Goal: Task Accomplishment & Management: Manage account settings

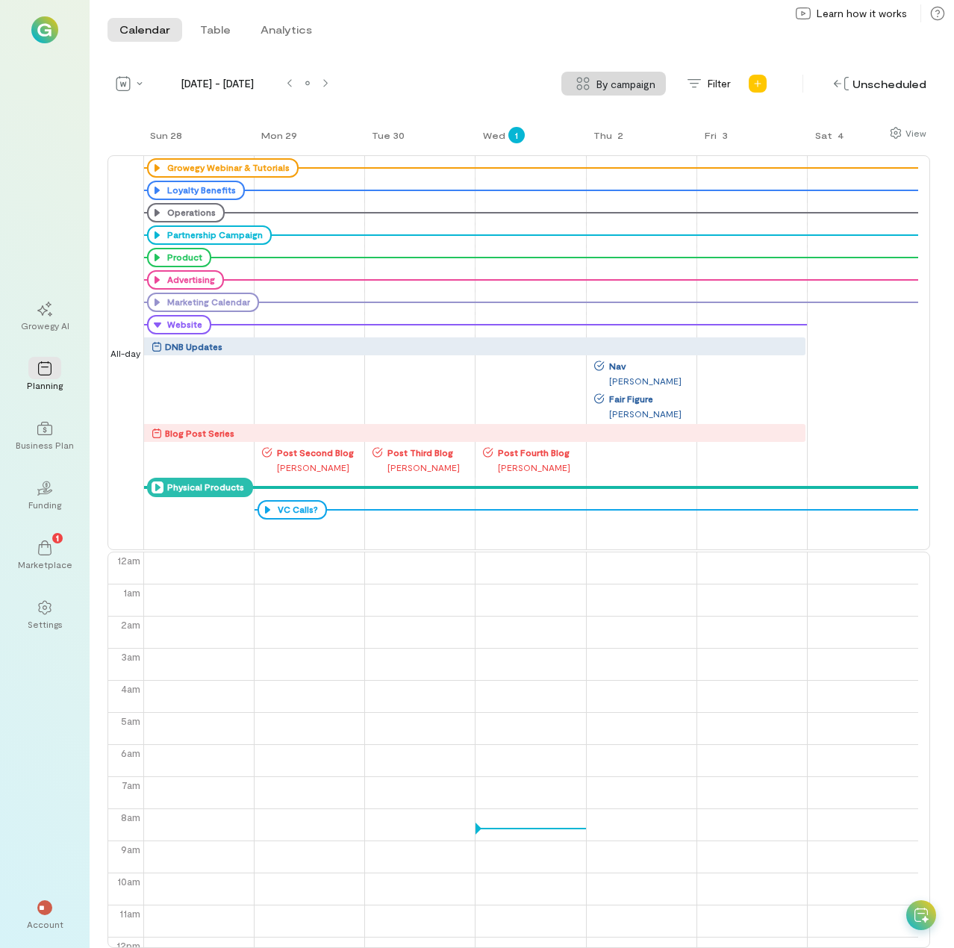
scroll to position [193, 0]
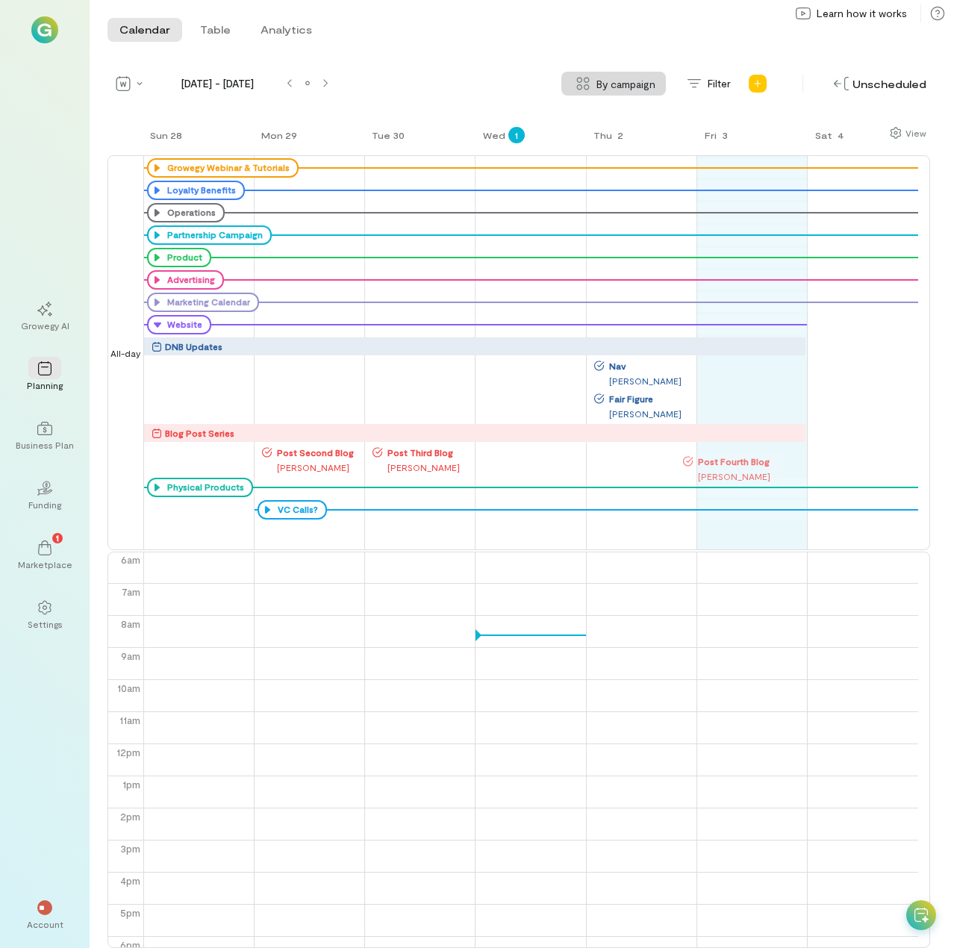
drag, startPoint x: 531, startPoint y: 454, endPoint x: 731, endPoint y: 461, distance: 200.1
click at [731, 461] on div "Sun 28 Mon 29 Tue 30 Wed 1 Thu 2 Fri 3 Sat 4 All-day Growegy Webinar & Tutorial…" at bounding box center [518, 536] width 822 height 822
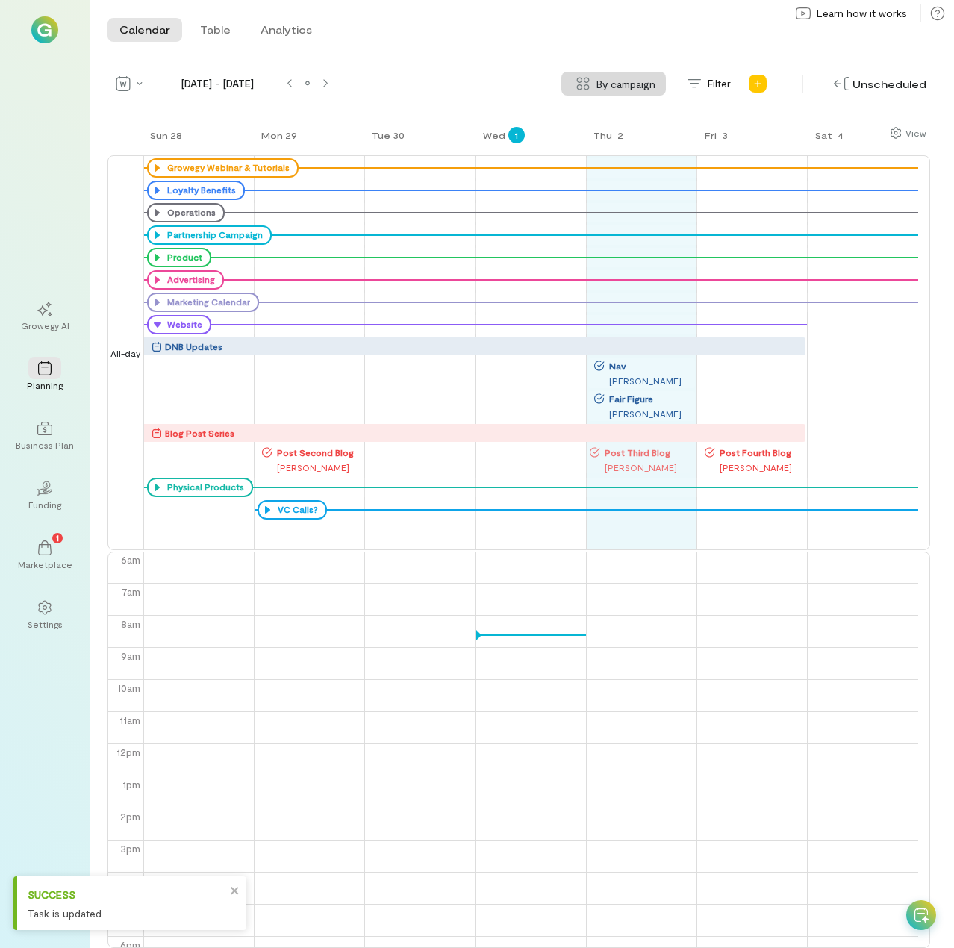
drag, startPoint x: 431, startPoint y: 453, endPoint x: 648, endPoint y: 451, distance: 217.1
click at [648, 451] on div "Sun 28 Mon 29 Tue 30 Wed 1 Thu 2 Fri 3 Sat 4 All-day Growegy Webinar & Tutorial…" at bounding box center [518, 536] width 822 height 822
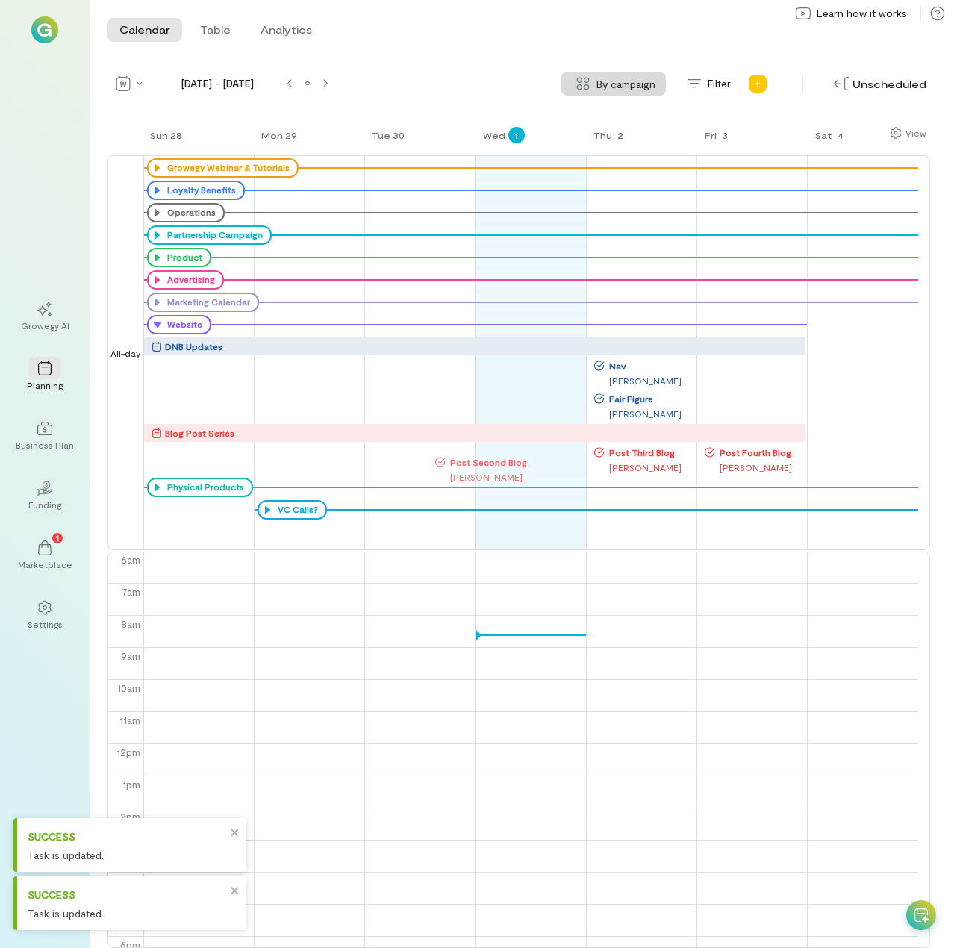
drag, startPoint x: 313, startPoint y: 449, endPoint x: 518, endPoint y: 453, distance: 205.2
click at [517, 453] on div "Sun 28 Mon 29 Tue 30 Wed 1 Thu 2 Fri 3 Sat 4 All-day Growegy Webinar & Tutorial…" at bounding box center [518, 536] width 822 height 822
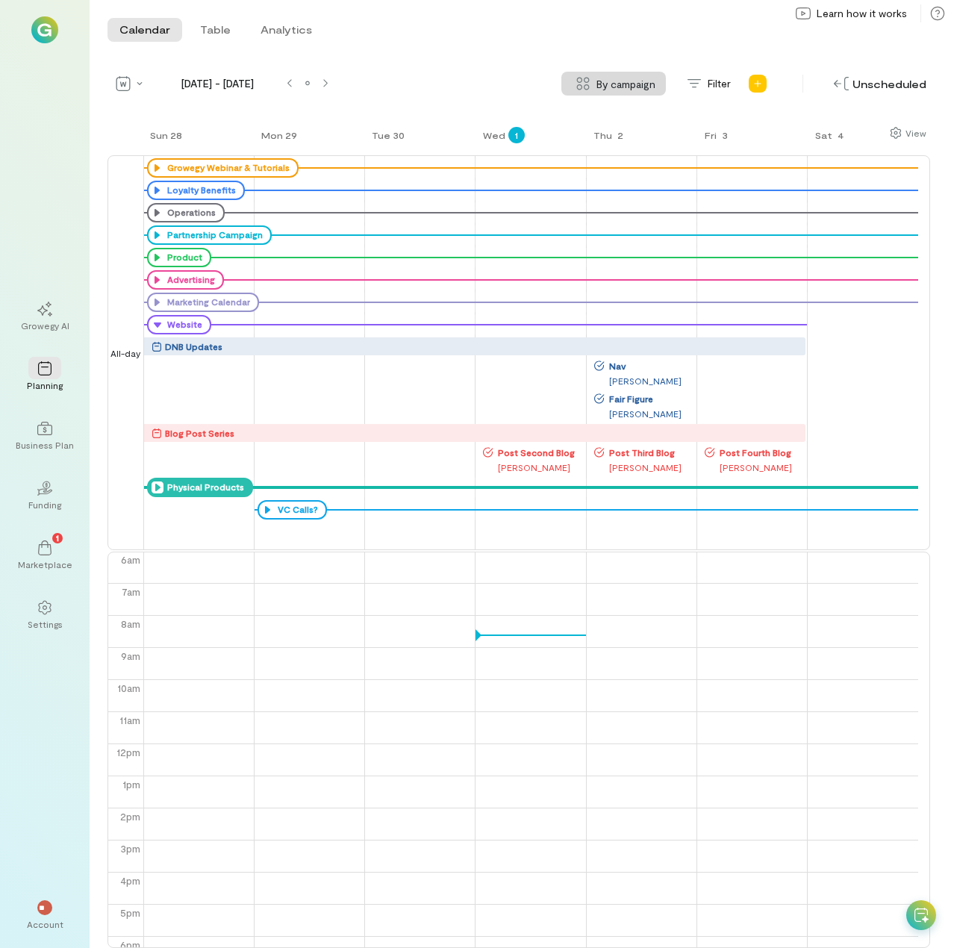
click at [154, 485] on icon at bounding box center [157, 487] width 12 height 12
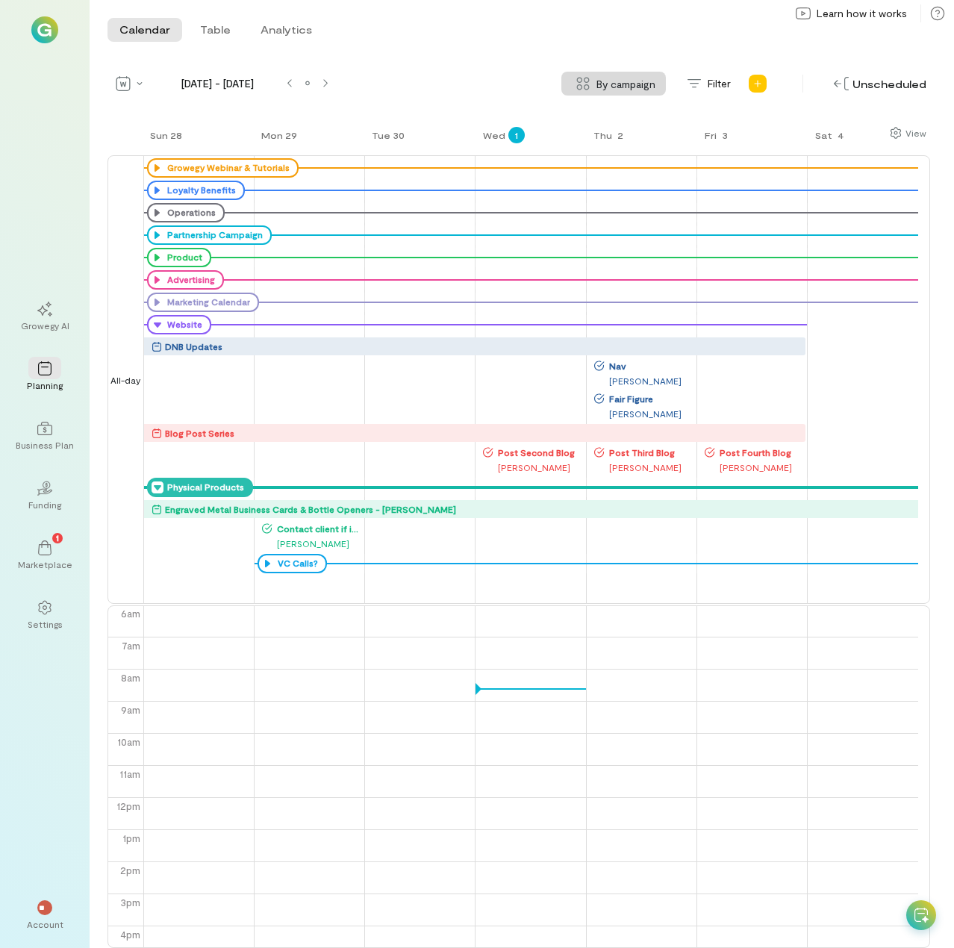
click at [154, 487] on icon at bounding box center [157, 487] width 12 height 12
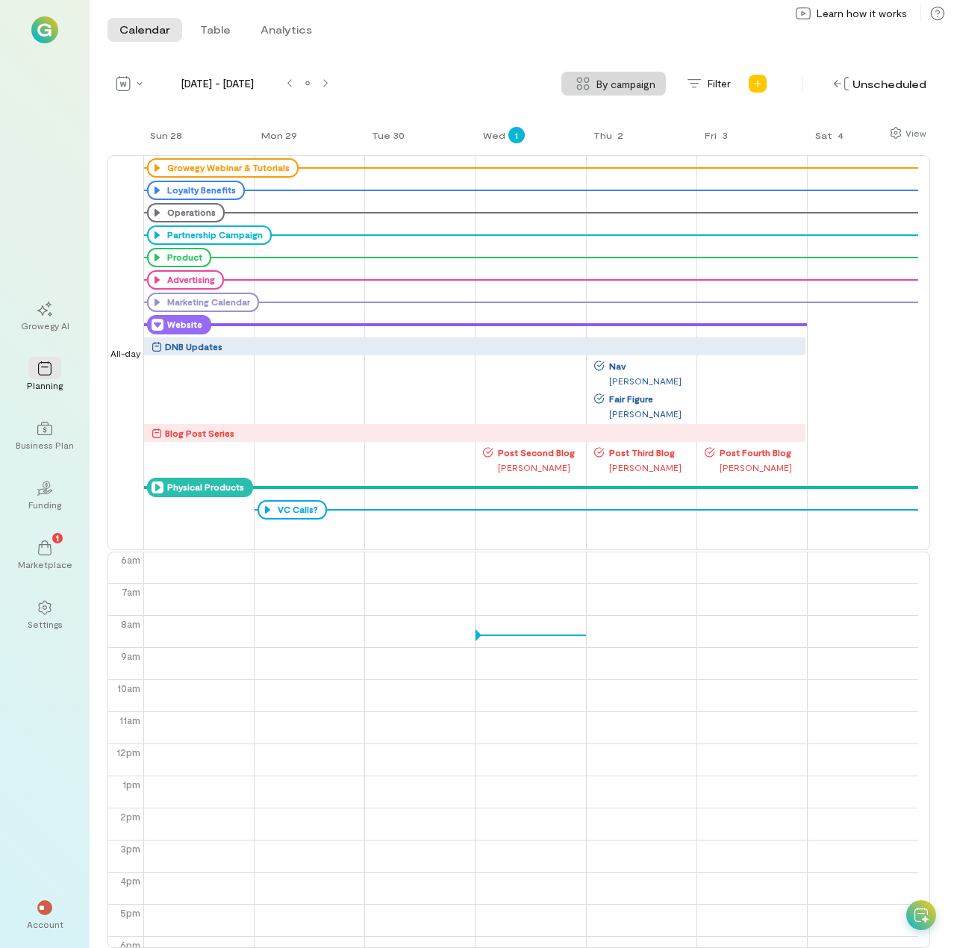
click at [157, 322] on icon at bounding box center [157, 325] width 12 height 12
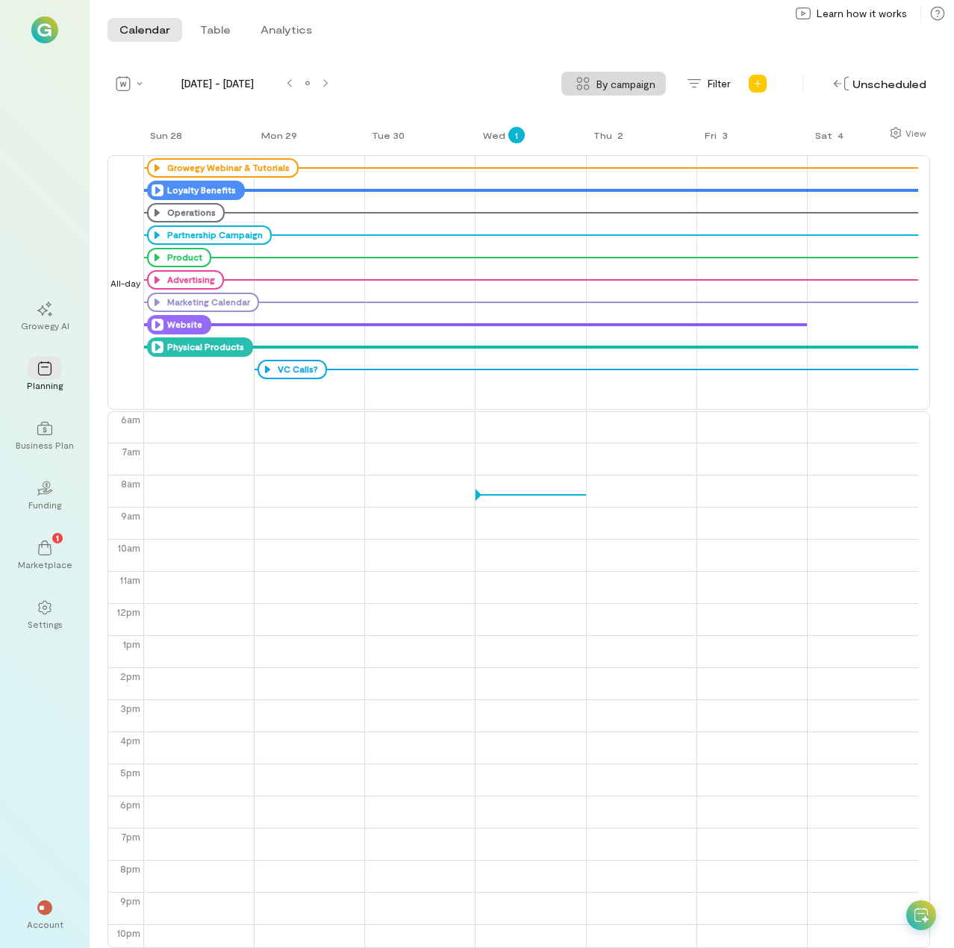
click at [155, 190] on icon at bounding box center [157, 190] width 12 height 12
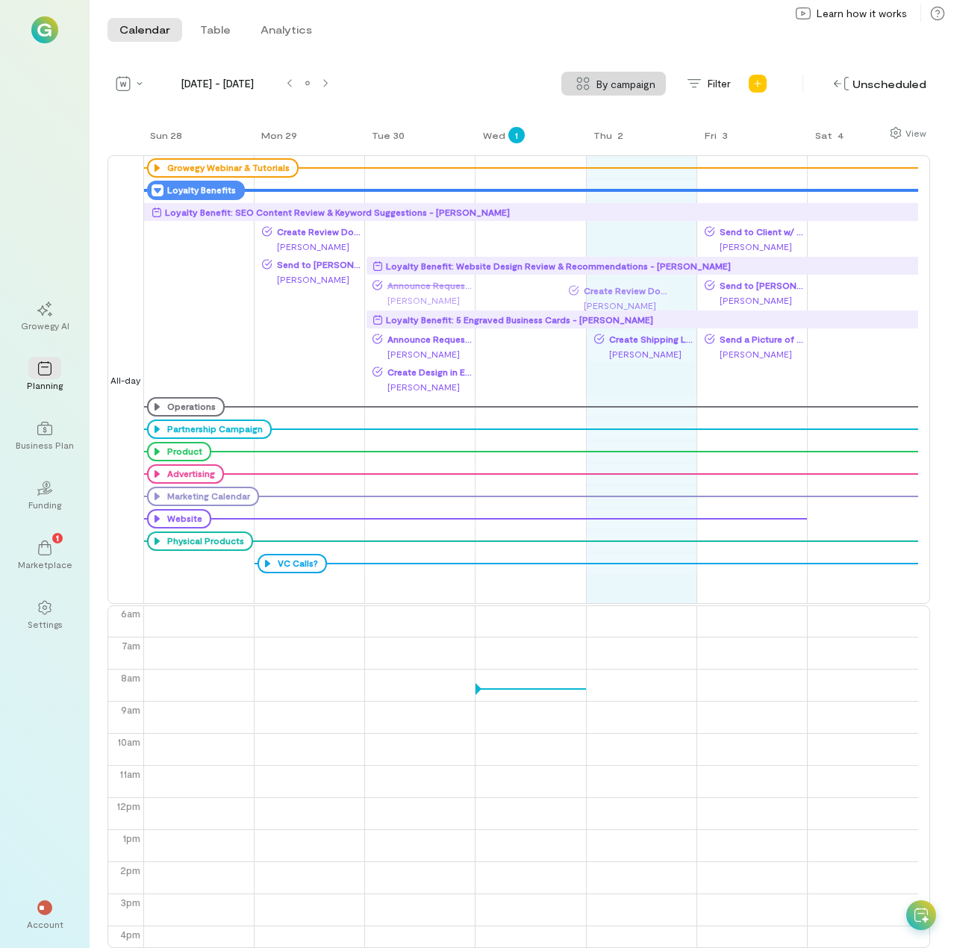
drag, startPoint x: 525, startPoint y: 286, endPoint x: 611, endPoint y: 290, distance: 85.9
click at [611, 290] on div "Sun 28 Mon 29 Tue 30 Wed 1 Thu 2 Fri 3 Sat 4 All-day Growegy Webinar & Tutorial…" at bounding box center [518, 536] width 822 height 822
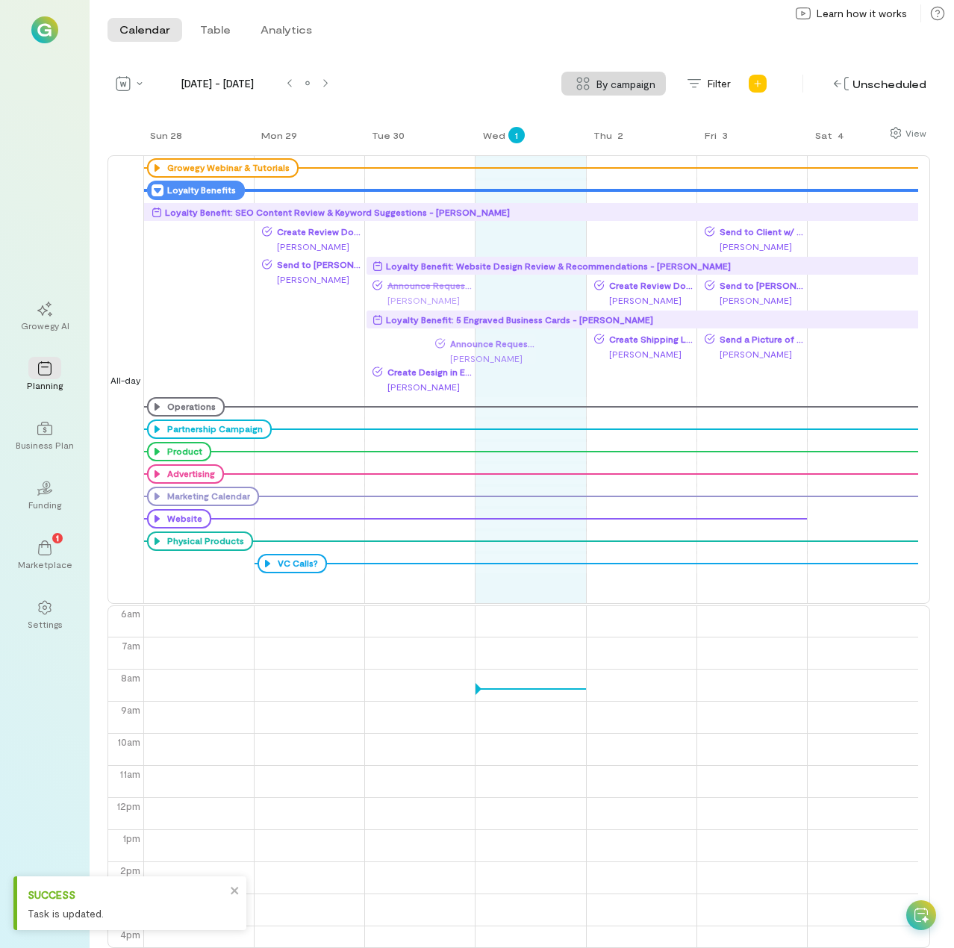
drag, startPoint x: 407, startPoint y: 347, endPoint x: 495, endPoint y: 350, distance: 88.1
click at [495, 350] on div "Sun 28 Mon 29 Tue 30 Wed 1 Thu 2 Fri 3 Sat 4 All-day Growegy Webinar & Tutorial…" at bounding box center [518, 536] width 822 height 822
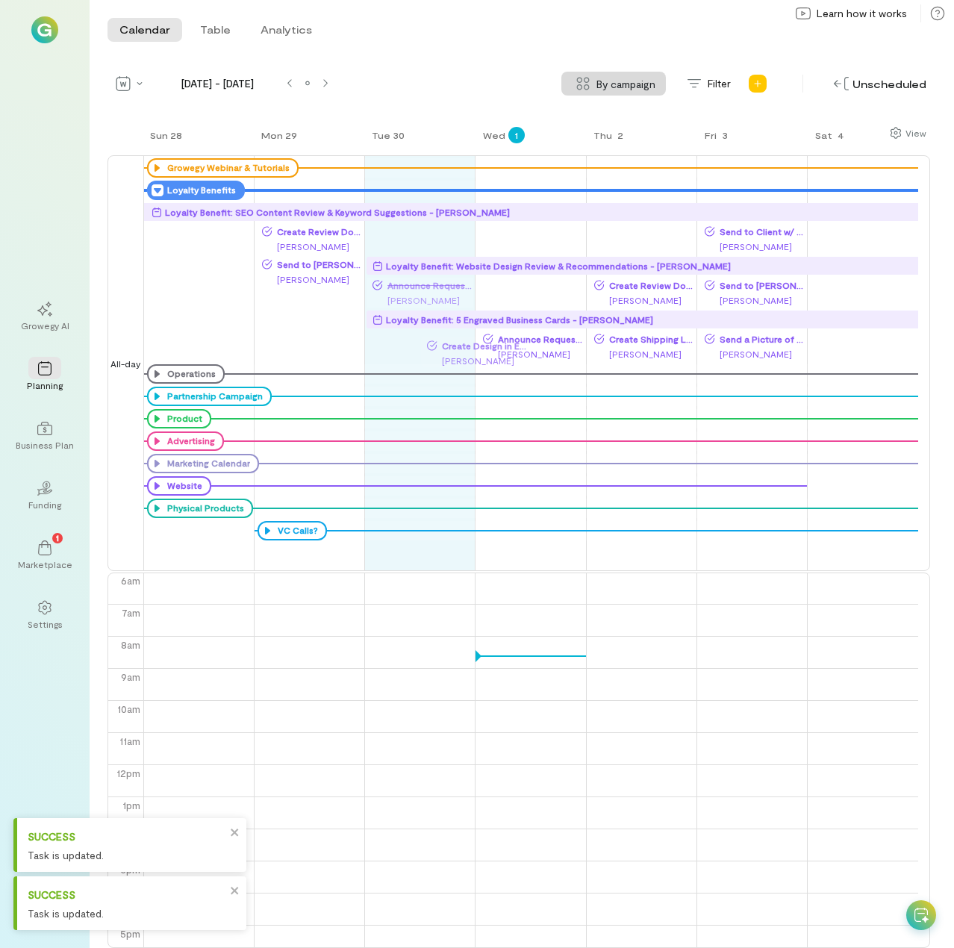
drag, startPoint x: 425, startPoint y: 349, endPoint x: 504, endPoint y: 354, distance: 79.2
click at [502, 354] on div "Sun 28 Mon 29 Tue 30 Wed 1 Thu 2 Fri 3 Sat 4 All-day Growegy Webinar & Tutorial…" at bounding box center [518, 536] width 822 height 822
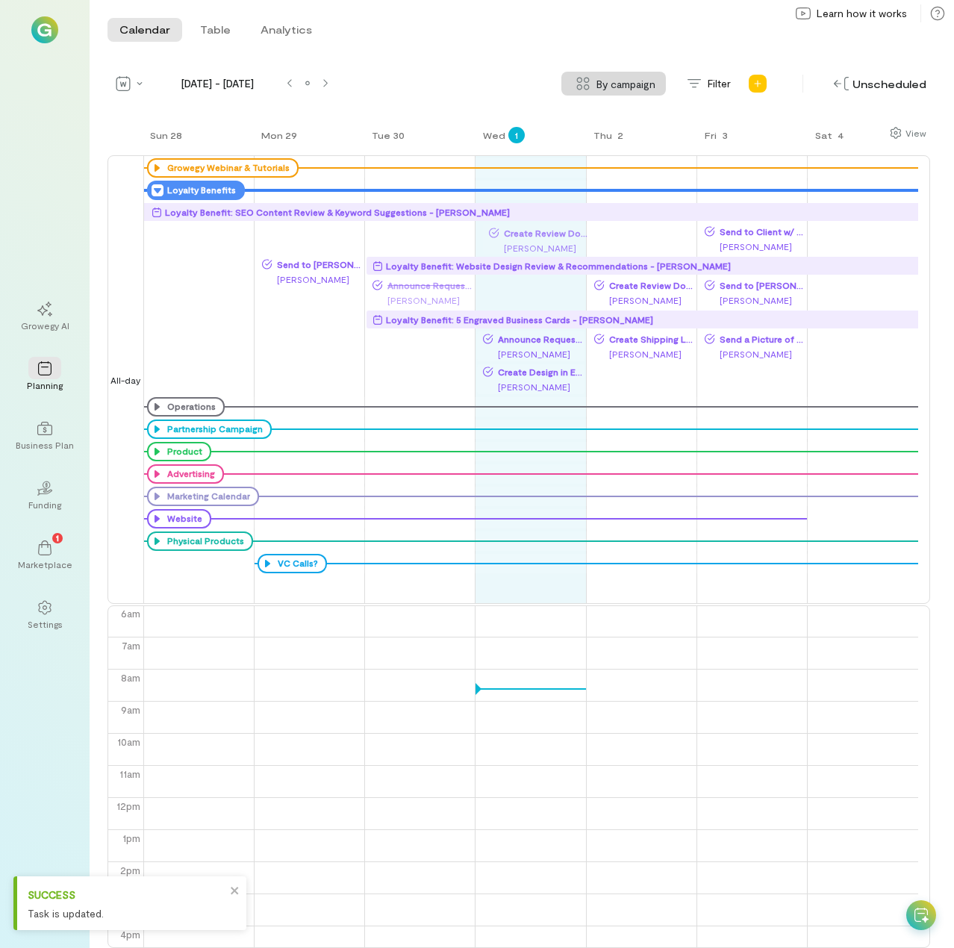
drag, startPoint x: 316, startPoint y: 235, endPoint x: 542, endPoint y: 235, distance: 226.8
click at [542, 235] on div "Sun 28 Mon 29 Tue 30 Wed 1 Thu 2 Fri 3 Sat 4 All-day Growegy Webinar & Tutorial…" at bounding box center [518, 536] width 822 height 822
drag, startPoint x: 316, startPoint y: 232, endPoint x: 538, endPoint y: 251, distance: 223.1
click at [538, 251] on div "Sun 28 Mon 29 Tue 30 Wed 1 Thu 2 Fri 3 Sat 4 All-day Growegy Webinar & Tutorial…" at bounding box center [518, 536] width 822 height 822
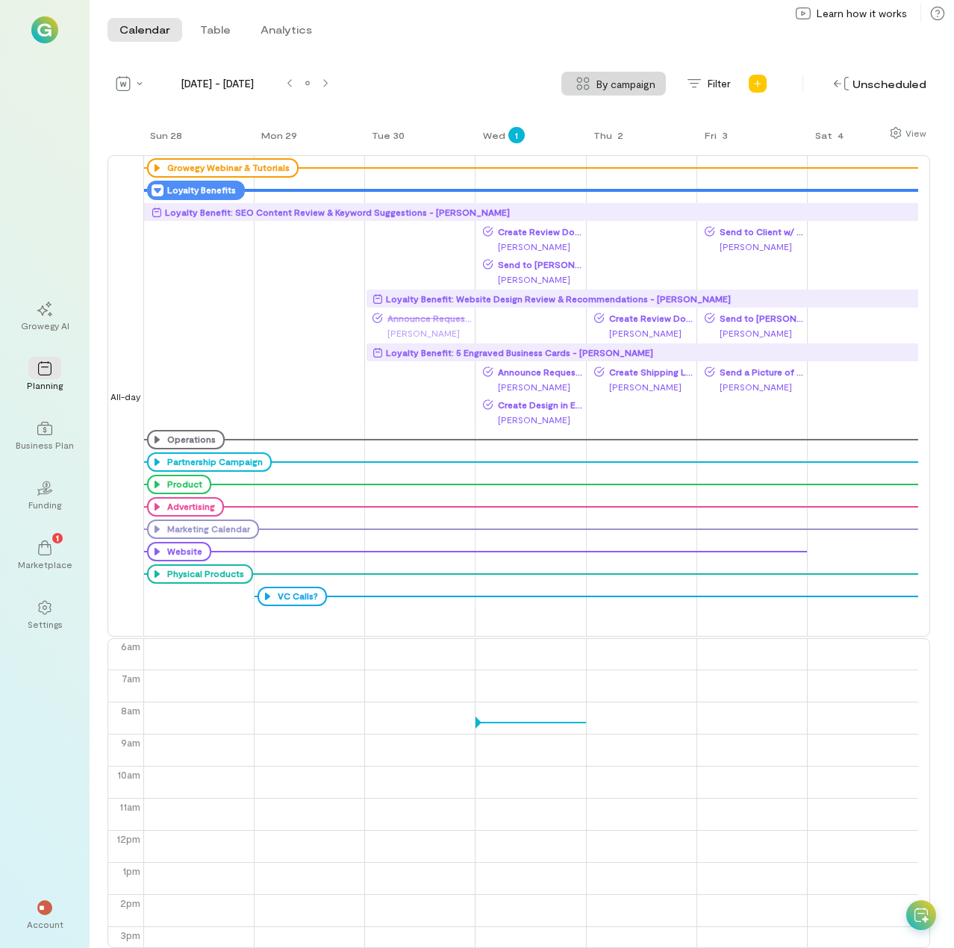
click at [156, 193] on icon at bounding box center [157, 190] width 12 height 12
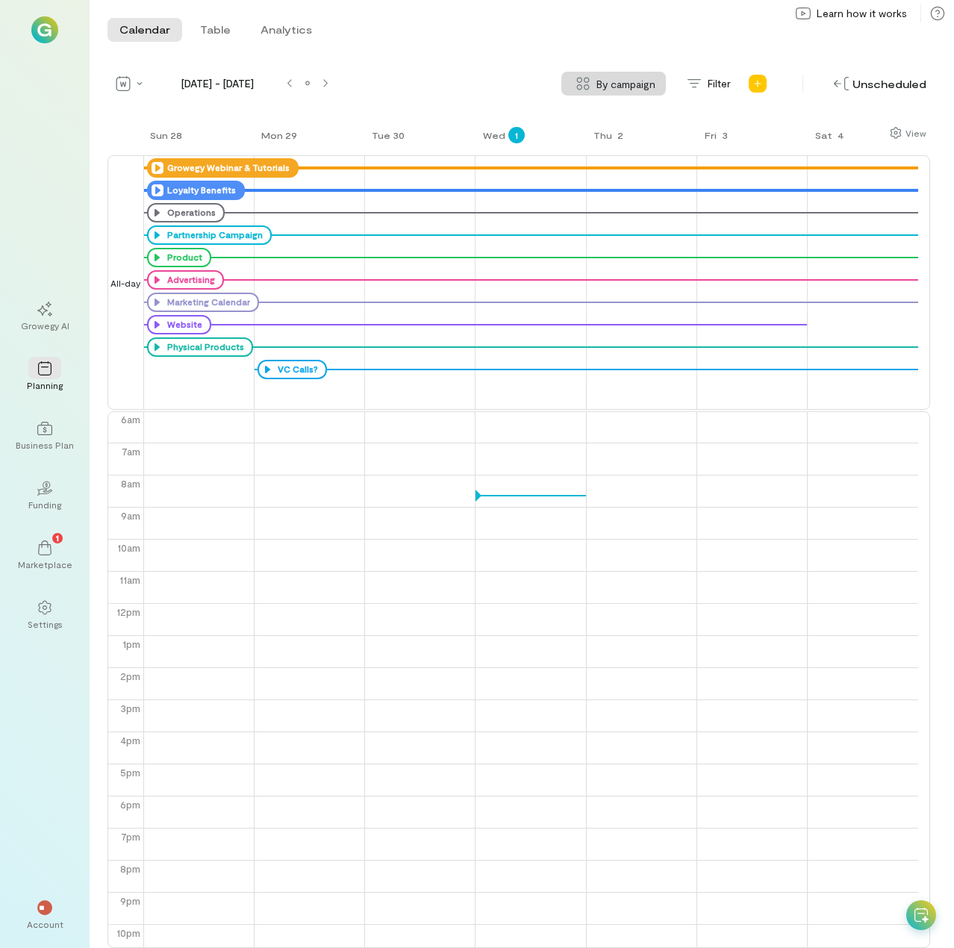
click at [154, 165] on icon at bounding box center [157, 168] width 12 height 12
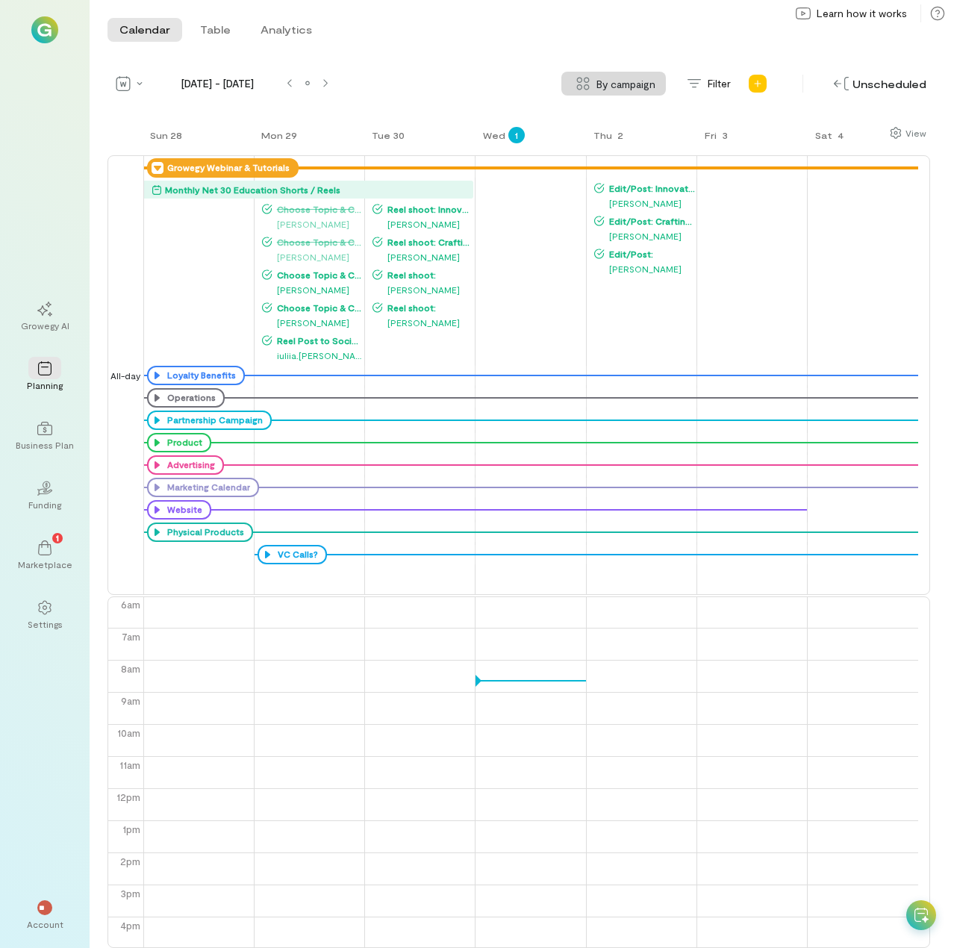
click at [154, 165] on icon at bounding box center [157, 168] width 12 height 12
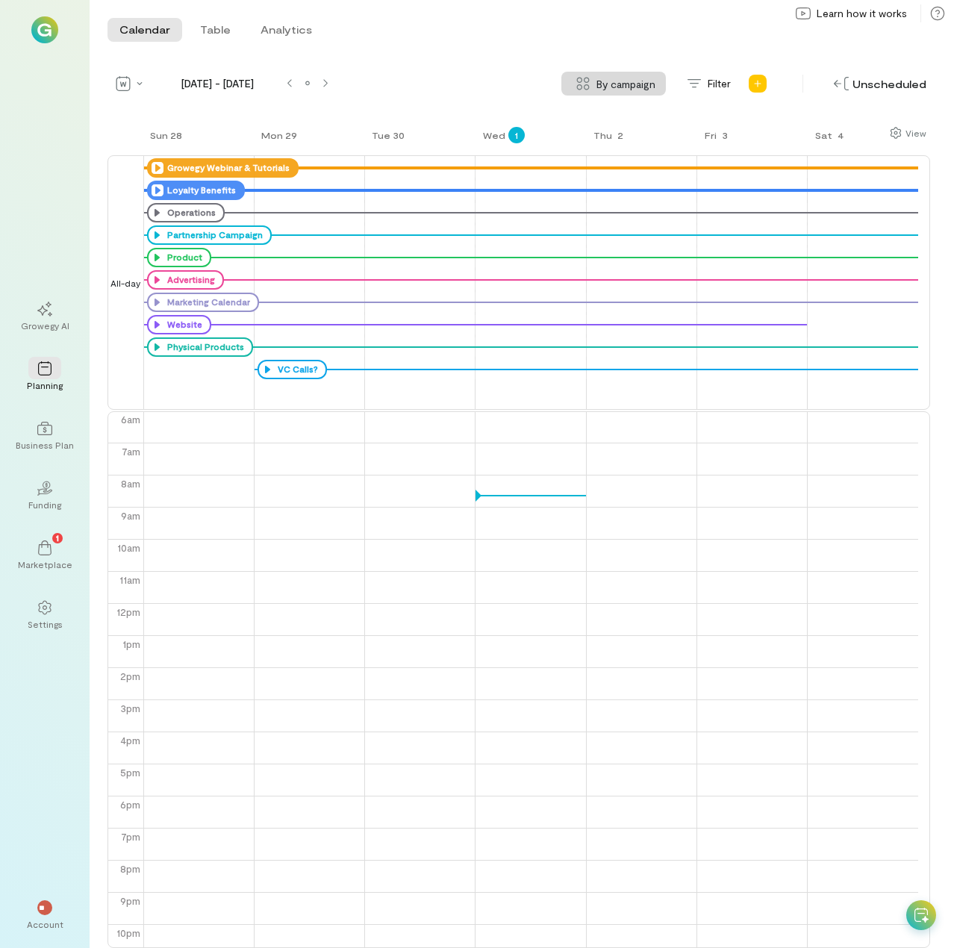
click at [156, 190] on icon at bounding box center [157, 190] width 12 height 12
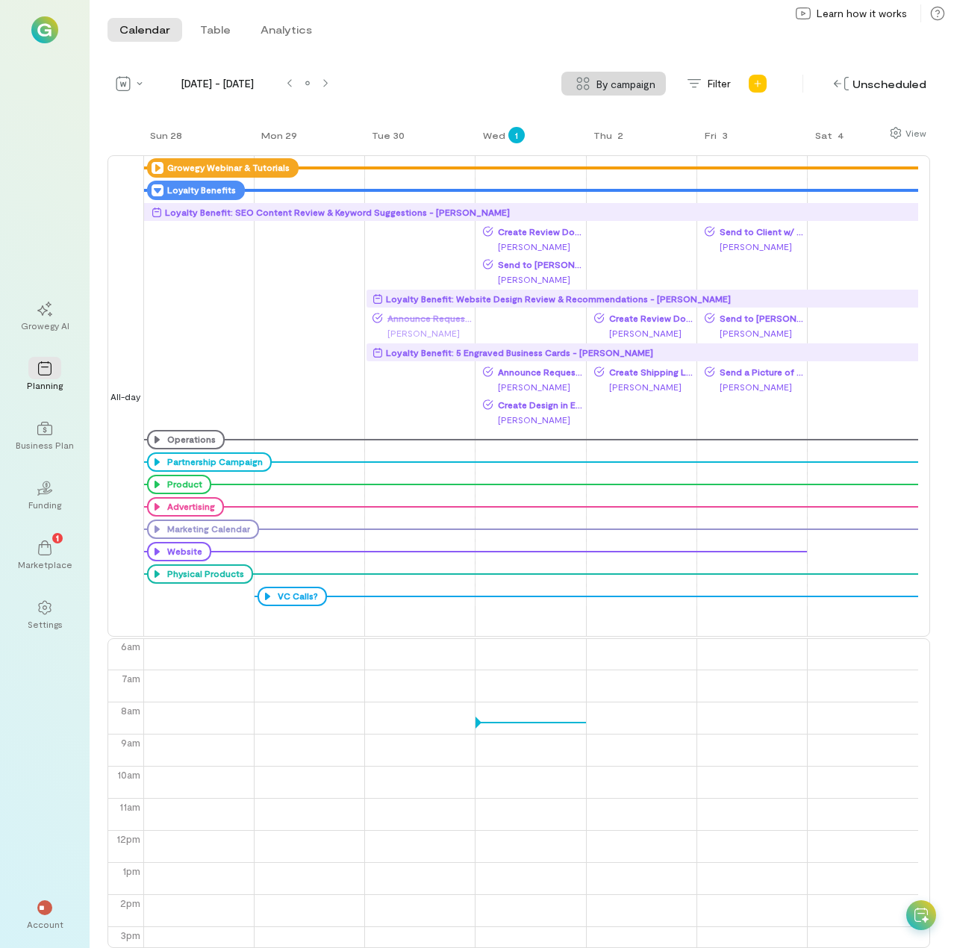
click at [156, 190] on icon at bounding box center [157, 190] width 12 height 12
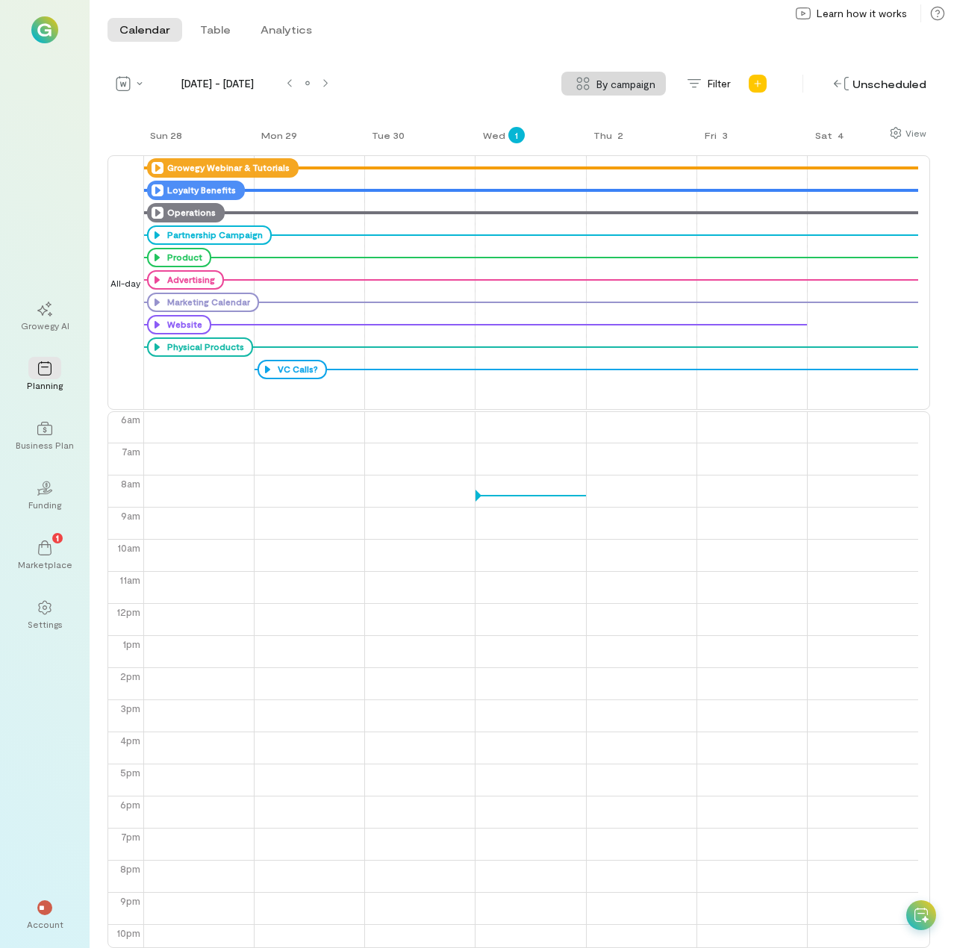
click at [154, 213] on icon at bounding box center [157, 213] width 12 height 12
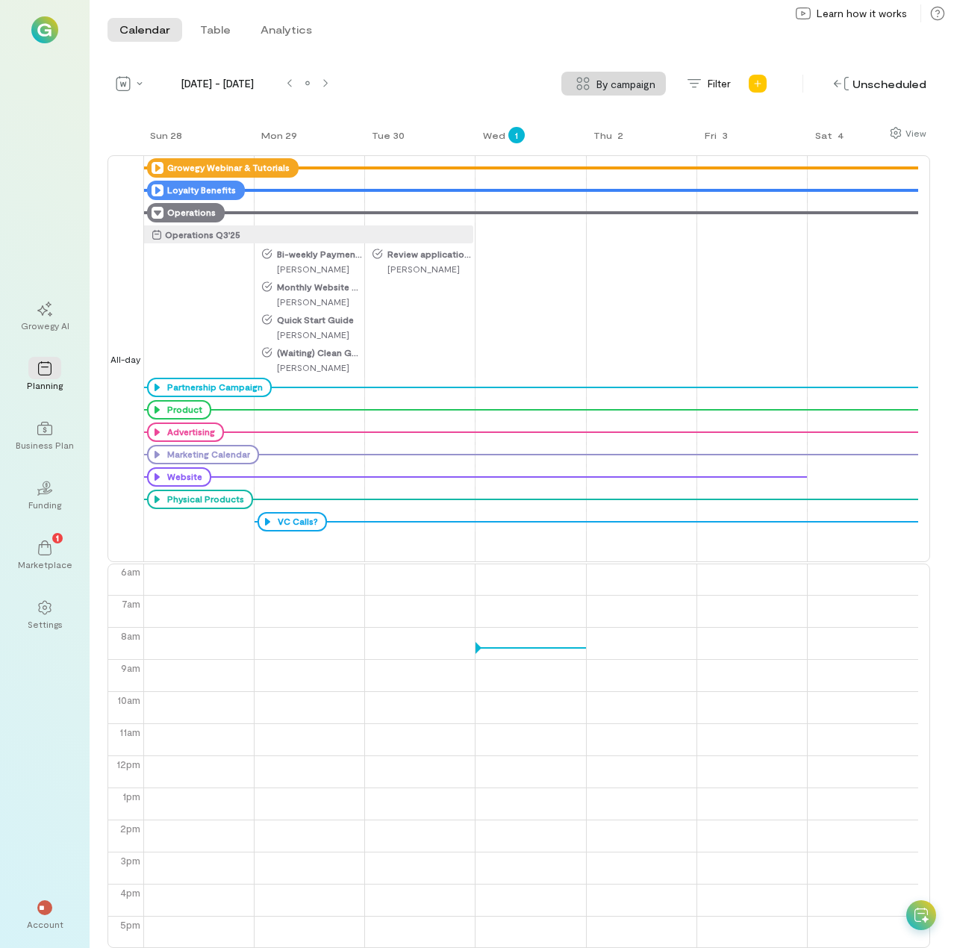
click at [154, 213] on icon at bounding box center [157, 213] width 12 height 12
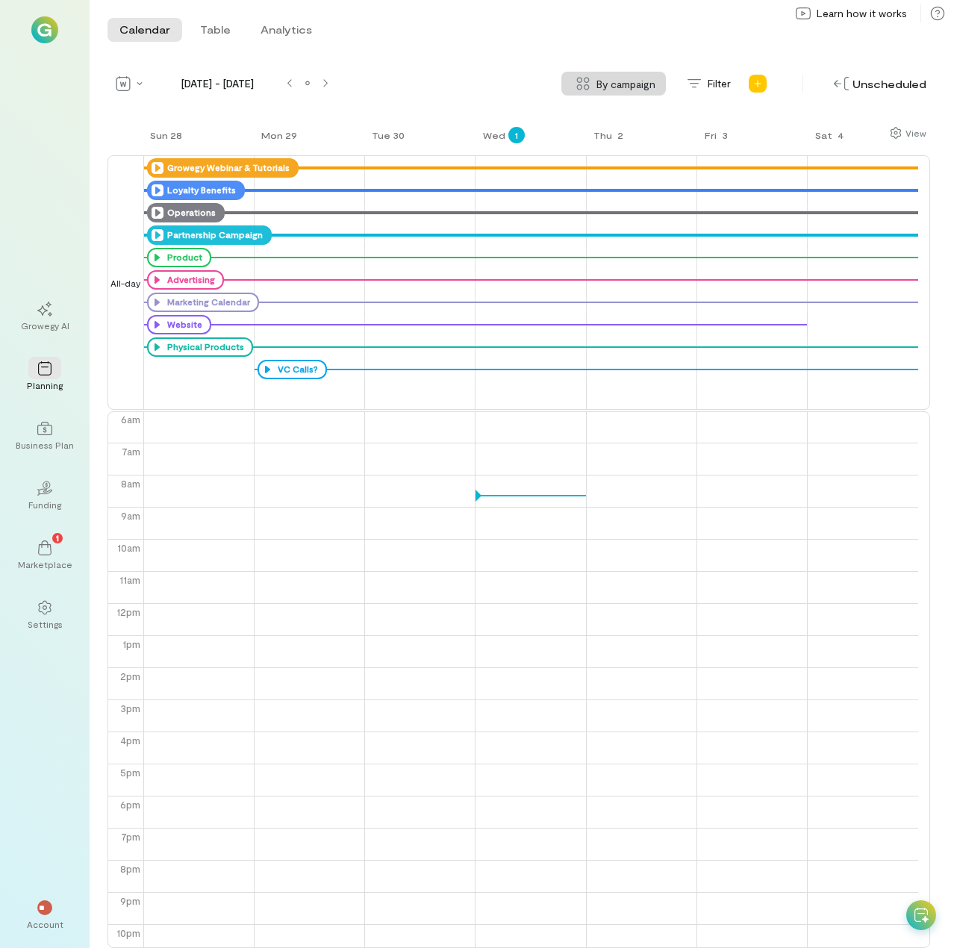
click at [152, 238] on icon at bounding box center [157, 235] width 12 height 12
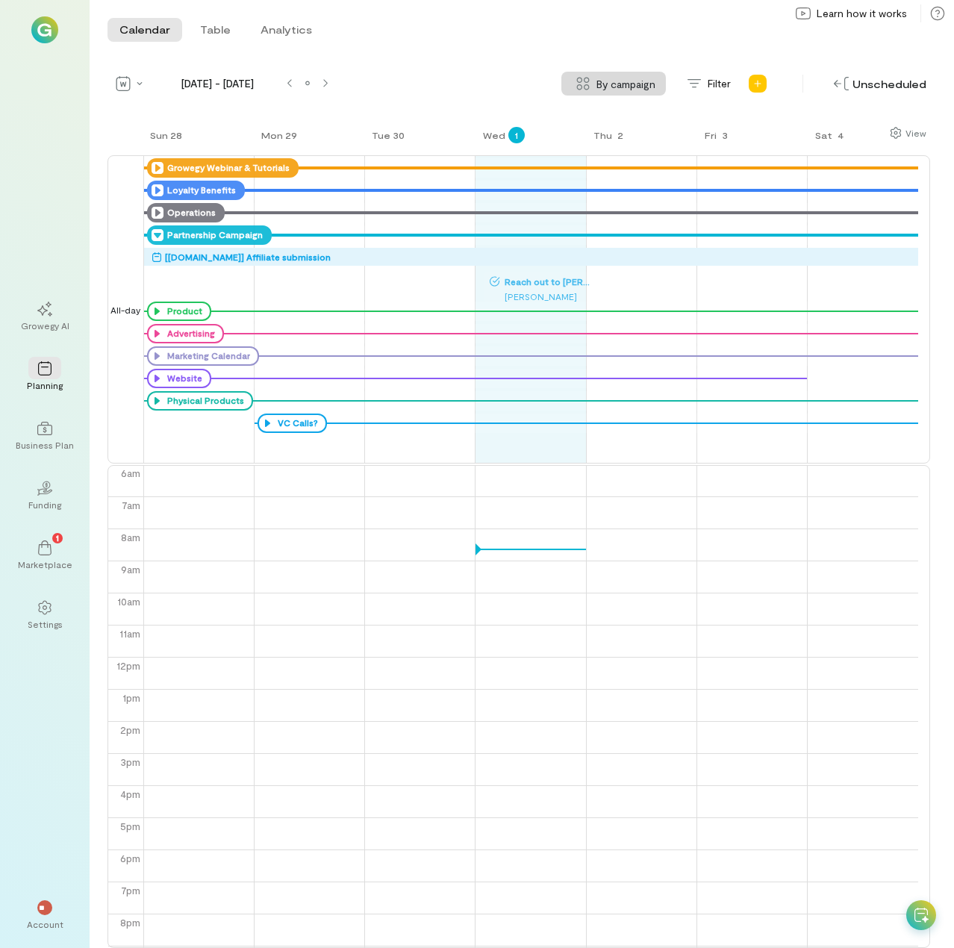
drag, startPoint x: 308, startPoint y: 278, endPoint x: 537, endPoint y: 281, distance: 228.4
click at [537, 281] on div "Sun 28 Mon 29 Tue 30 Wed 1 Thu 2 Fri 3 Sat 4 All-day Growegy Webinar & Tutorial…" at bounding box center [518, 536] width 822 height 822
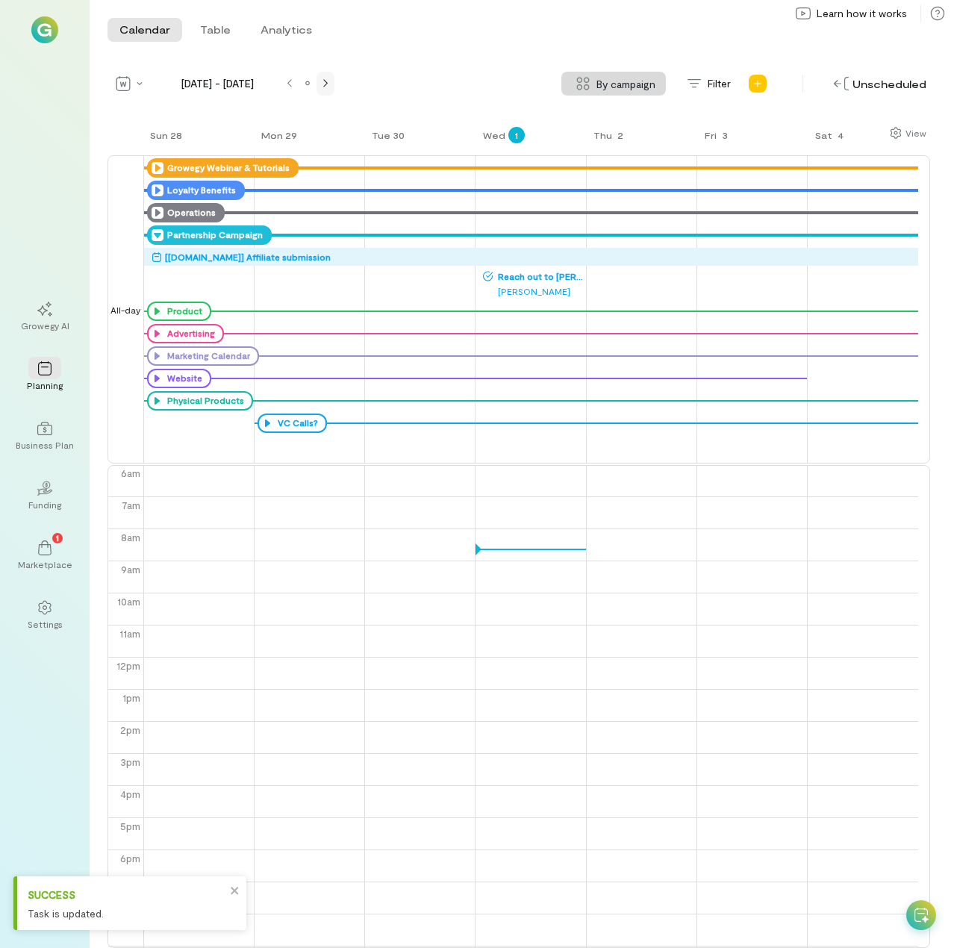
click at [331, 80] on div at bounding box center [325, 84] width 12 height 12
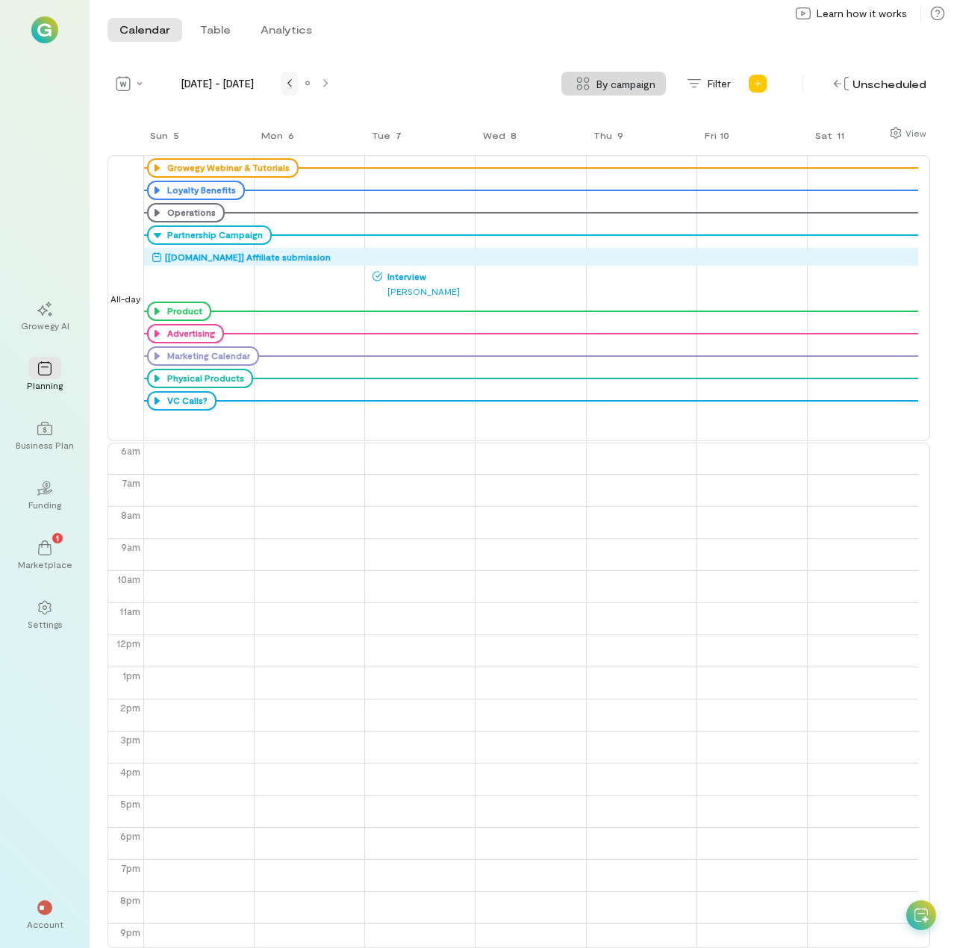
click at [287, 84] on icon at bounding box center [289, 84] width 4 height 8
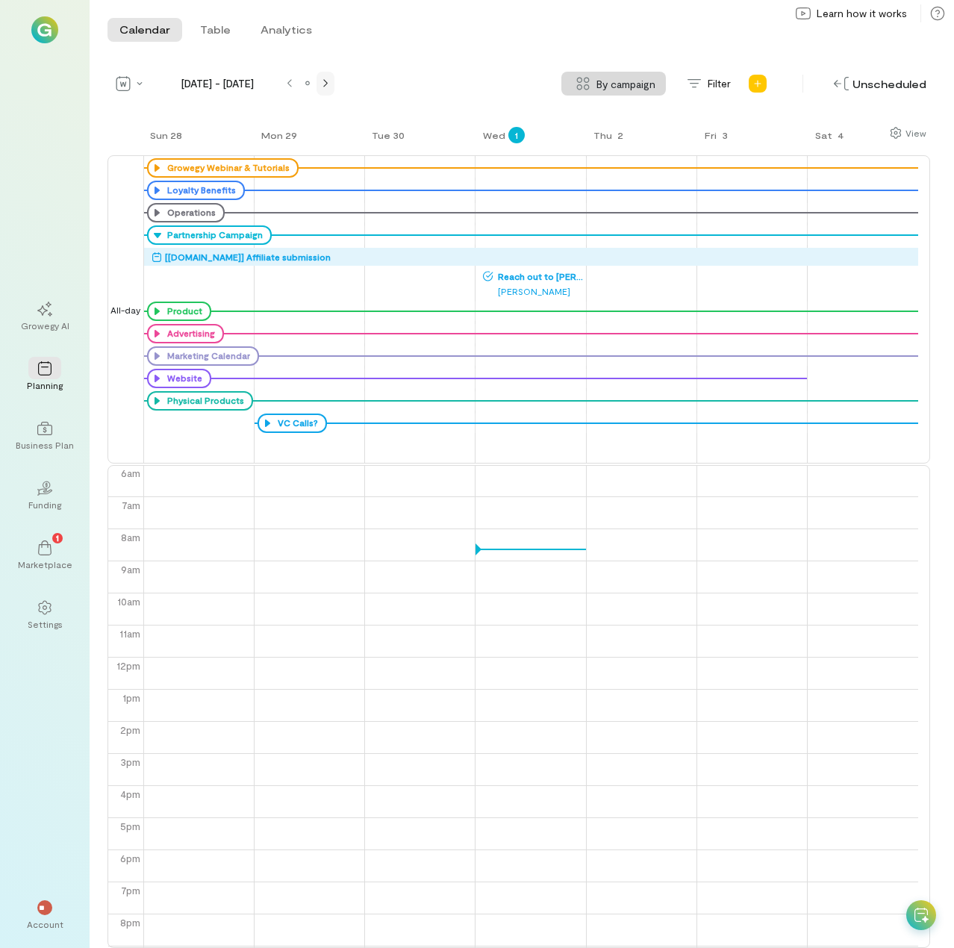
click at [328, 83] on div at bounding box center [325, 84] width 12 height 12
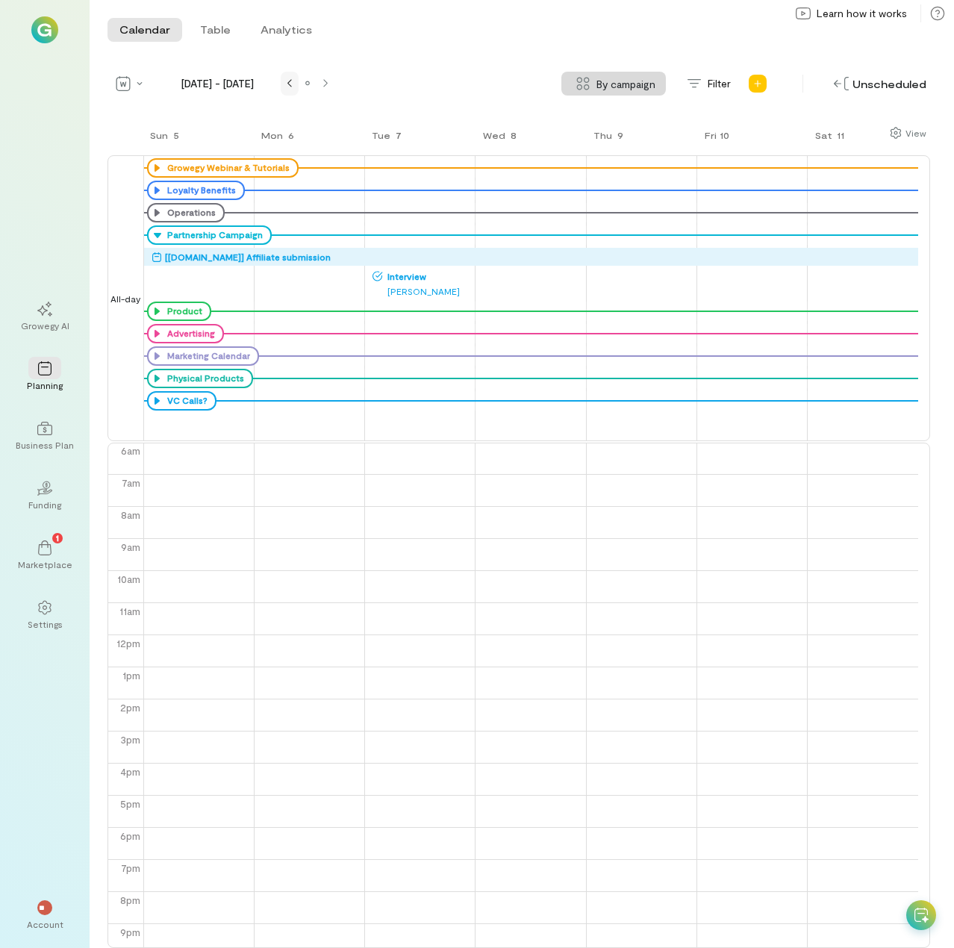
click at [289, 83] on icon at bounding box center [289, 84] width 4 height 8
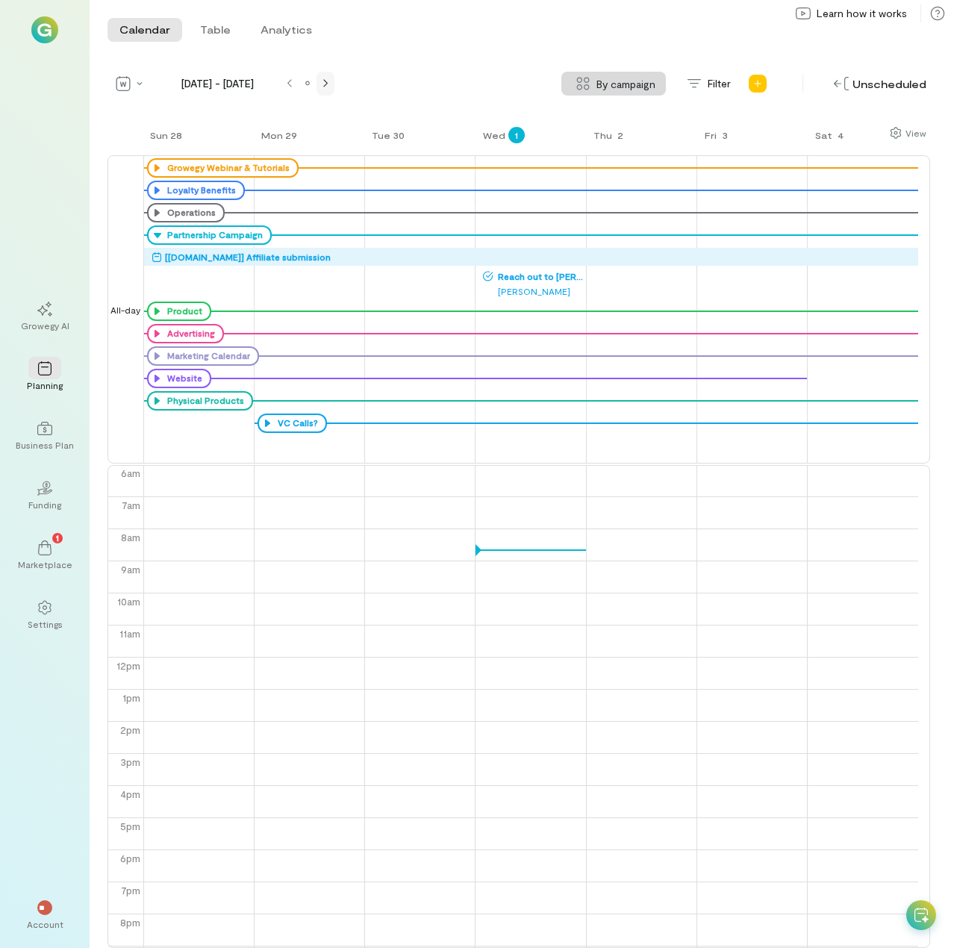
click at [326, 82] on icon at bounding box center [325, 84] width 4 height 8
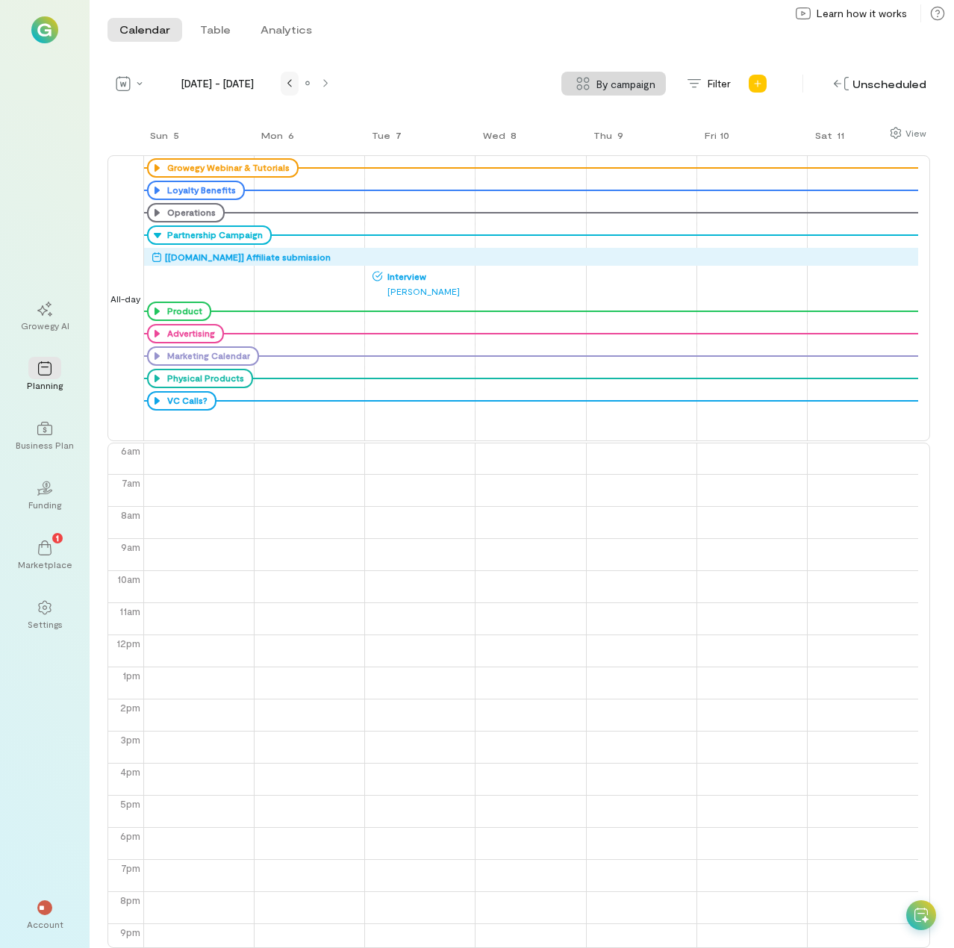
click at [288, 83] on icon at bounding box center [289, 84] width 4 height 8
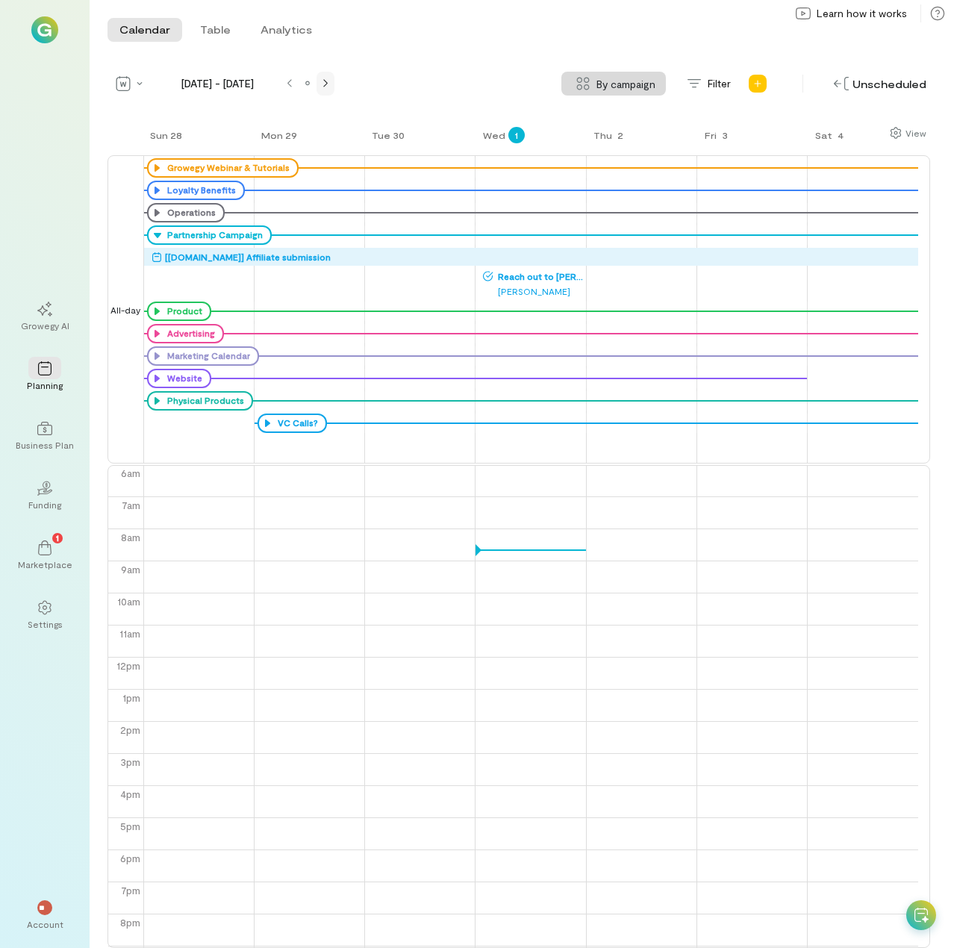
click at [321, 83] on div at bounding box center [325, 84] width 12 height 12
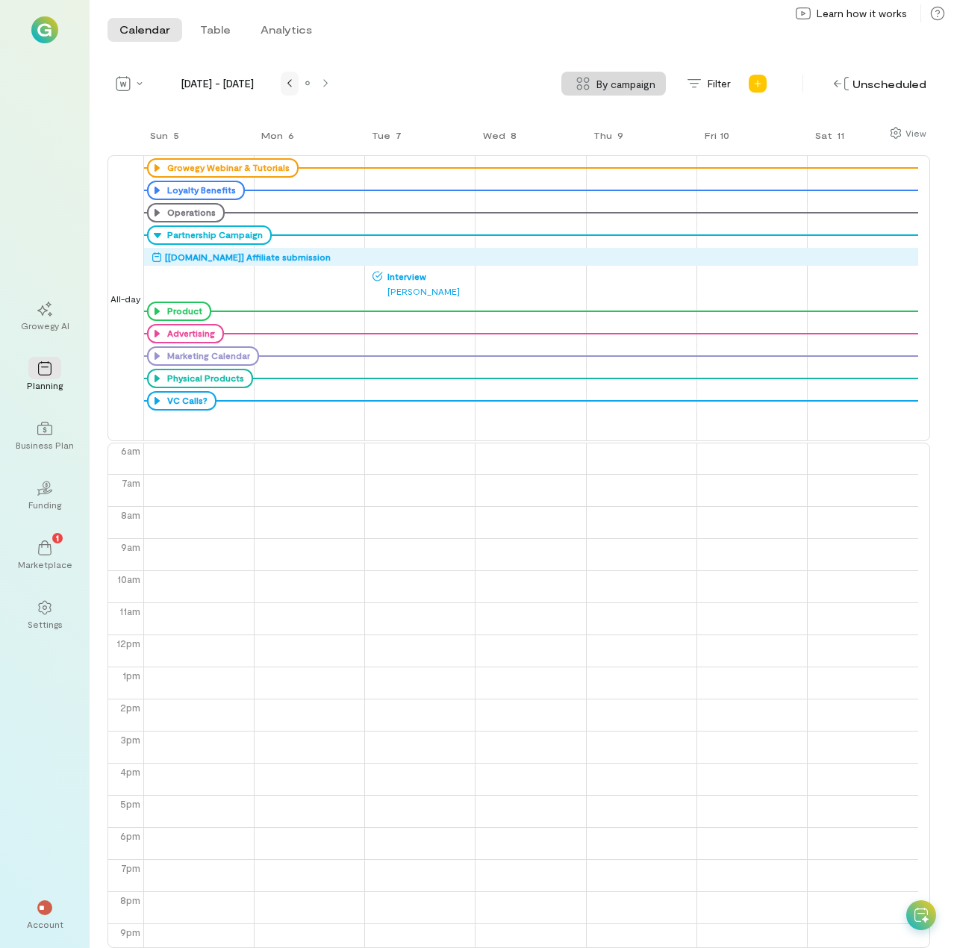
click at [290, 84] on icon at bounding box center [289, 83] width 4 height 9
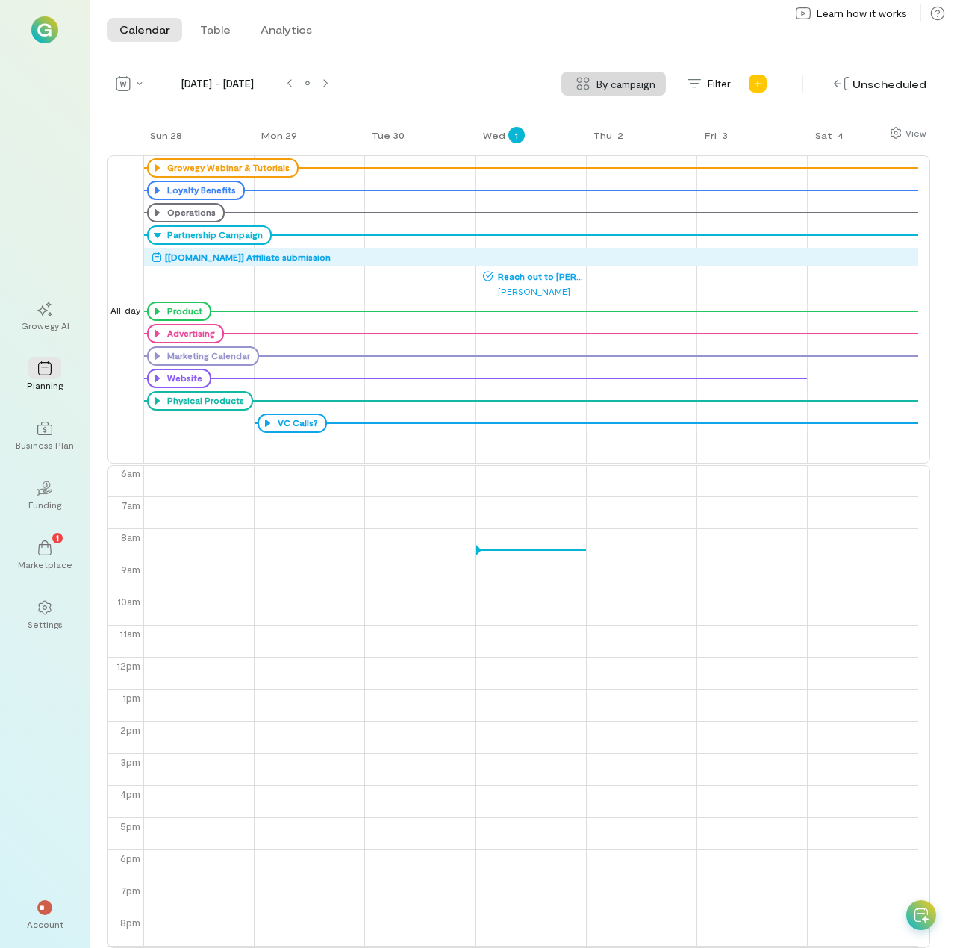
click at [522, 275] on span "Reach out to [PERSON_NAME] for scheduling" at bounding box center [538, 276] width 90 height 12
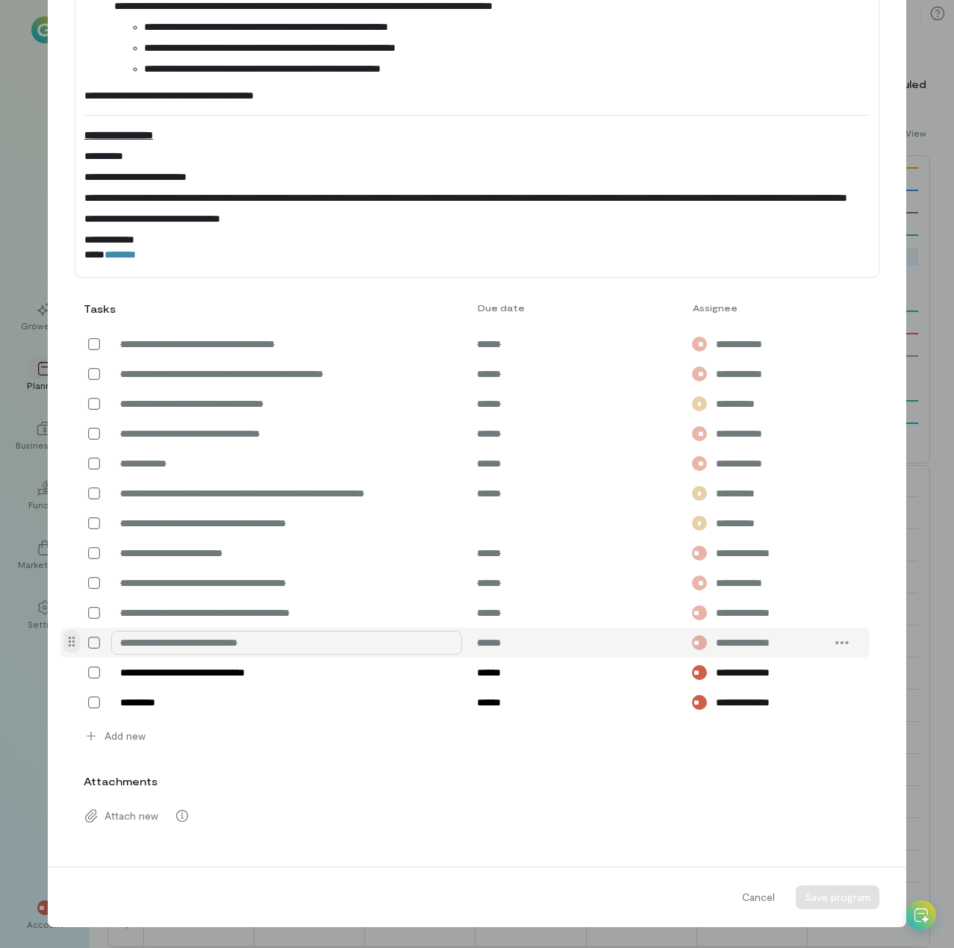
scroll to position [1771, 0]
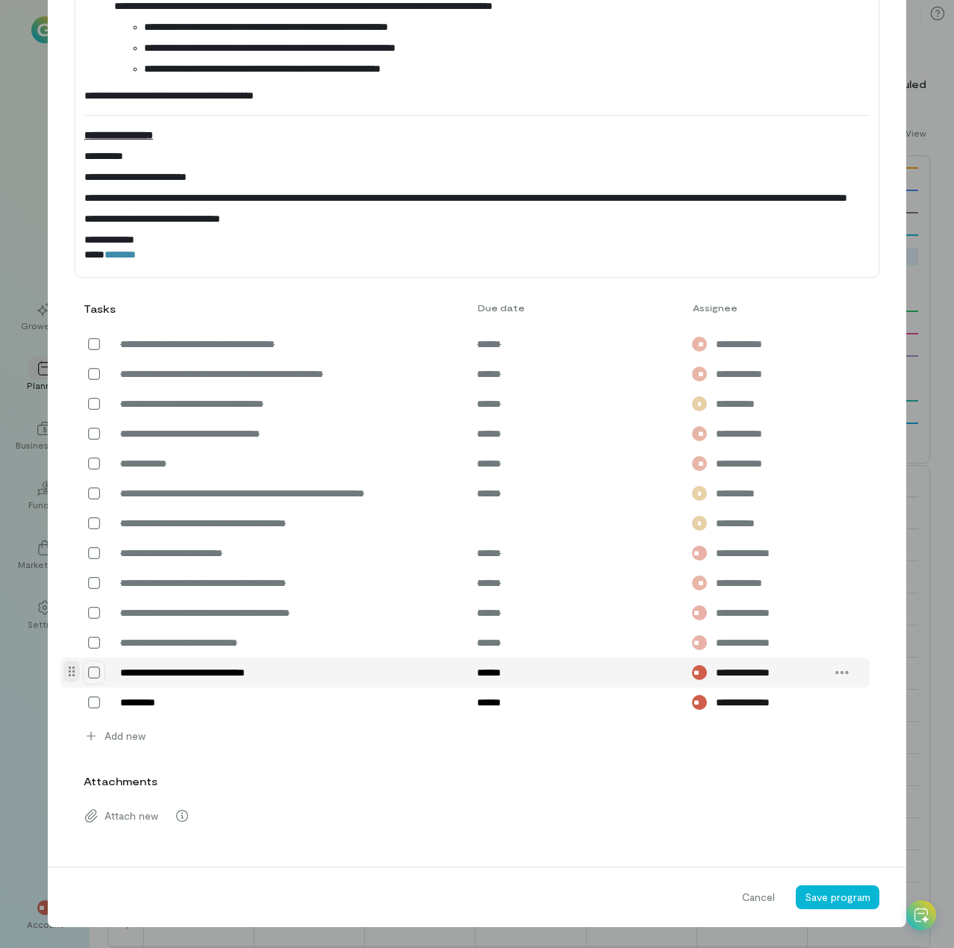
click at [89, 675] on icon at bounding box center [94, 672] width 15 height 15
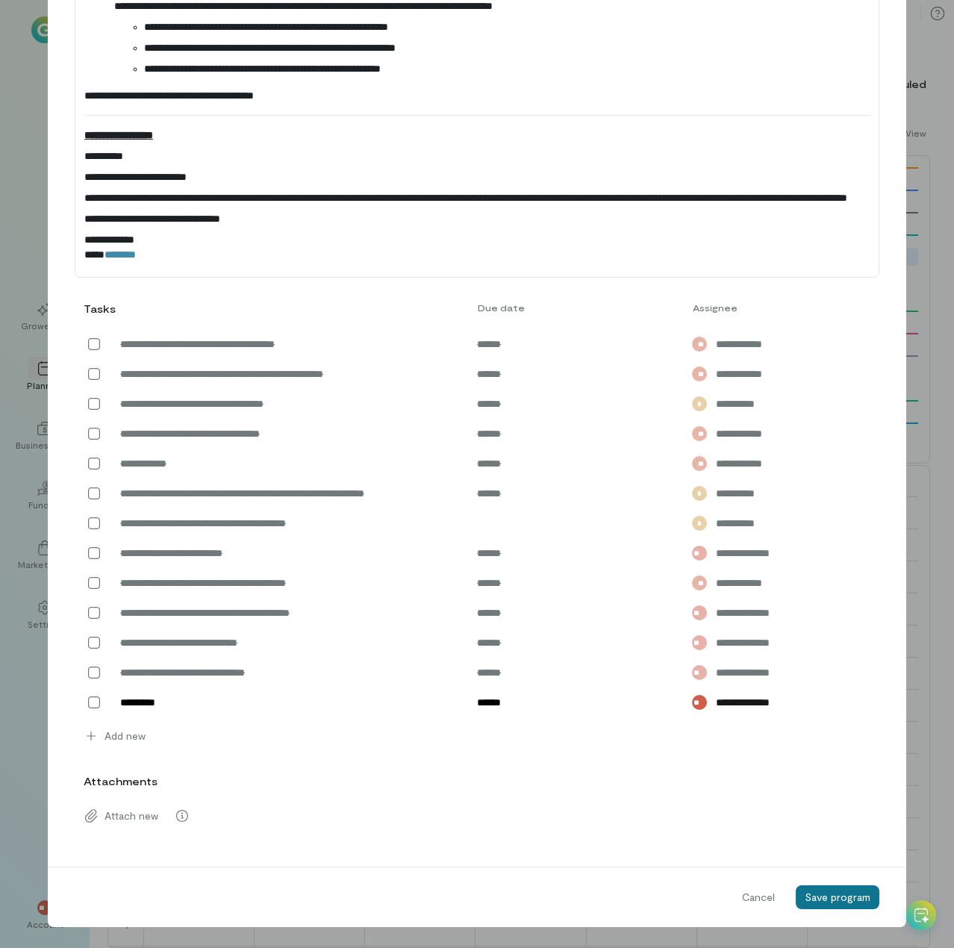
click at [842, 899] on span "Save program" at bounding box center [837, 896] width 66 height 13
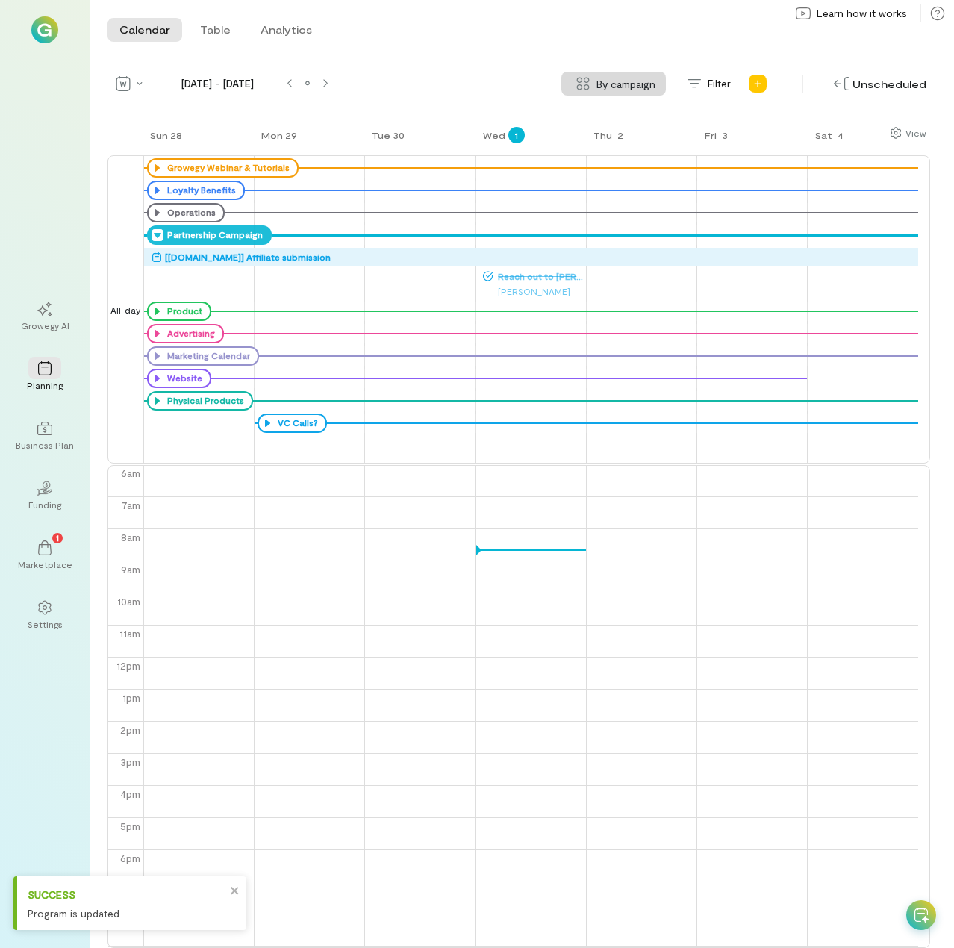
click at [154, 233] on icon at bounding box center [157, 235] width 12 height 12
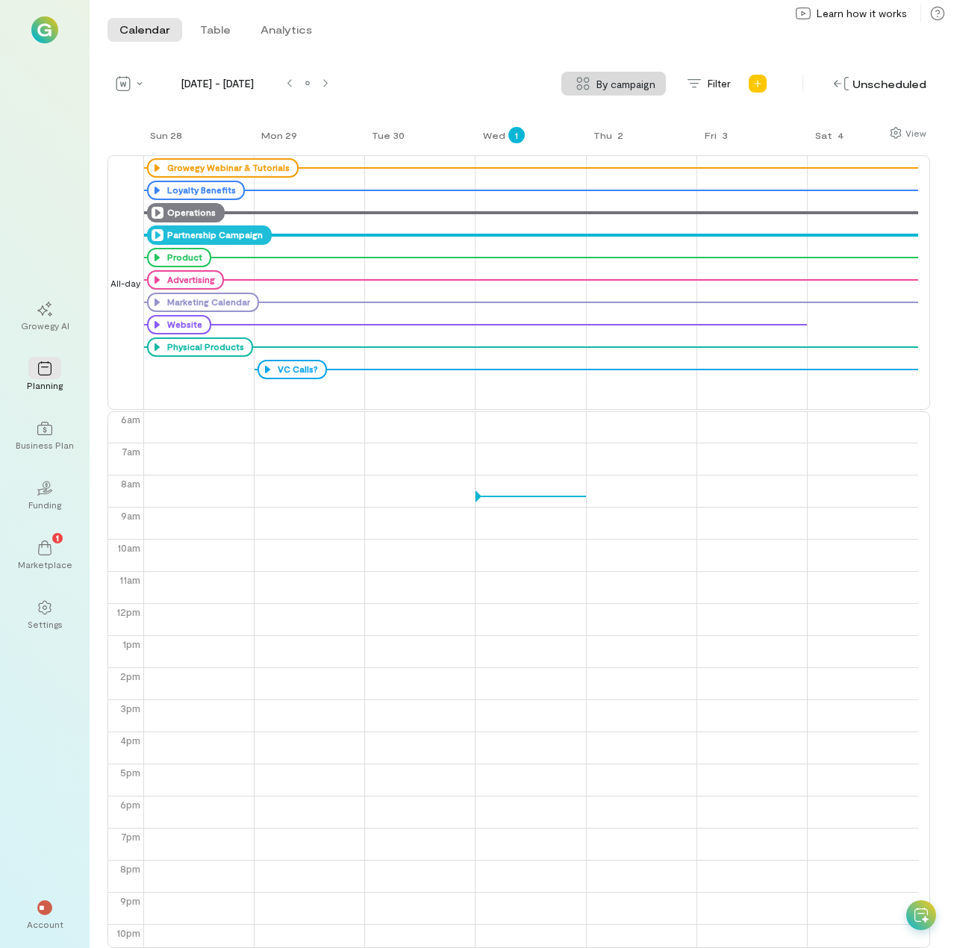
click at [155, 213] on icon at bounding box center [157, 213] width 12 height 12
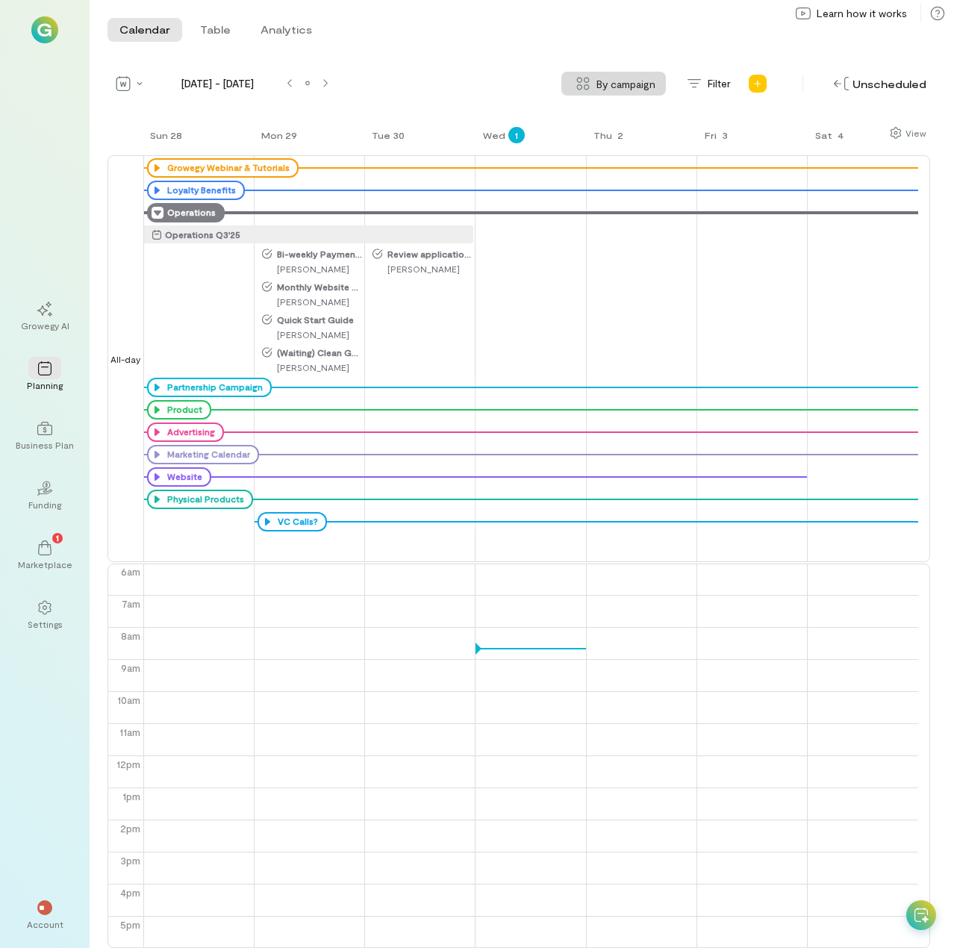
click at [155, 213] on icon at bounding box center [157, 213] width 12 height 12
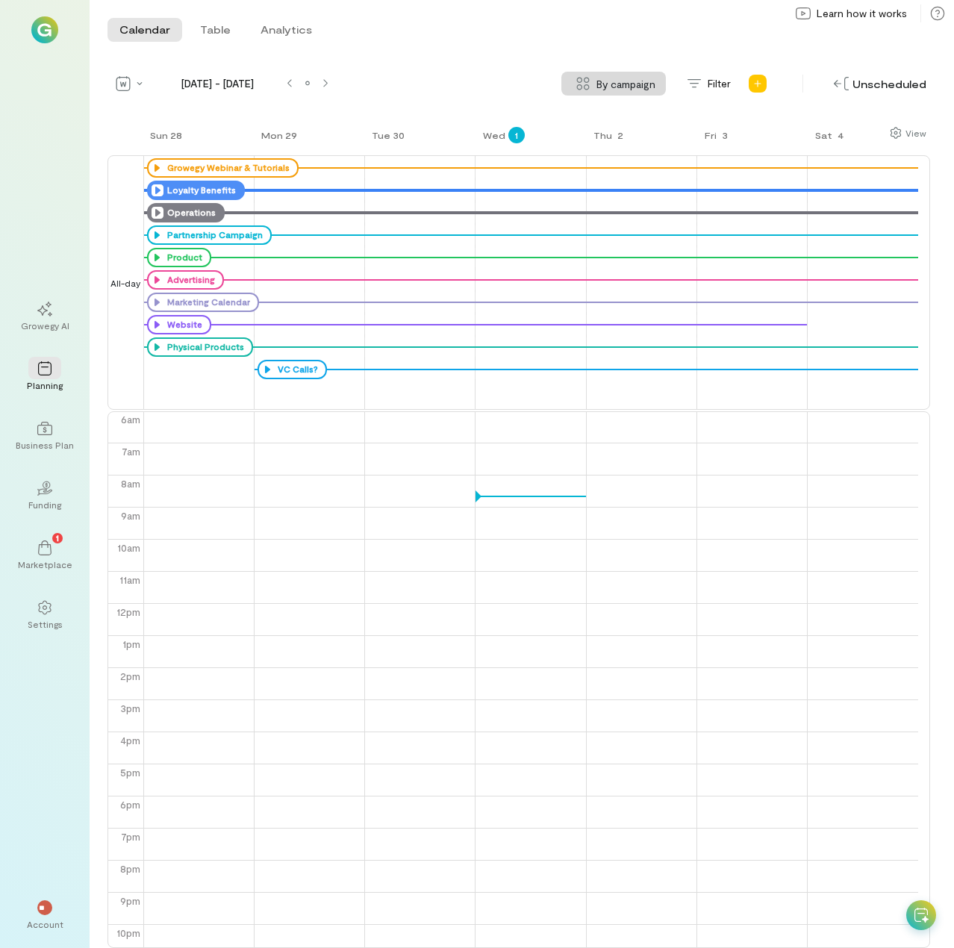
click at [157, 195] on icon at bounding box center [157, 190] width 12 height 12
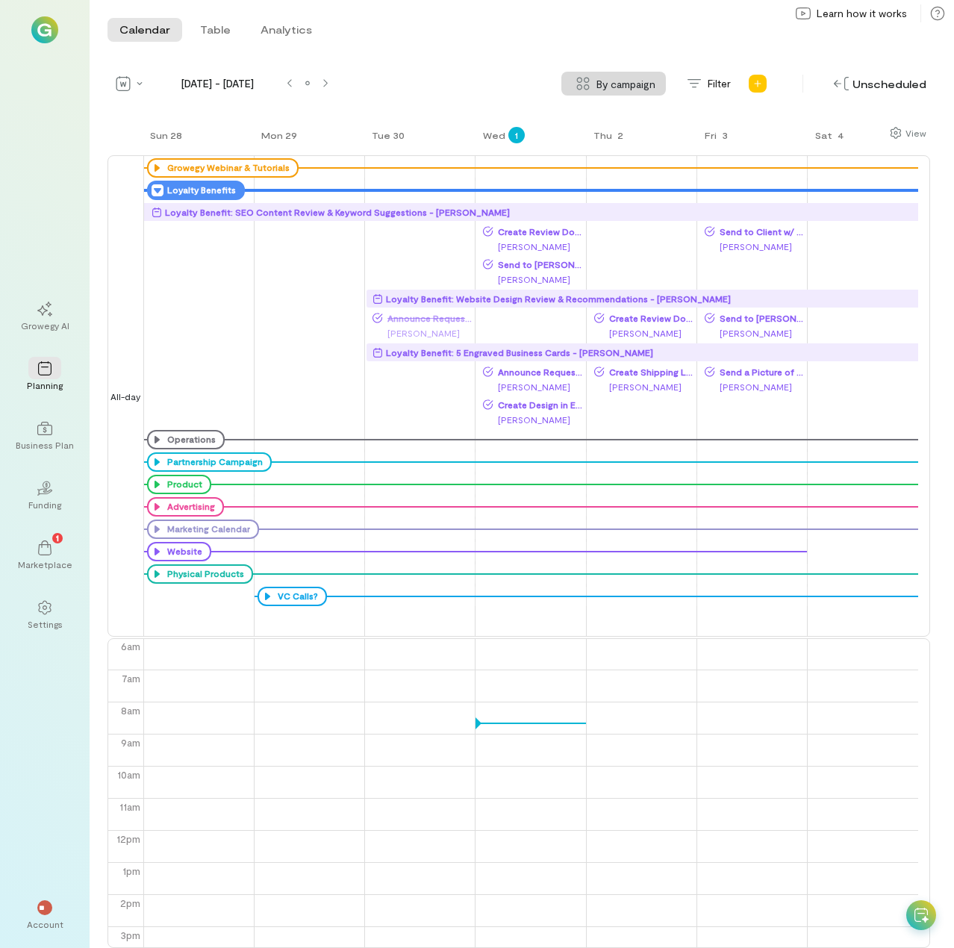
click at [157, 195] on icon at bounding box center [157, 190] width 12 height 12
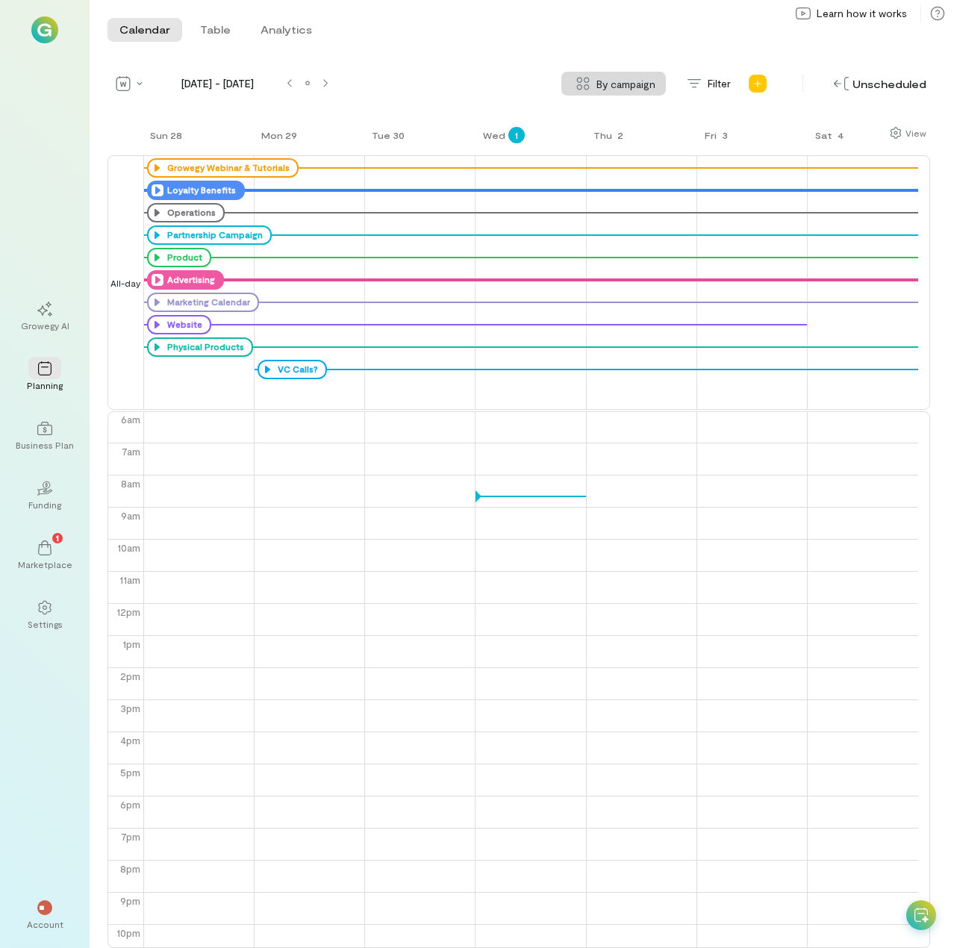
click at [154, 275] on icon at bounding box center [157, 280] width 12 height 12
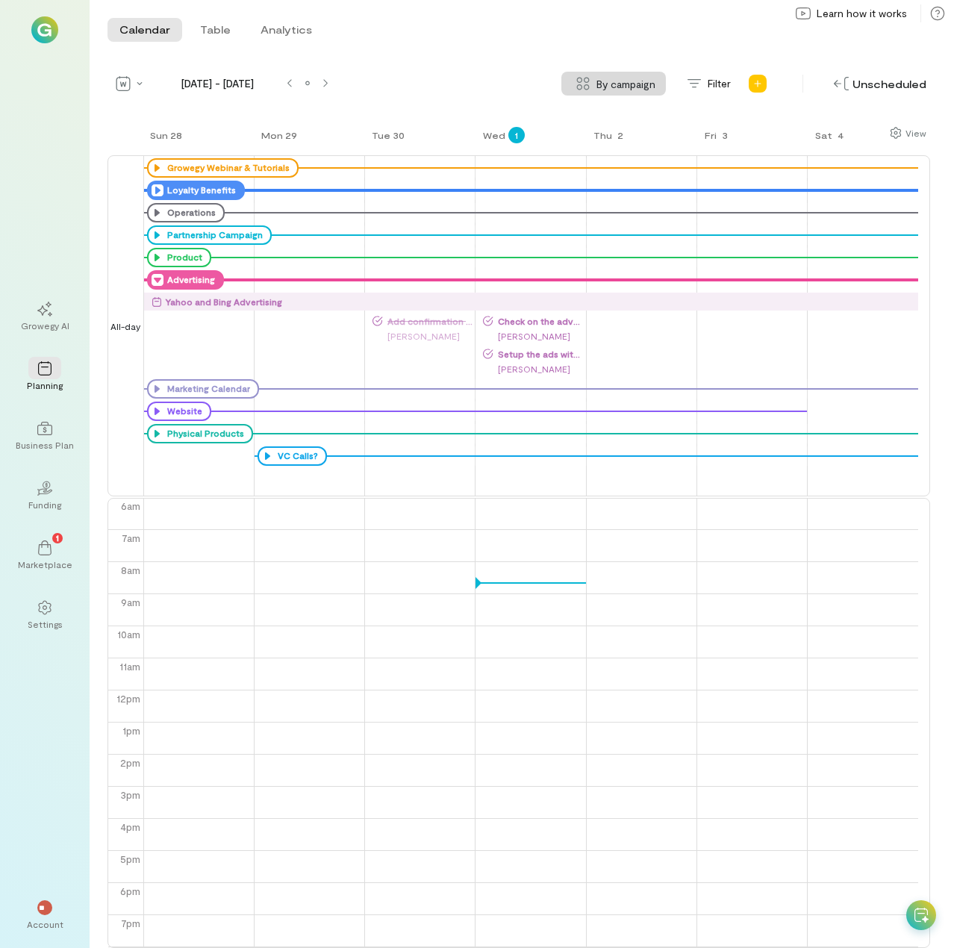
click at [154, 275] on icon at bounding box center [157, 280] width 12 height 12
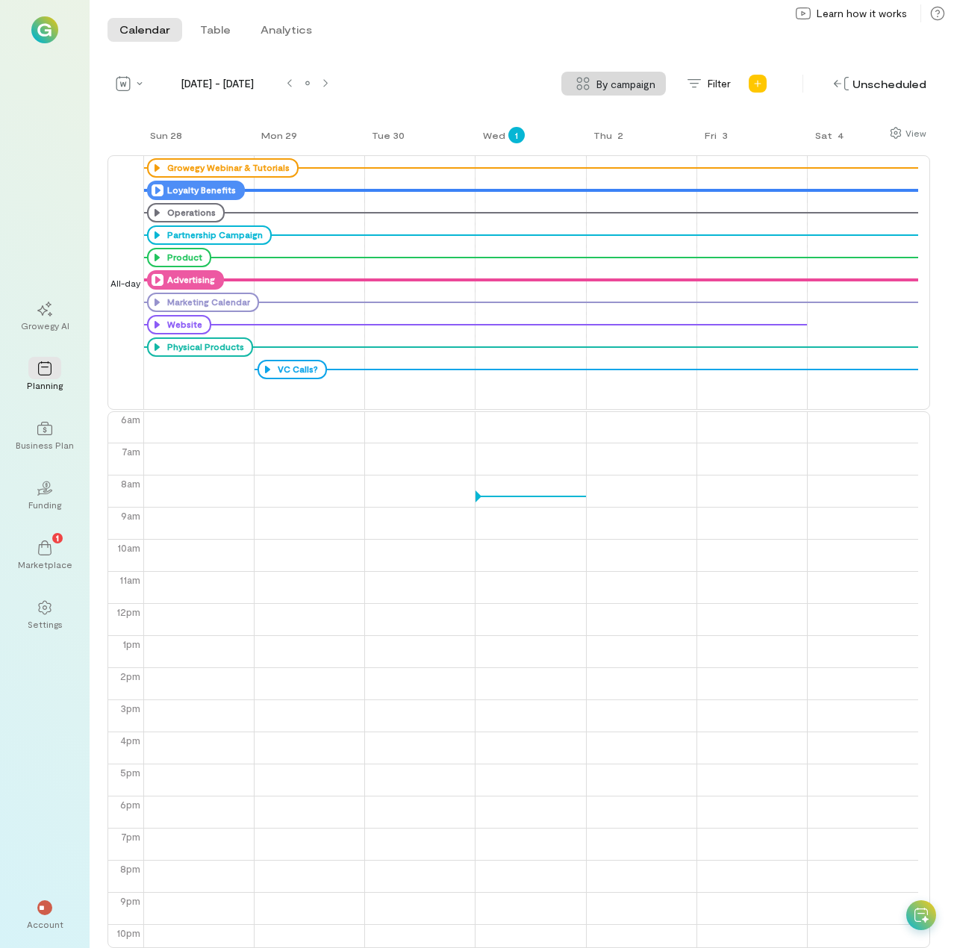
click at [157, 281] on icon at bounding box center [157, 280] width 12 height 12
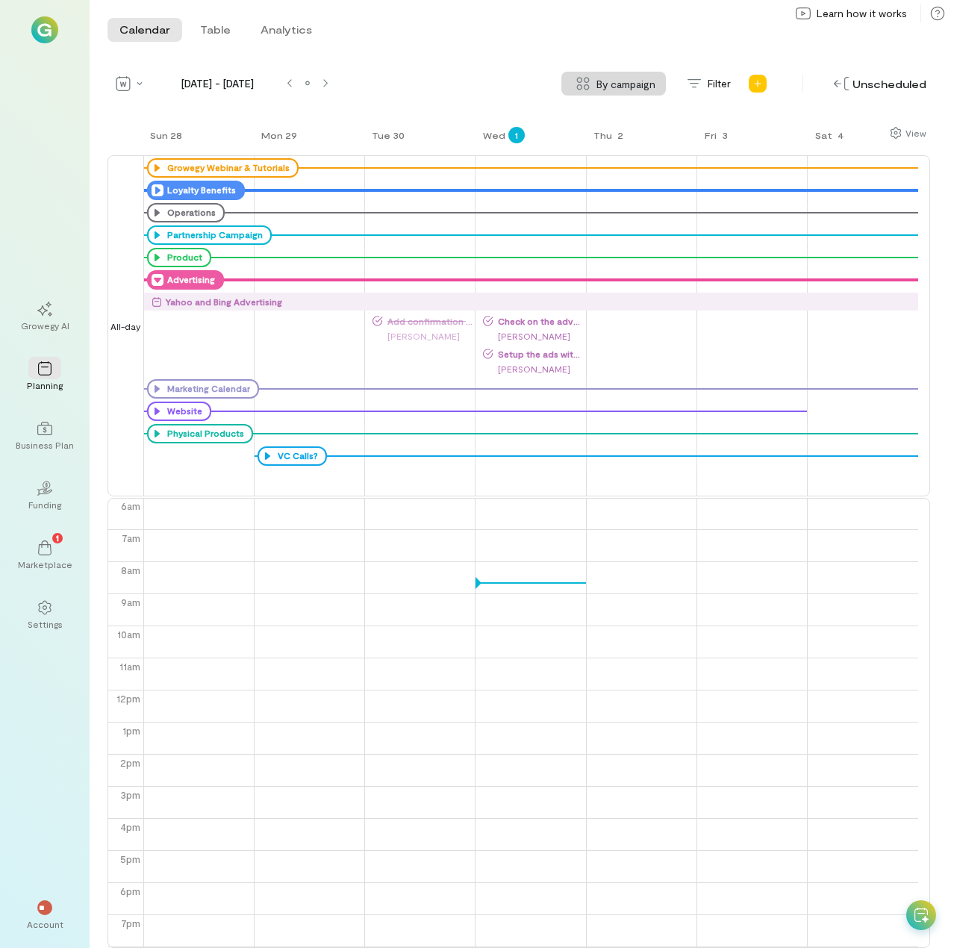
click at [157, 281] on icon at bounding box center [157, 280] width 12 height 12
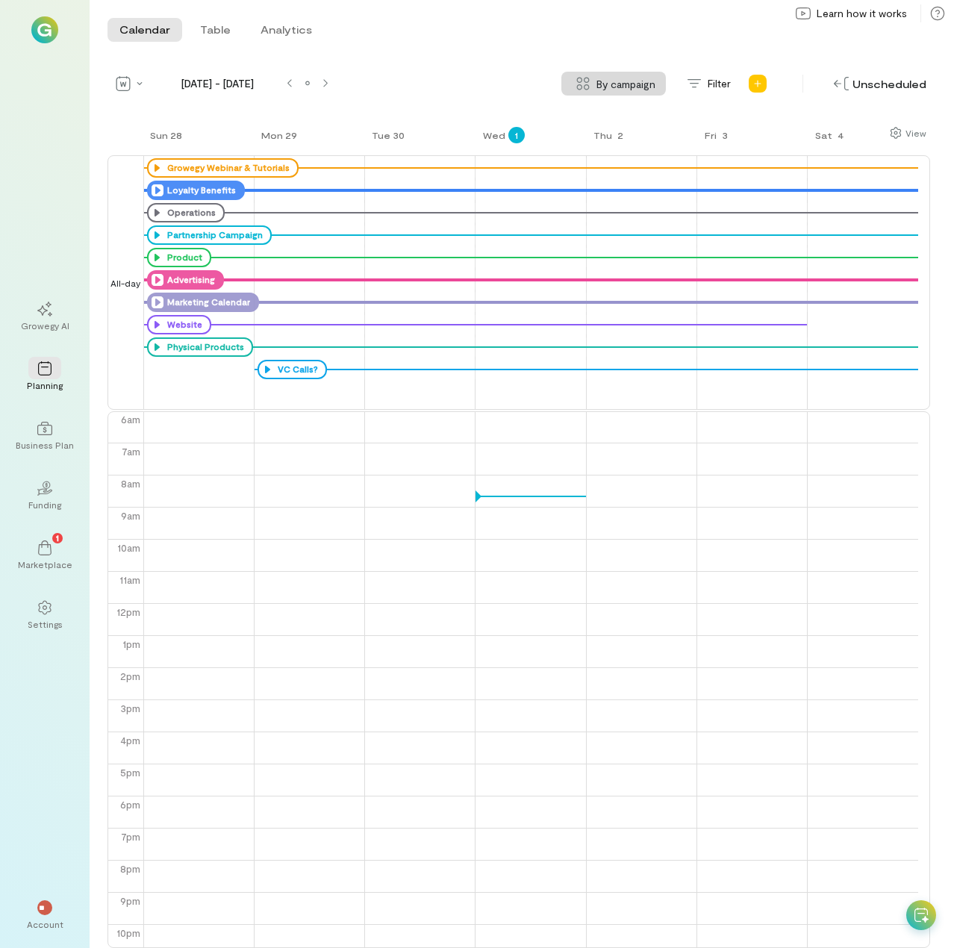
click at [155, 301] on icon at bounding box center [157, 302] width 12 height 12
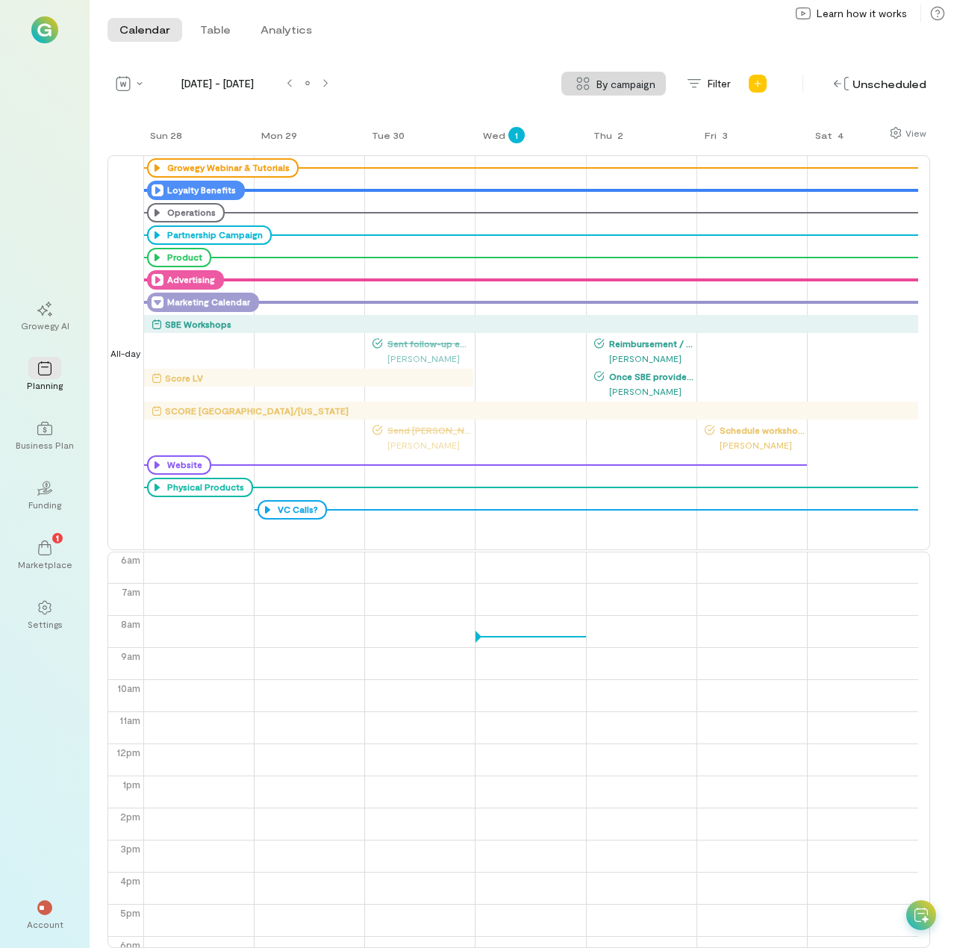
click at [525, 324] on div "SBE Workshops" at bounding box center [534, 323] width 767 height 15
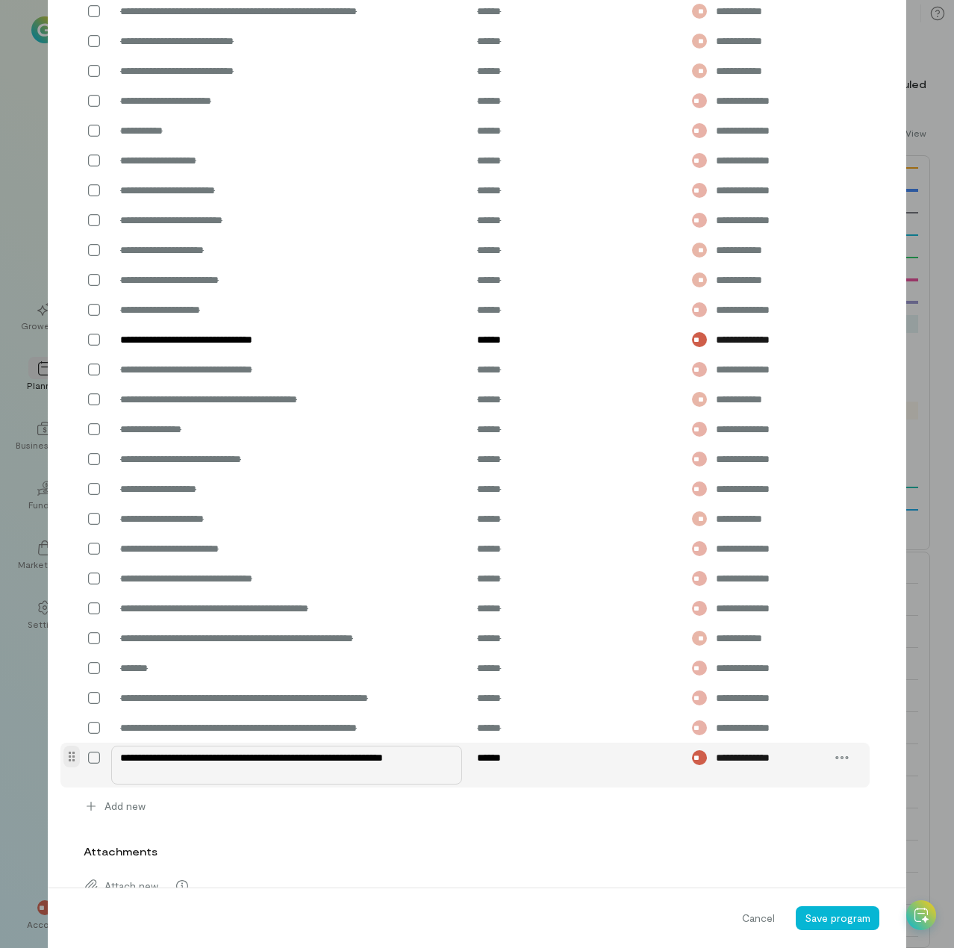
scroll to position [1001, 0]
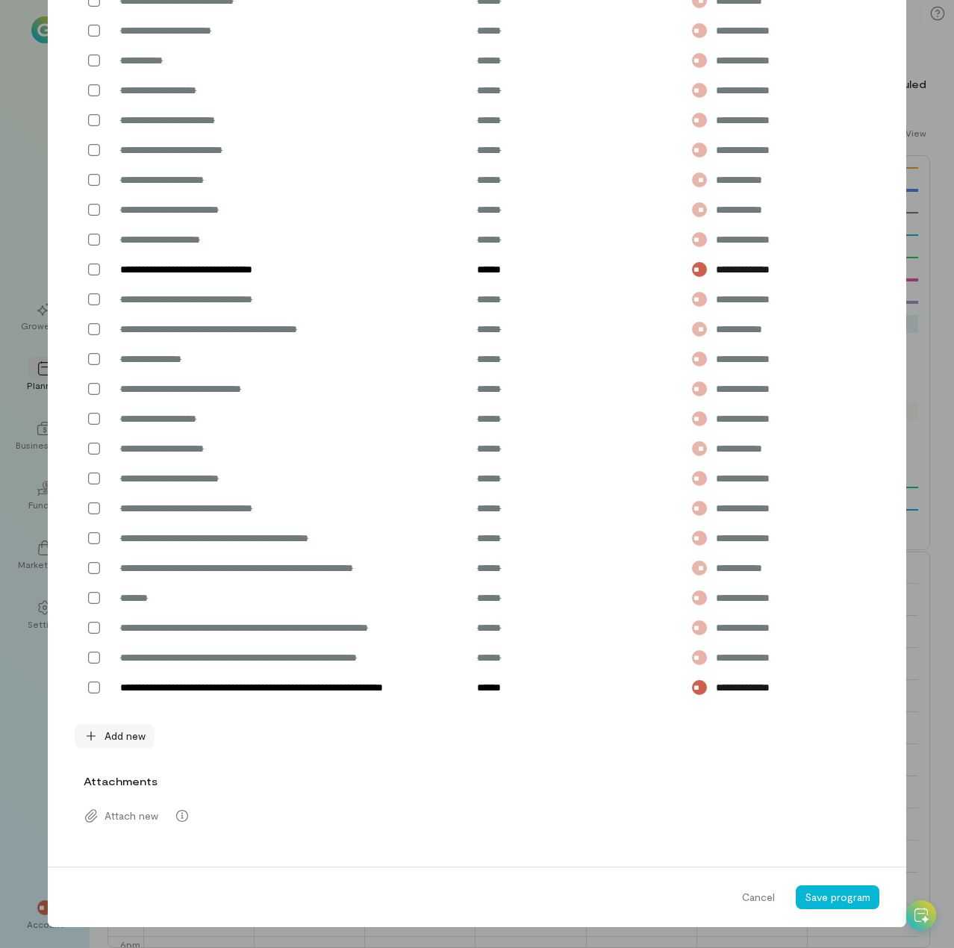
click at [110, 736] on span "Add new" at bounding box center [124, 735] width 41 height 15
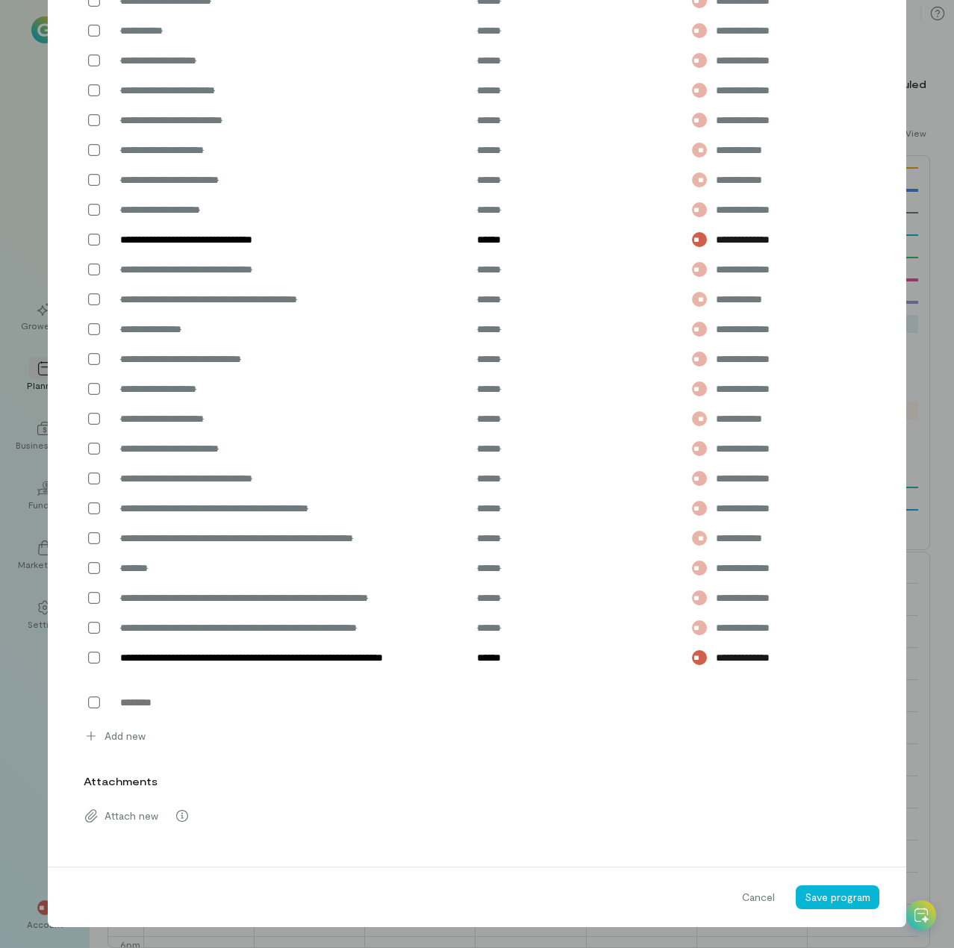
scroll to position [1005, 0]
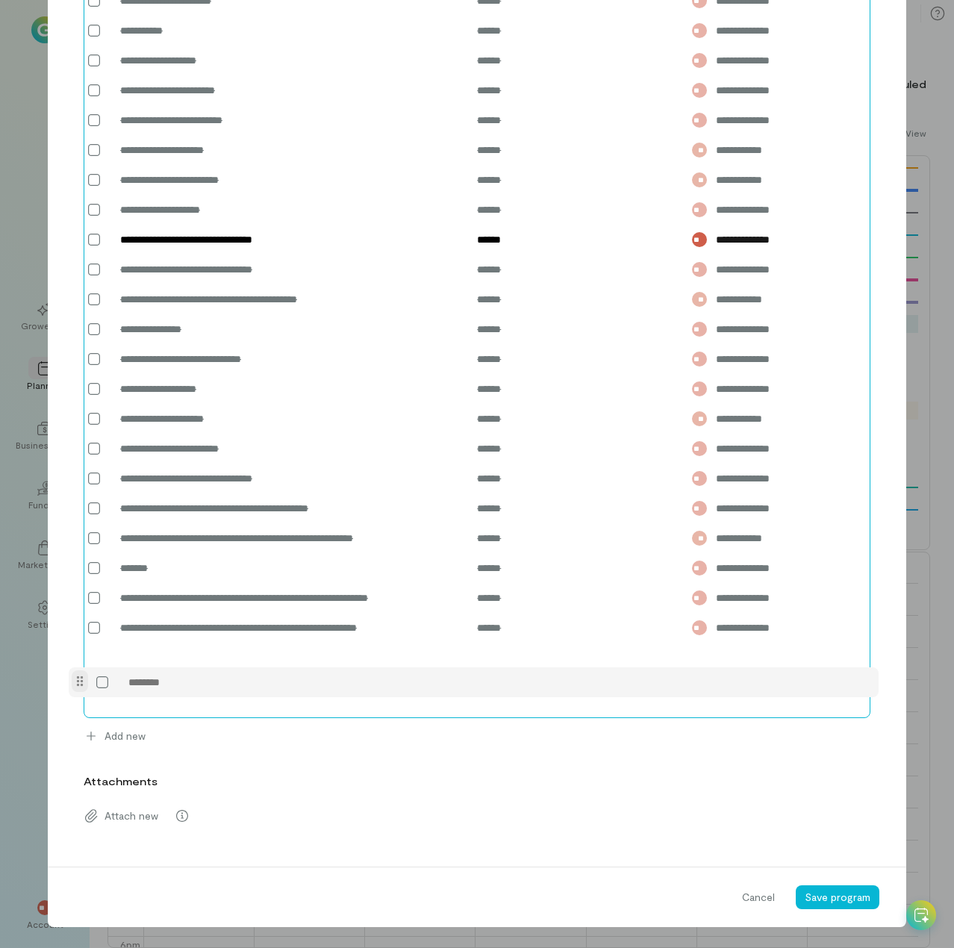
drag, startPoint x: 63, startPoint y: 731, endPoint x: 79, endPoint y: 676, distance: 56.7
click at [84, 676] on div "**********" at bounding box center [477, 174] width 786 height 1088
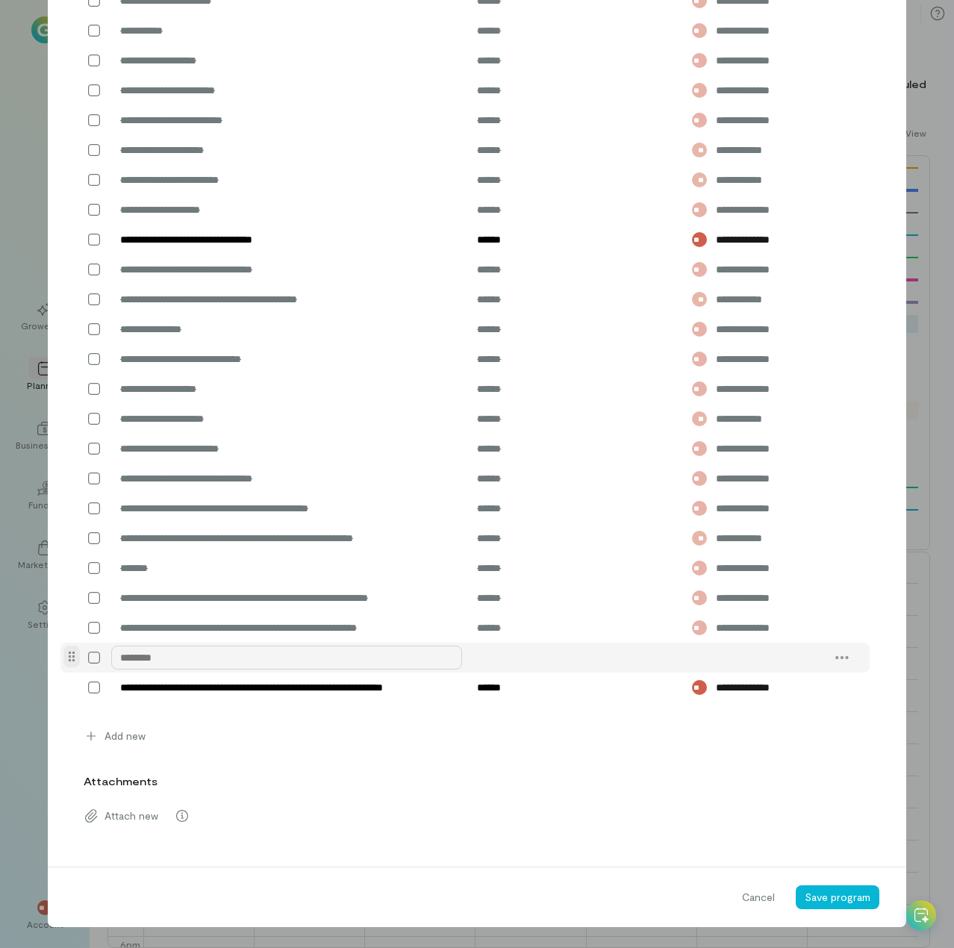
click at [192, 669] on textarea at bounding box center [286, 657] width 351 height 24
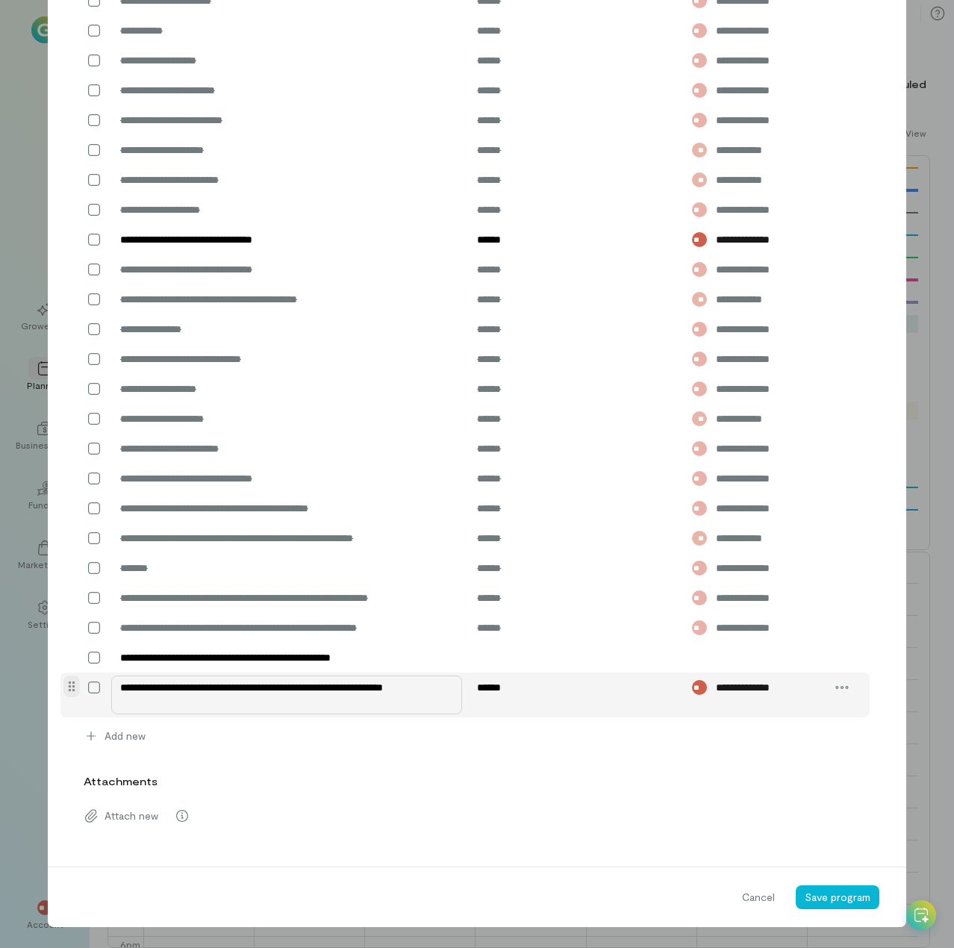
type textarea "**********"
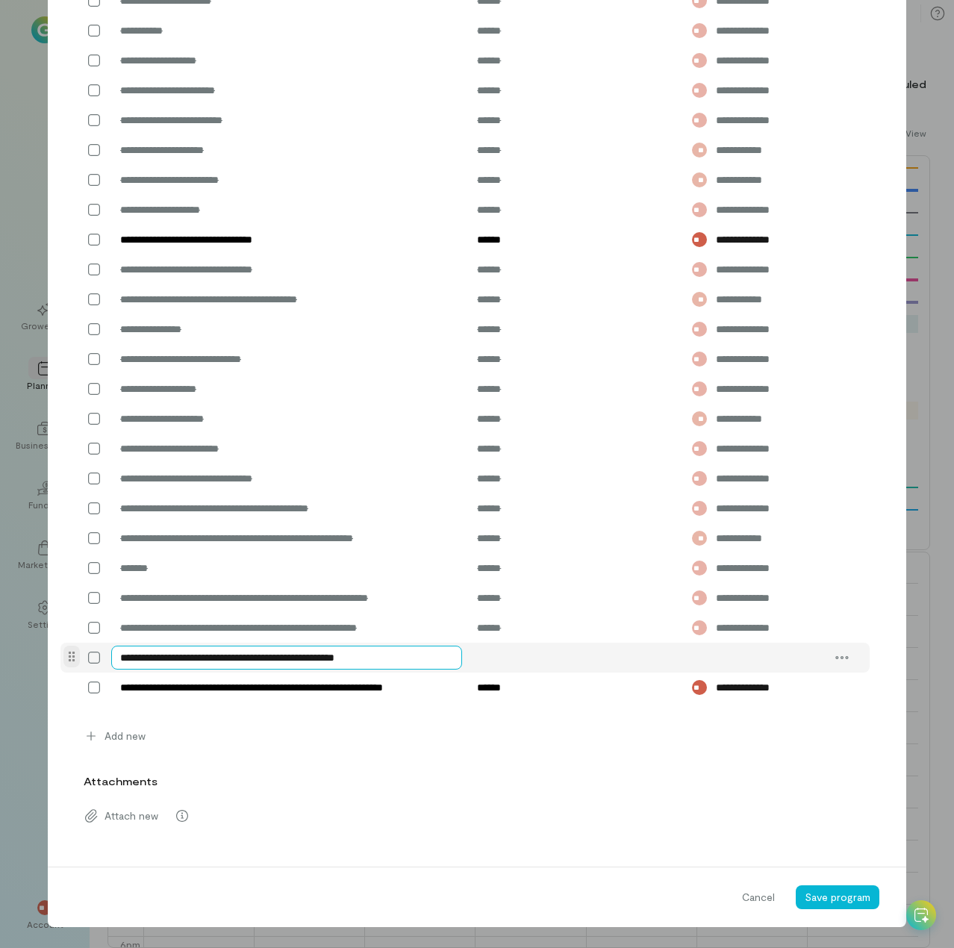
click at [422, 669] on textarea "**********" at bounding box center [286, 657] width 351 height 24
type textarea "**********"
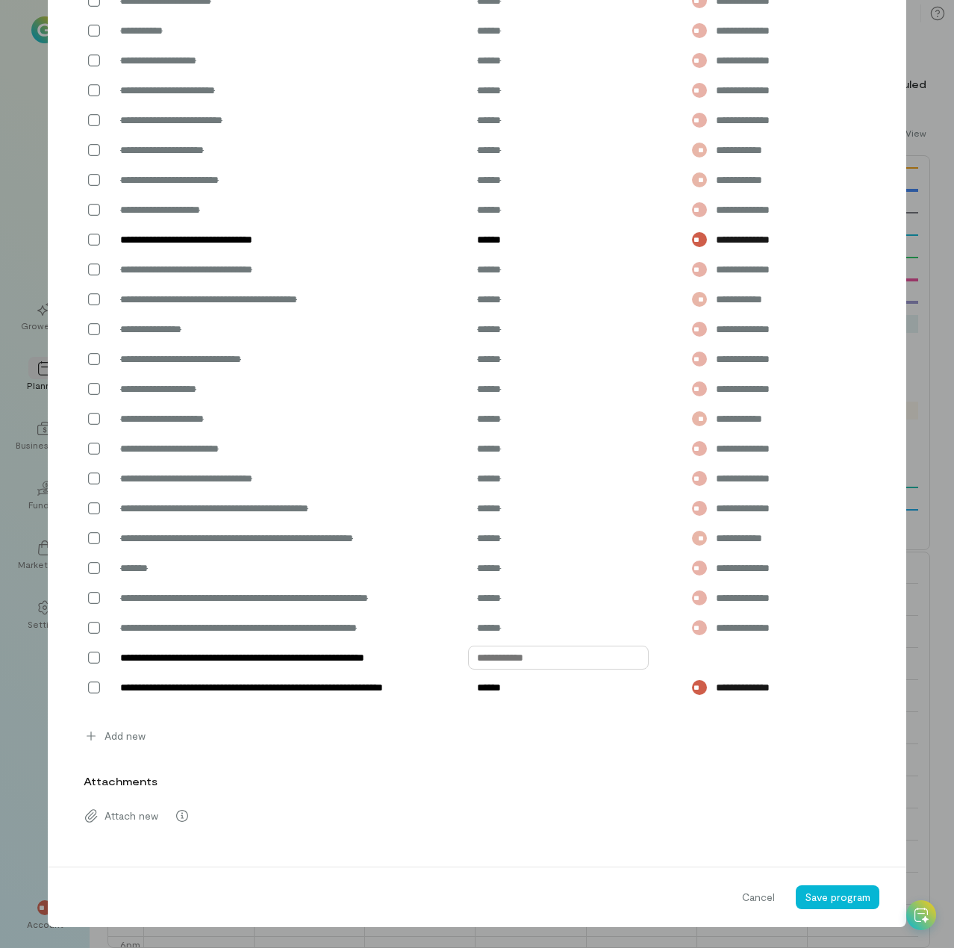
click at [504, 669] on input "text" at bounding box center [558, 657] width 181 height 24
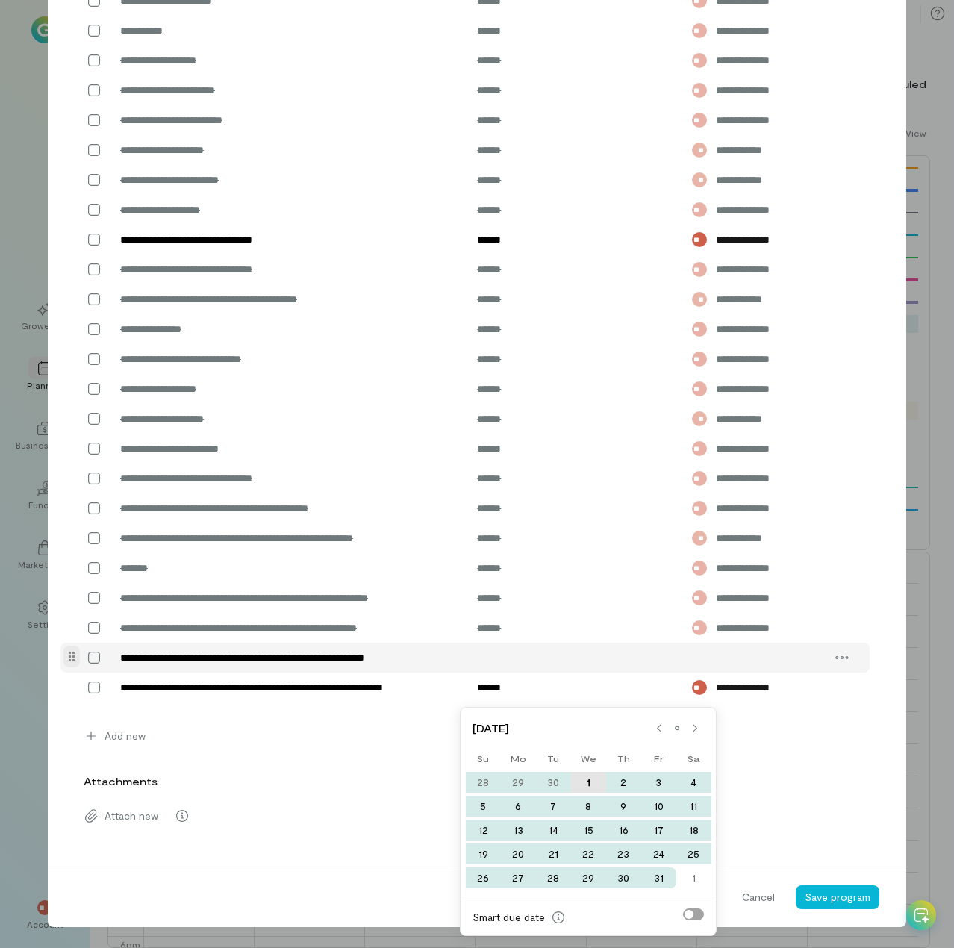
click at [588, 781] on div "1" at bounding box center [588, 782] width 35 height 21
type input "******"
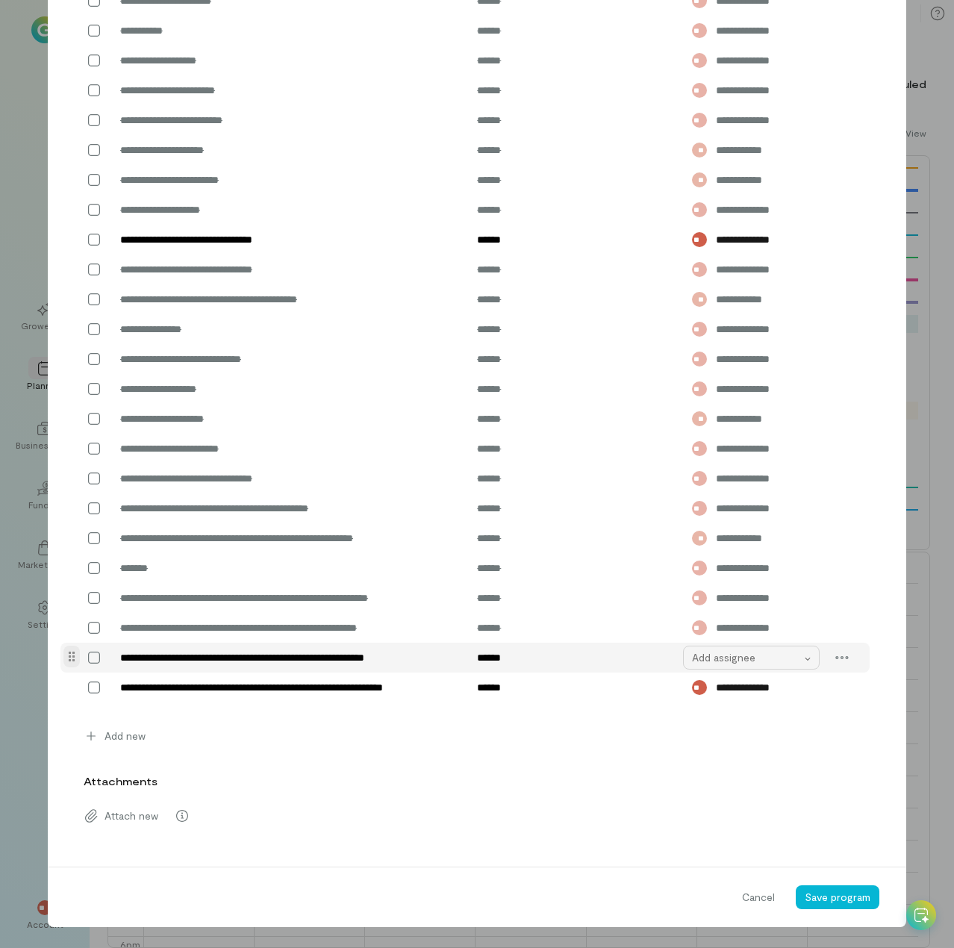
click at [710, 665] on div "Add assignee" at bounding box center [746, 657] width 109 height 15
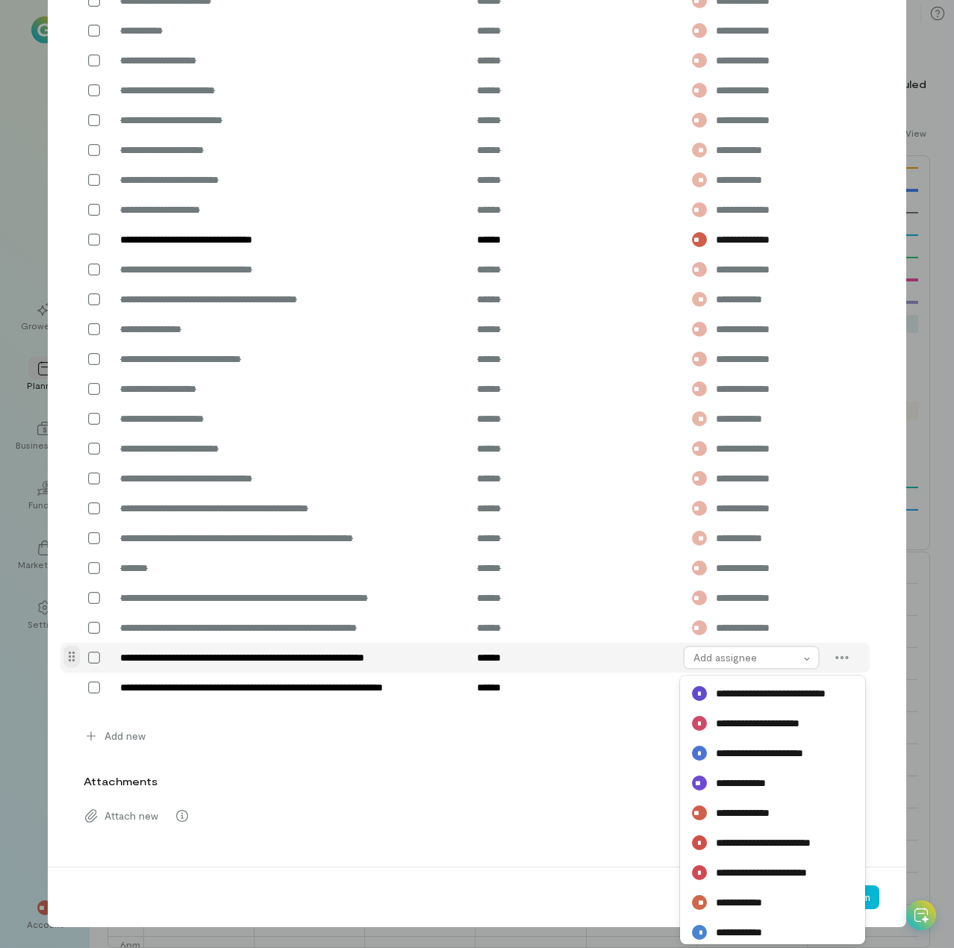
scroll to position [1030, 0]
click at [748, 815] on span "**********" at bounding box center [751, 812] width 70 height 15
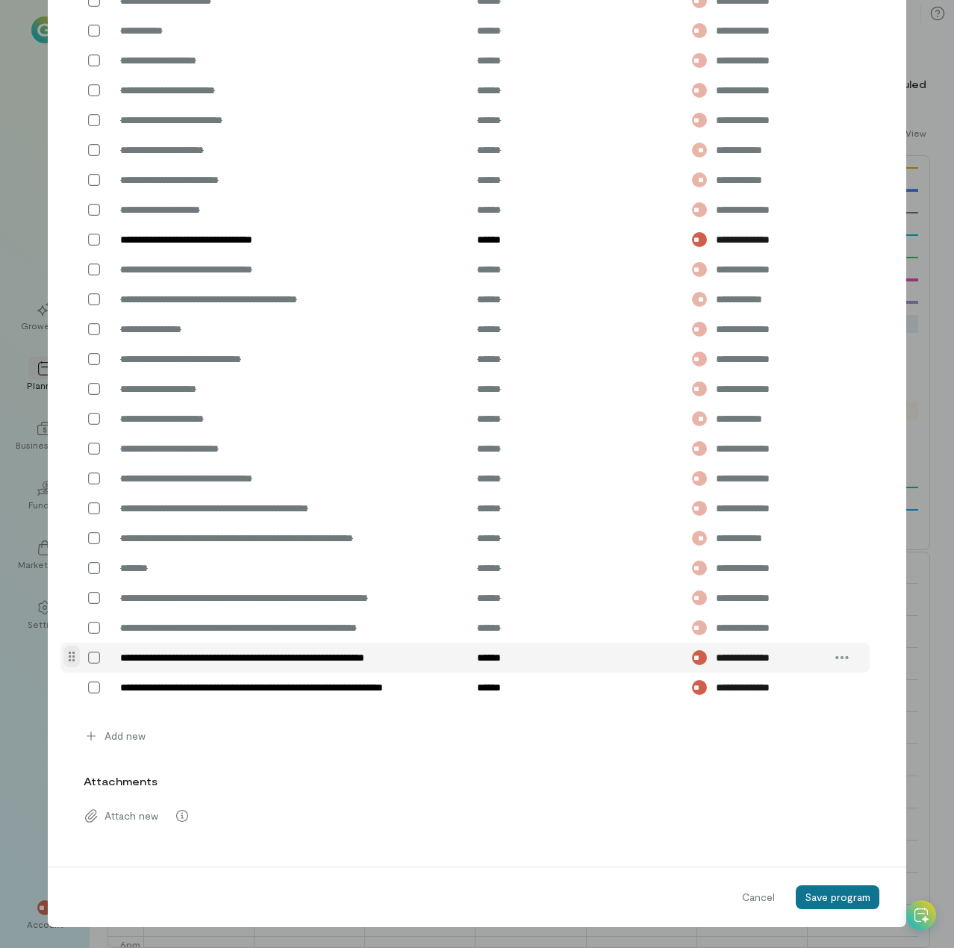
click at [833, 895] on span "Save program" at bounding box center [837, 896] width 66 height 13
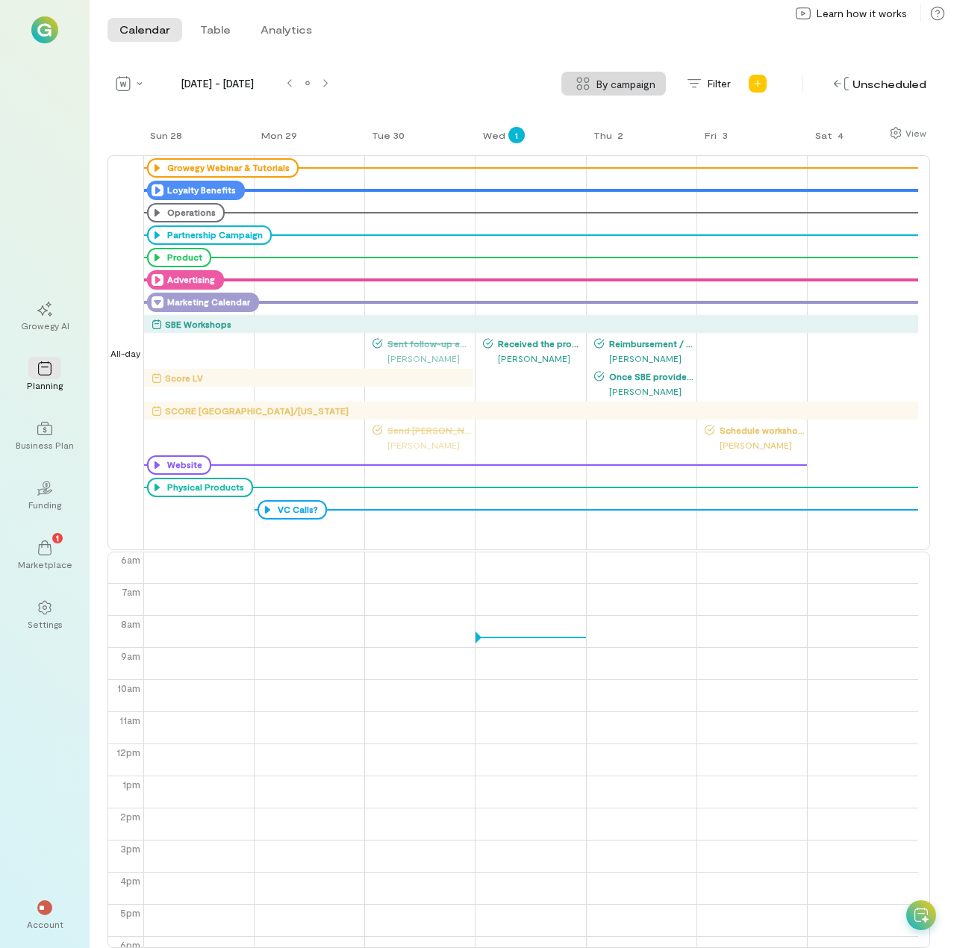
click at [530, 412] on div "SCORE [GEOGRAPHIC_DATA]/[US_STATE]" at bounding box center [534, 410] width 767 height 15
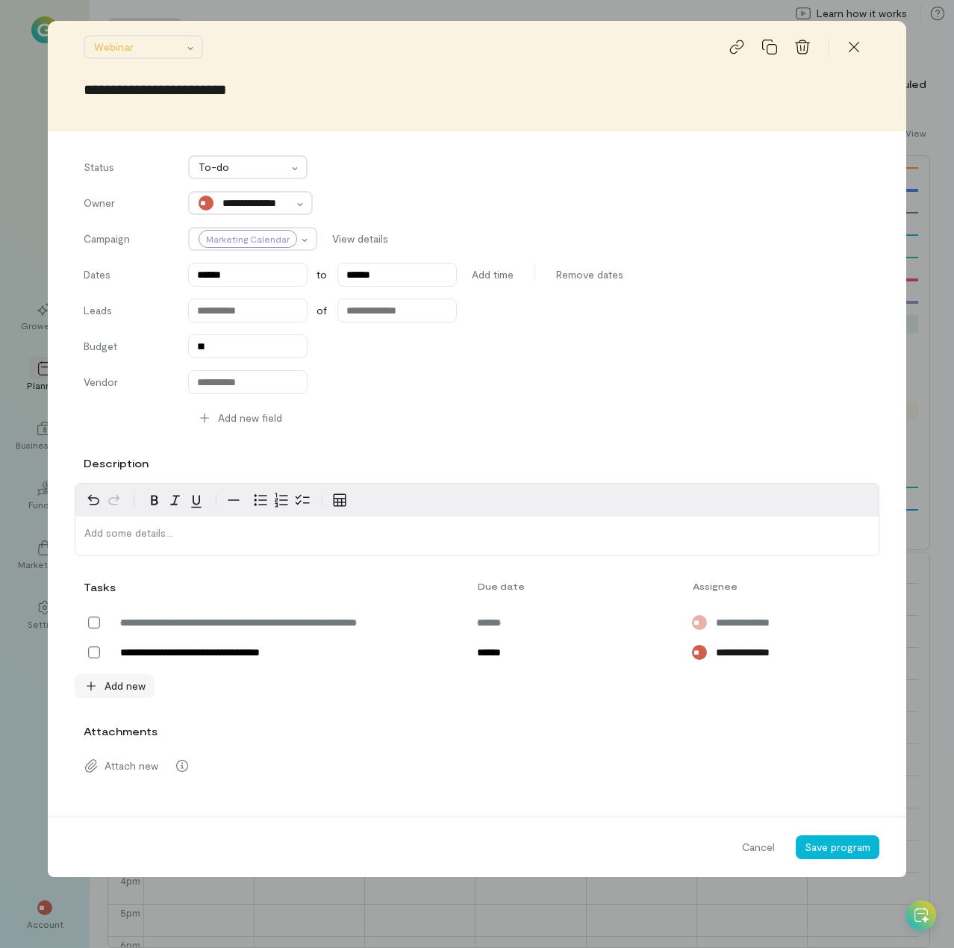
click at [113, 686] on span "Add new" at bounding box center [124, 685] width 41 height 15
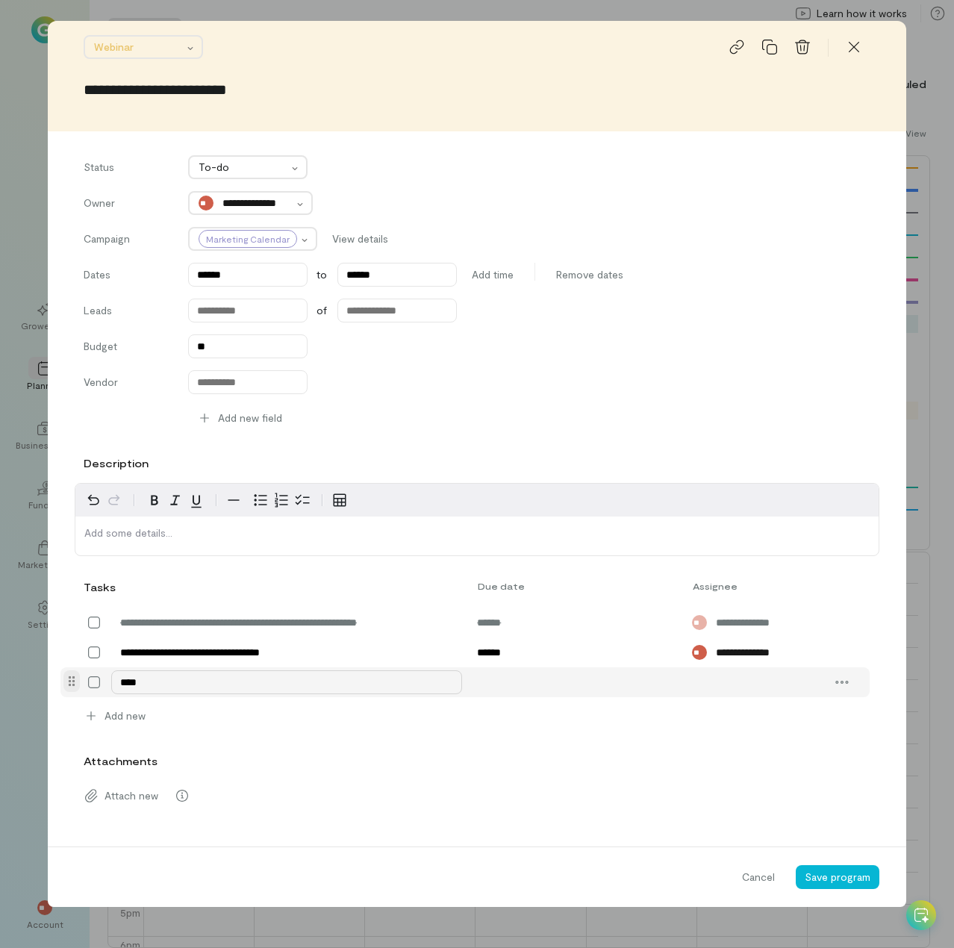
type textarea "*****"
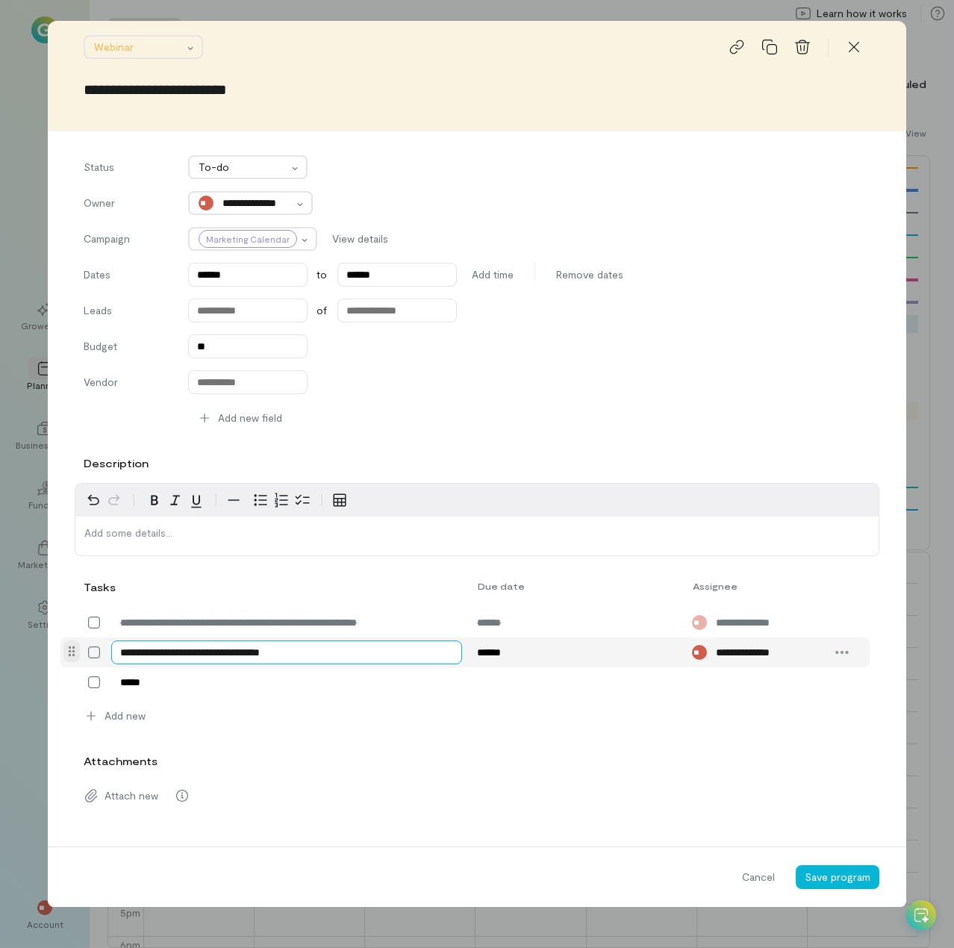
click at [314, 648] on textarea "**********" at bounding box center [286, 652] width 351 height 24
type textarea "**********"
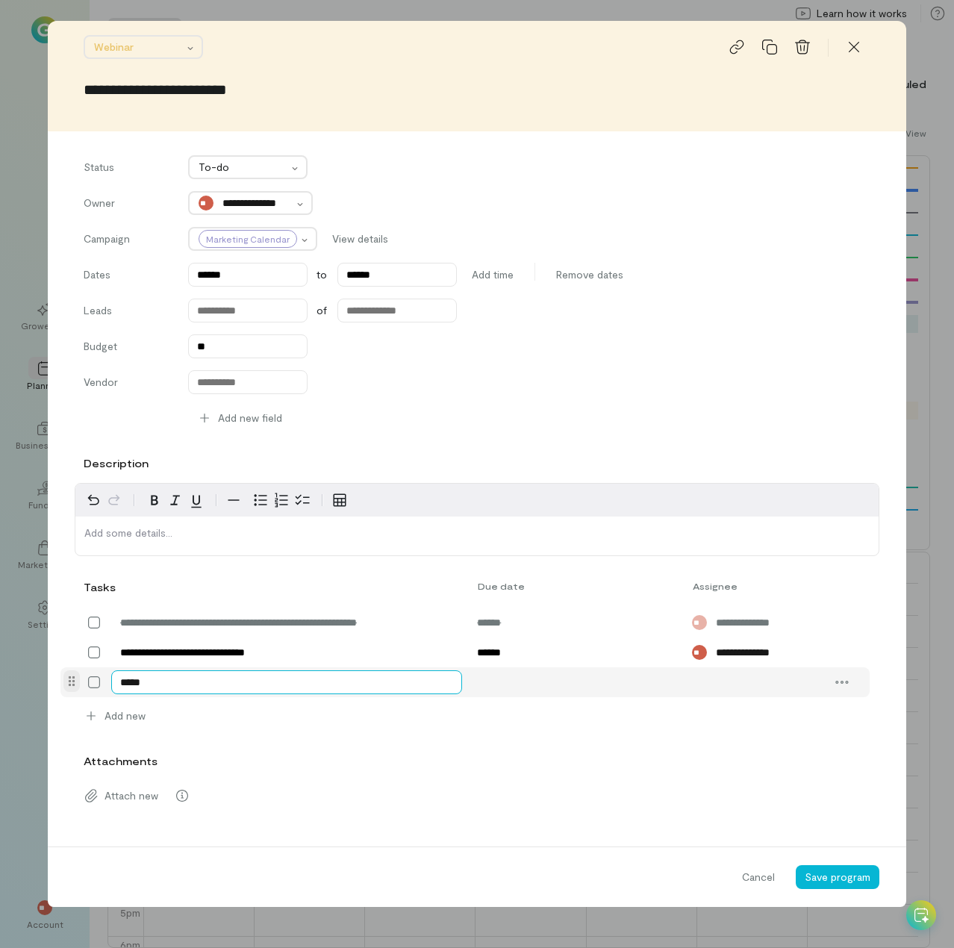
click at [242, 680] on textarea "*****" at bounding box center [286, 682] width 351 height 24
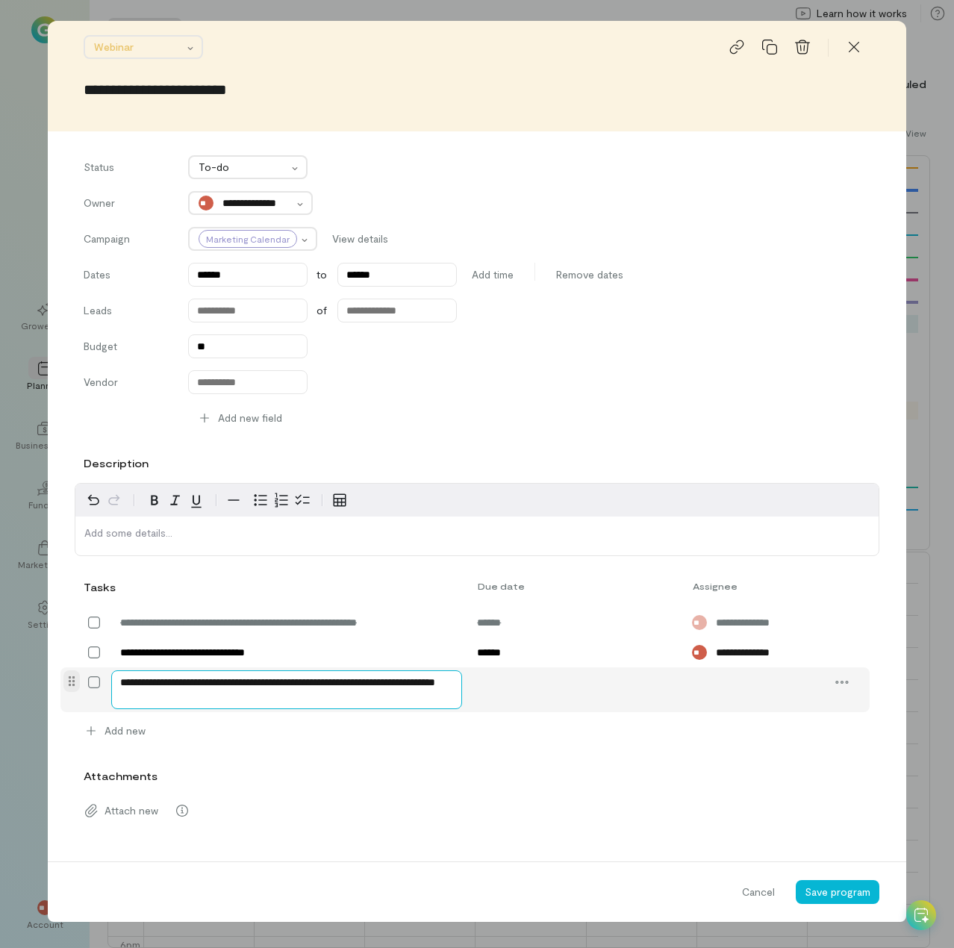
type textarea "**********"
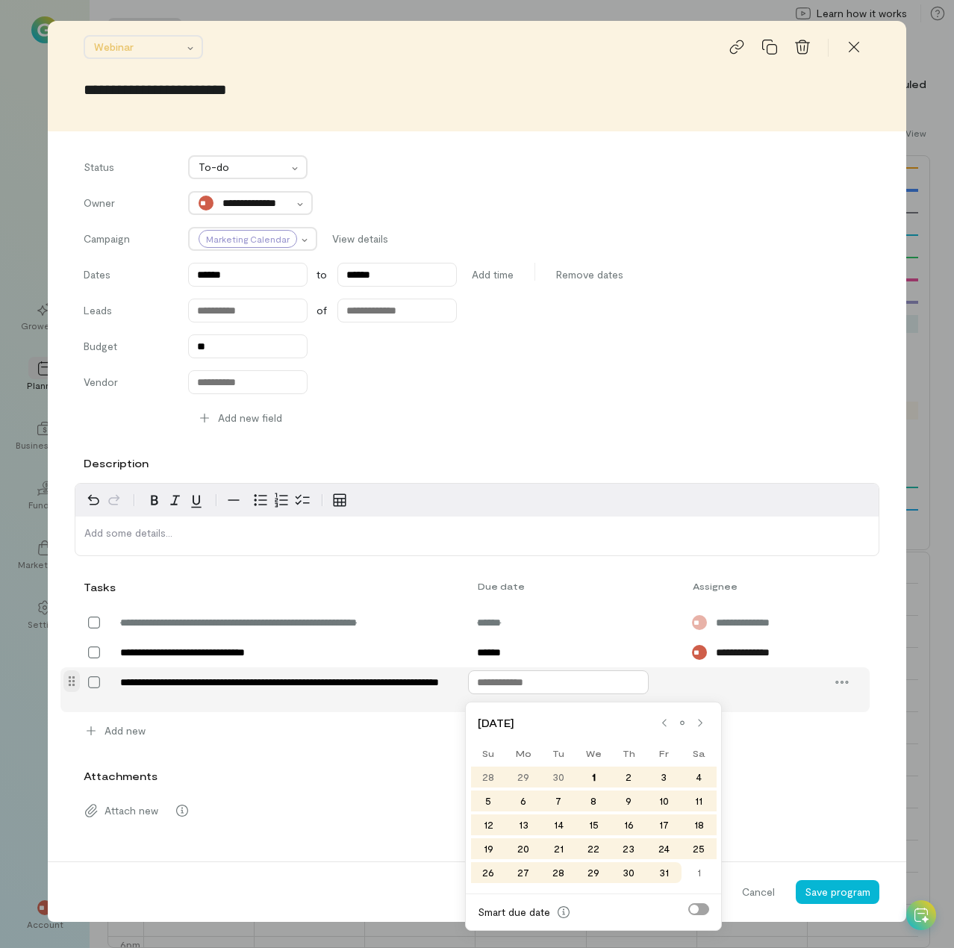
click at [519, 684] on input "text" at bounding box center [558, 682] width 181 height 24
click at [598, 775] on div "1" at bounding box center [593, 776] width 35 height 21
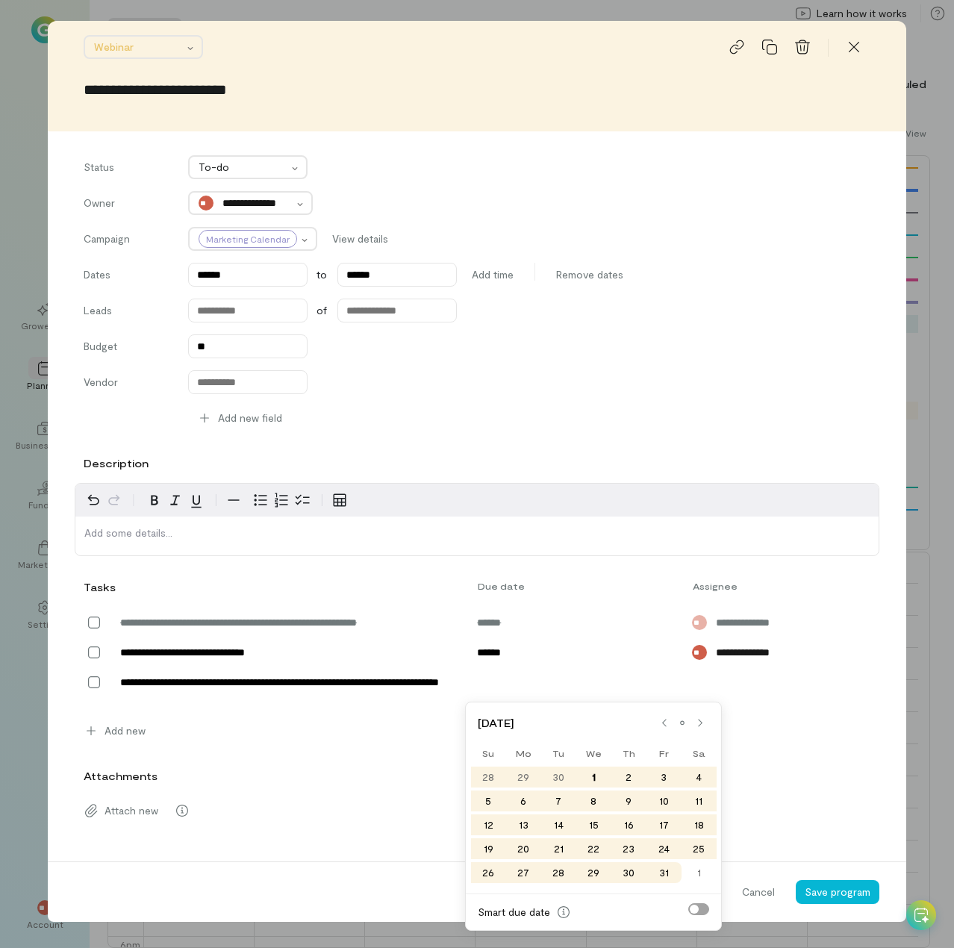
type input "******"
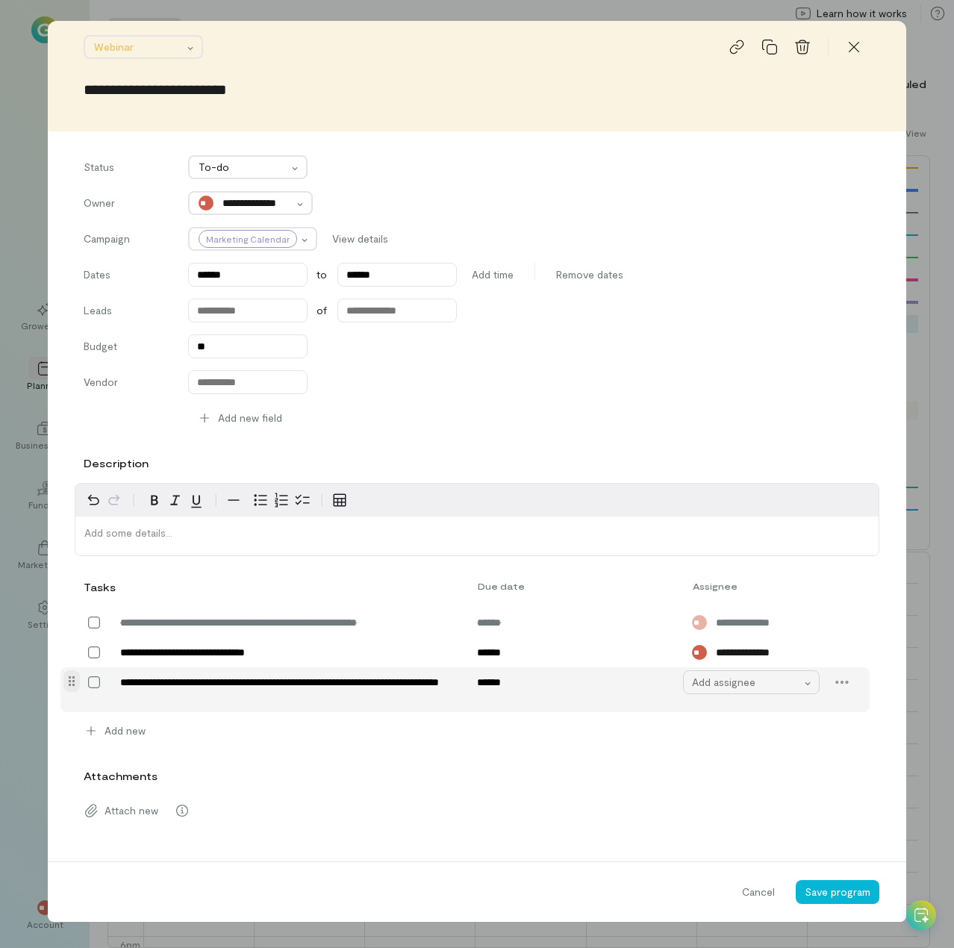
click at [741, 673] on div "Add assignee" at bounding box center [751, 682] width 136 height 24
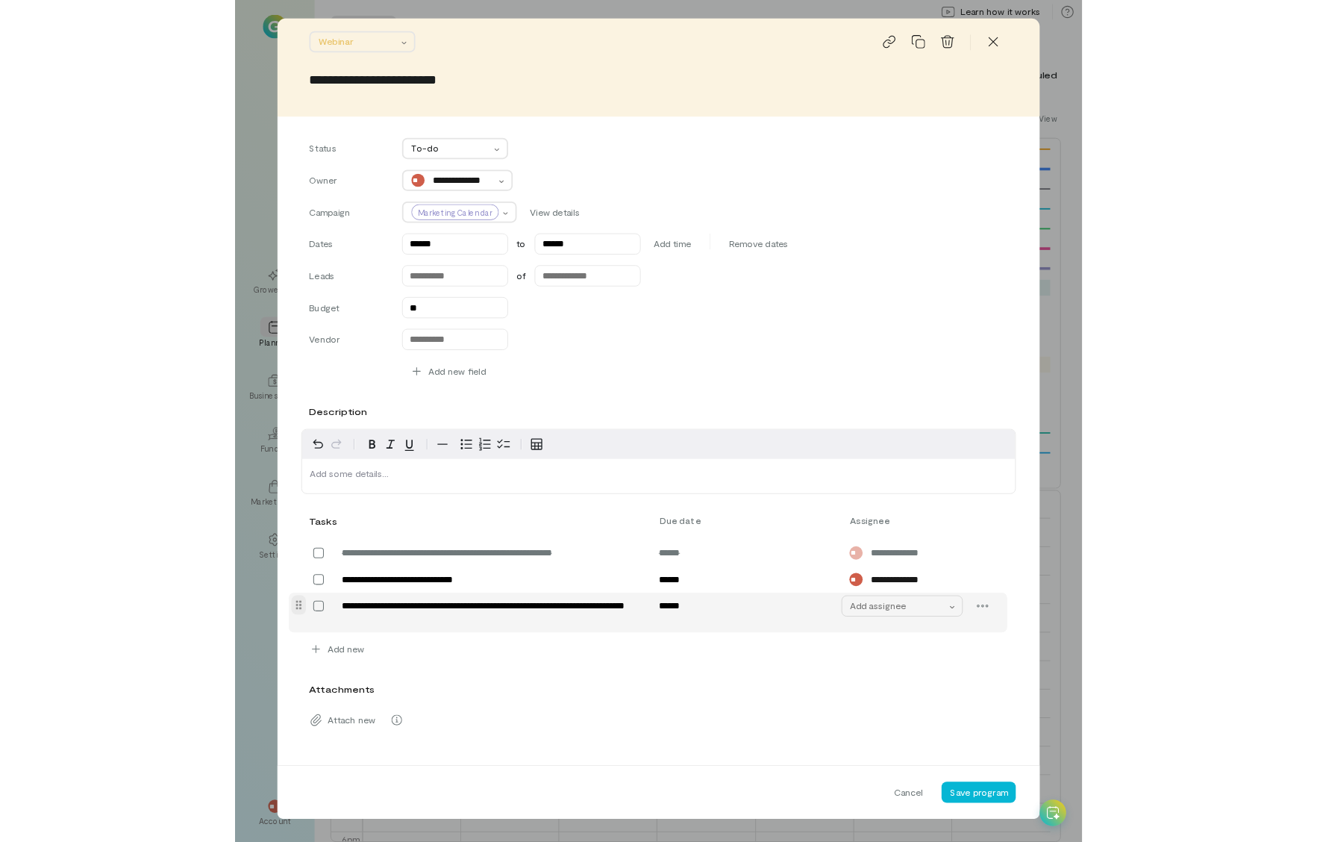
scroll to position [0, 0]
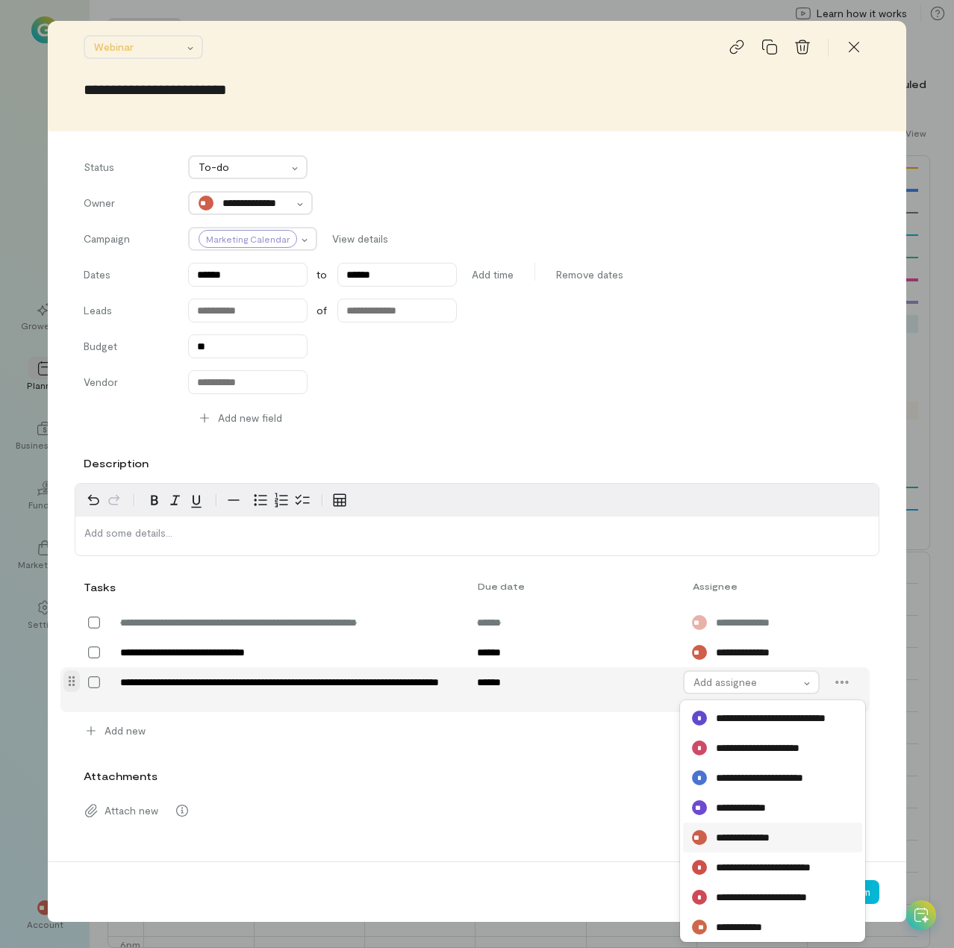
click at [754, 842] on span "**********" at bounding box center [751, 837] width 70 height 15
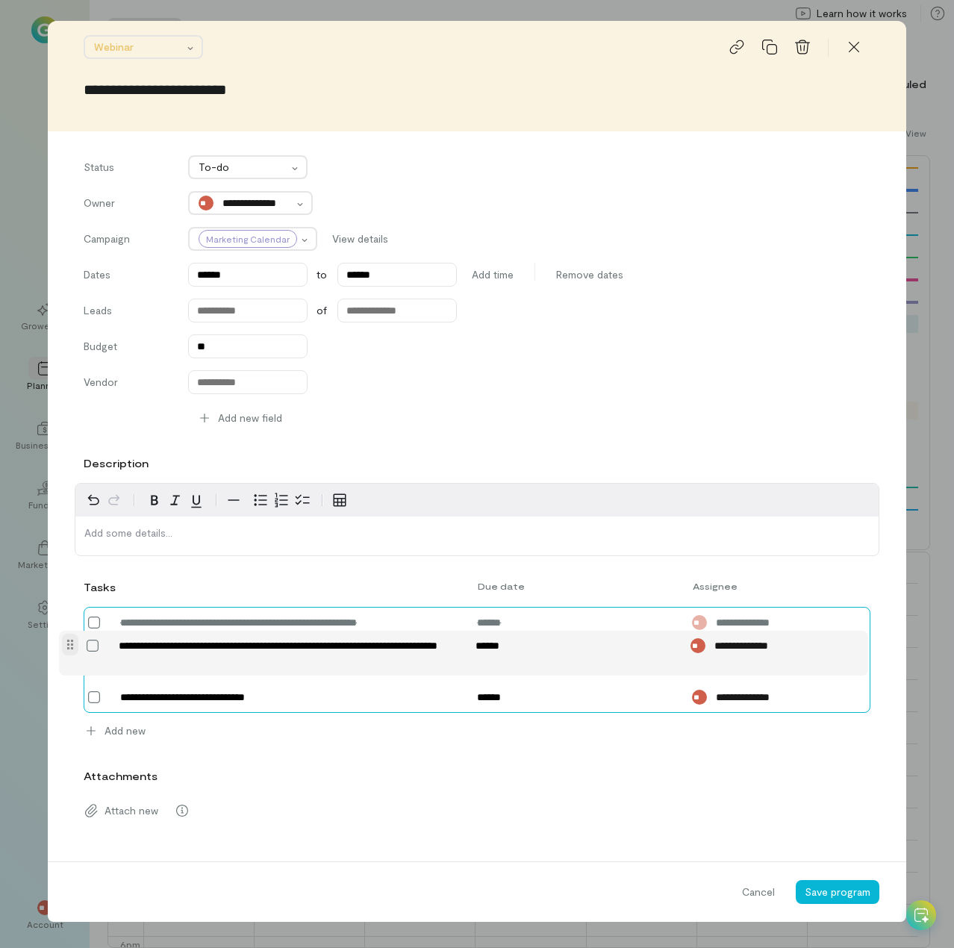
drag, startPoint x: 75, startPoint y: 684, endPoint x: 72, endPoint y: 641, distance: 42.6
click at [72, 641] on form "**********" at bounding box center [477, 471] width 858 height 901
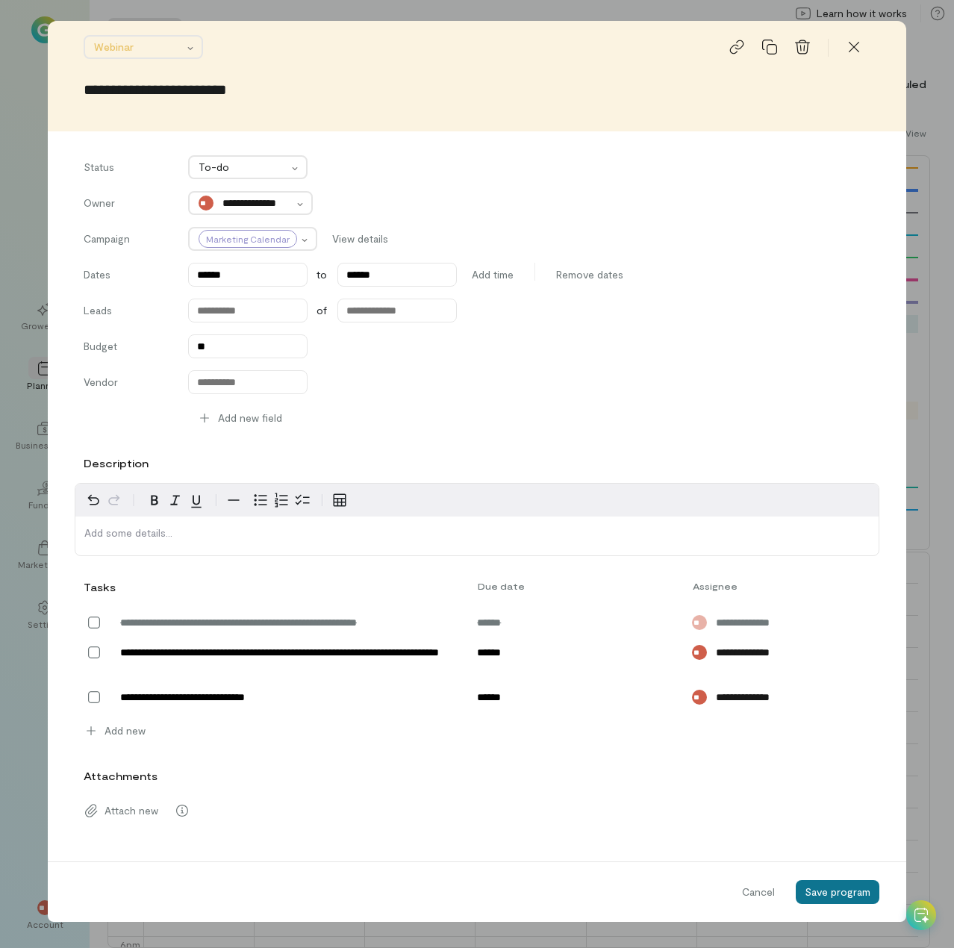
click at [813, 888] on span "Save program" at bounding box center [837, 891] width 66 height 13
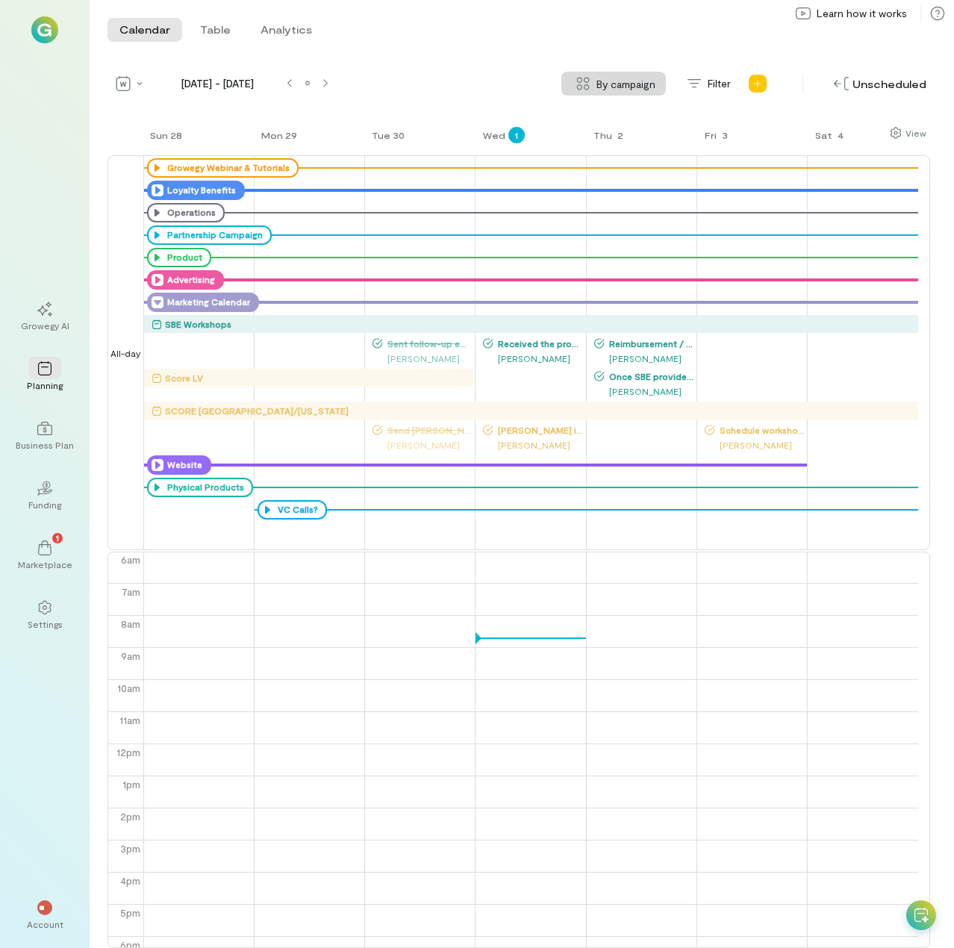
click at [157, 463] on icon at bounding box center [157, 465] width 12 height 12
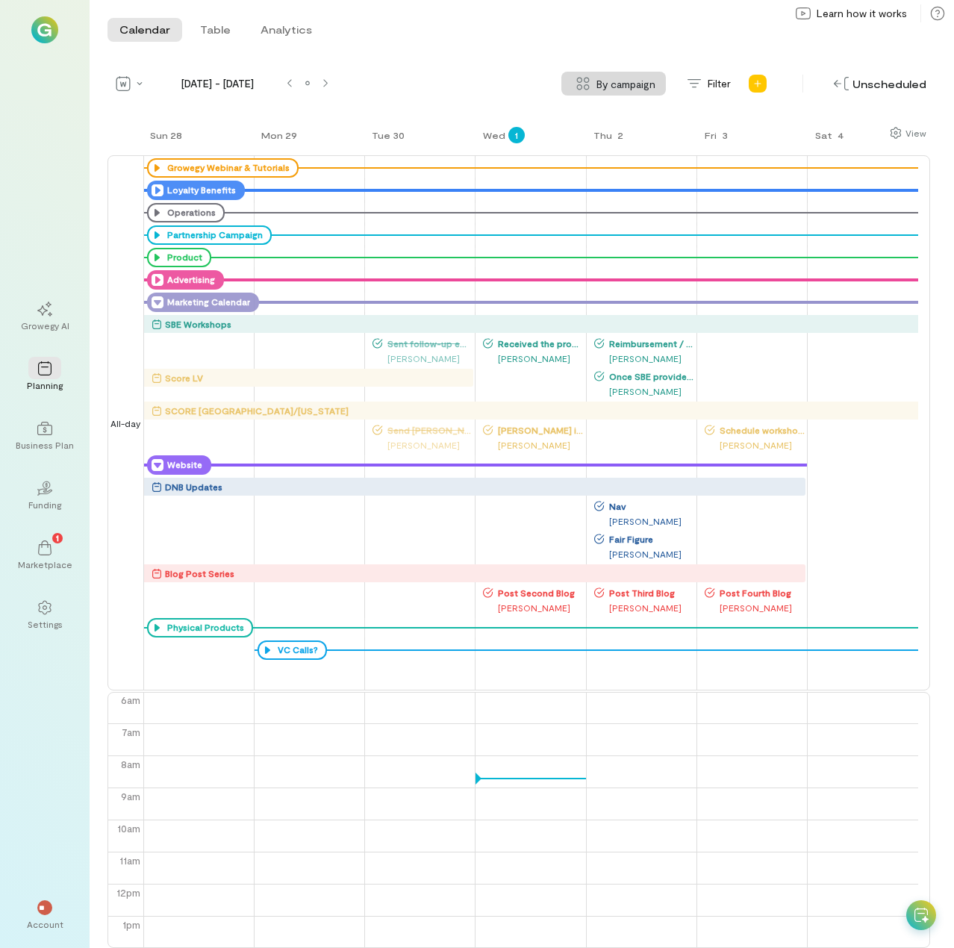
click at [157, 463] on icon at bounding box center [157, 465] width 12 height 12
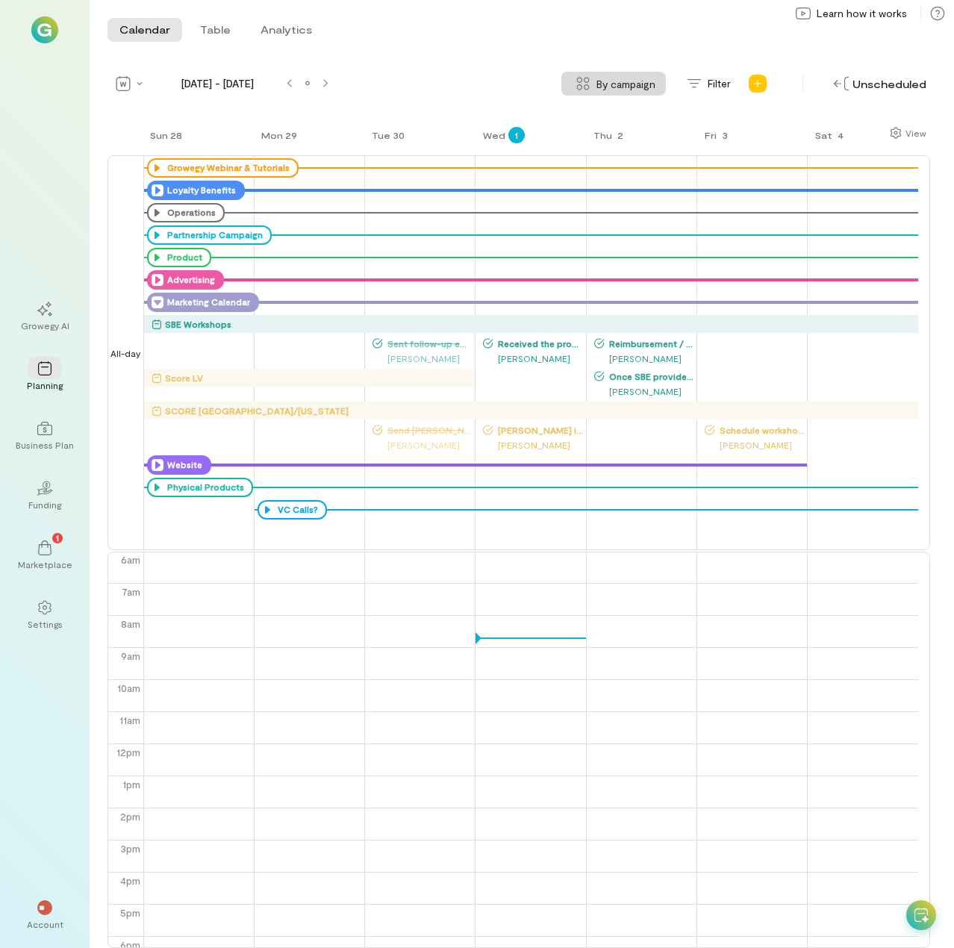
click at [157, 463] on icon at bounding box center [157, 465] width 12 height 12
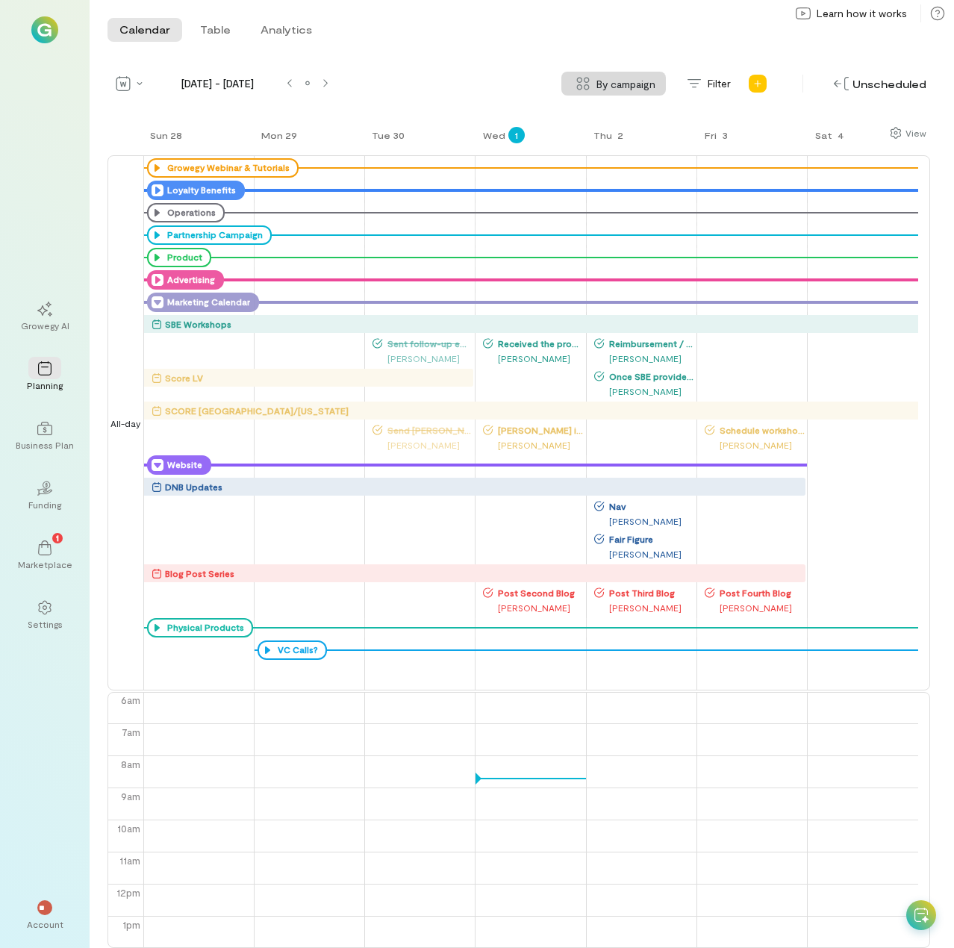
click at [157, 463] on icon at bounding box center [157, 465] width 12 height 12
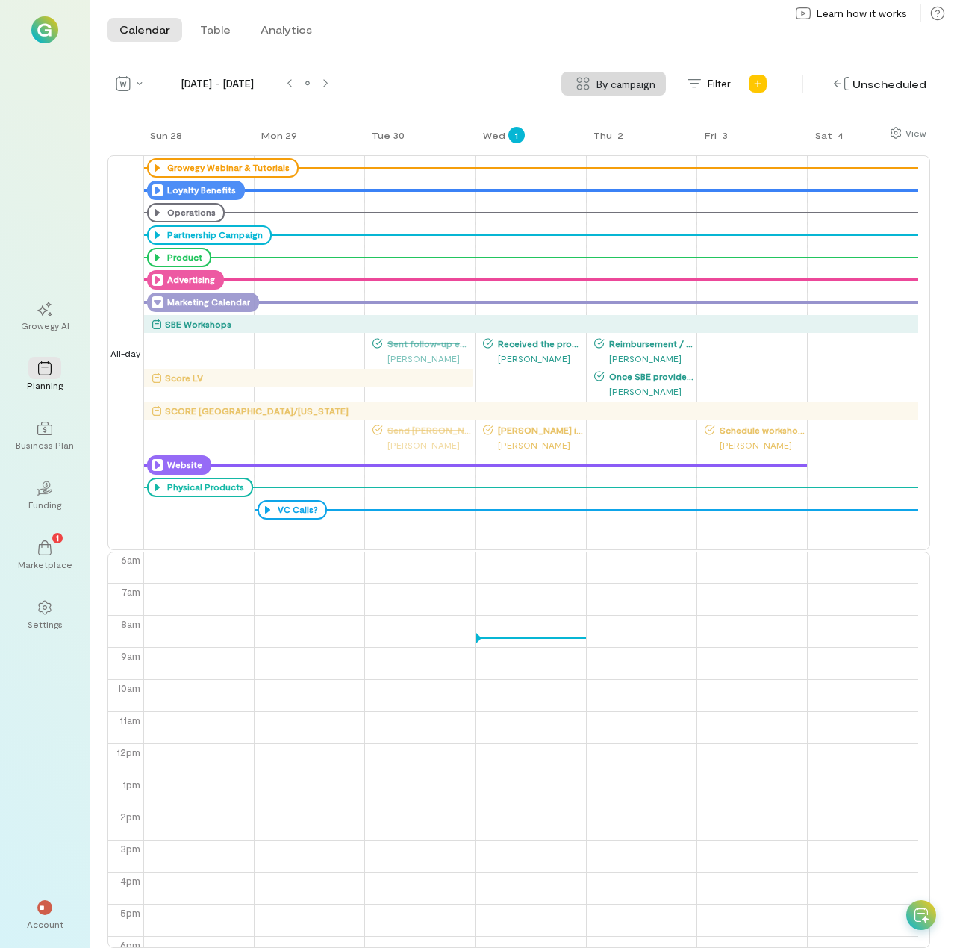
drag, startPoint x: 156, startPoint y: 478, endPoint x: 163, endPoint y: 576, distance: 98.8
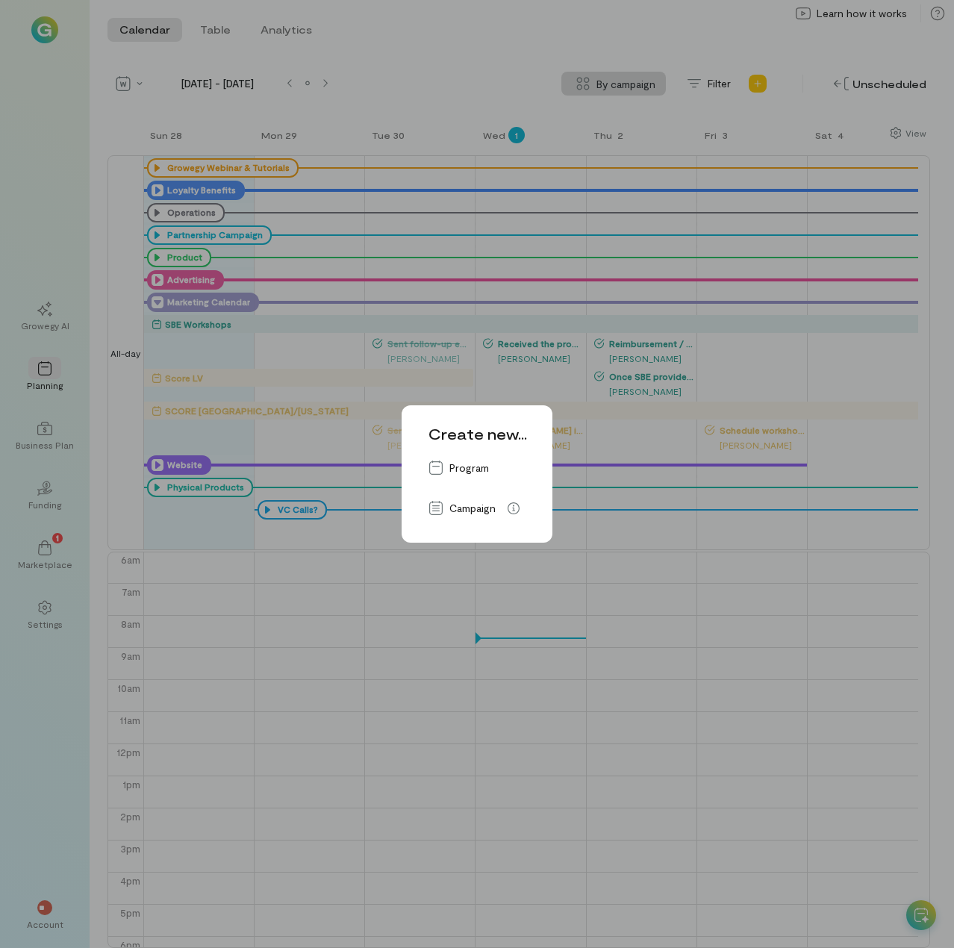
click at [422, 326] on div "Create new... Program Campaign" at bounding box center [477, 474] width 954 height 948
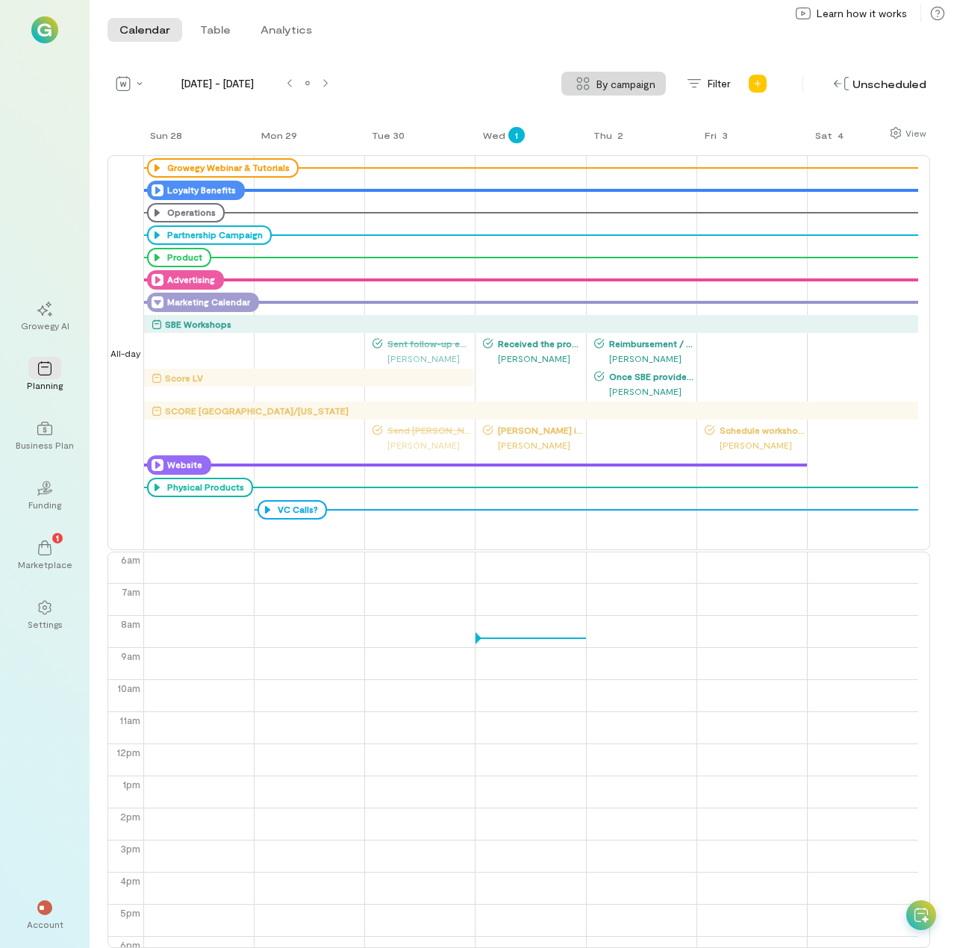
click at [154, 301] on icon at bounding box center [157, 302] width 12 height 12
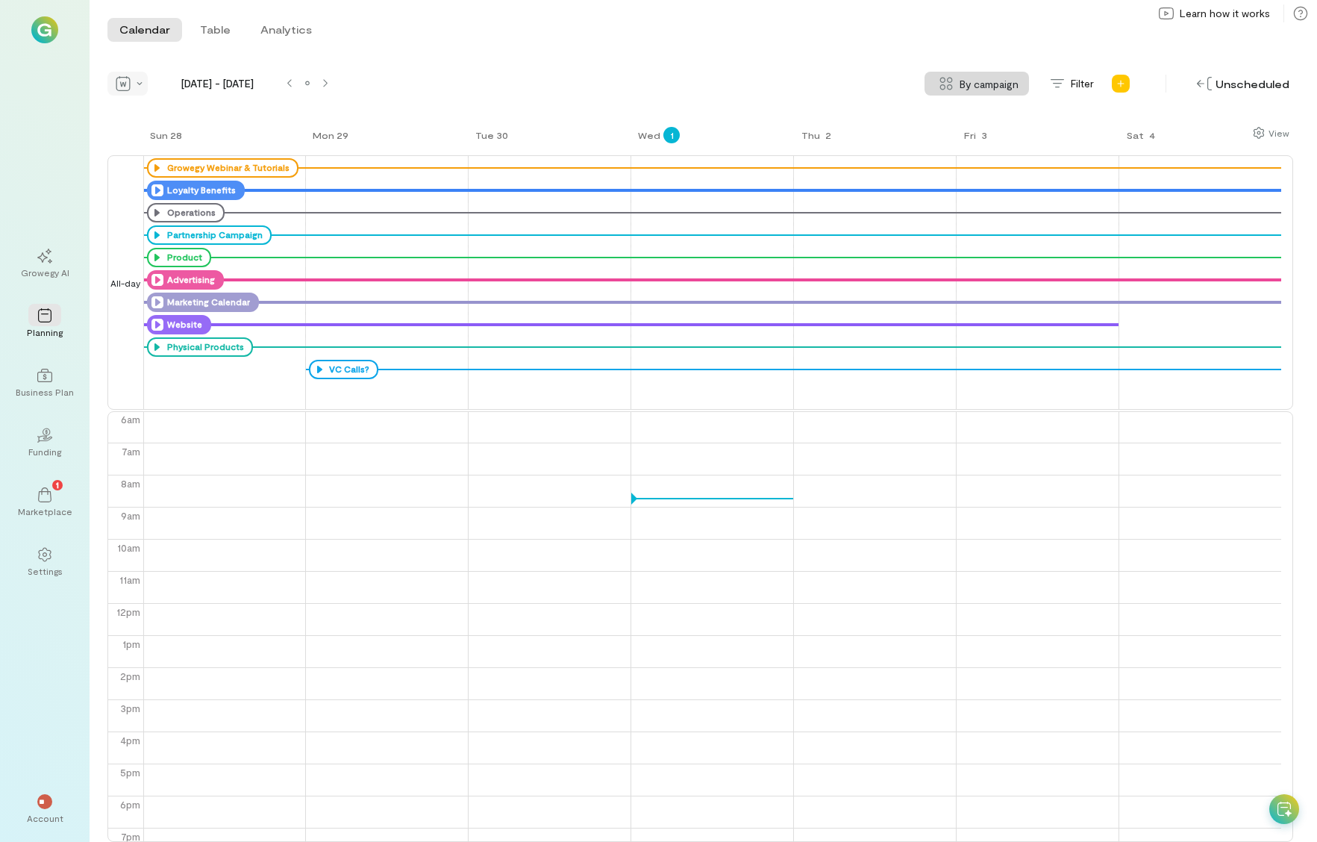
click at [134, 84] on div at bounding box center [127, 84] width 40 height 24
click at [165, 128] on div "Month" at bounding box center [167, 137] width 106 height 24
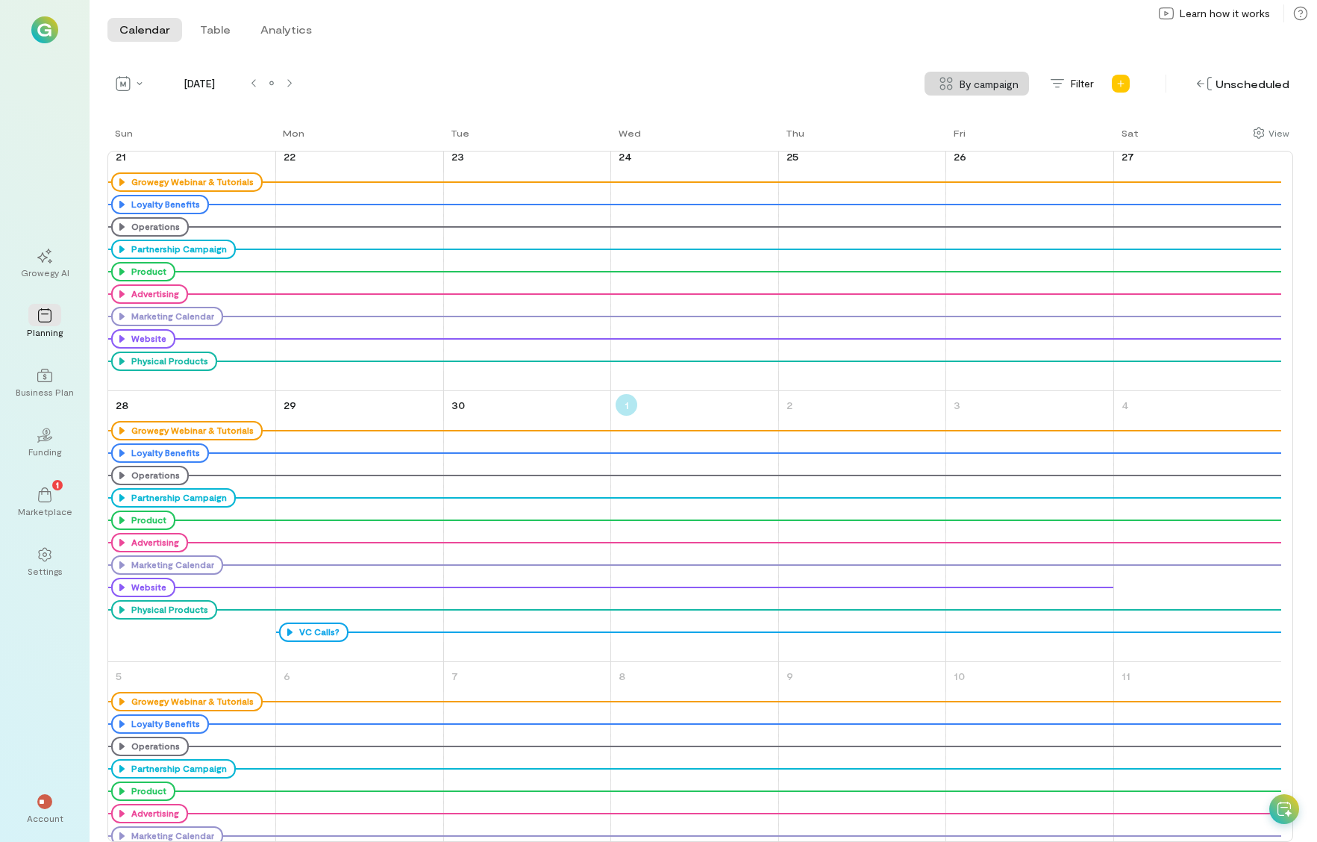
scroll to position [890, 0]
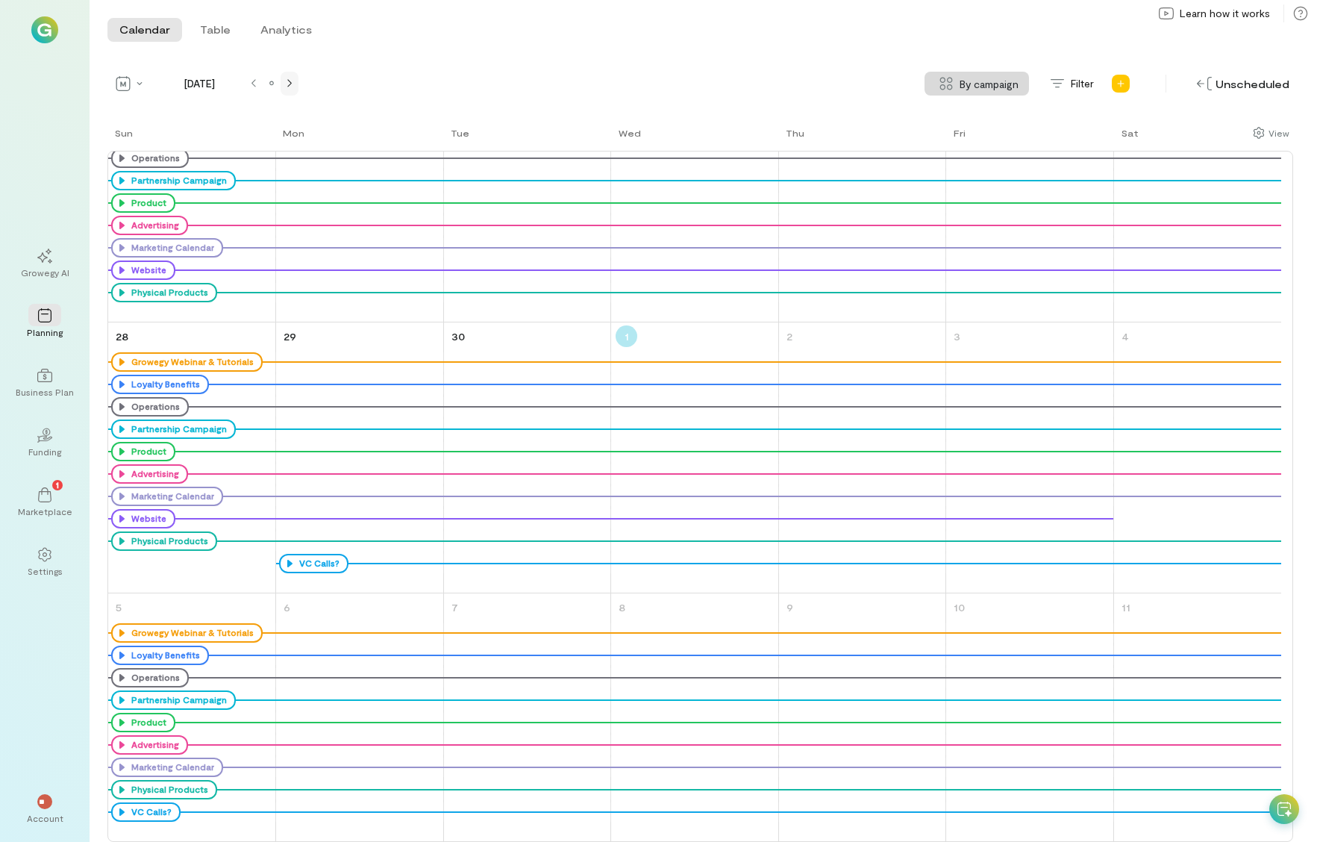
click at [293, 87] on div at bounding box center [290, 84] width 12 height 12
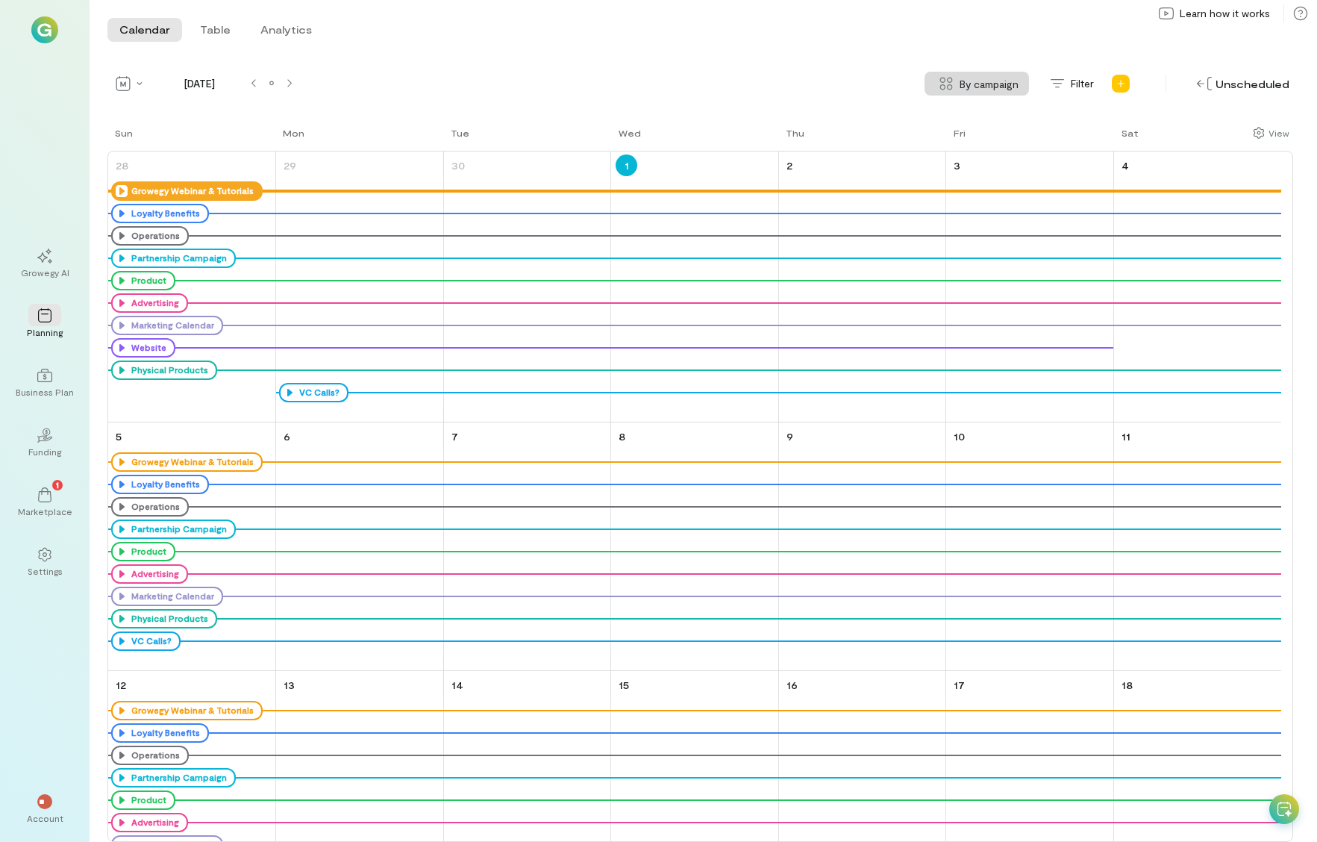
click at [123, 190] on icon at bounding box center [122, 191] width 12 height 12
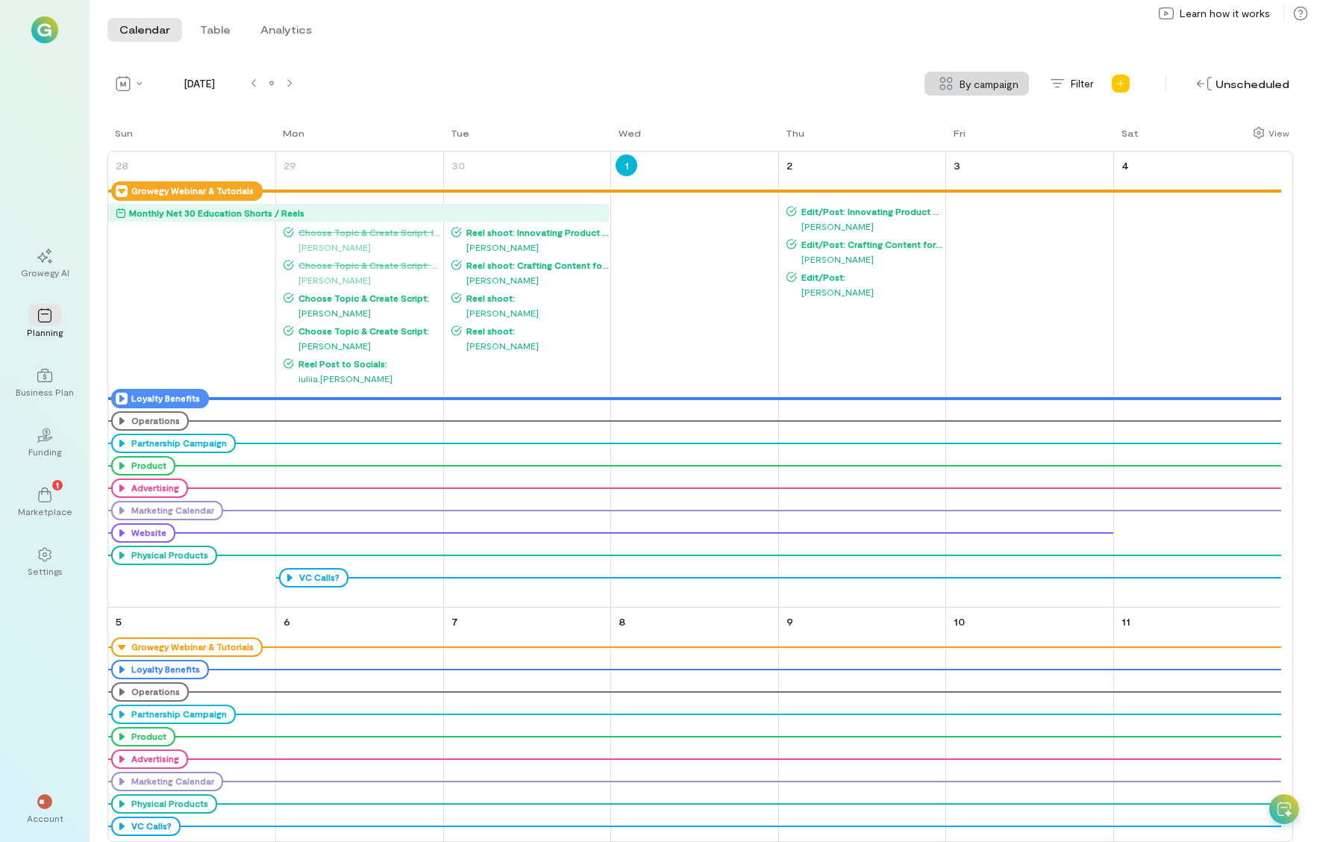
click at [119, 398] on icon at bounding box center [122, 398] width 12 height 12
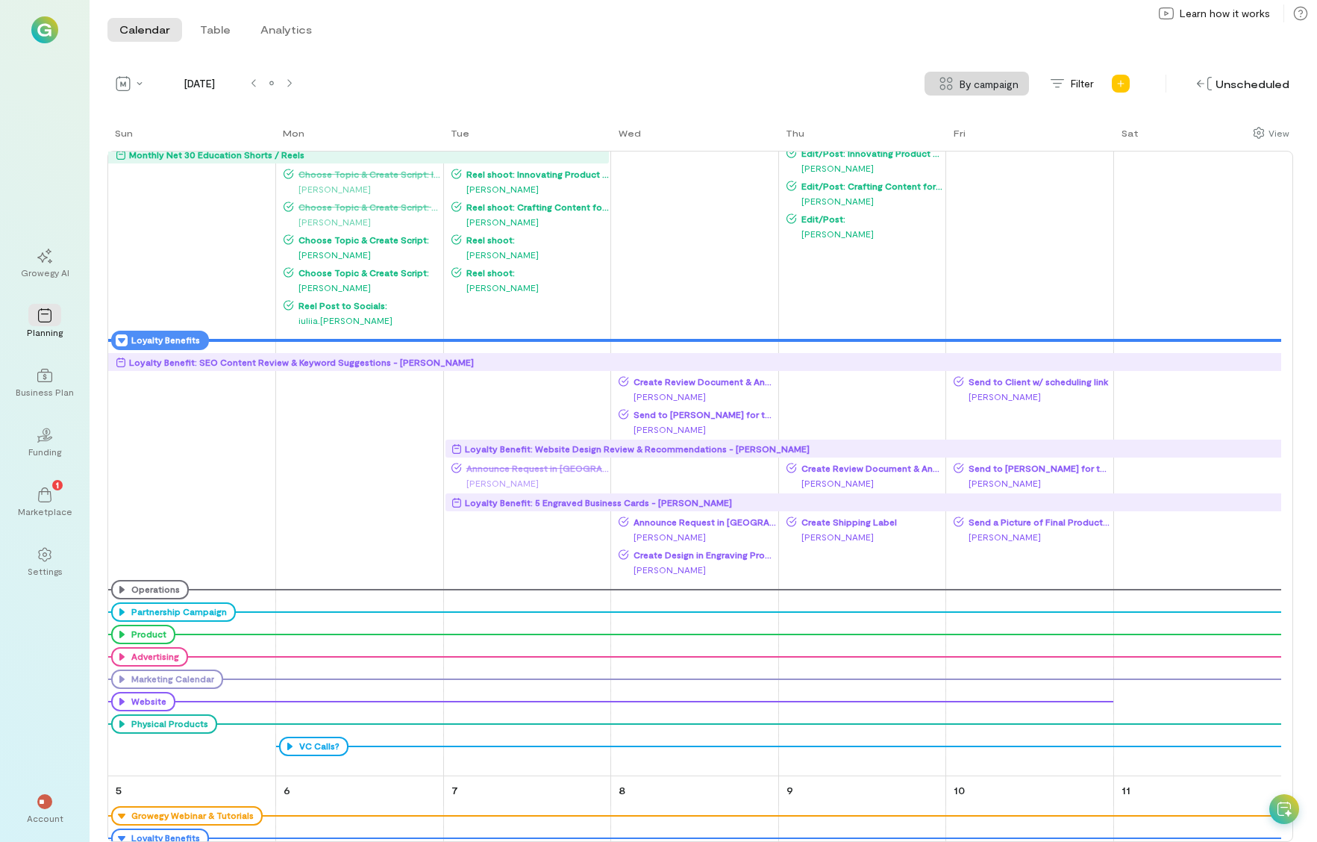
scroll to position [149, 0]
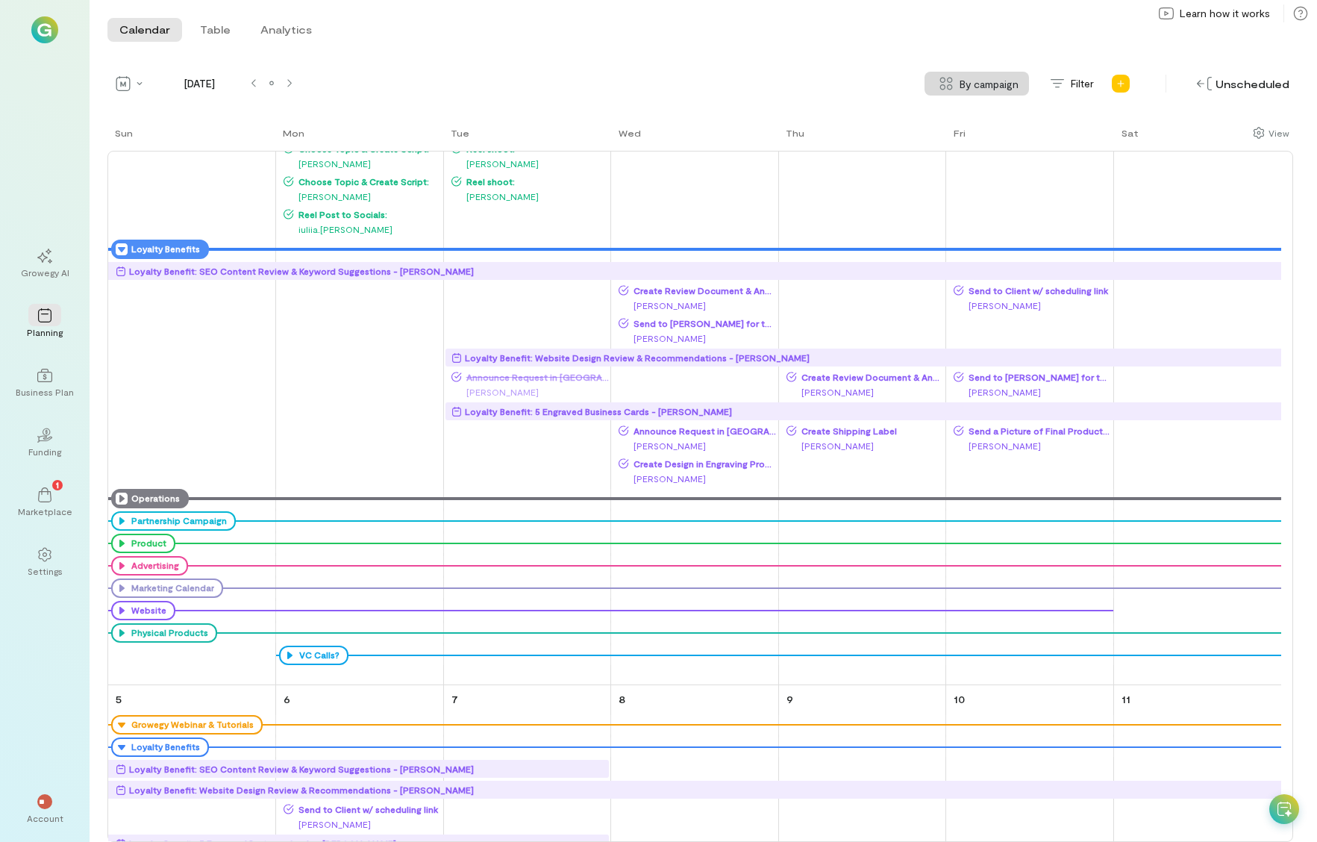
click at [124, 494] on icon at bounding box center [122, 498] width 12 height 12
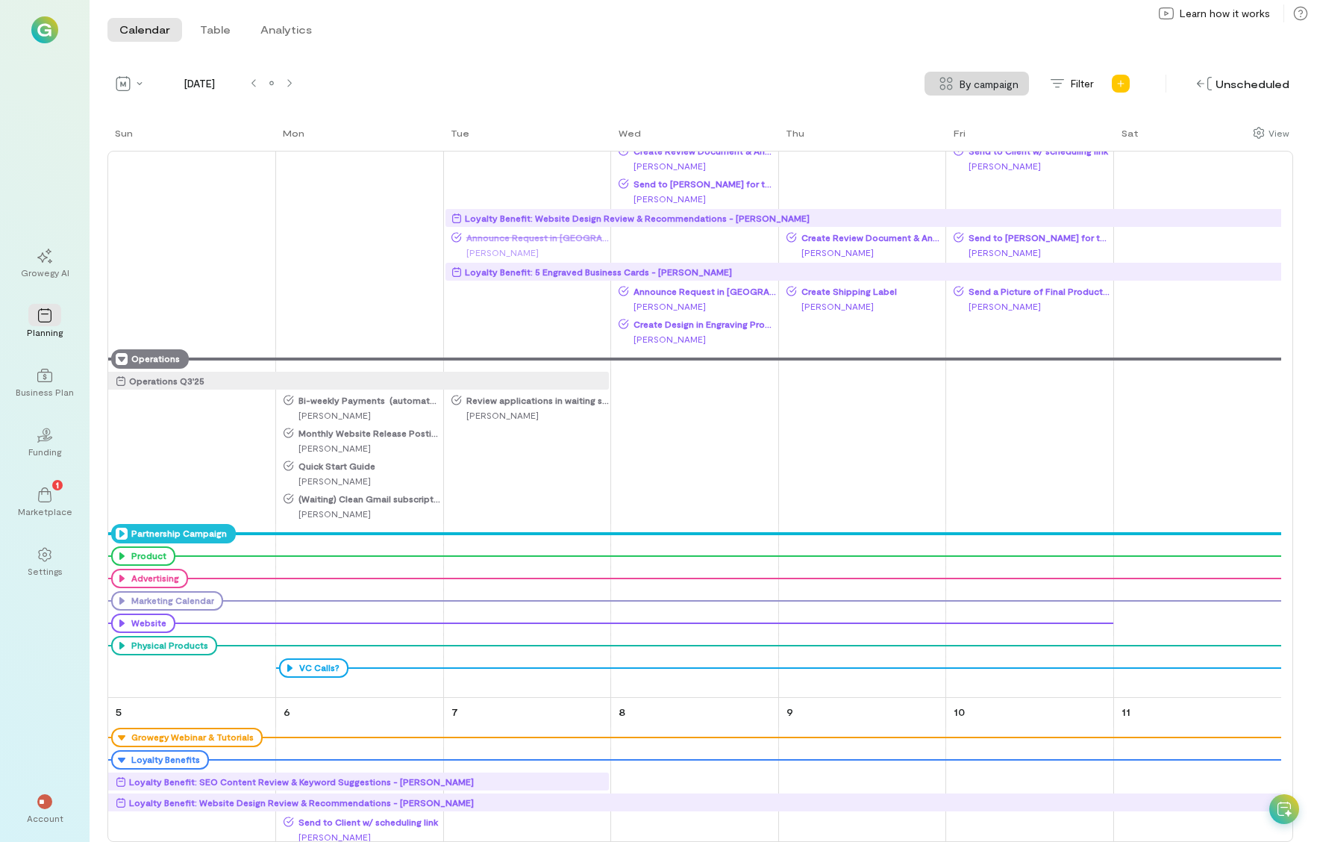
scroll to position [301, 0]
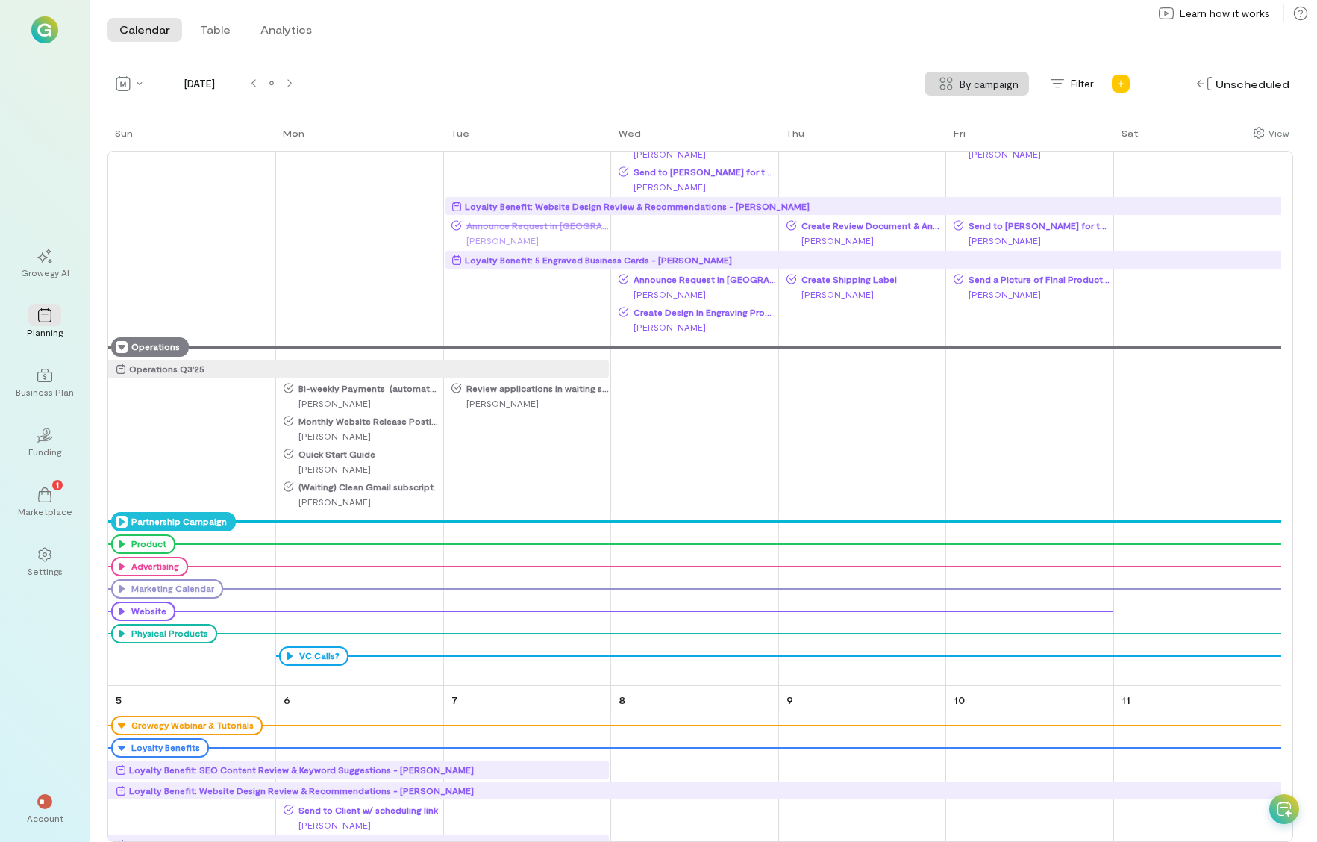
click at [119, 519] on icon at bounding box center [122, 522] width 12 height 12
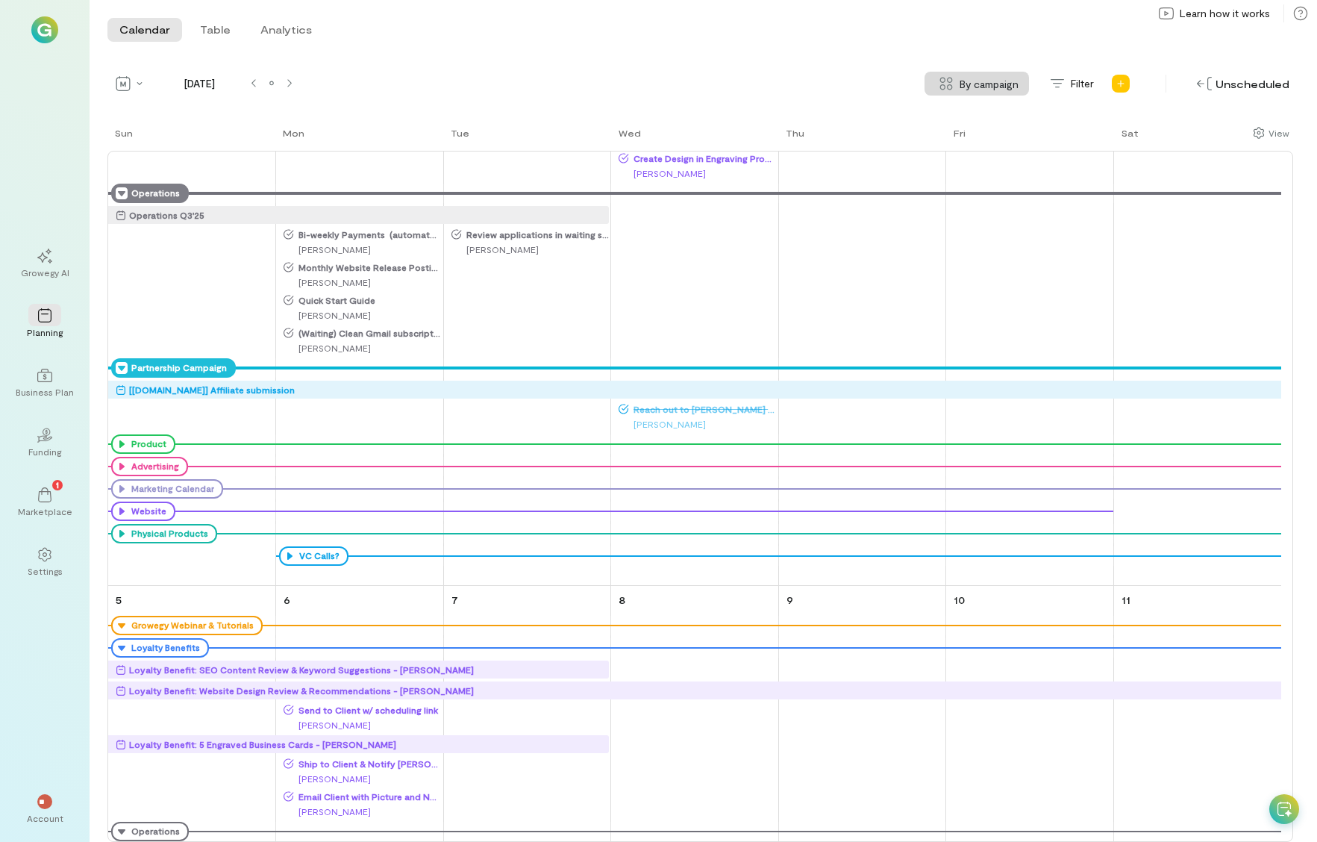
scroll to position [475, 0]
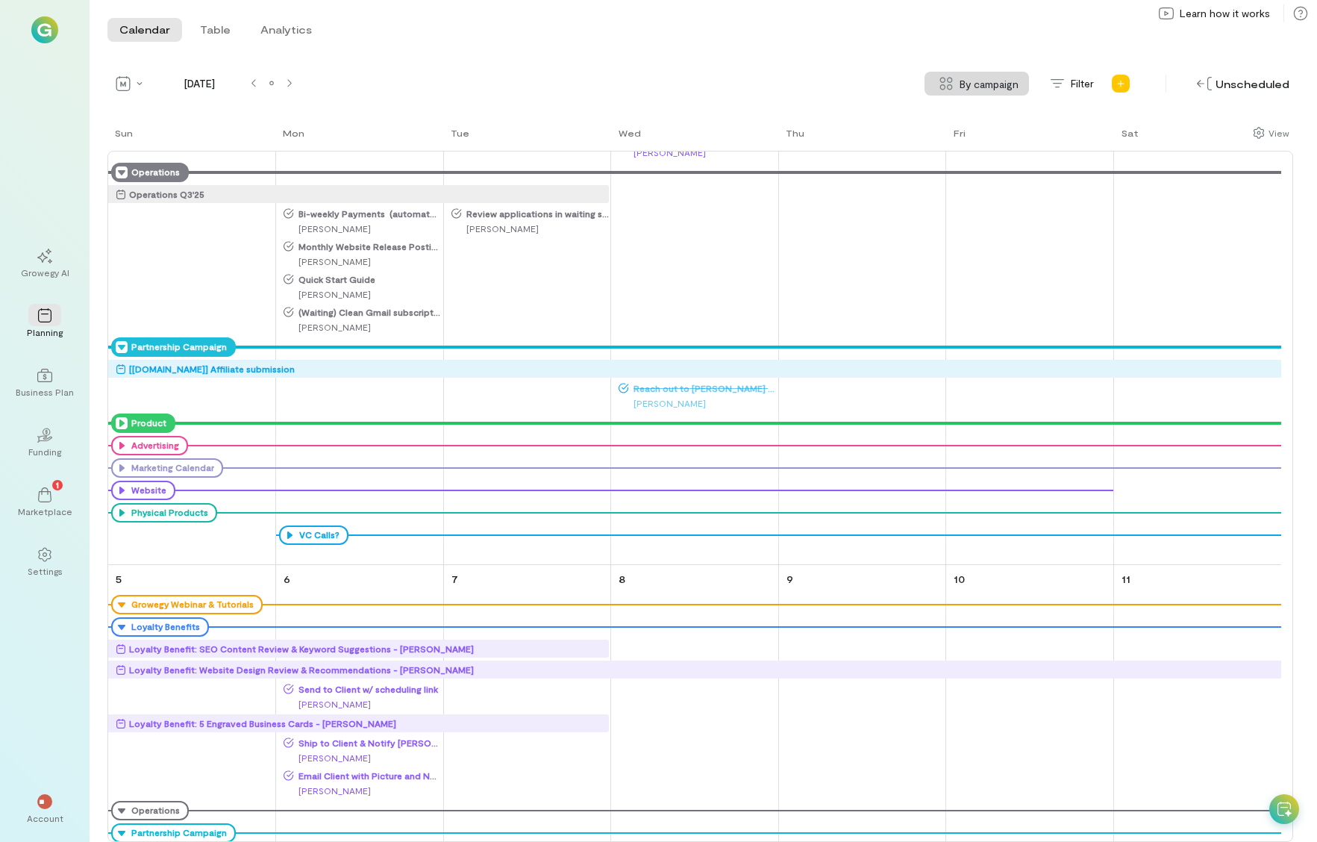
click at [121, 421] on icon at bounding box center [122, 423] width 12 height 12
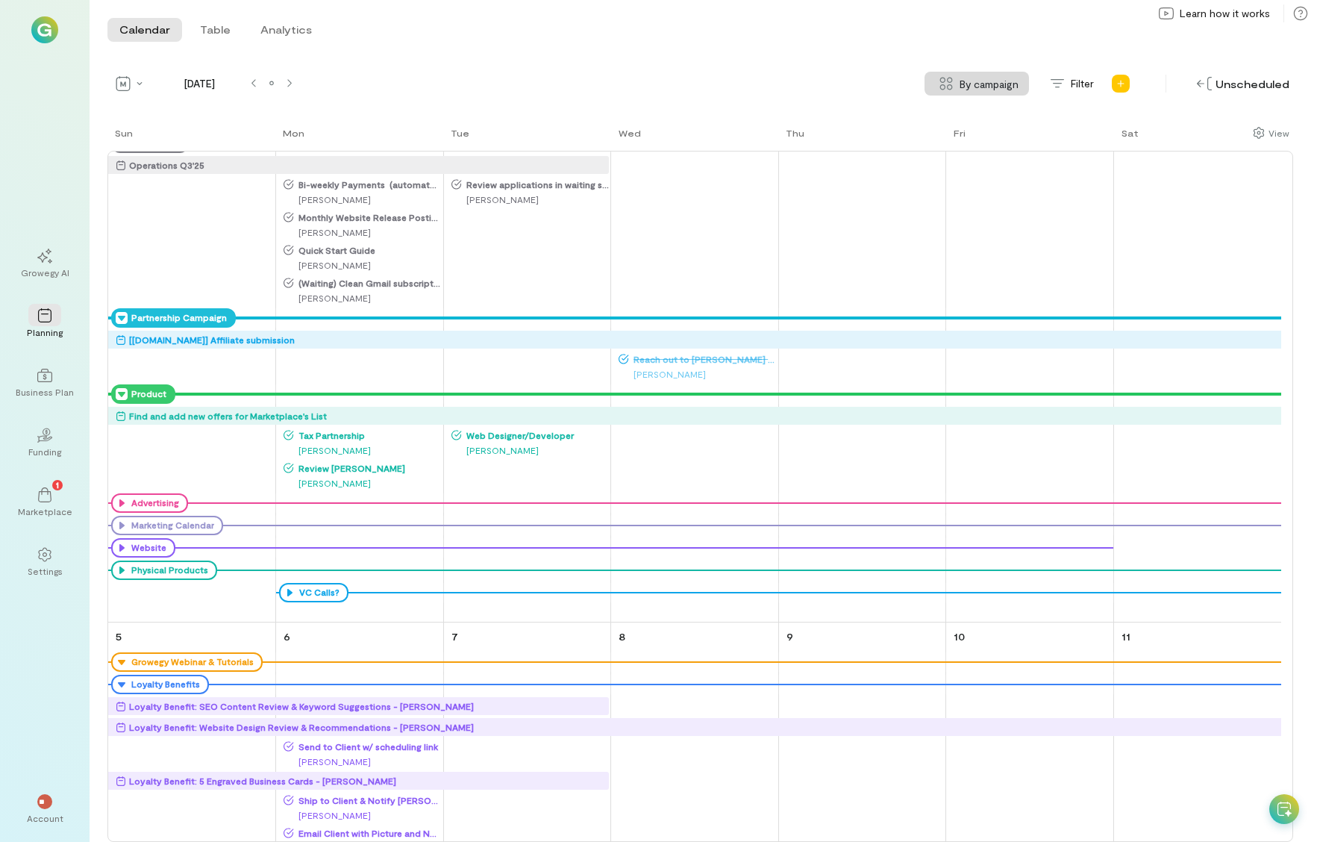
scroll to position [551, 0]
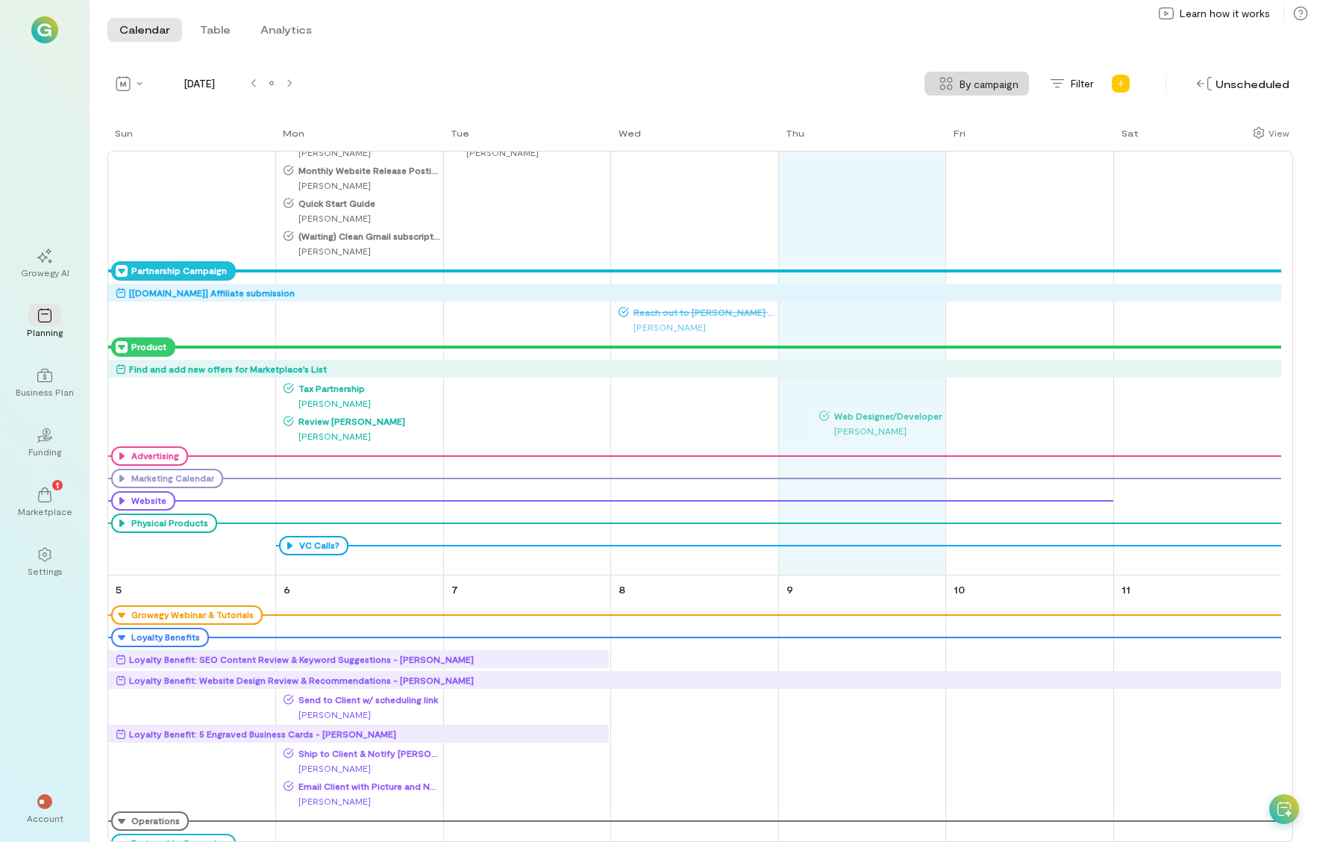
drag, startPoint x: 528, startPoint y: 387, endPoint x: 881, endPoint y: 413, distance: 354.7
click at [897, 408] on div "Sun Mon Tue Wed Thu Fri Sat 28 Growegy Webinar & Tutorials Monthly Net 30 Educa…" at bounding box center [700, 483] width 1186 height 716
drag, startPoint x: 346, startPoint y: 425, endPoint x: 874, endPoint y: 384, distance: 529.1
click at [874, 384] on div "Sun Mon Tue Wed Thu Fri Sat 28 Growegy Webinar & Tutorials Monthly Net 30 Educa…" at bounding box center [700, 483] width 1186 height 716
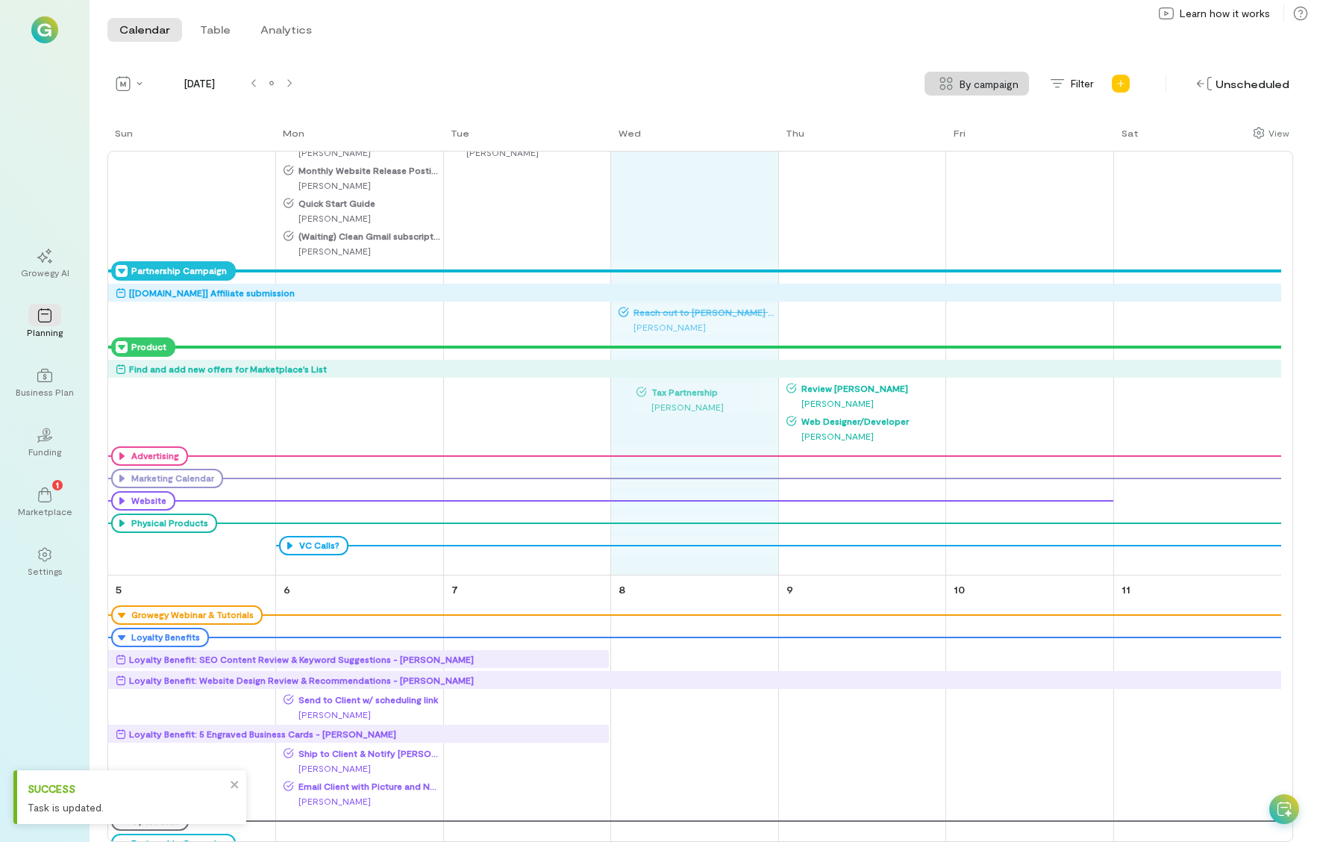
drag, startPoint x: 317, startPoint y: 390, endPoint x: 670, endPoint y: 392, distance: 353.0
click at [670, 392] on div "Sun Mon Tue Wed Thu Fri Sat 28 Growegy Webinar & Tutorials Monthly Net 30 Educa…" at bounding box center [700, 483] width 1186 height 716
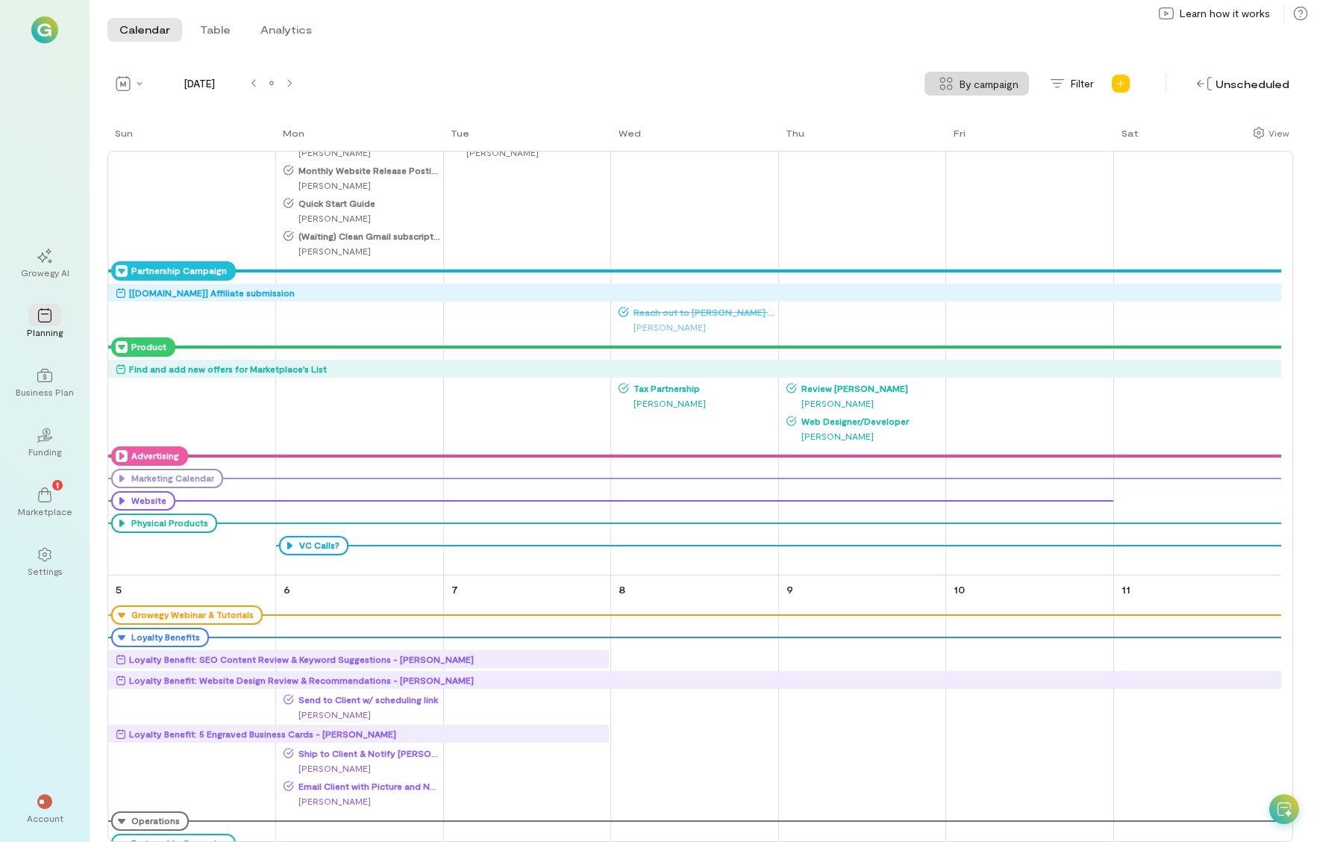
click at [118, 454] on icon at bounding box center [122, 456] width 12 height 12
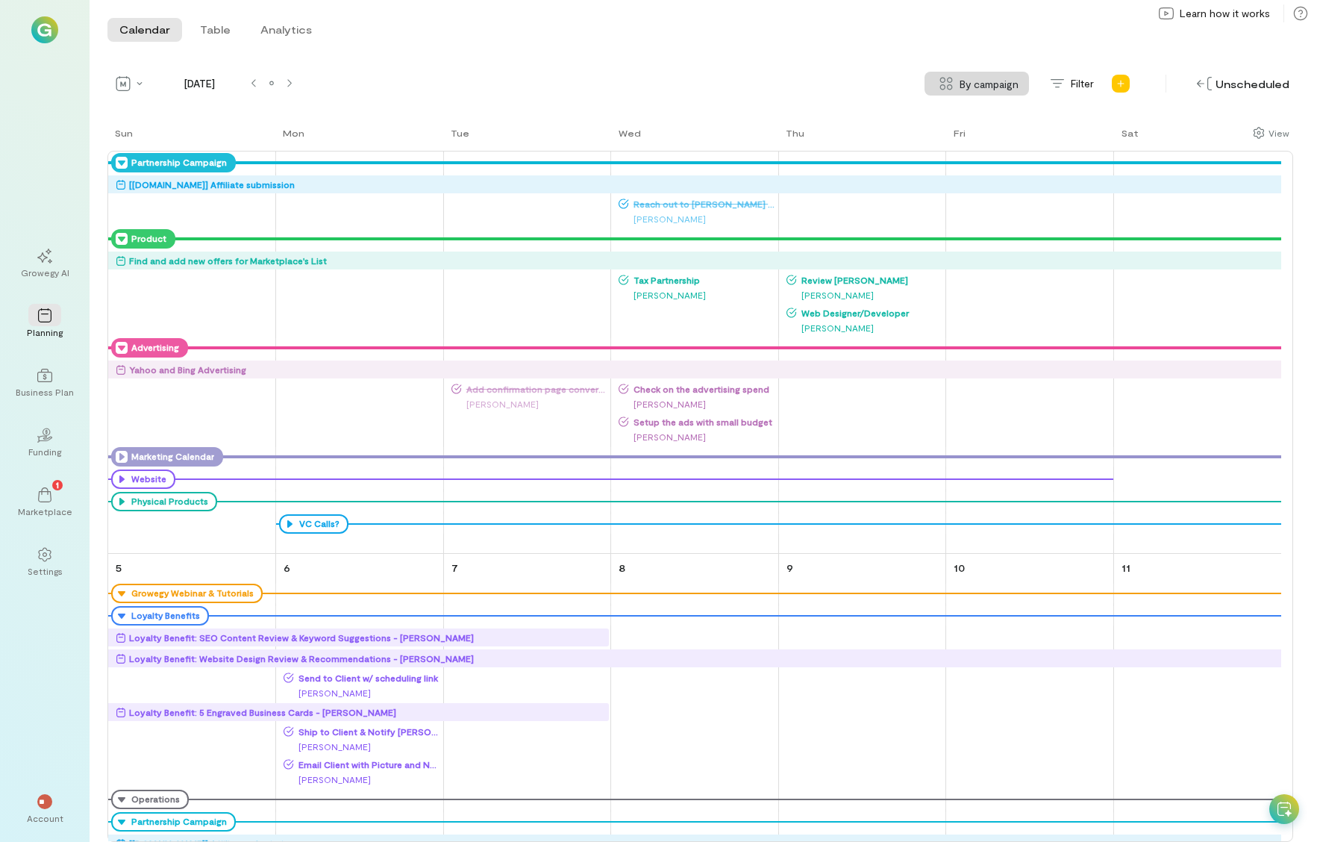
scroll to position [660, 0]
click at [121, 454] on icon at bounding box center [122, 456] width 12 height 12
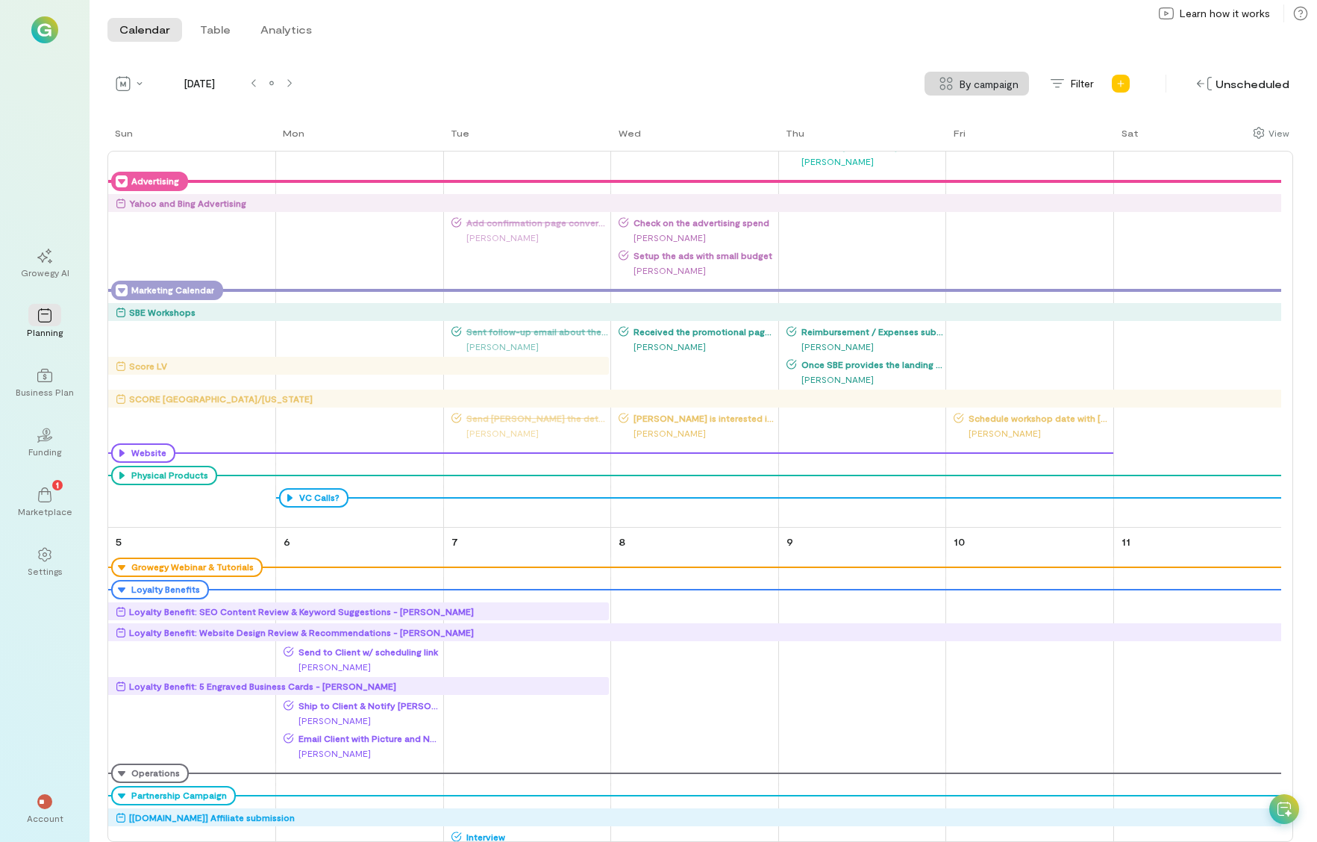
scroll to position [844, 0]
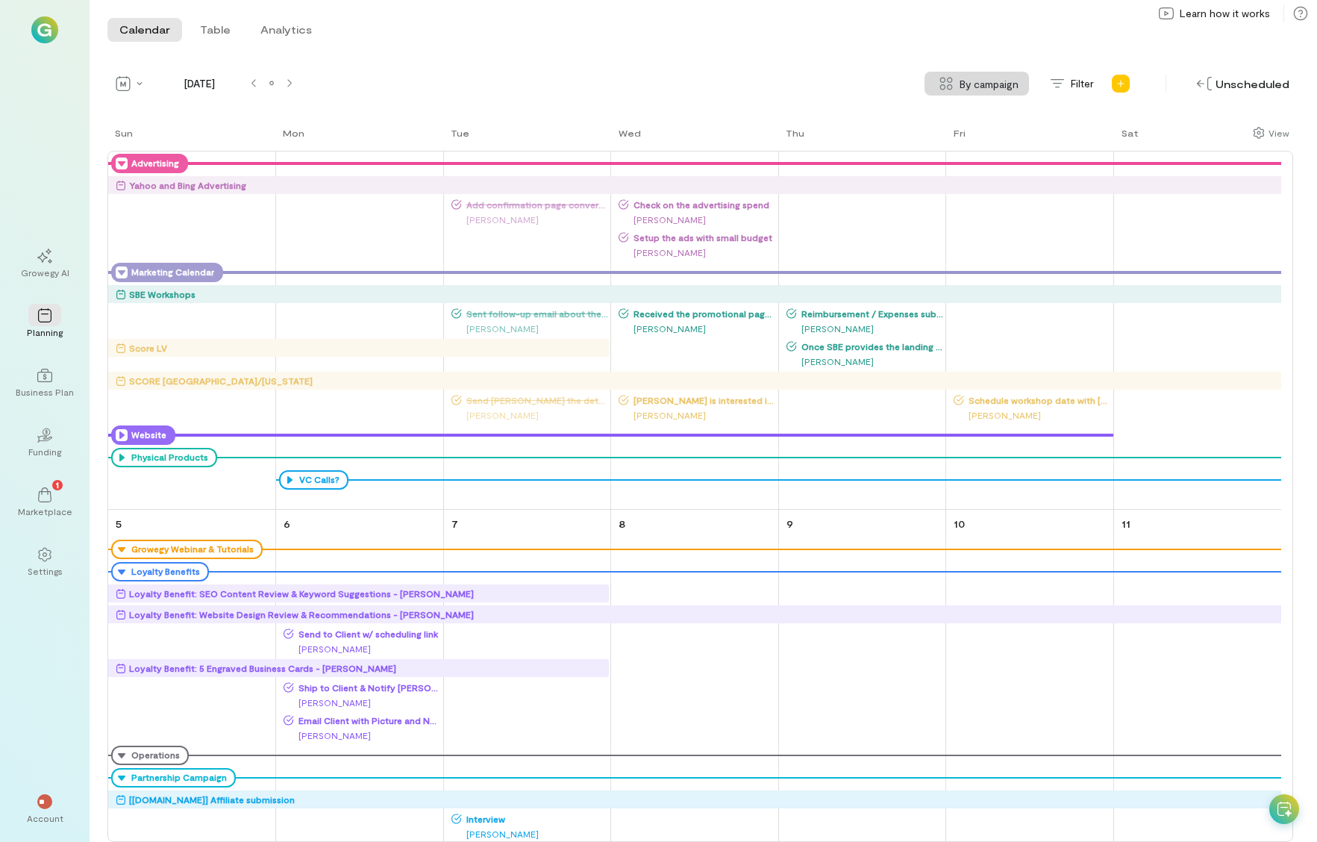
click at [121, 433] on icon at bounding box center [122, 435] width 12 height 12
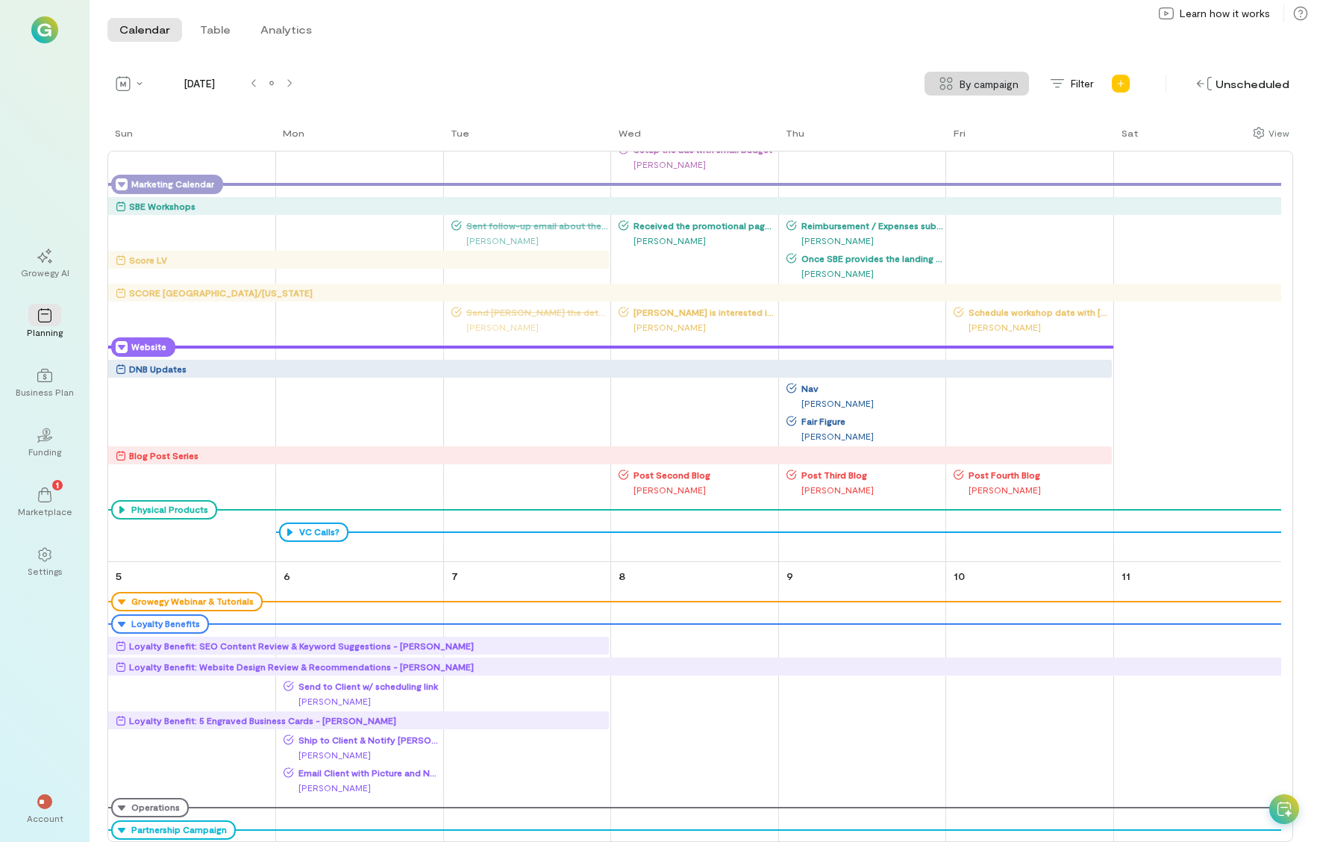
scroll to position [1007, 0]
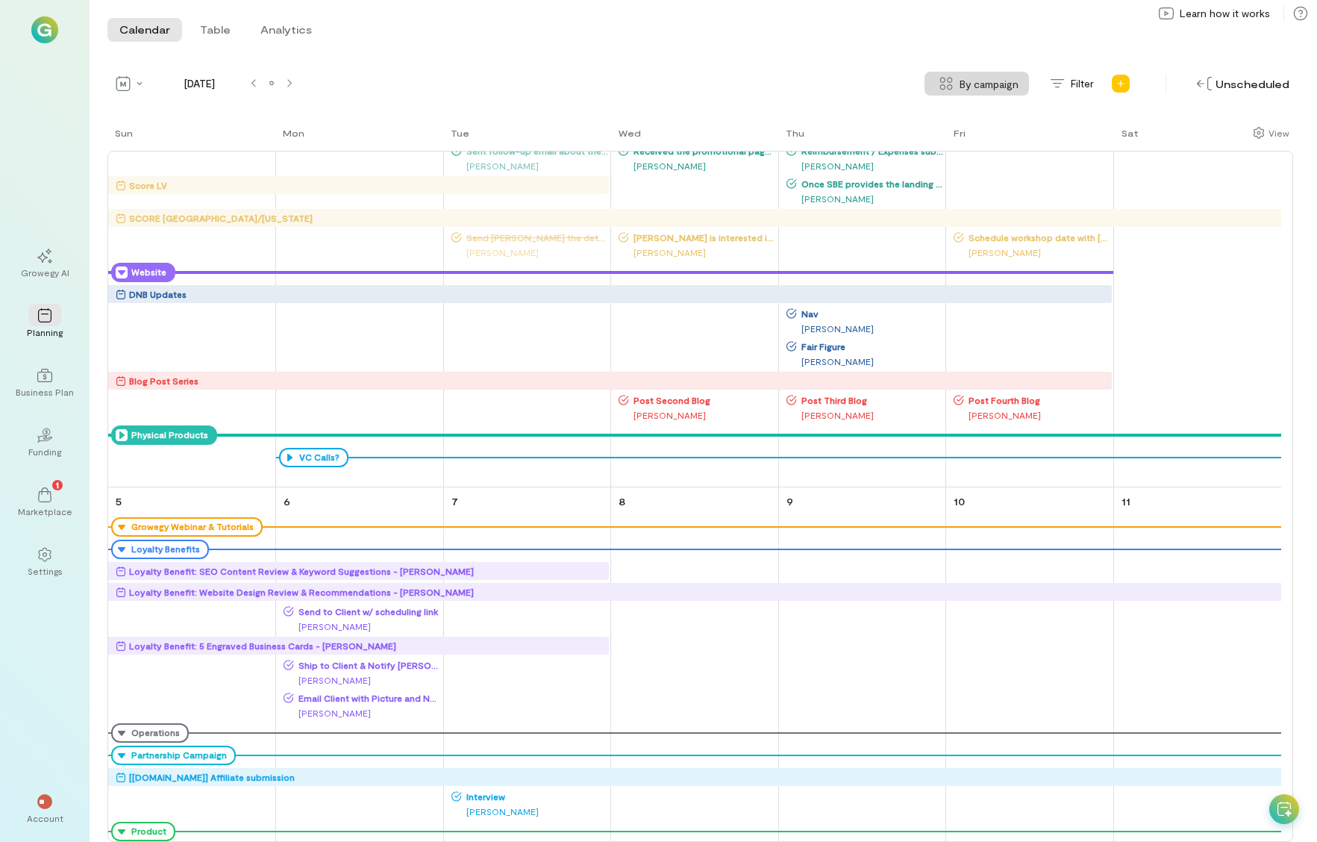
click at [122, 433] on icon at bounding box center [122, 435] width 12 height 12
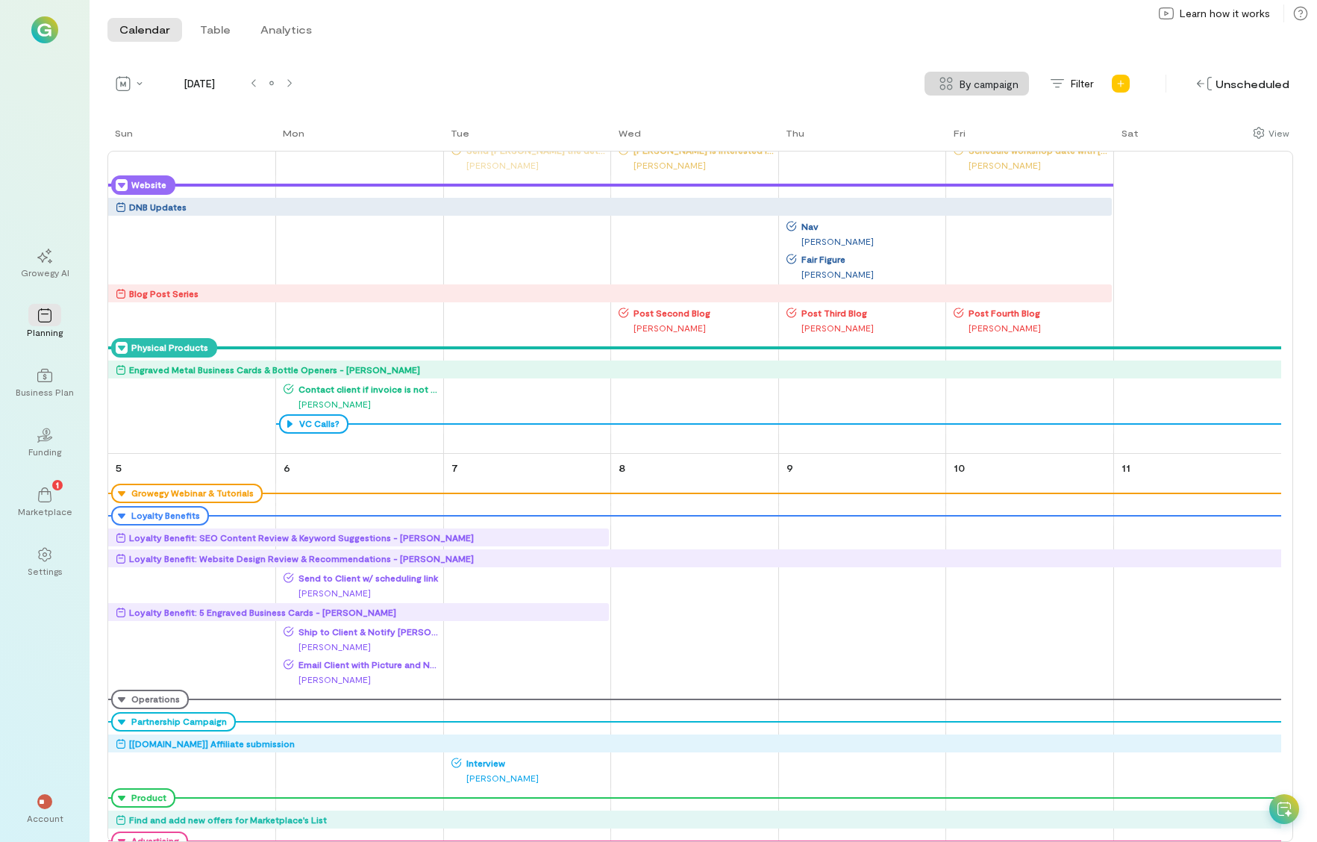
scroll to position [1095, 0]
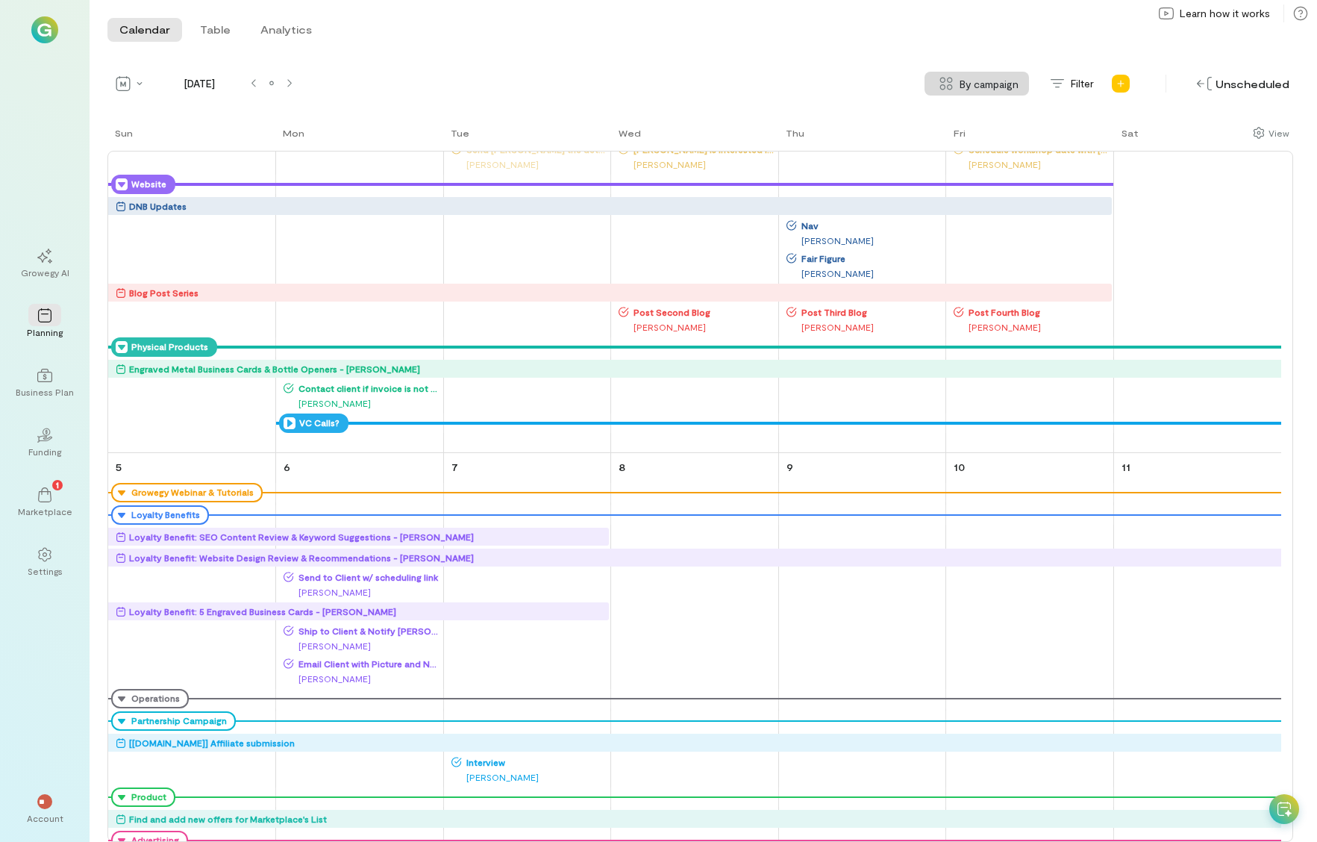
click at [287, 425] on icon at bounding box center [290, 423] width 12 height 12
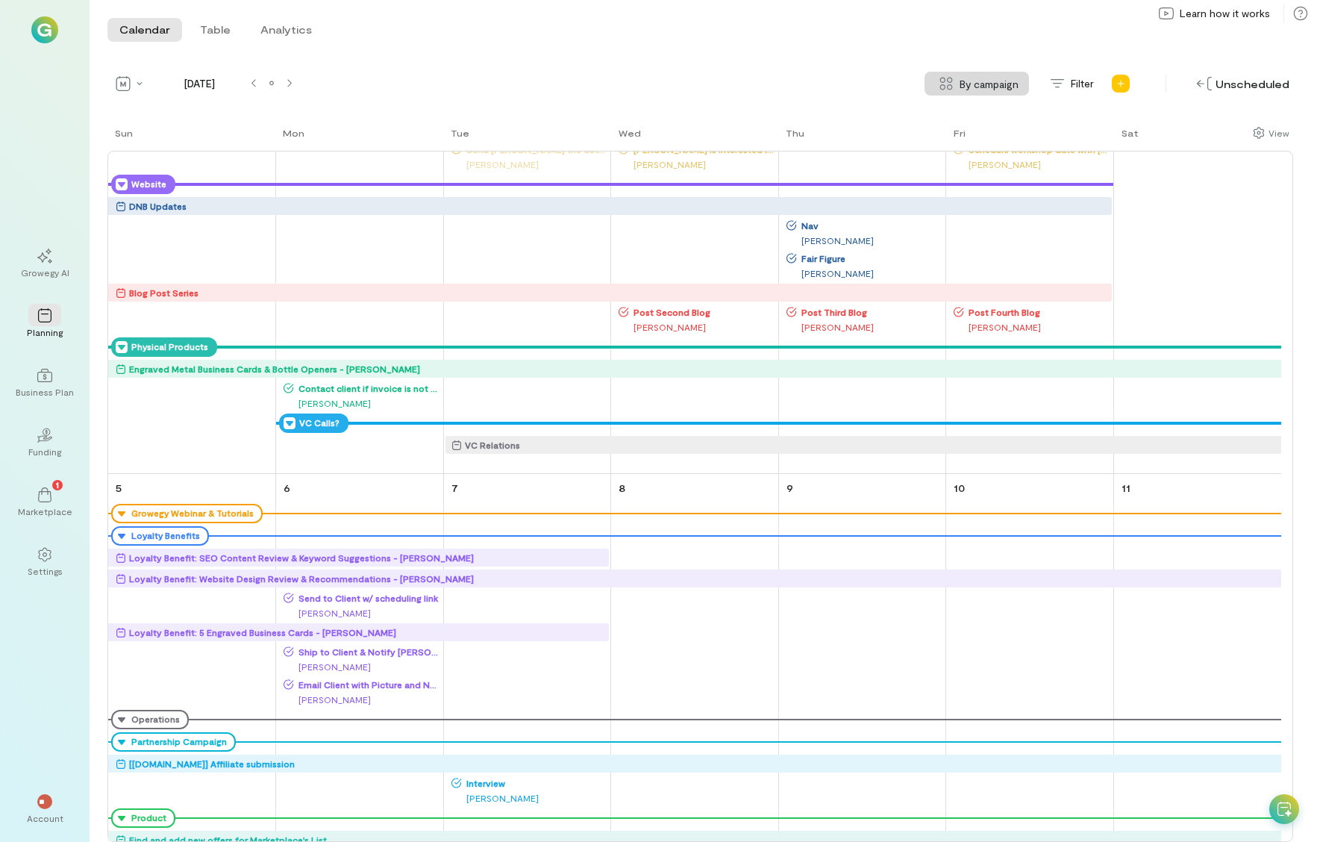
scroll to position [1022, 0]
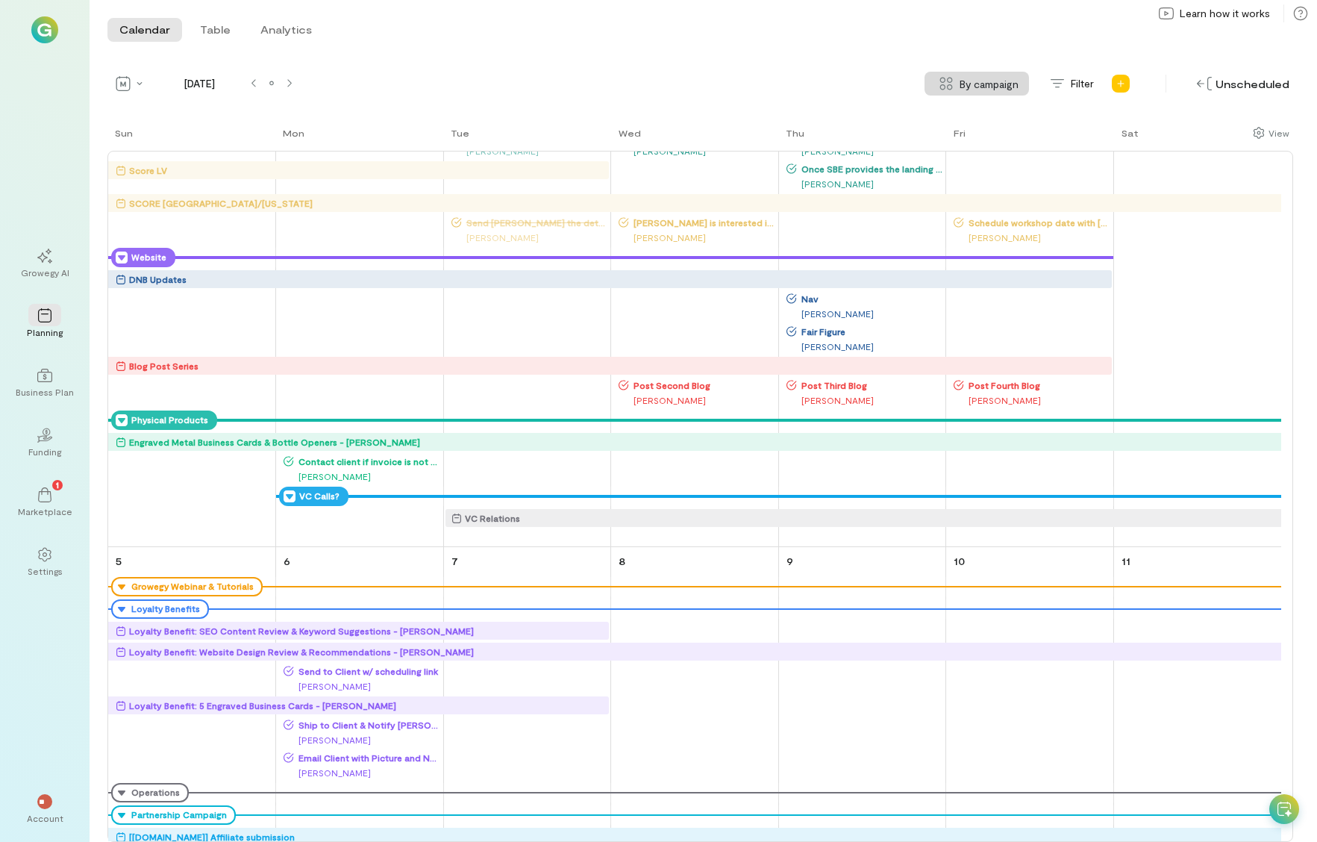
click at [288, 495] on icon at bounding box center [290, 496] width 12 height 12
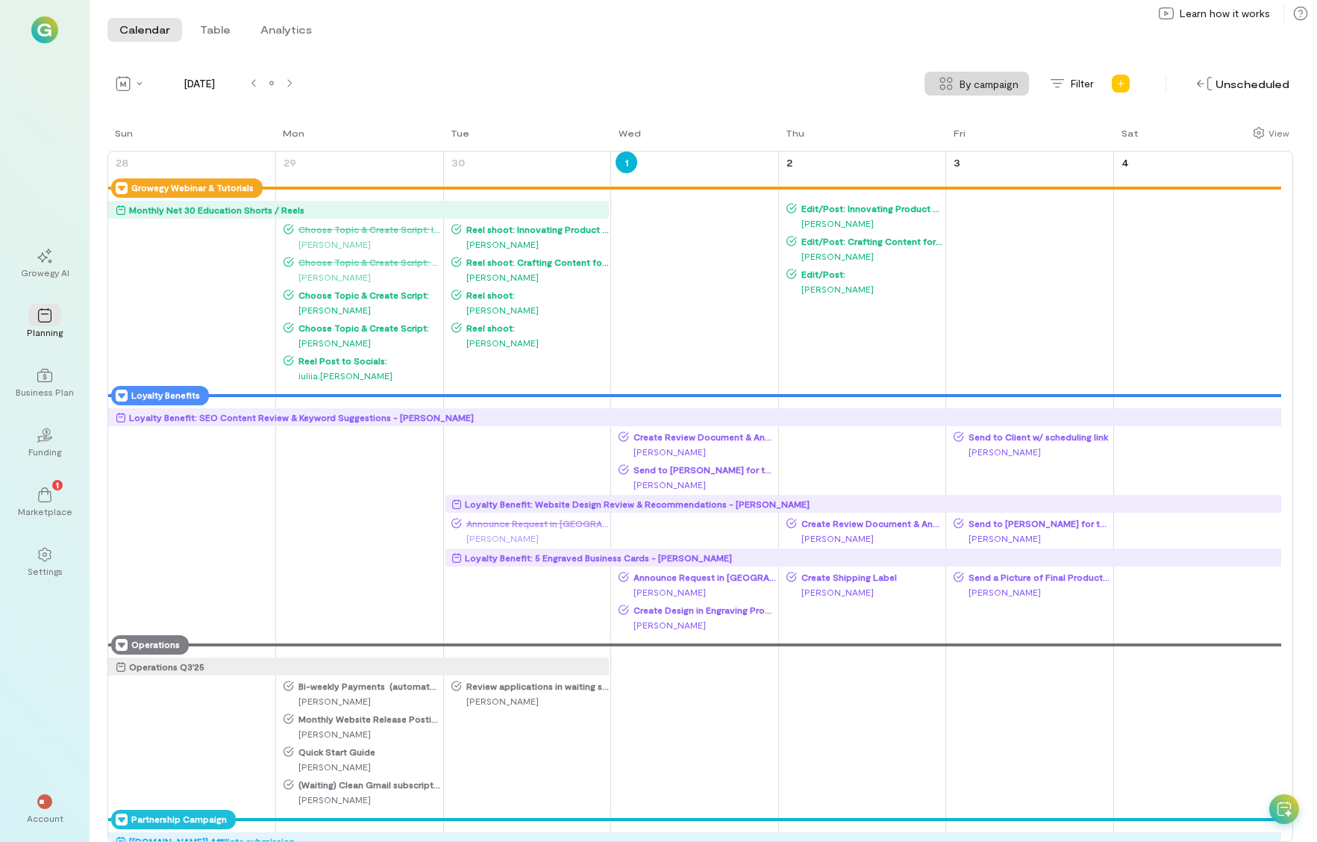
scroll to position [0, 0]
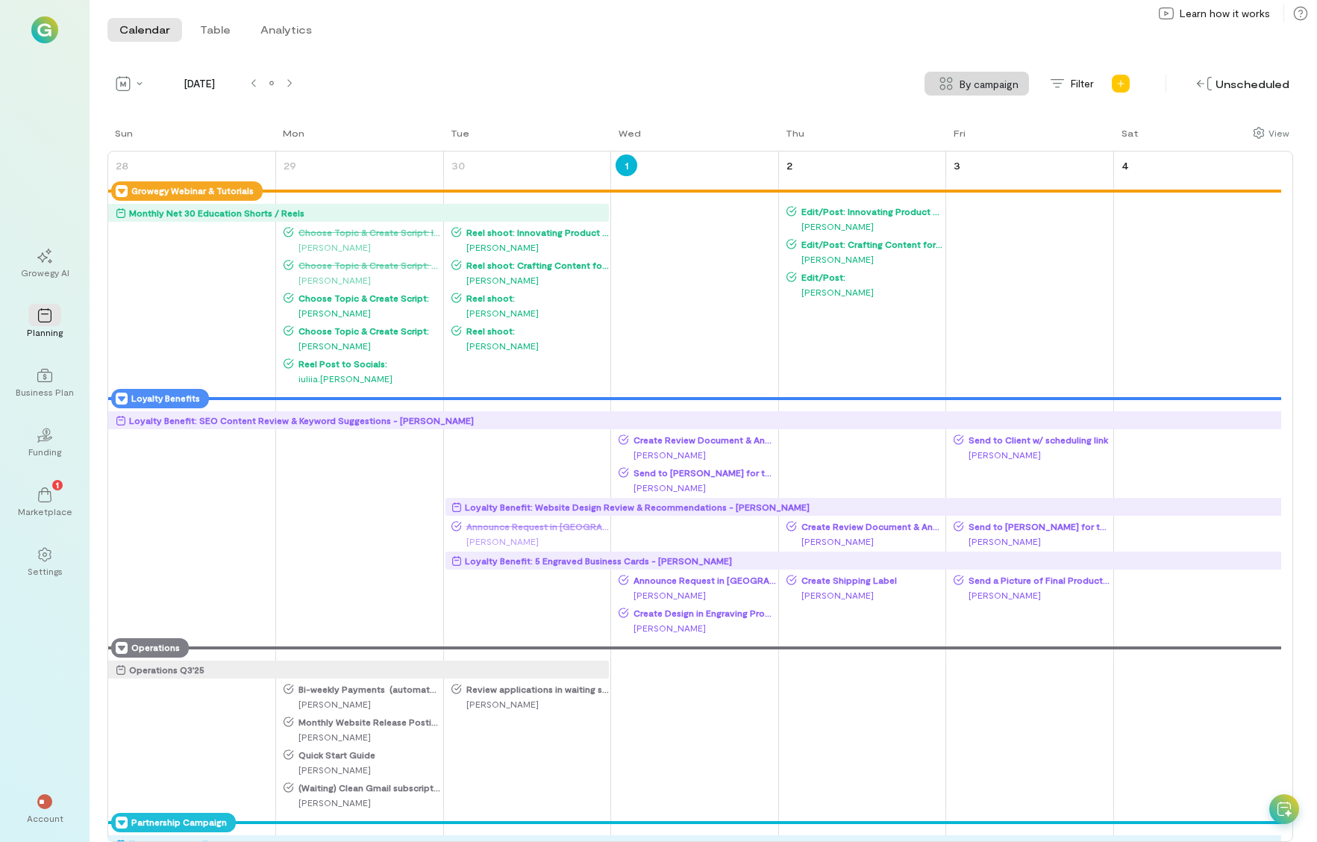
drag, startPoint x: 34, startPoint y: 151, endPoint x: 92, endPoint y: 115, distance: 68.1
click at [49, 145] on div "Growegy AI Planning Business Plan 02 Funding 1 Marketplace Settings ** Account" at bounding box center [45, 421] width 90 height 842
click at [54, 150] on div "Growegy AI Planning Business Plan 02 Funding 1 Marketplace Settings ** Account" at bounding box center [45, 421] width 90 height 842
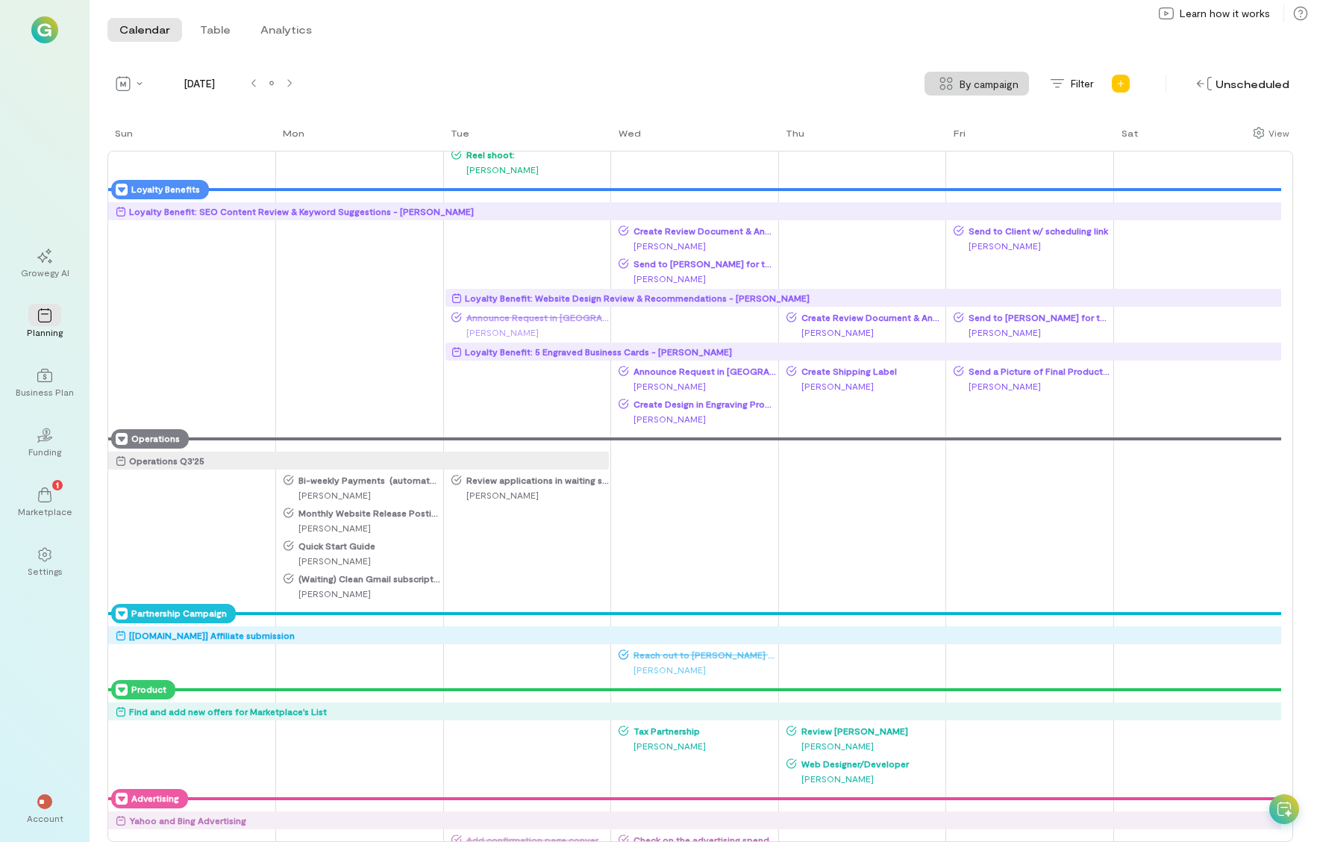
scroll to position [149, 0]
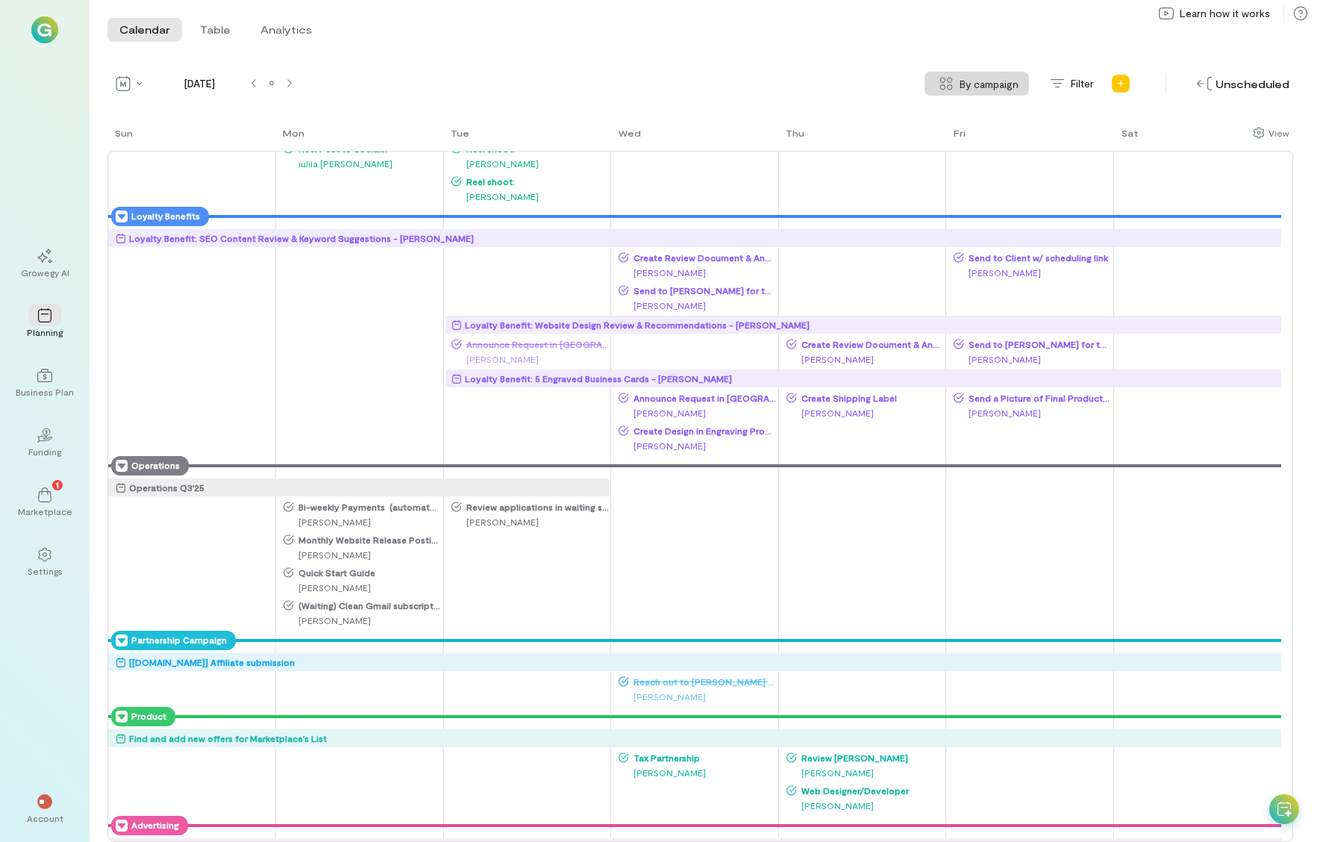
click at [718, 399] on span "Announce Request in [GEOGRAPHIC_DATA]" at bounding box center [703, 398] width 148 height 12
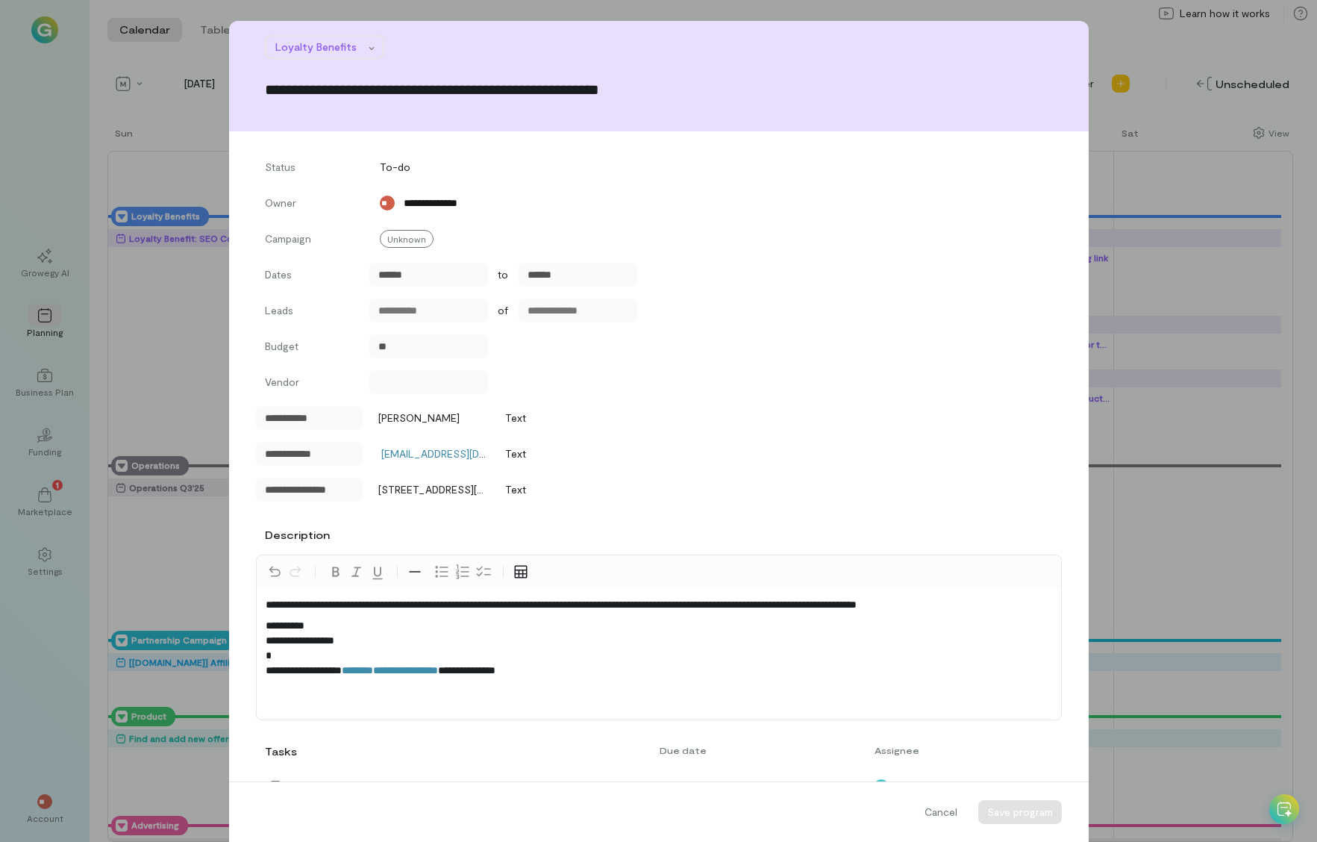
scroll to position [384, 0]
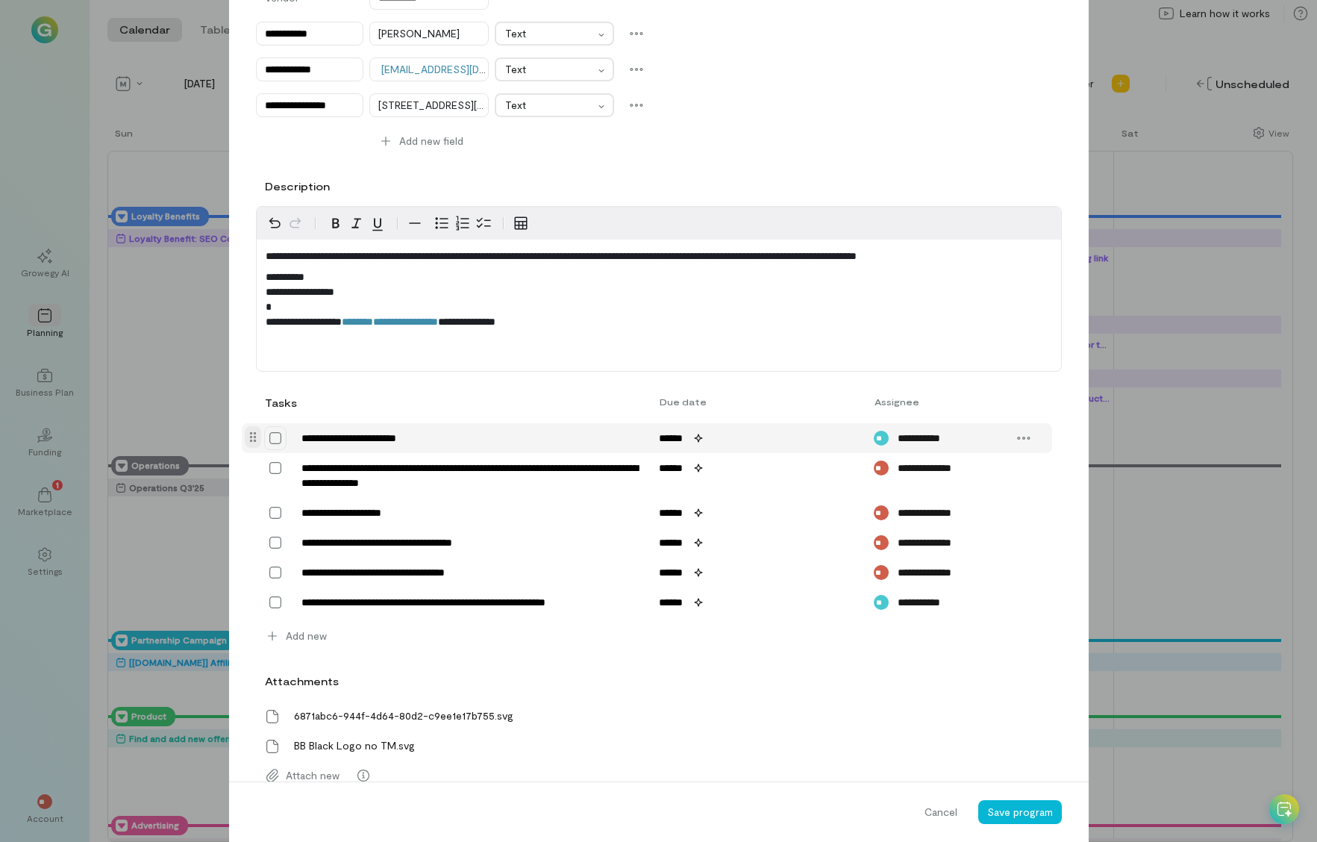
click at [268, 445] on icon at bounding box center [275, 438] width 15 height 15
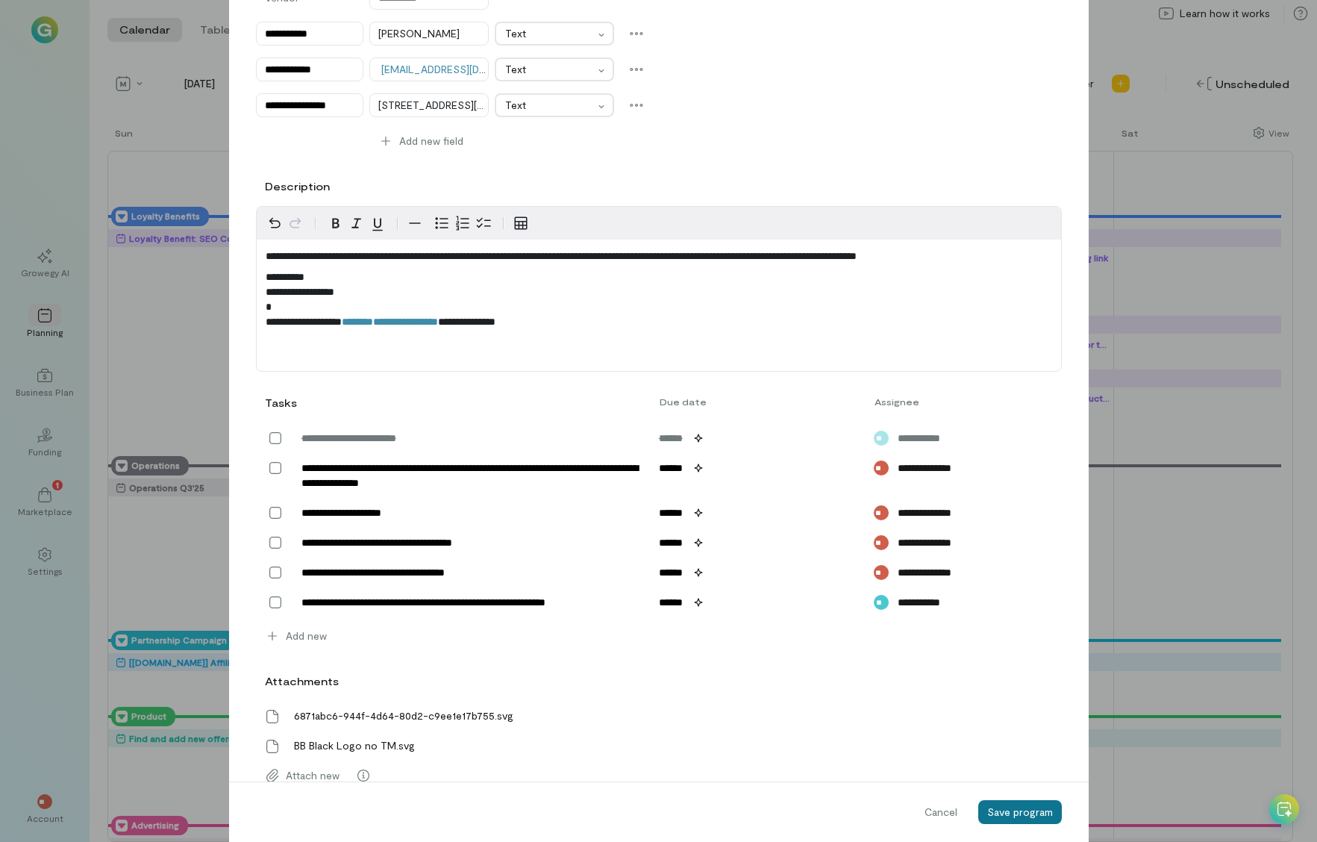
click at [953, 809] on span "Save program" at bounding box center [1020, 811] width 66 height 13
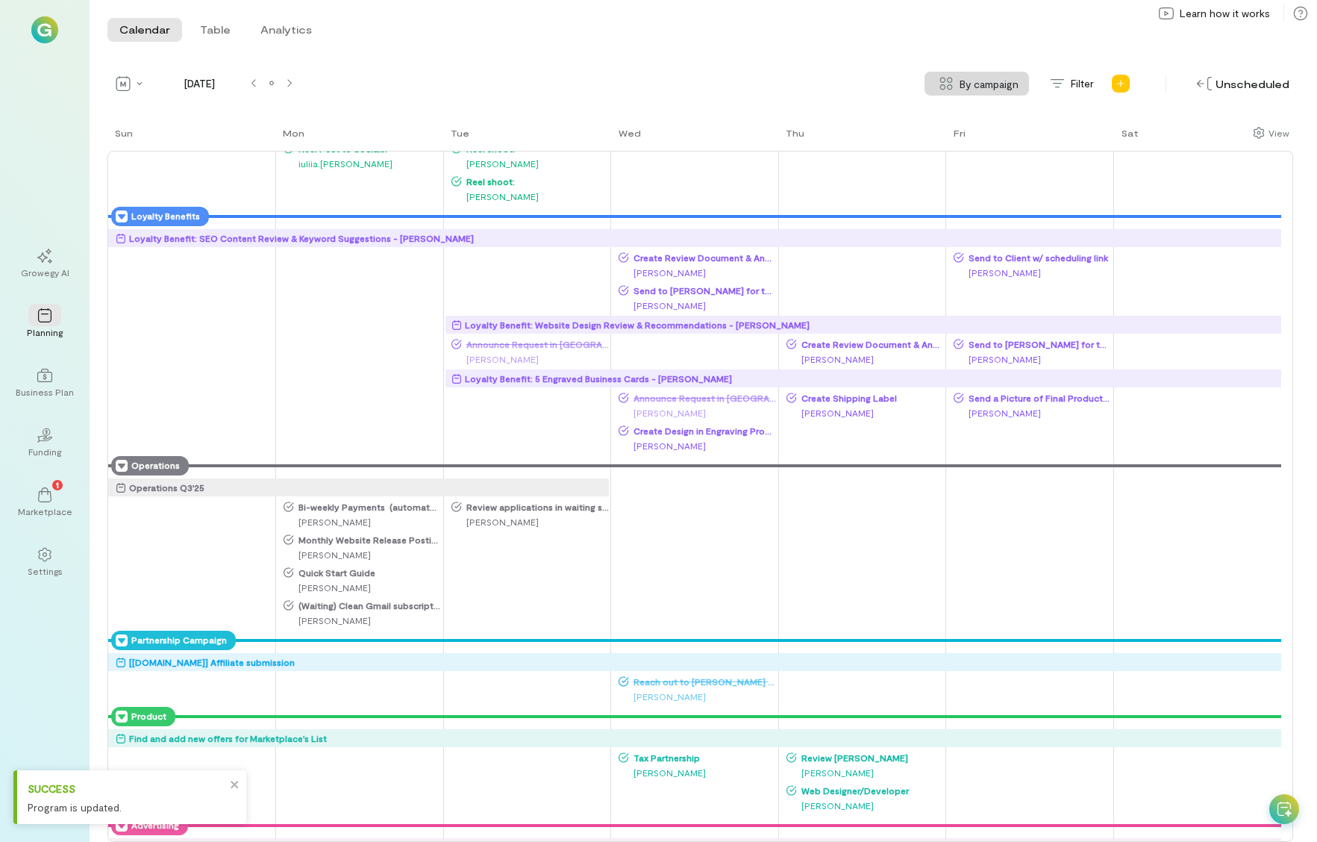
scroll to position [298, 0]
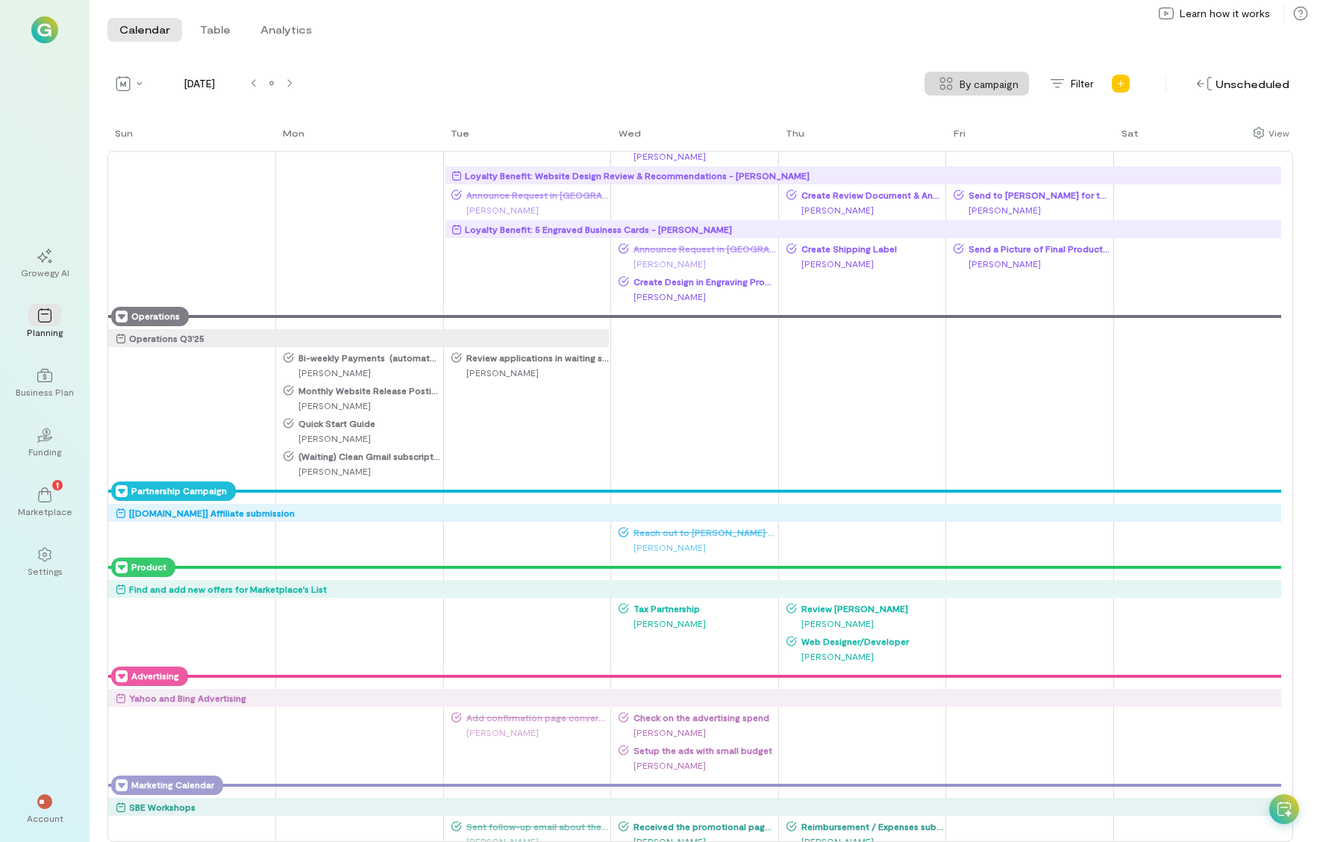
click at [533, 357] on span "Review applications in waiting status" at bounding box center [536, 357] width 148 height 12
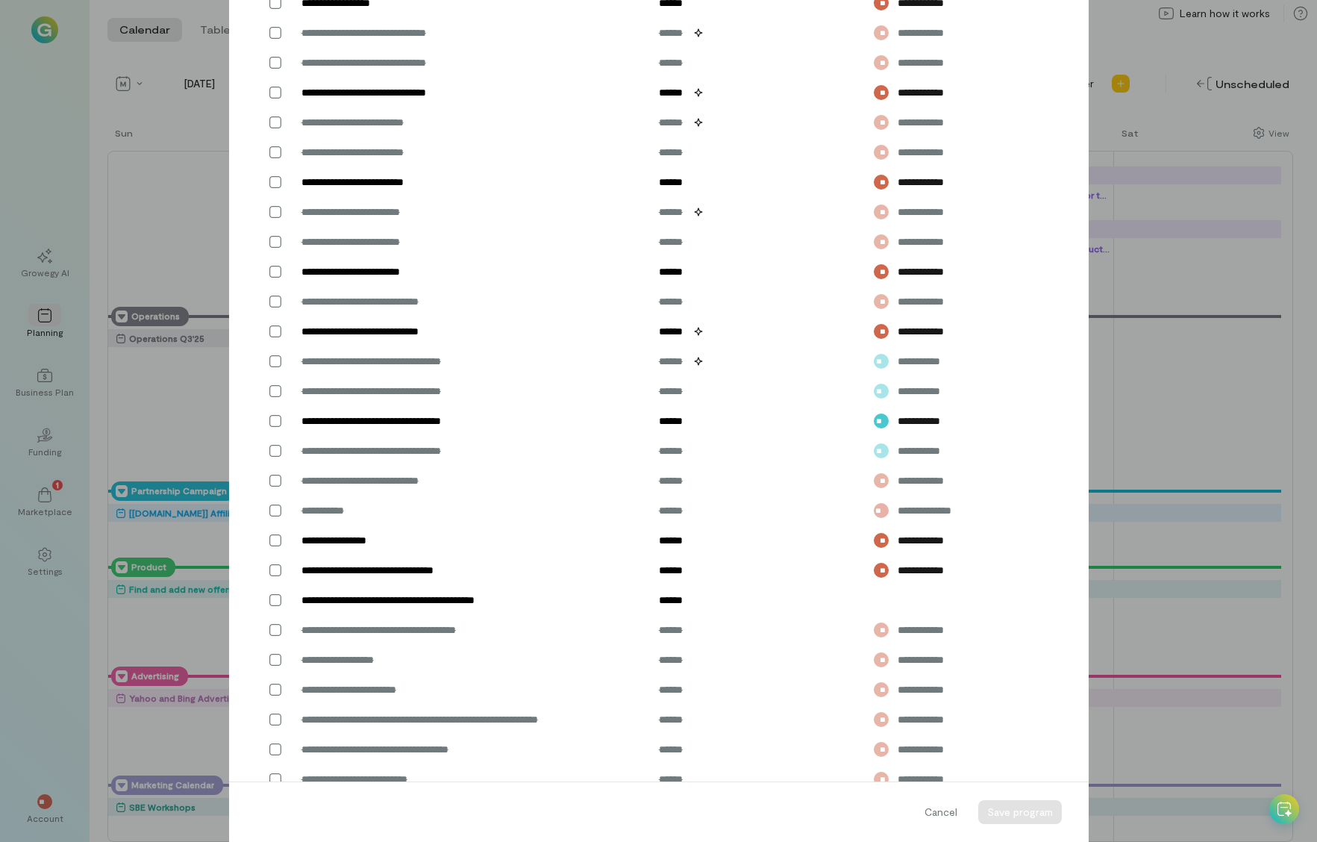
scroll to position [858, 0]
click at [925, 823] on div "Cancel" at bounding box center [941, 812] width 51 height 24
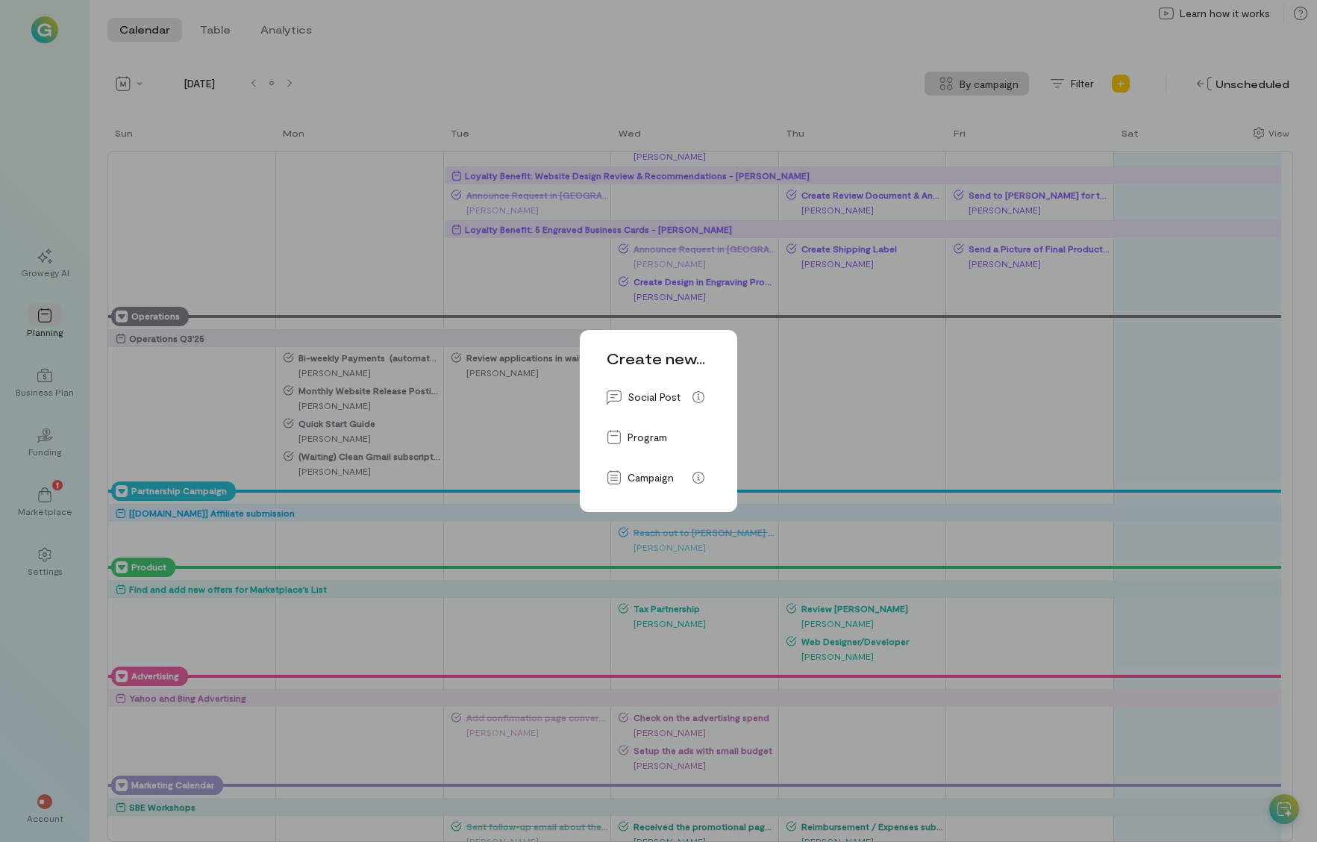
click at [953, 408] on div "Create new... Social Post Program Campaign" at bounding box center [658, 421] width 1317 height 842
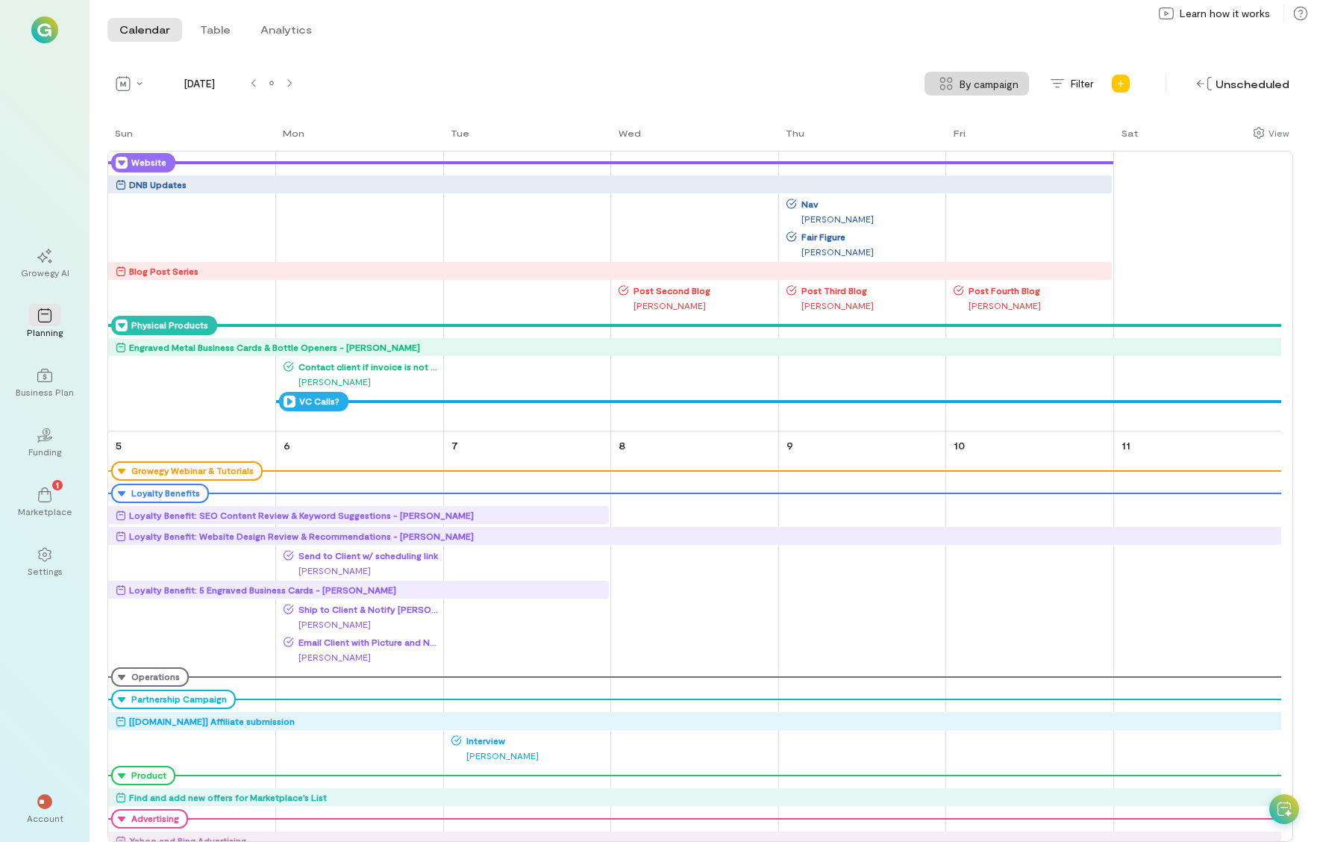
scroll to position [1269, 0]
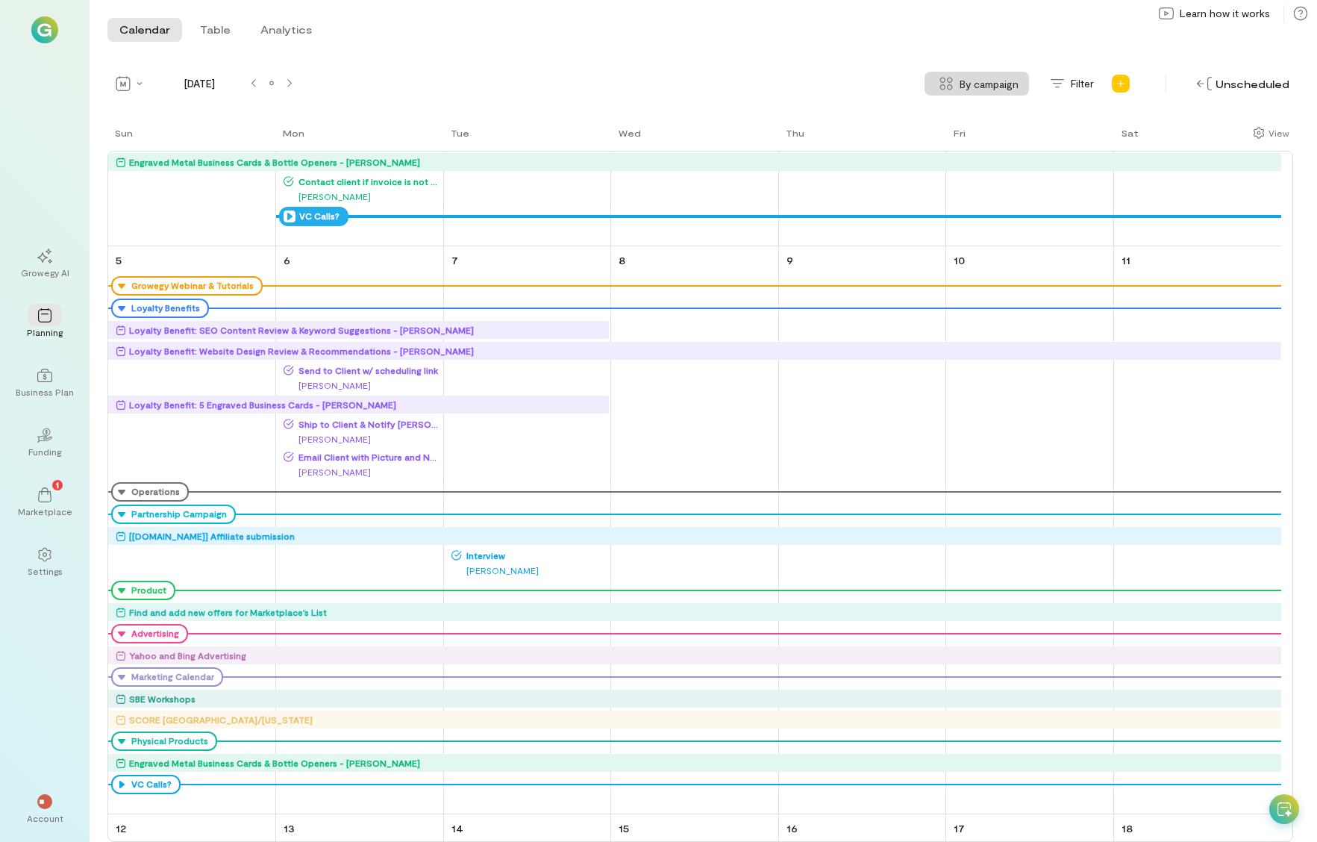
drag, startPoint x: 510, startPoint y: 348, endPoint x: 511, endPoint y: 325, distance: 23.2
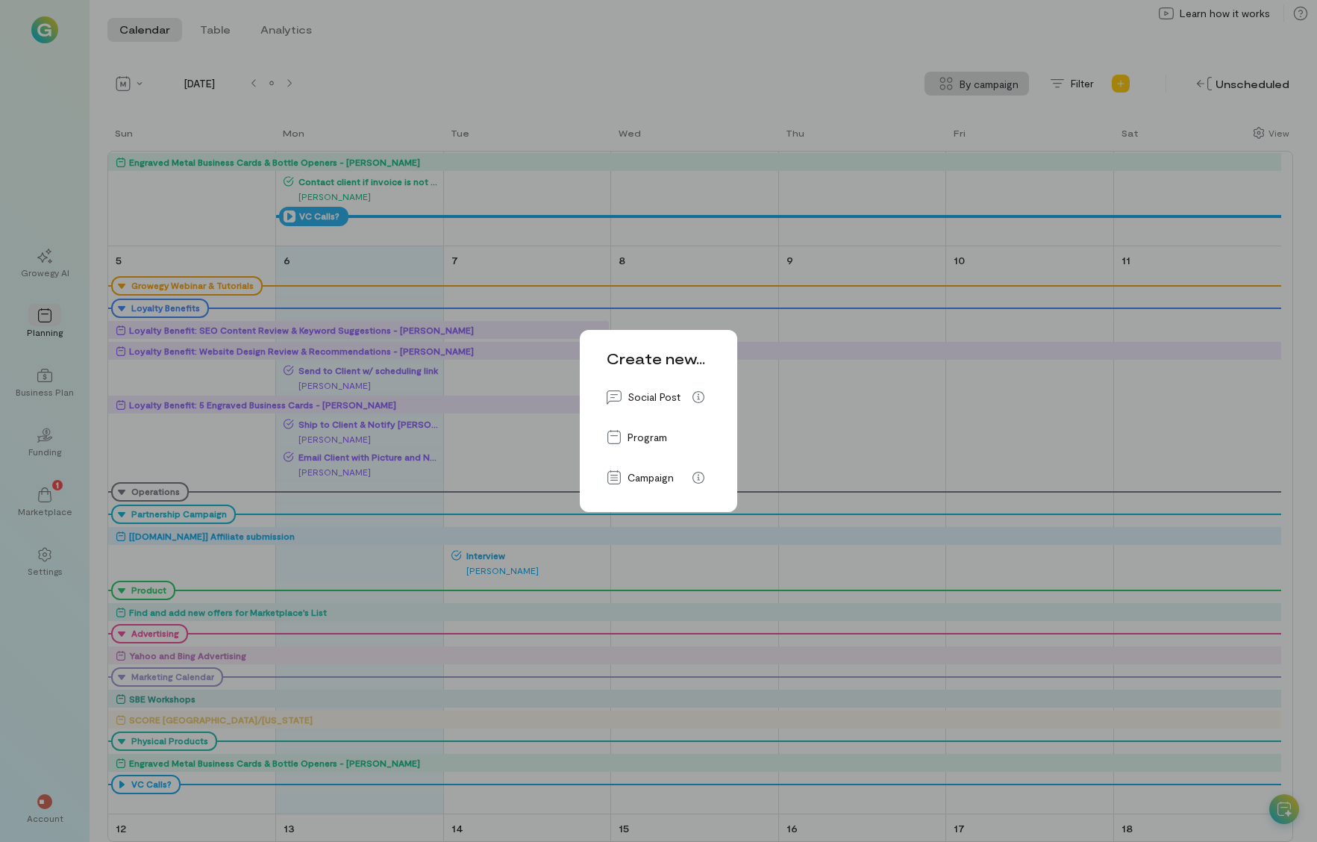
click at [839, 472] on div "Create new... Social Post Program Campaign" at bounding box center [658, 421] width 1317 height 842
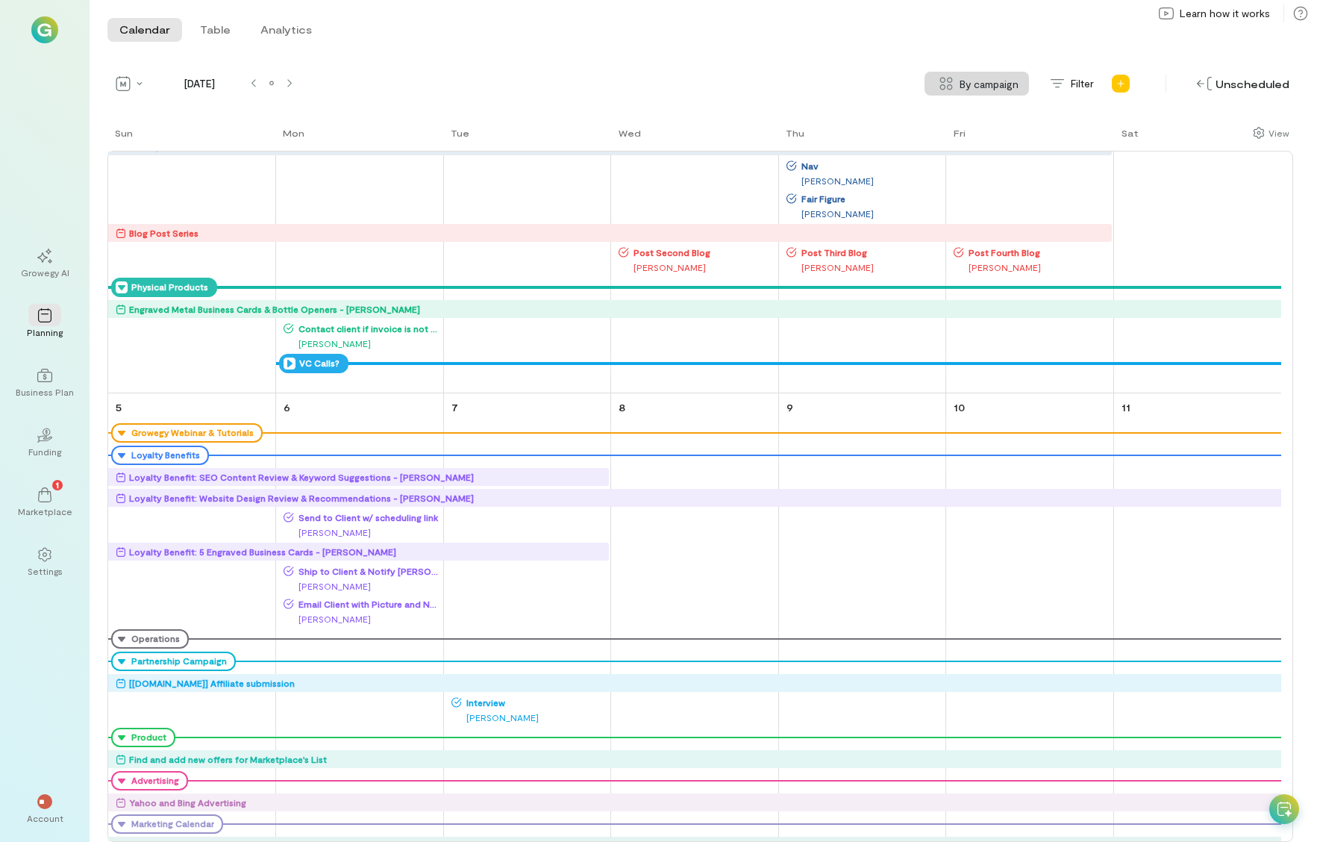
scroll to position [1119, 0]
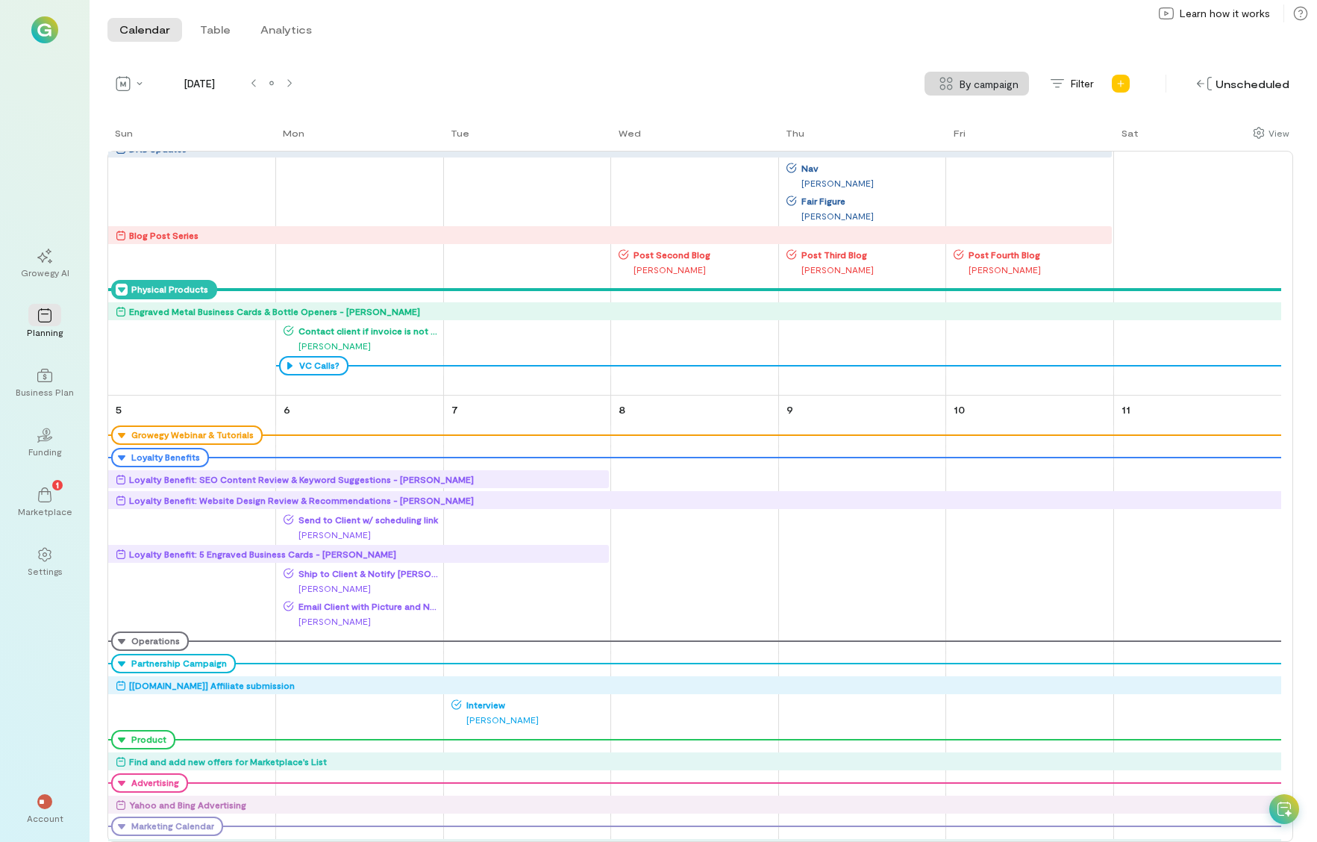
click at [345, 310] on div "Engraved Metal Business Cards & Bottle Openers - [PERSON_NAME]" at bounding box center [274, 311] width 291 height 15
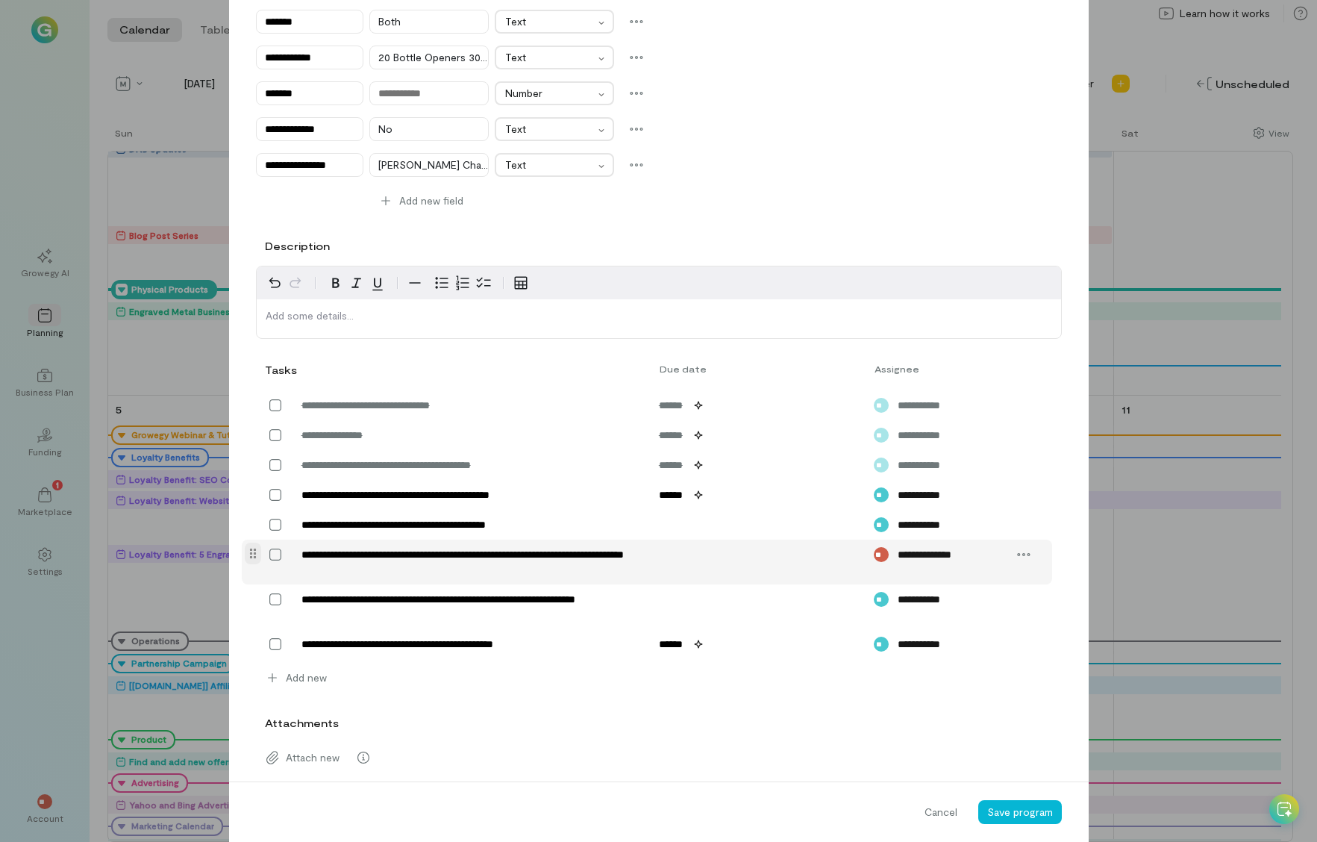
scroll to position [441, 0]
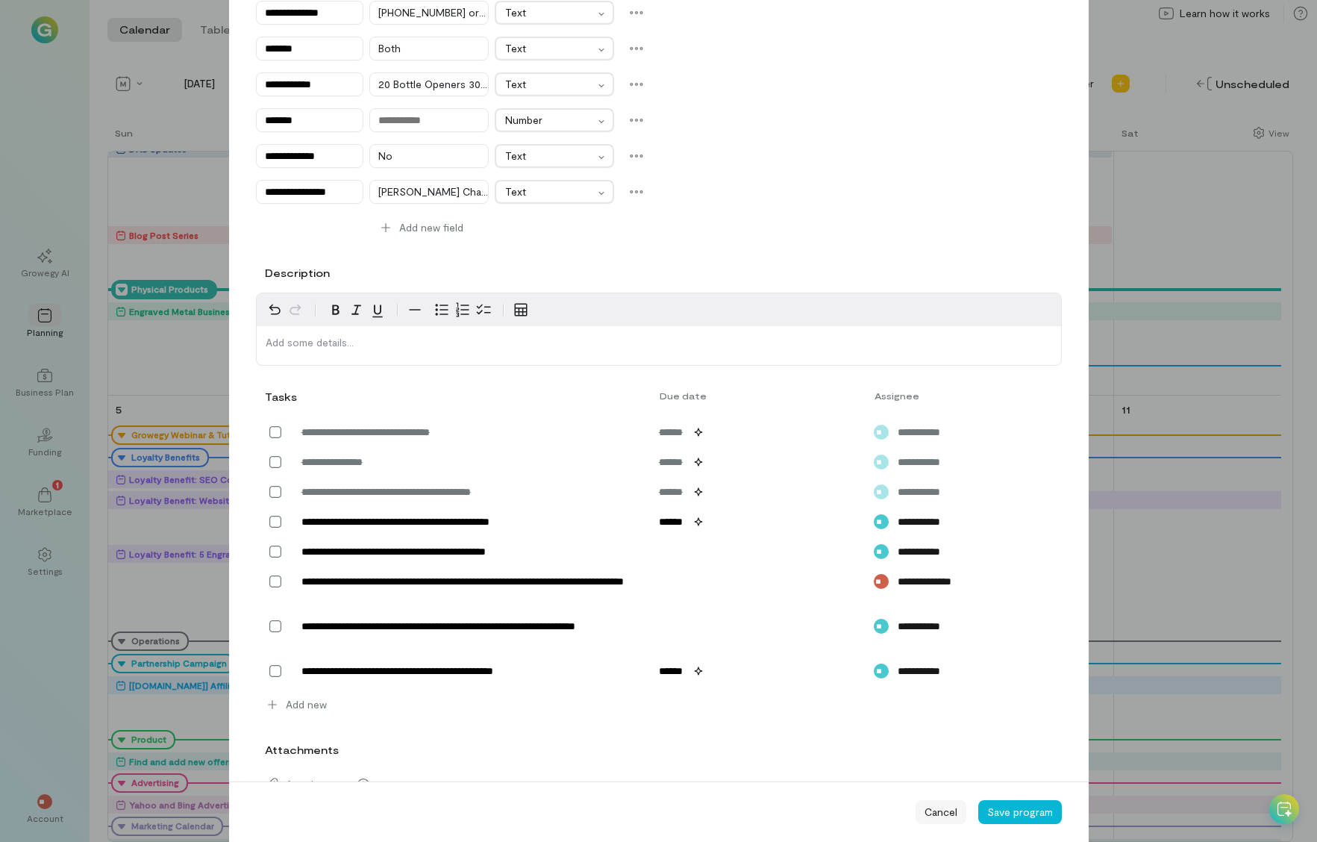
click at [942, 809] on span "Cancel" at bounding box center [941, 811] width 33 height 15
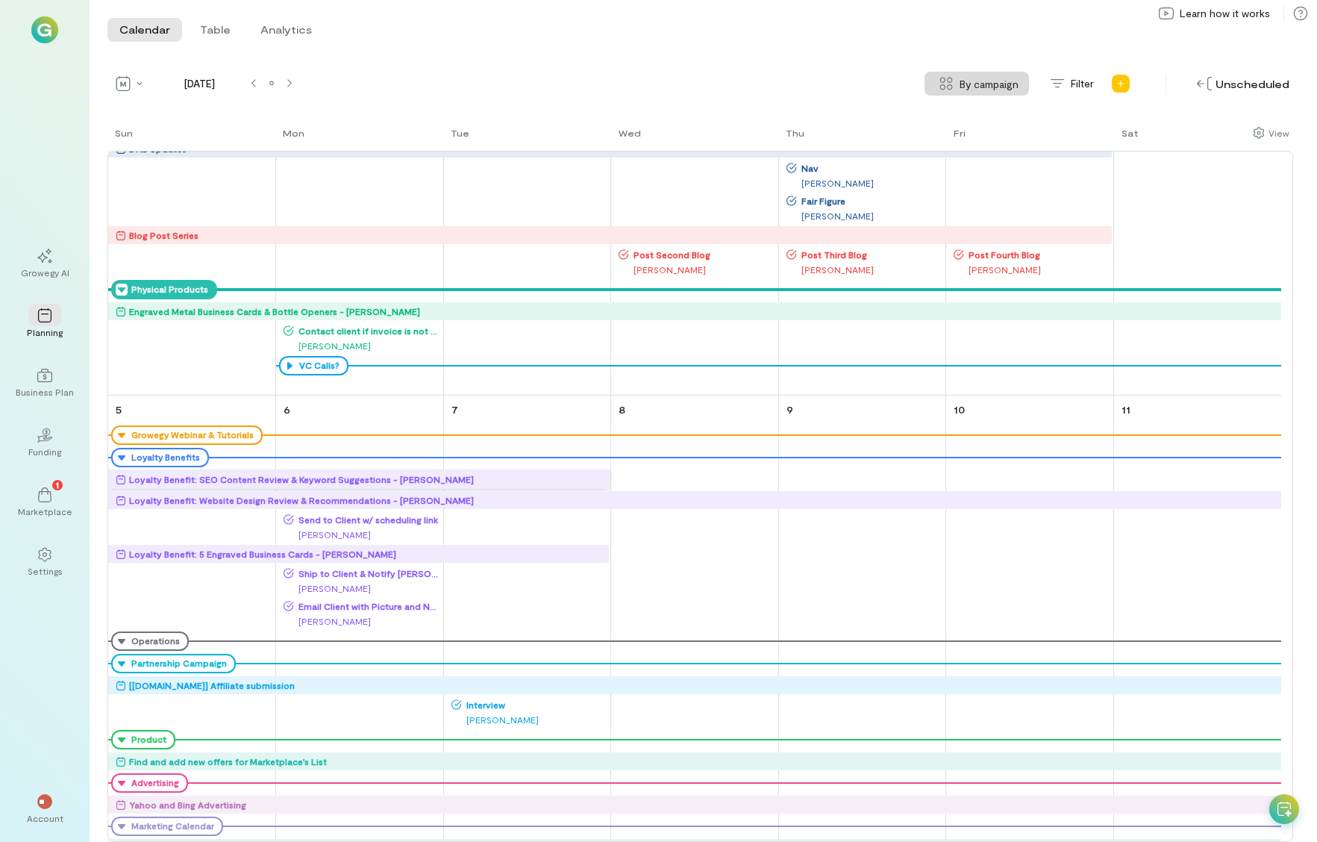
drag, startPoint x: 385, startPoint y: 493, endPoint x: 349, endPoint y: 501, distance: 36.7
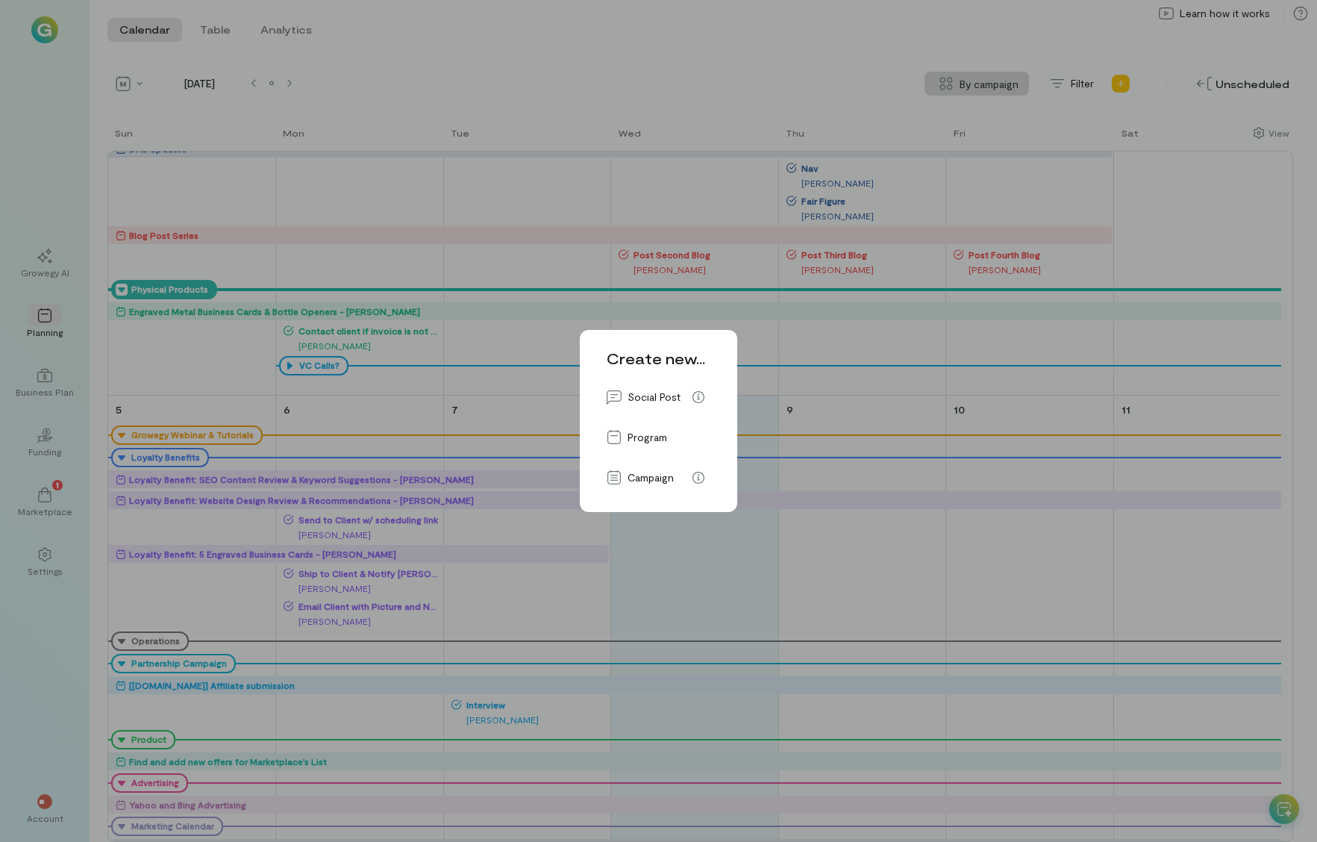
click at [888, 334] on div "Create new... Social Post Program Campaign" at bounding box center [658, 421] width 1317 height 842
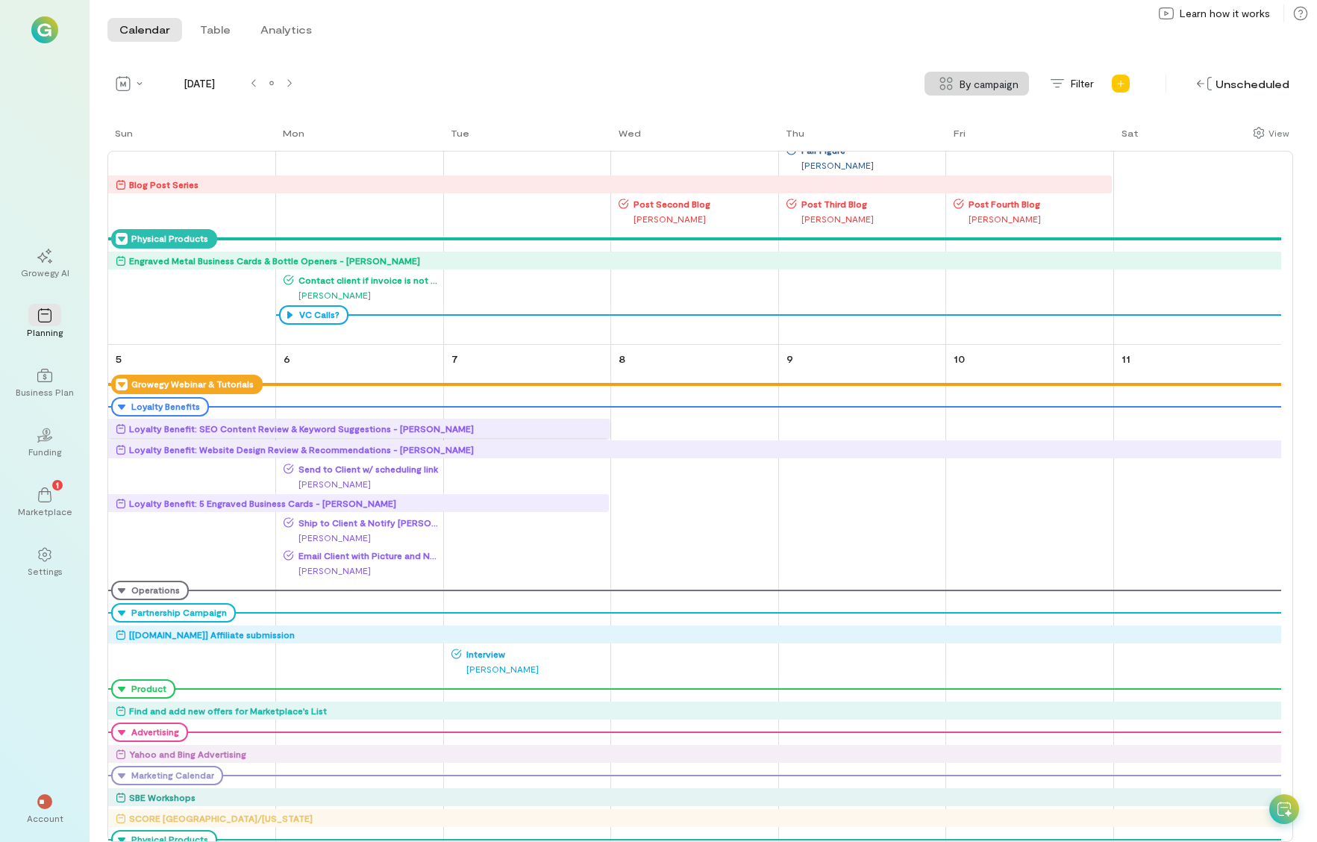
scroll to position [1194, 0]
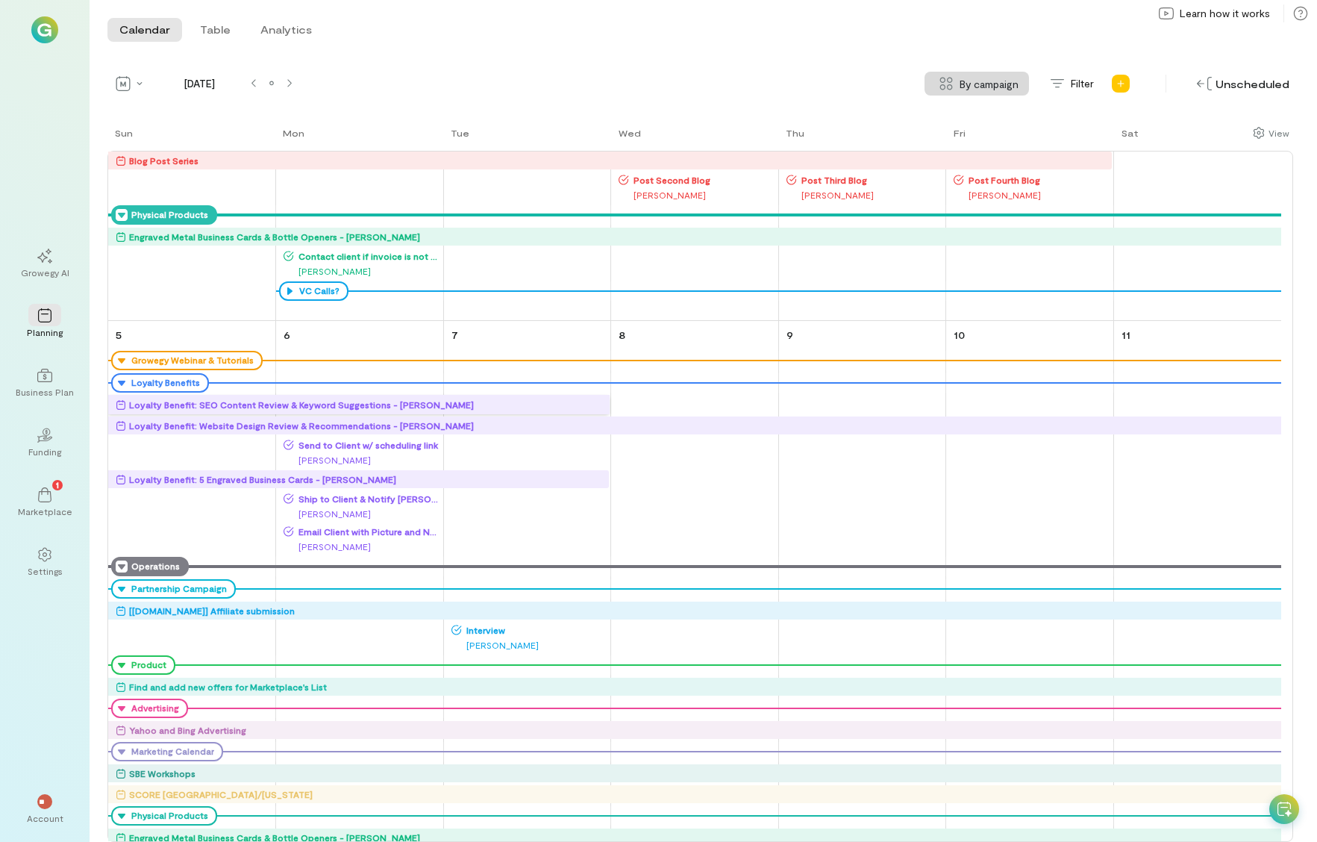
click at [143, 568] on div "Operations" at bounding box center [154, 566] width 52 height 12
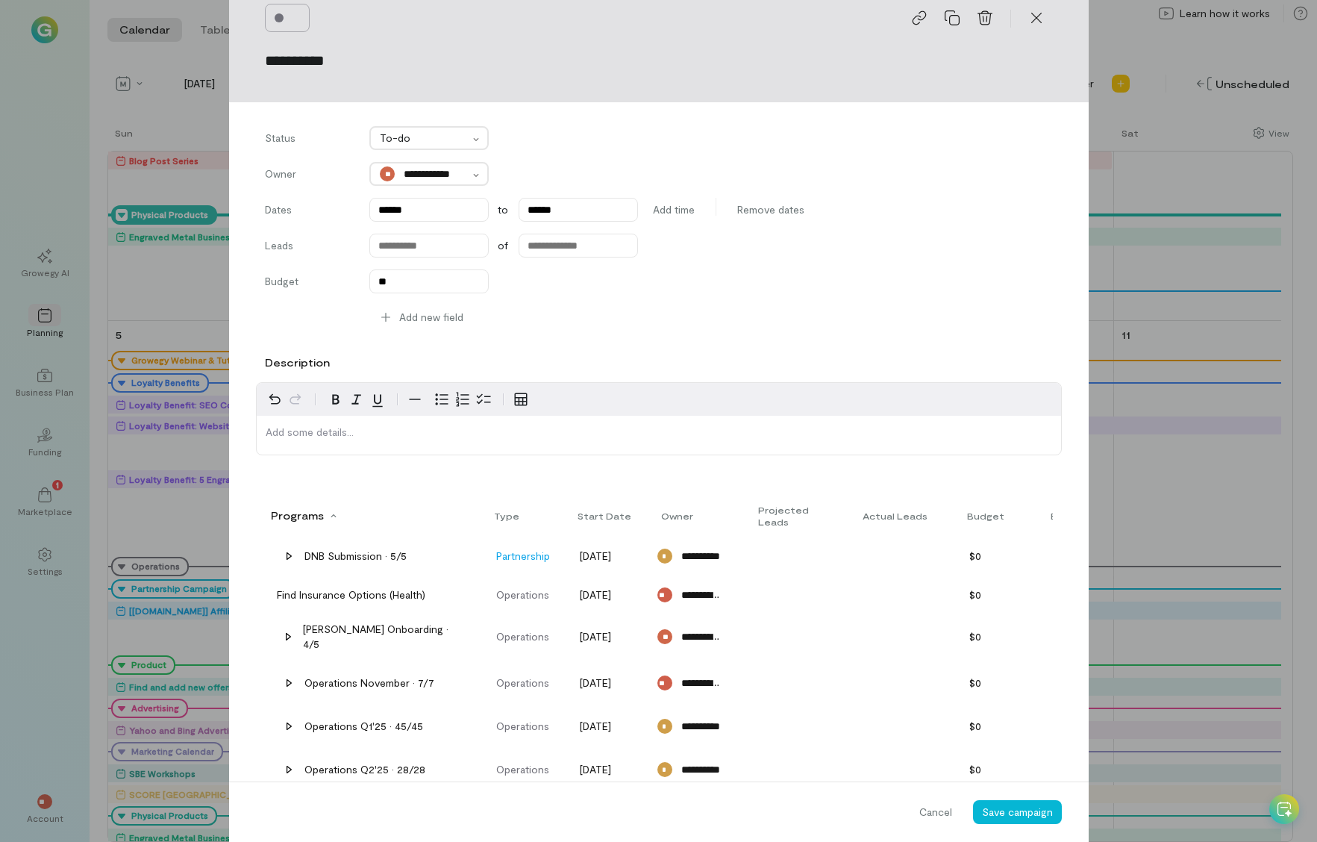
scroll to position [448, 0]
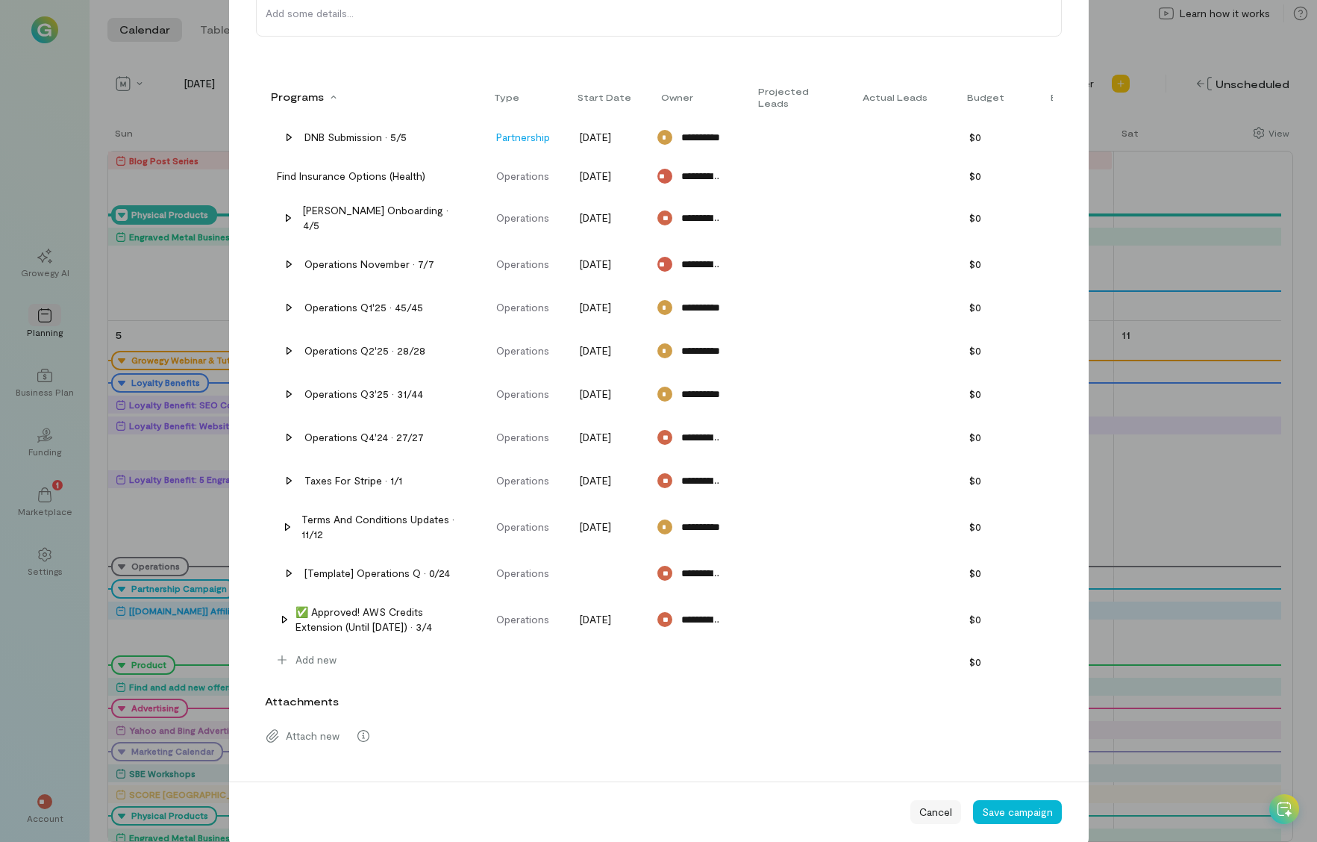
click at [927, 804] on div "Cancel" at bounding box center [935, 812] width 51 height 24
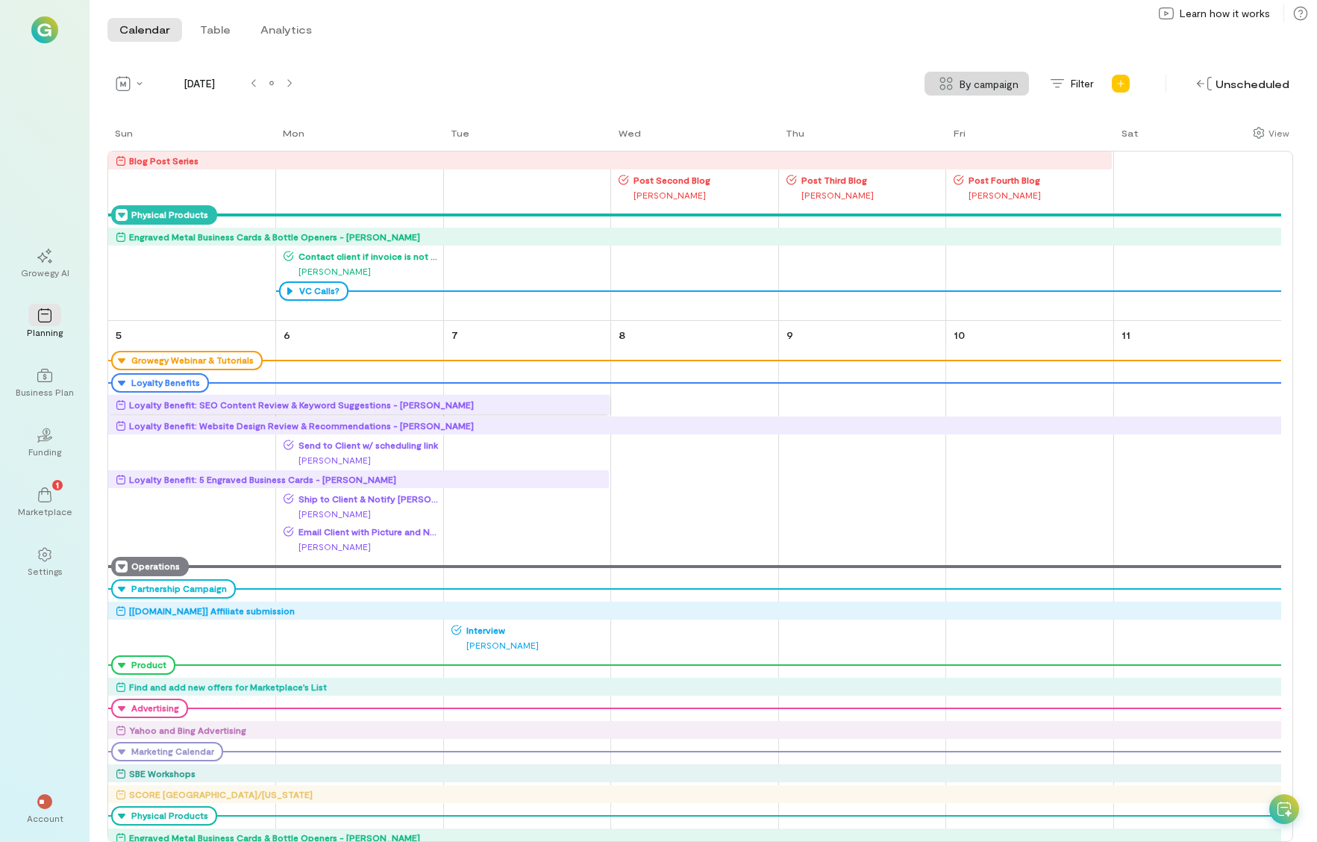
click at [119, 568] on icon at bounding box center [122, 566] width 12 height 12
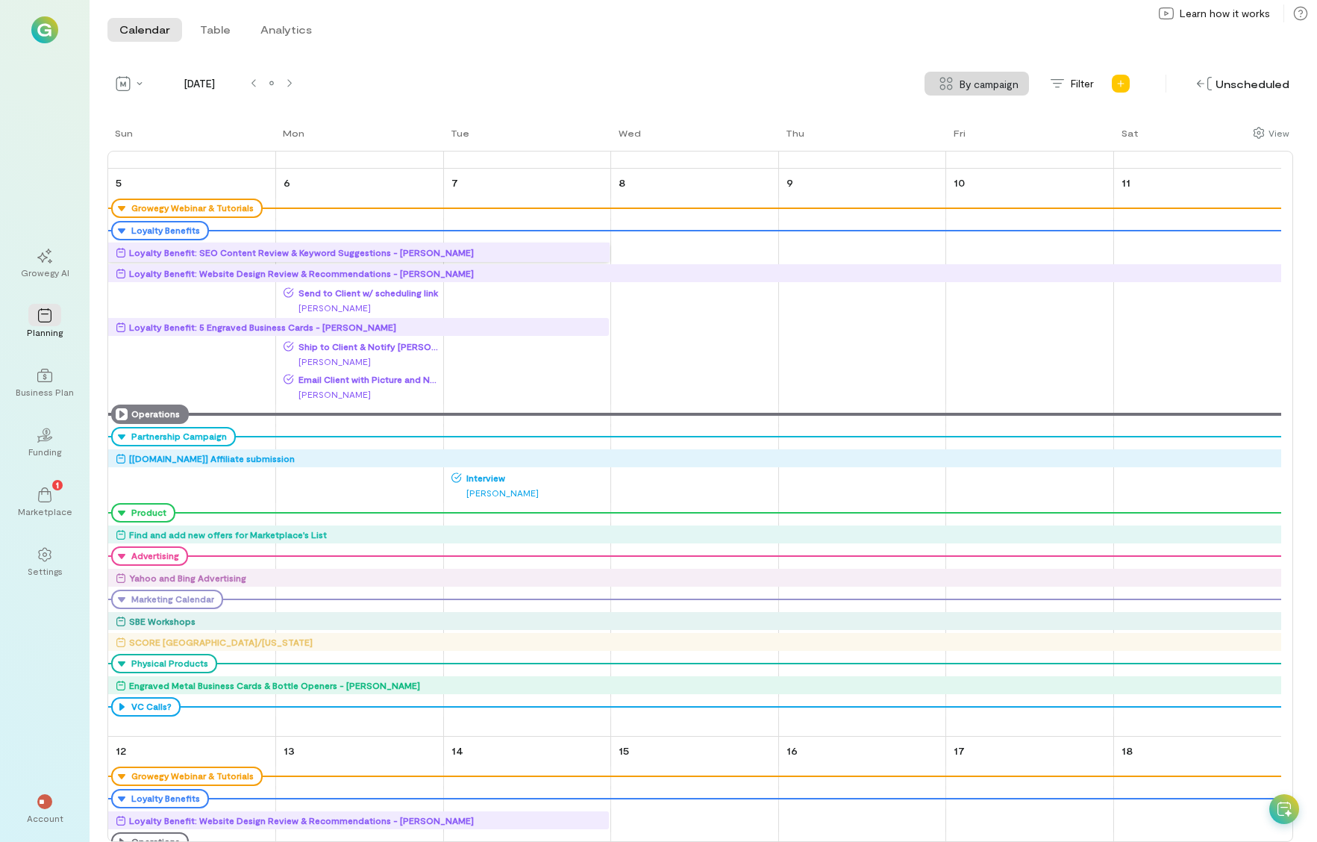
scroll to position [1112, 0]
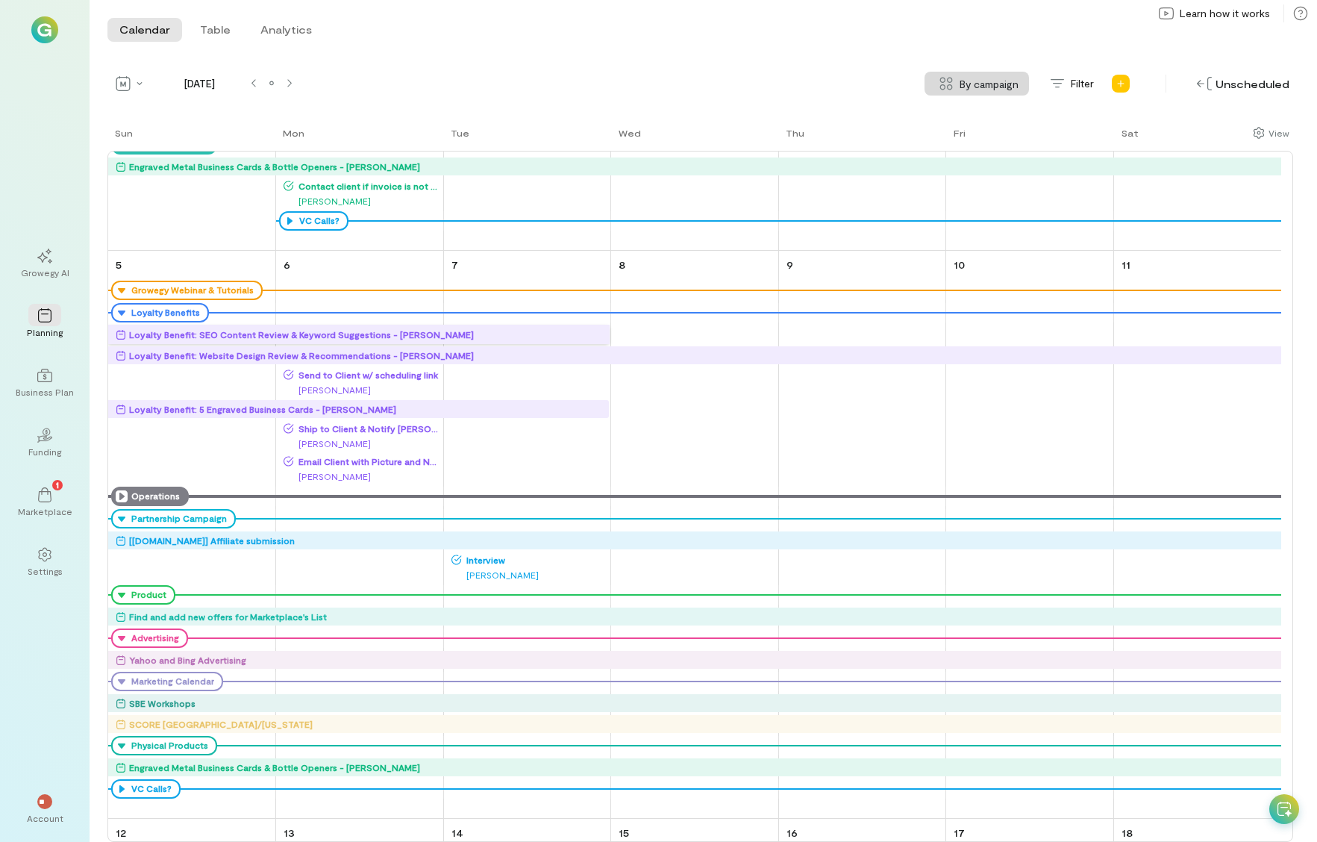
click at [145, 492] on div "Operations" at bounding box center [154, 496] width 52 height 12
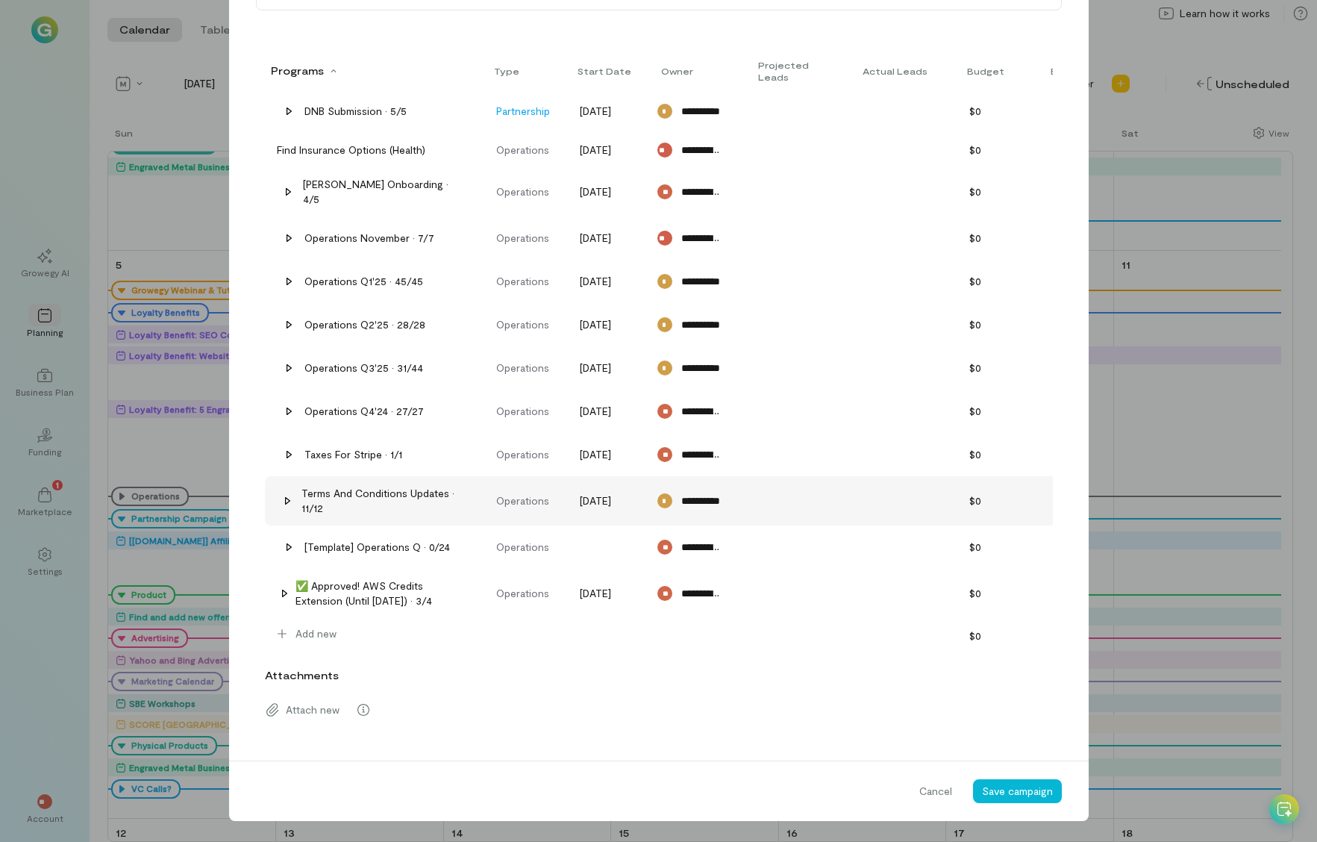
scroll to position [479, 0]
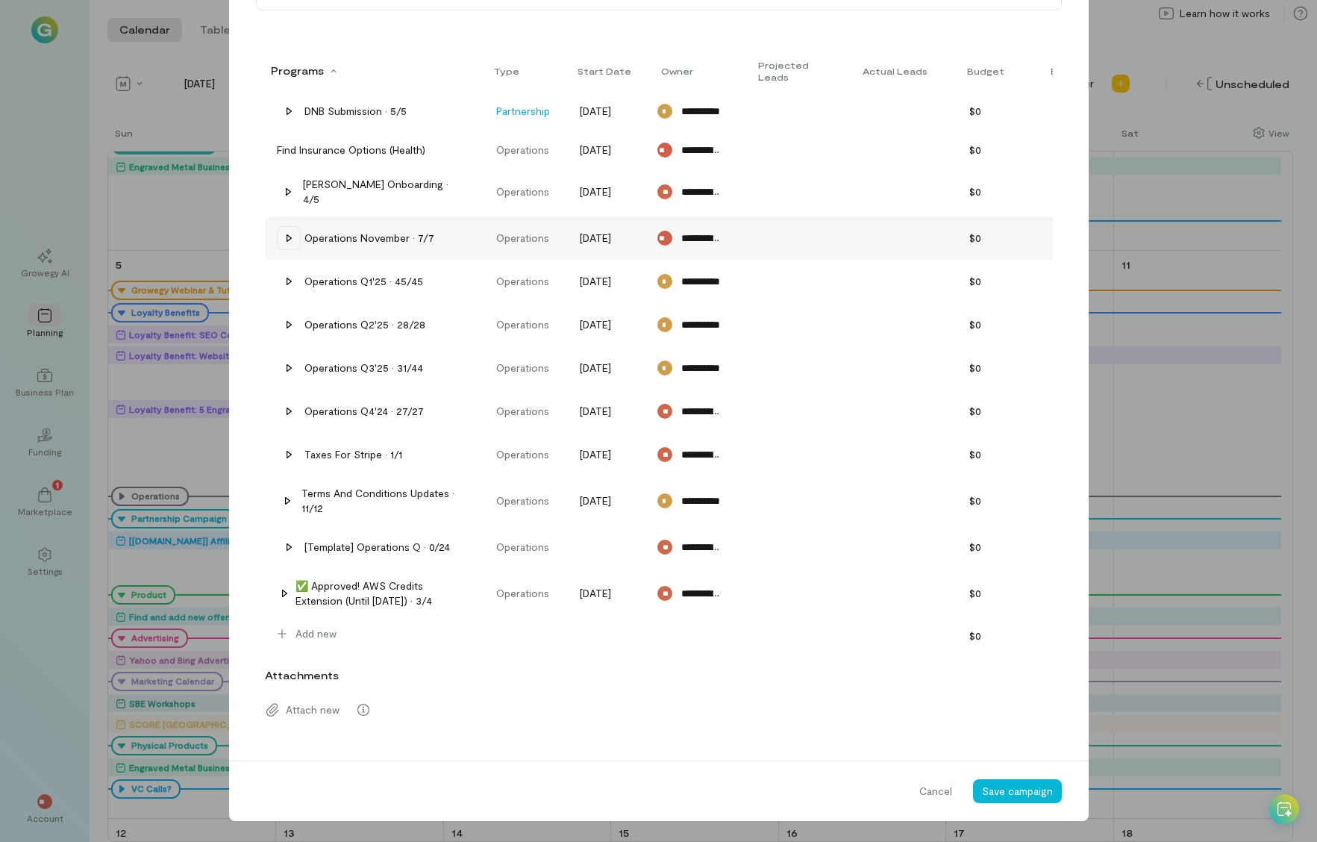
click at [283, 232] on icon at bounding box center [289, 238] width 12 height 12
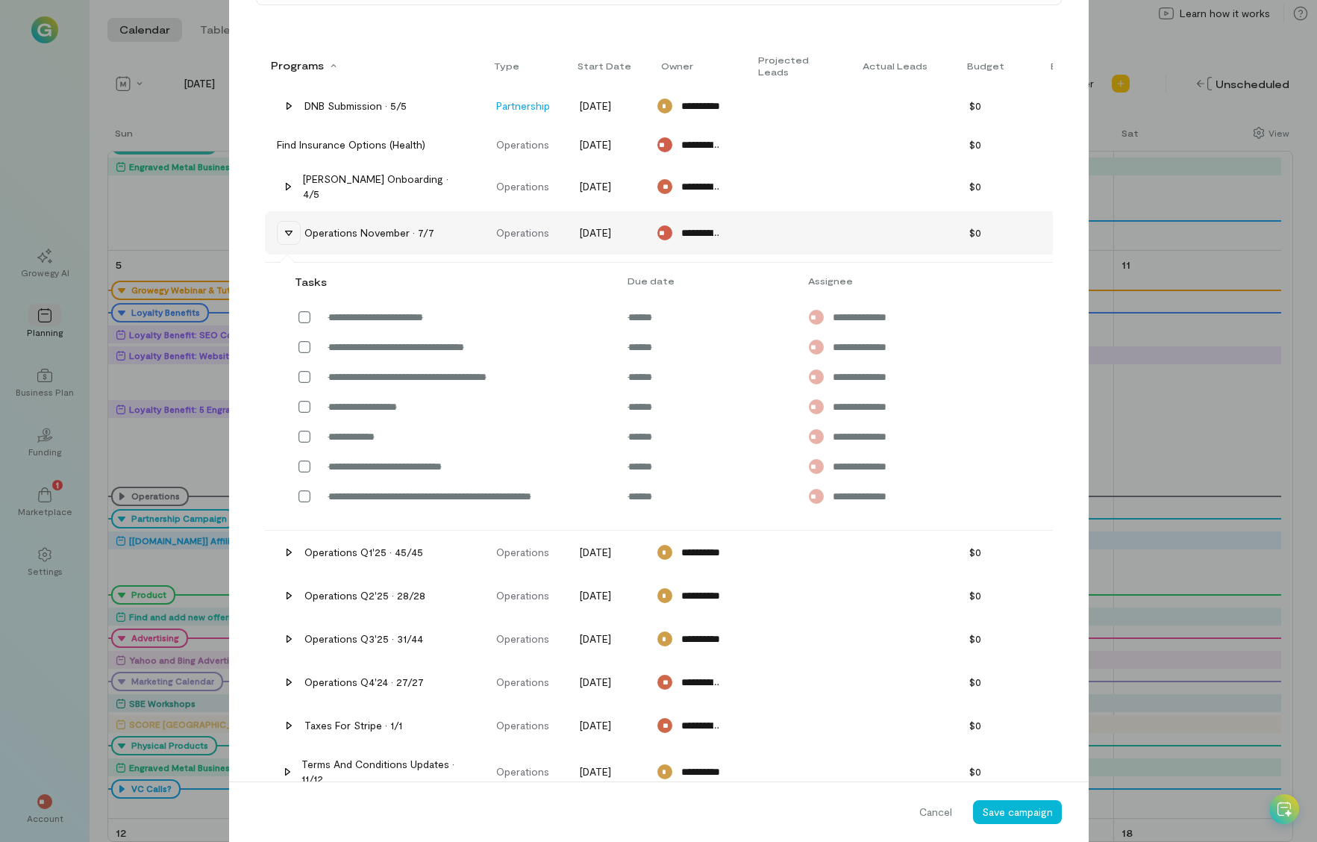
click at [286, 227] on icon at bounding box center [289, 233] width 12 height 12
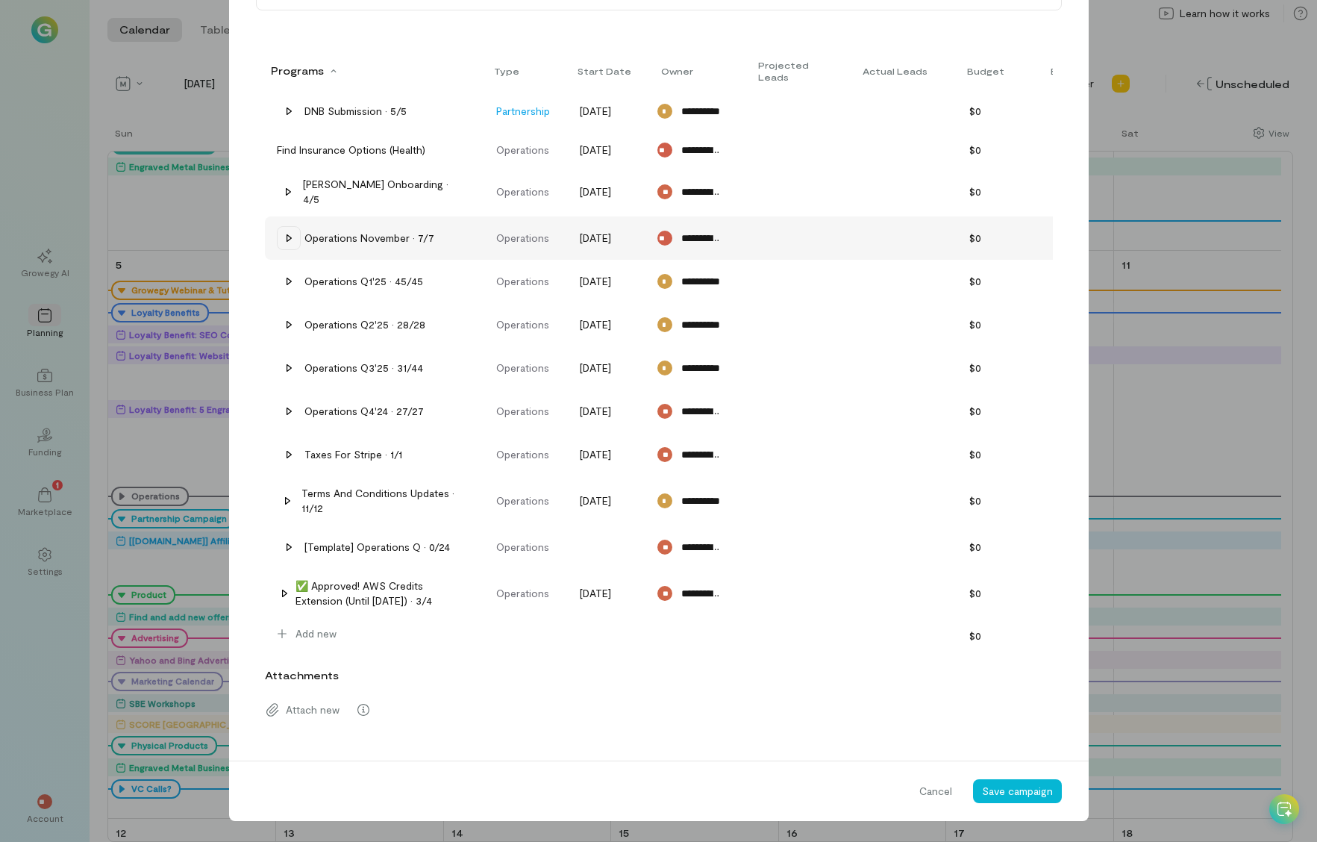
click at [589, 231] on span "[DATE]" at bounding box center [603, 238] width 76 height 15
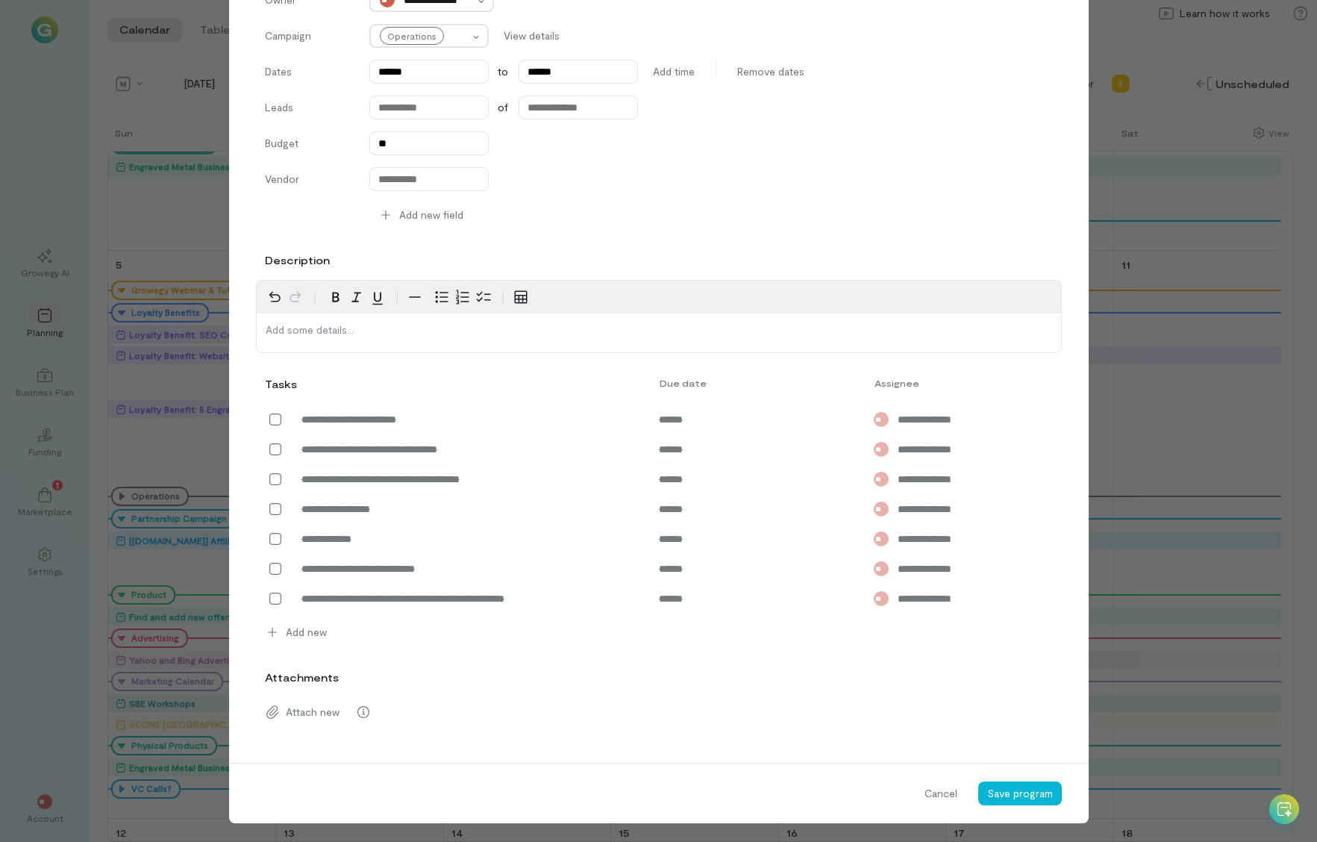
scroll to position [205, 0]
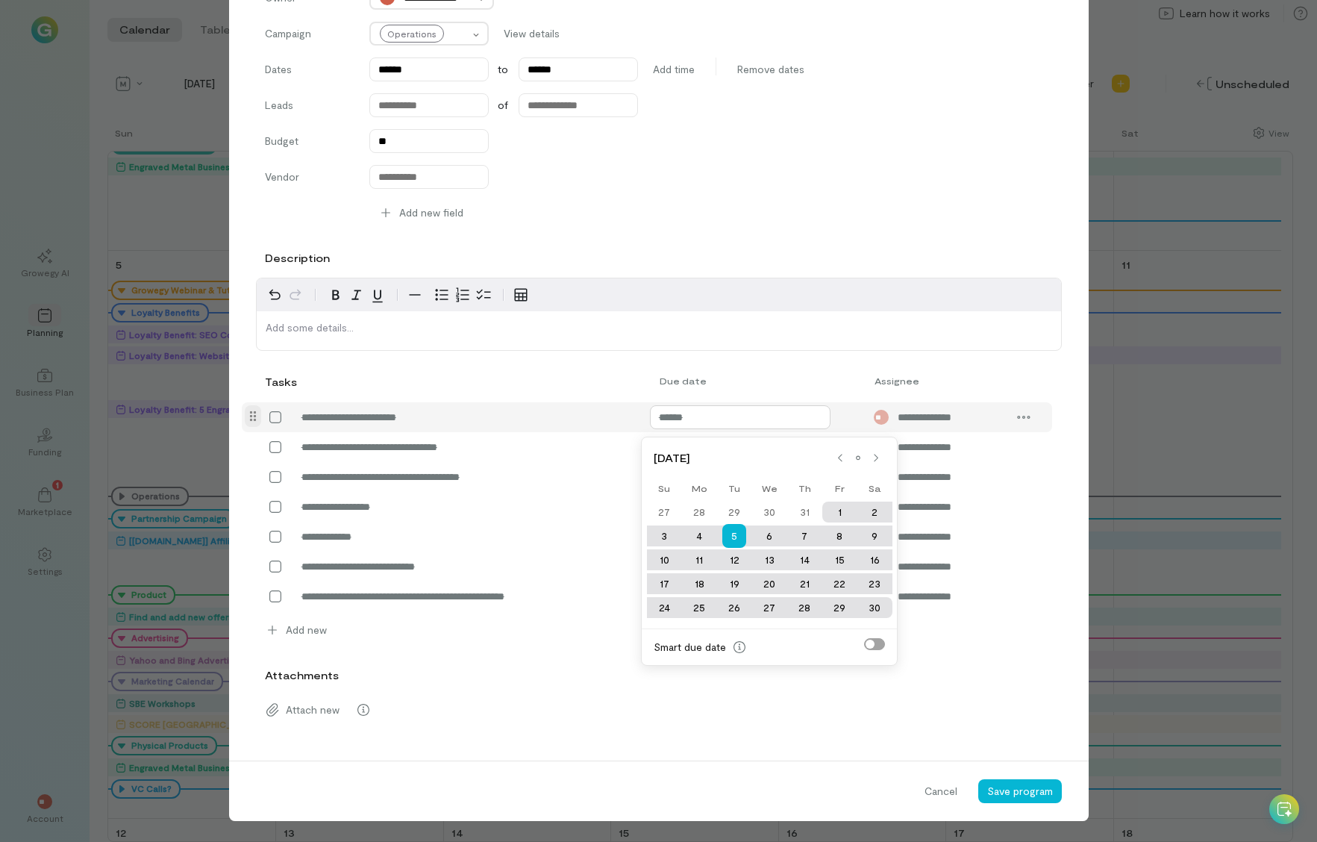
click at [674, 422] on input "******" at bounding box center [740, 417] width 181 height 24
click at [920, 775] on div "Cancel Save program" at bounding box center [659, 790] width 860 height 60
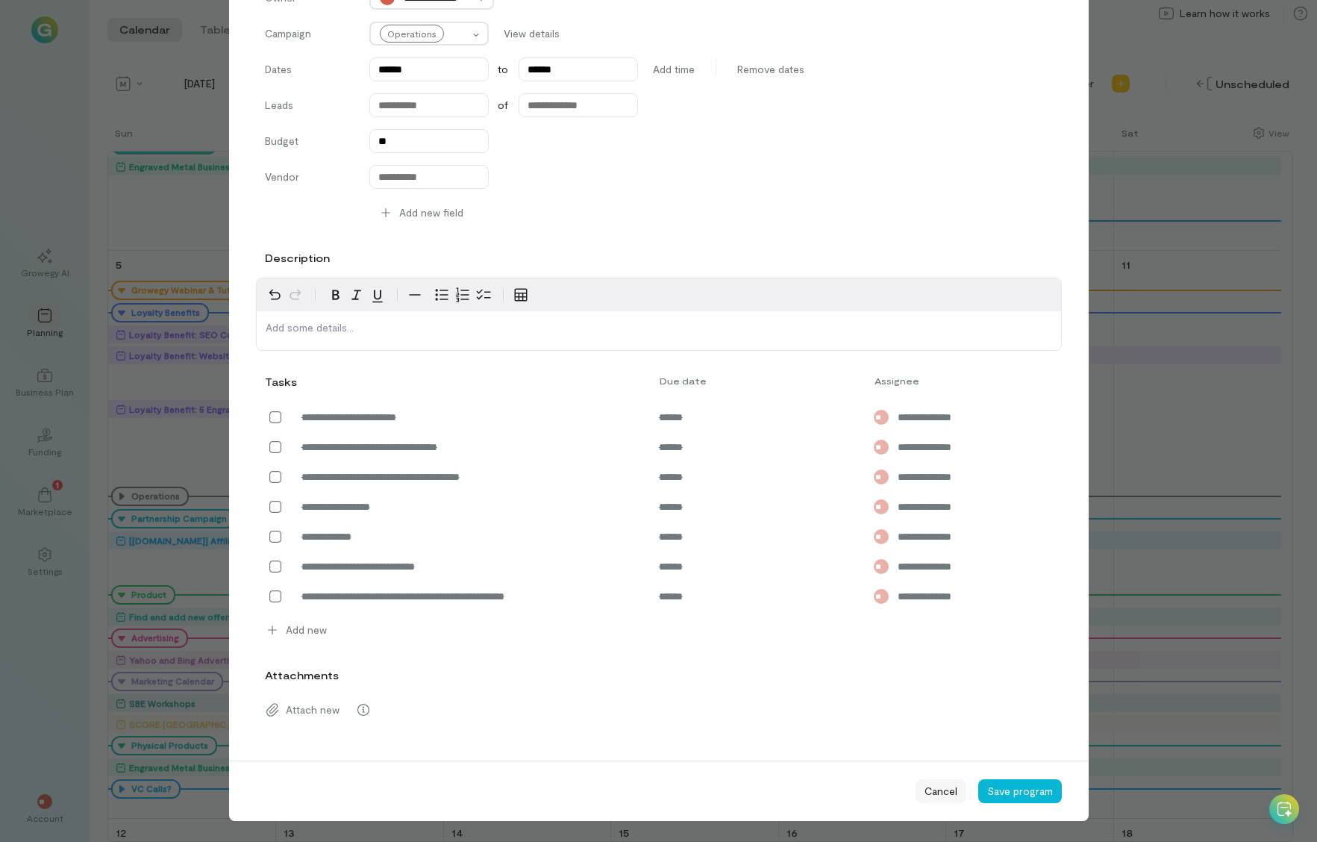
click at [934, 798] on span "Cancel" at bounding box center [941, 790] width 33 height 15
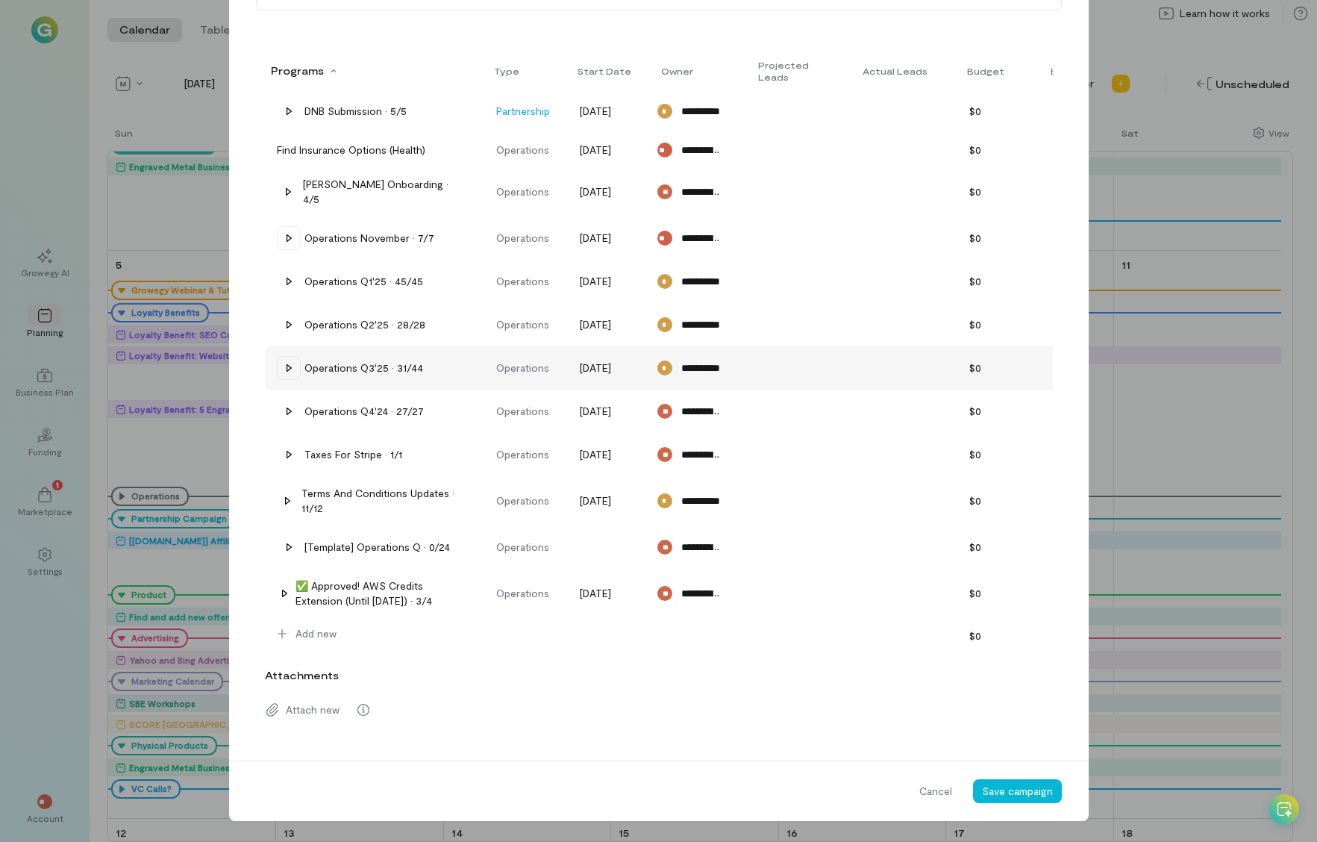
click at [283, 362] on icon at bounding box center [289, 368] width 12 height 12
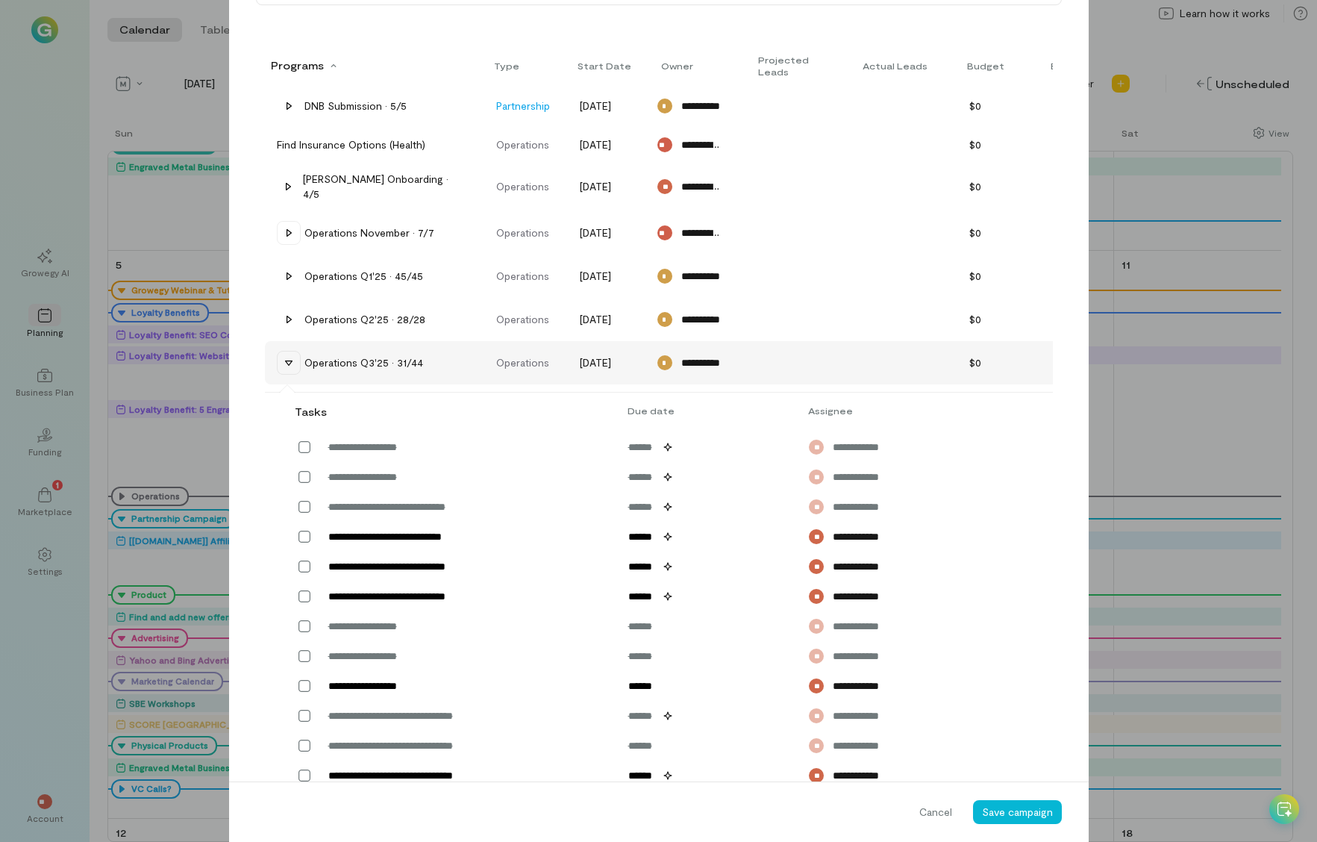
click at [283, 357] on icon at bounding box center [289, 363] width 12 height 12
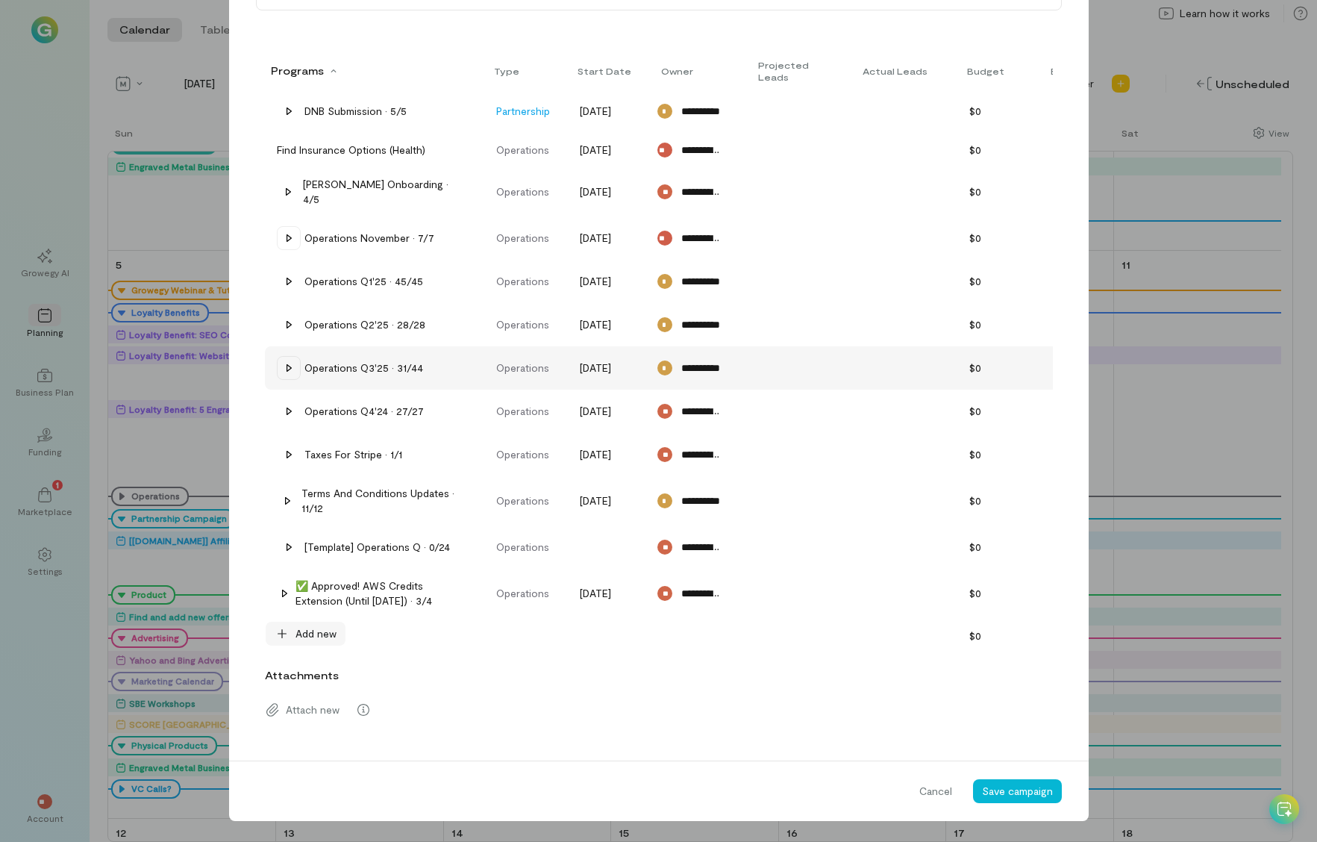
click at [310, 626] on span "Add new" at bounding box center [315, 633] width 41 height 15
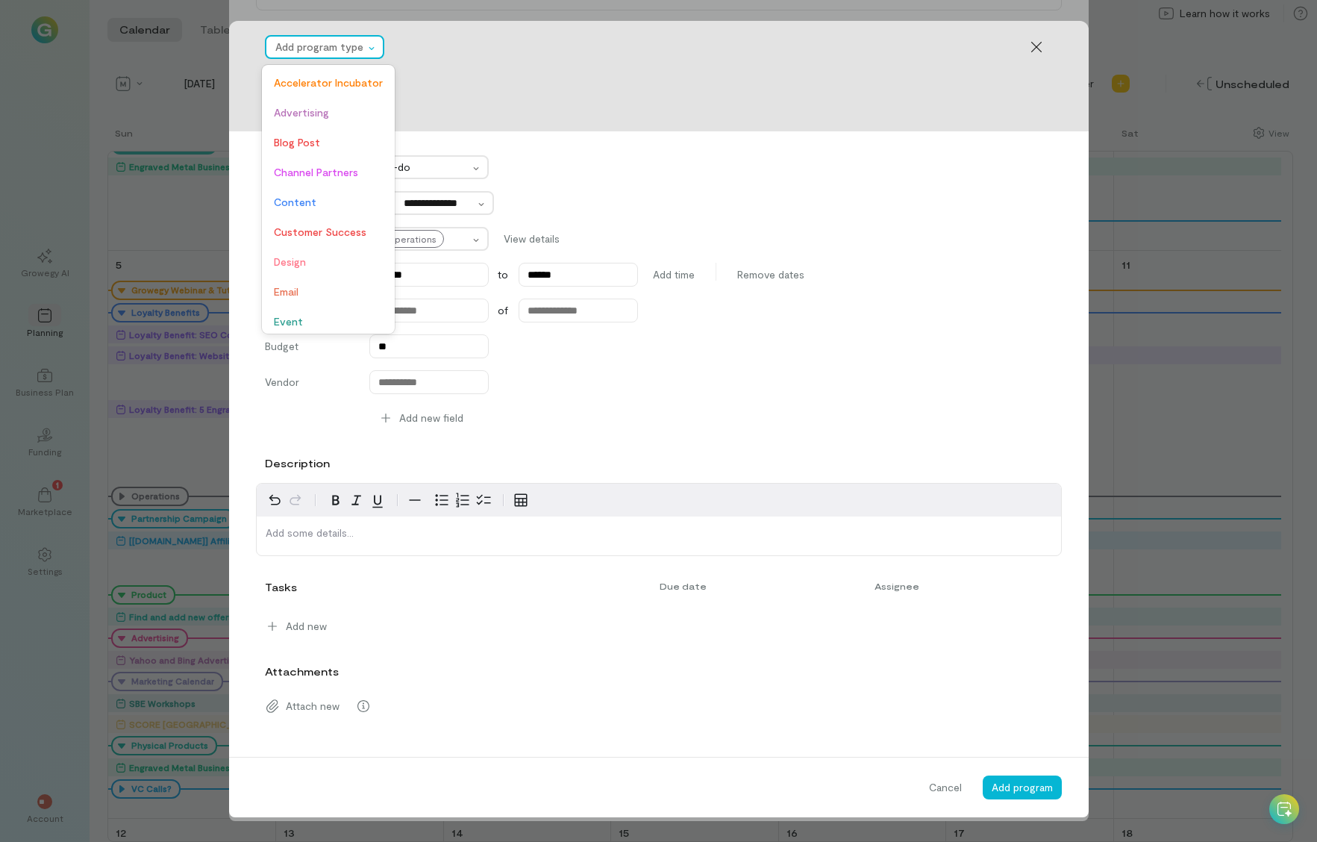
click at [345, 49] on div at bounding box center [319, 47] width 89 height 18
click at [304, 188] on span "Operations" at bounding box center [328, 181] width 109 height 15
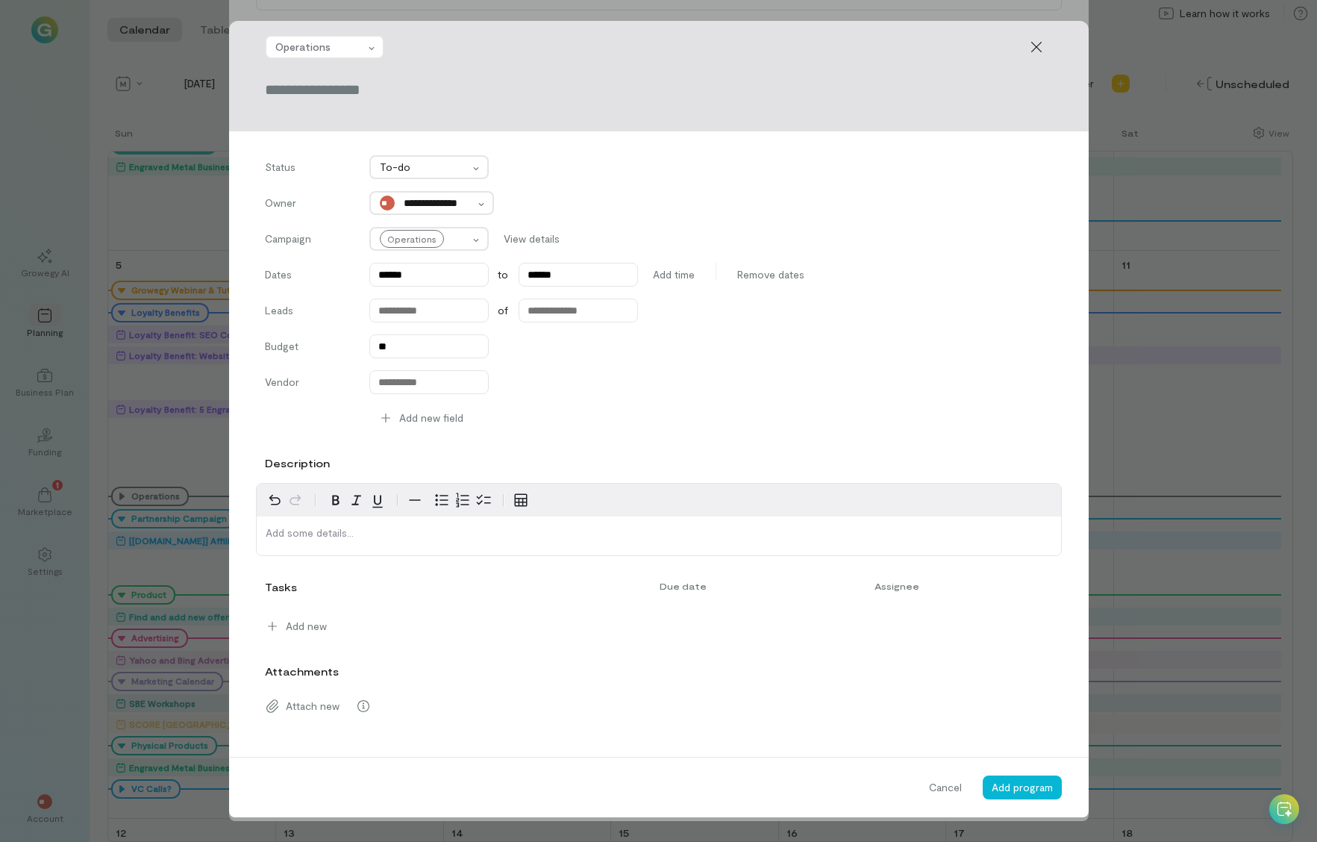
click at [319, 91] on input "text" at bounding box center [659, 89] width 788 height 21
type input "**********"
click at [574, 270] on input "******" at bounding box center [578, 275] width 119 height 24
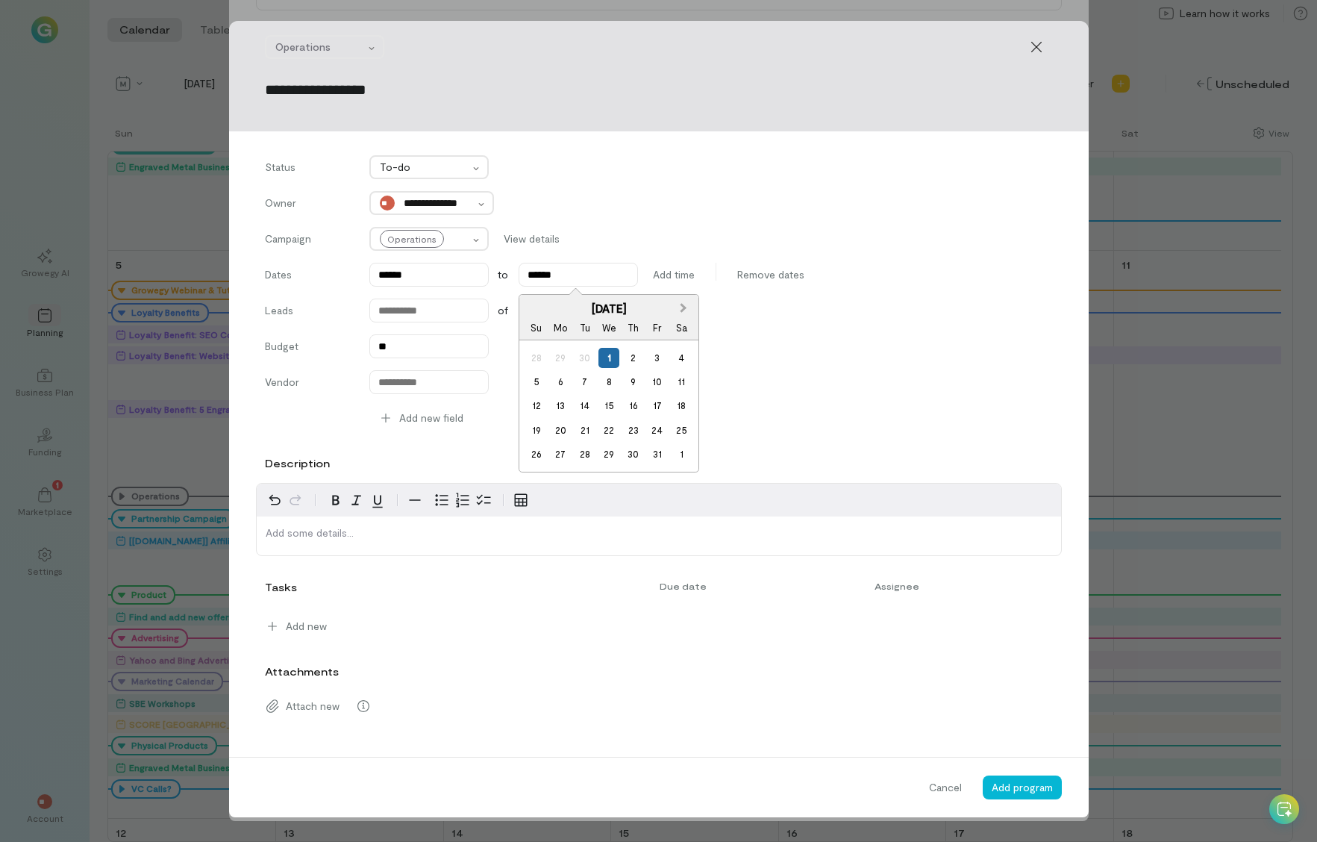
click at [685, 310] on button "Next Month" at bounding box center [685, 308] width 24 height 24
drag, startPoint x: 682, startPoint y: 307, endPoint x: 679, endPoint y: 321, distance: 13.8
click at [684, 307] on span "Next Month" at bounding box center [684, 307] width 0 height 15
click at [686, 452] on div "31" at bounding box center [682, 454] width 20 height 20
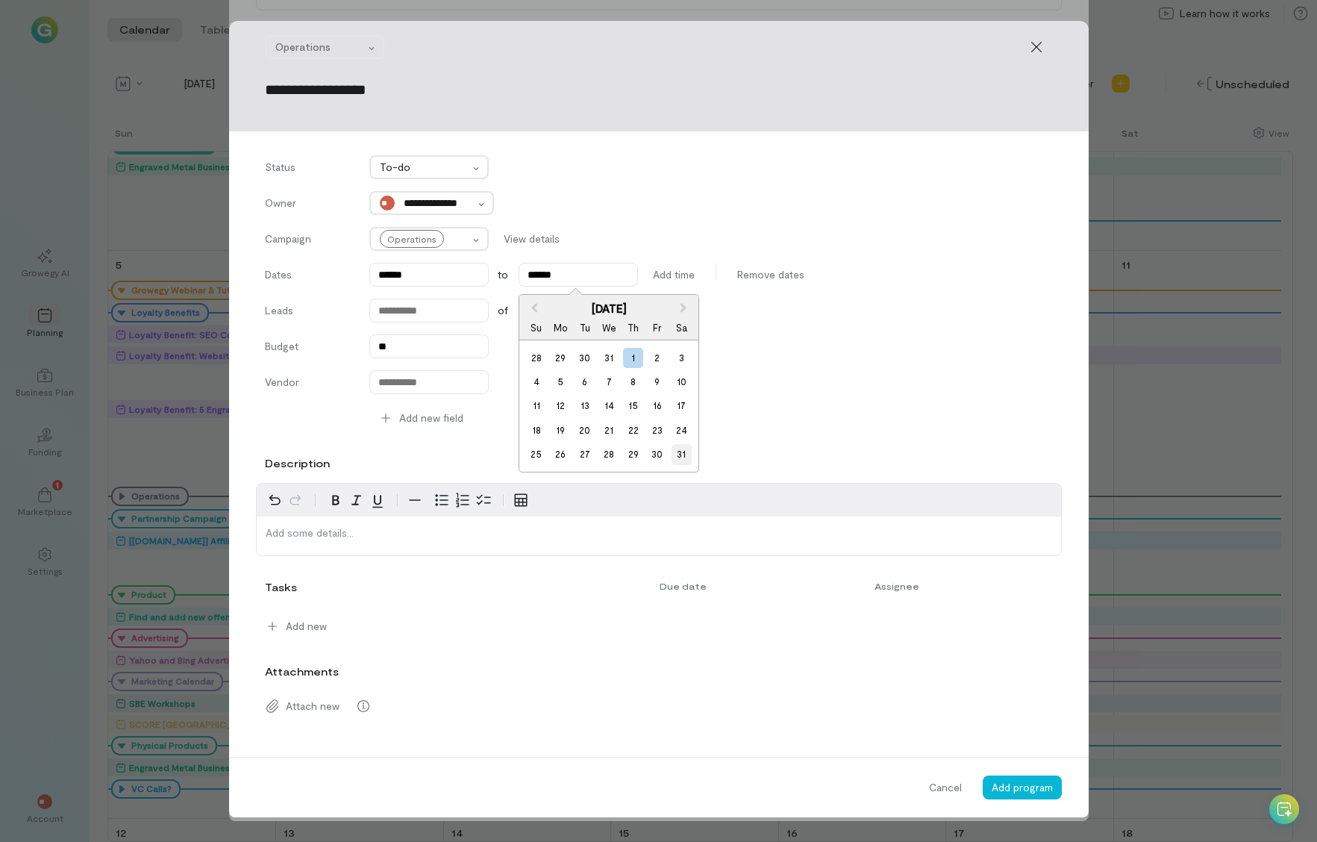
type input "******"
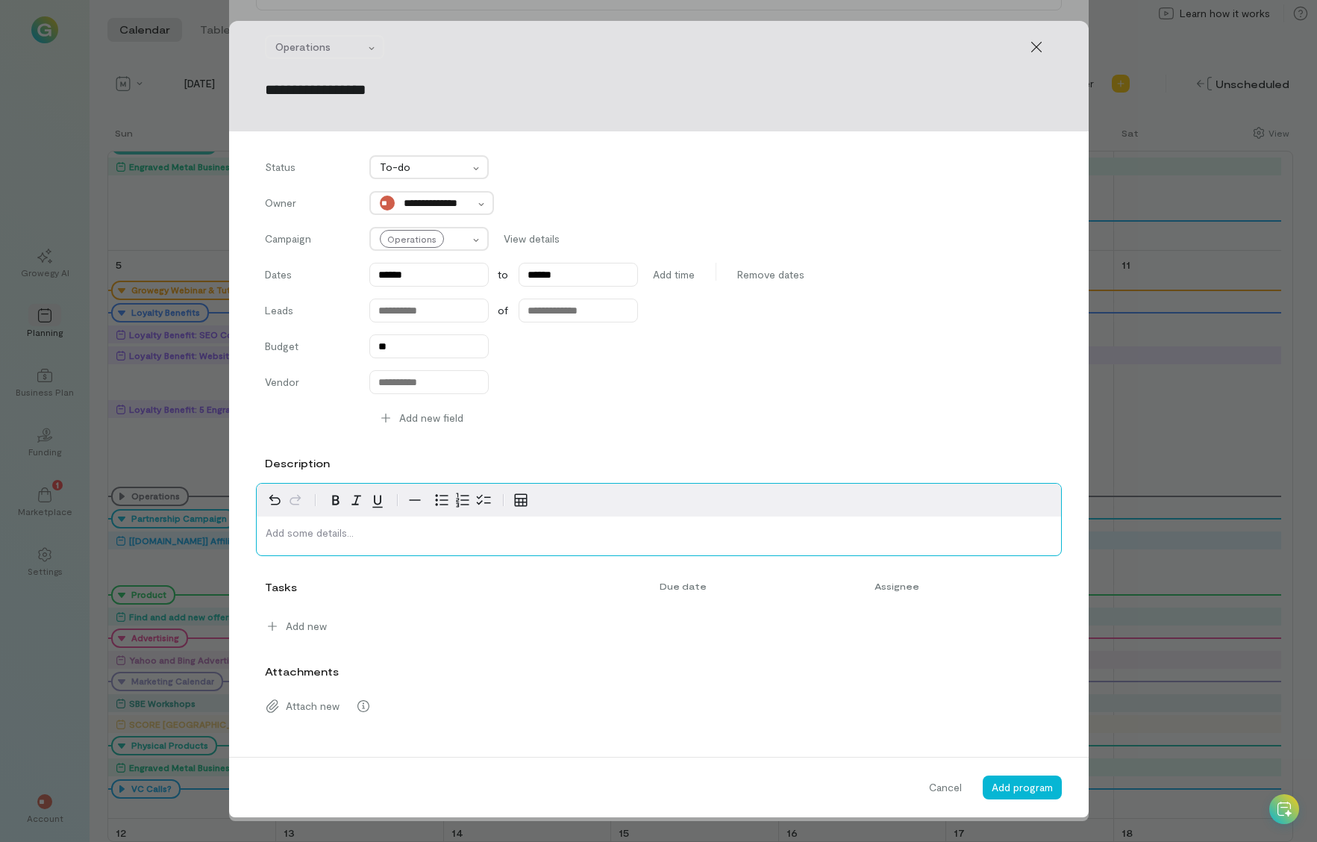
click at [350, 540] on div "editable markdown" at bounding box center [659, 535] width 804 height 39
click at [405, 93] on input "**********" at bounding box center [659, 89] width 788 height 21
type input "**********"
click at [450, 538] on p "**********" at bounding box center [659, 532] width 786 height 15
click at [310, 621] on span "Add new" at bounding box center [306, 626] width 41 height 15
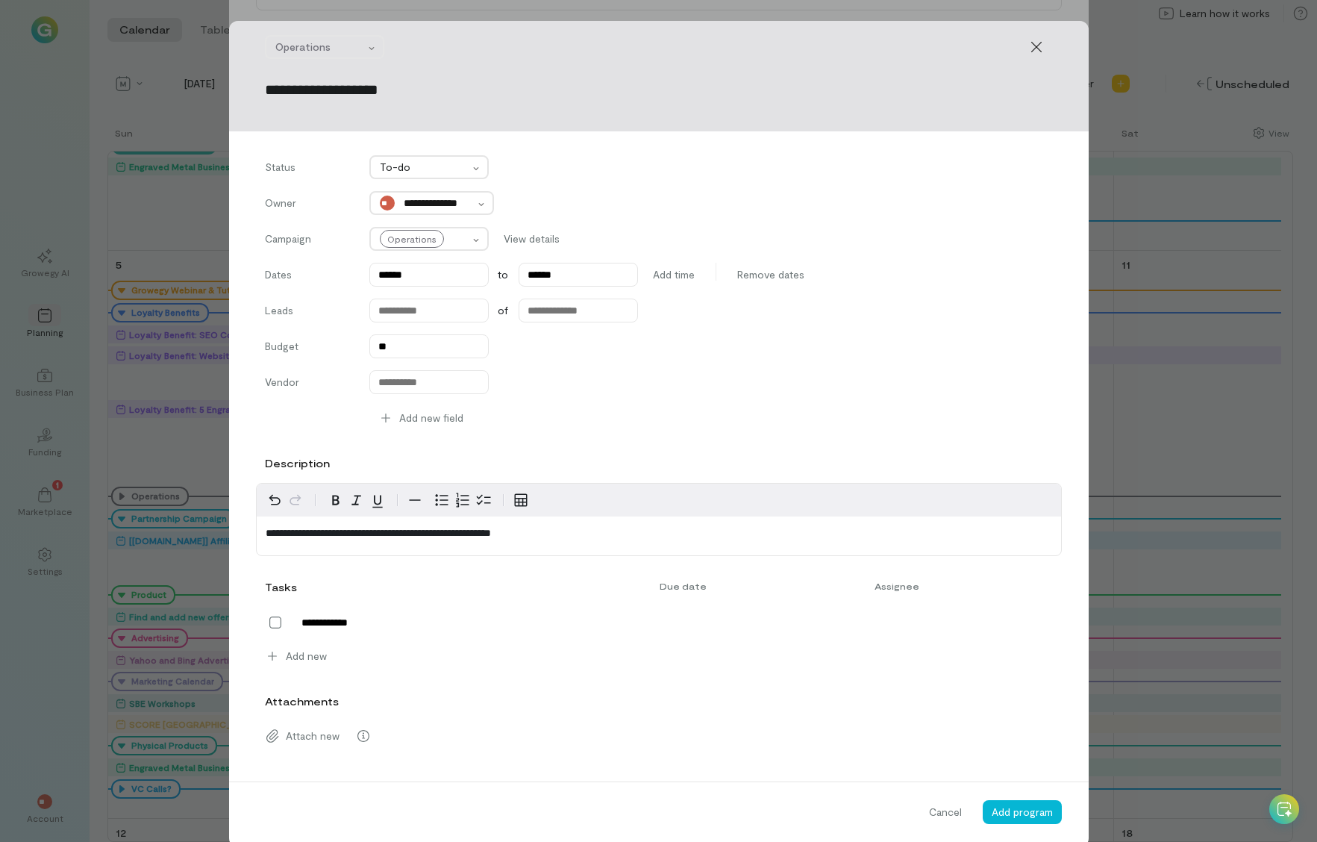
type textarea "**********"
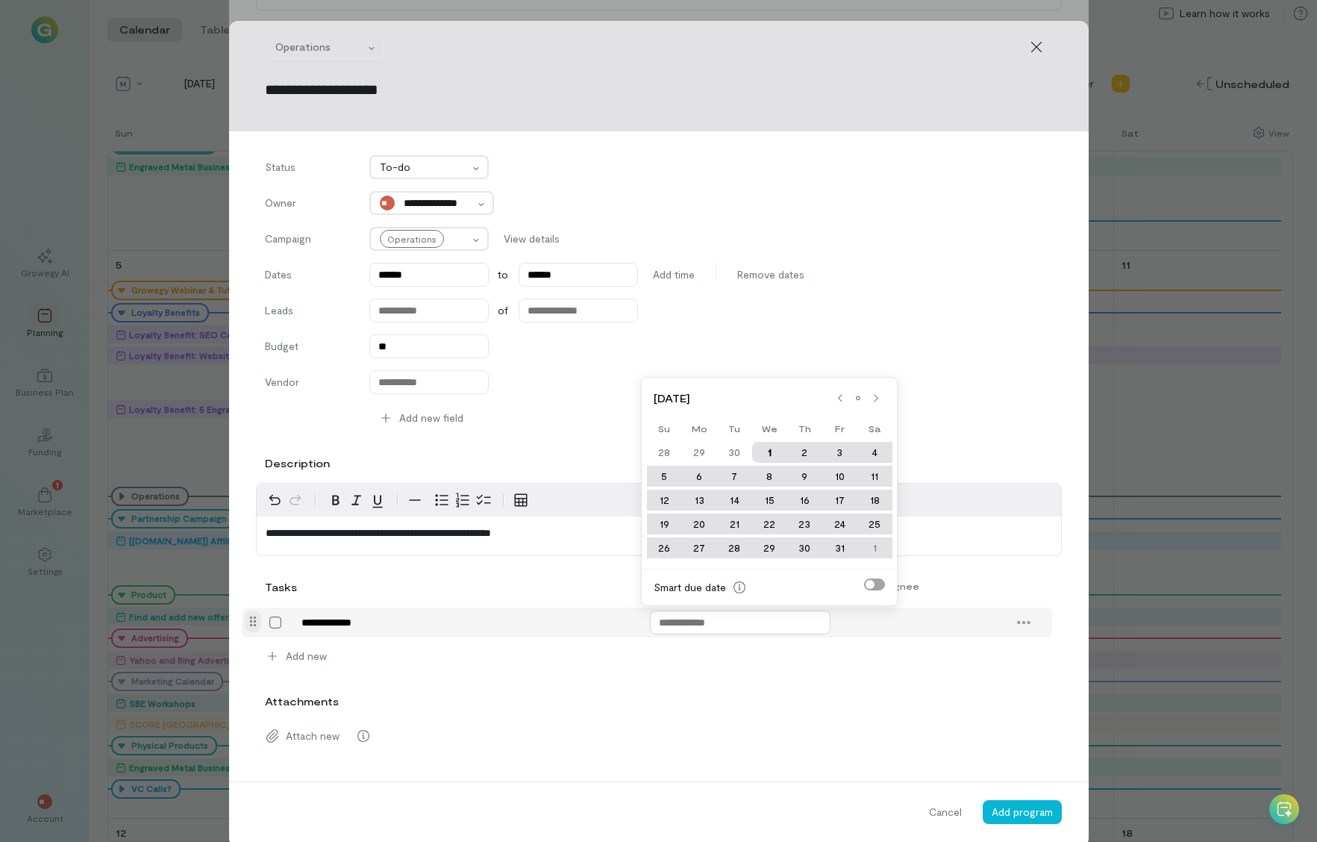
click at [679, 625] on input "text" at bounding box center [740, 622] width 181 height 24
click at [804, 448] on div "2" at bounding box center [804, 452] width 35 height 21
type input "******"
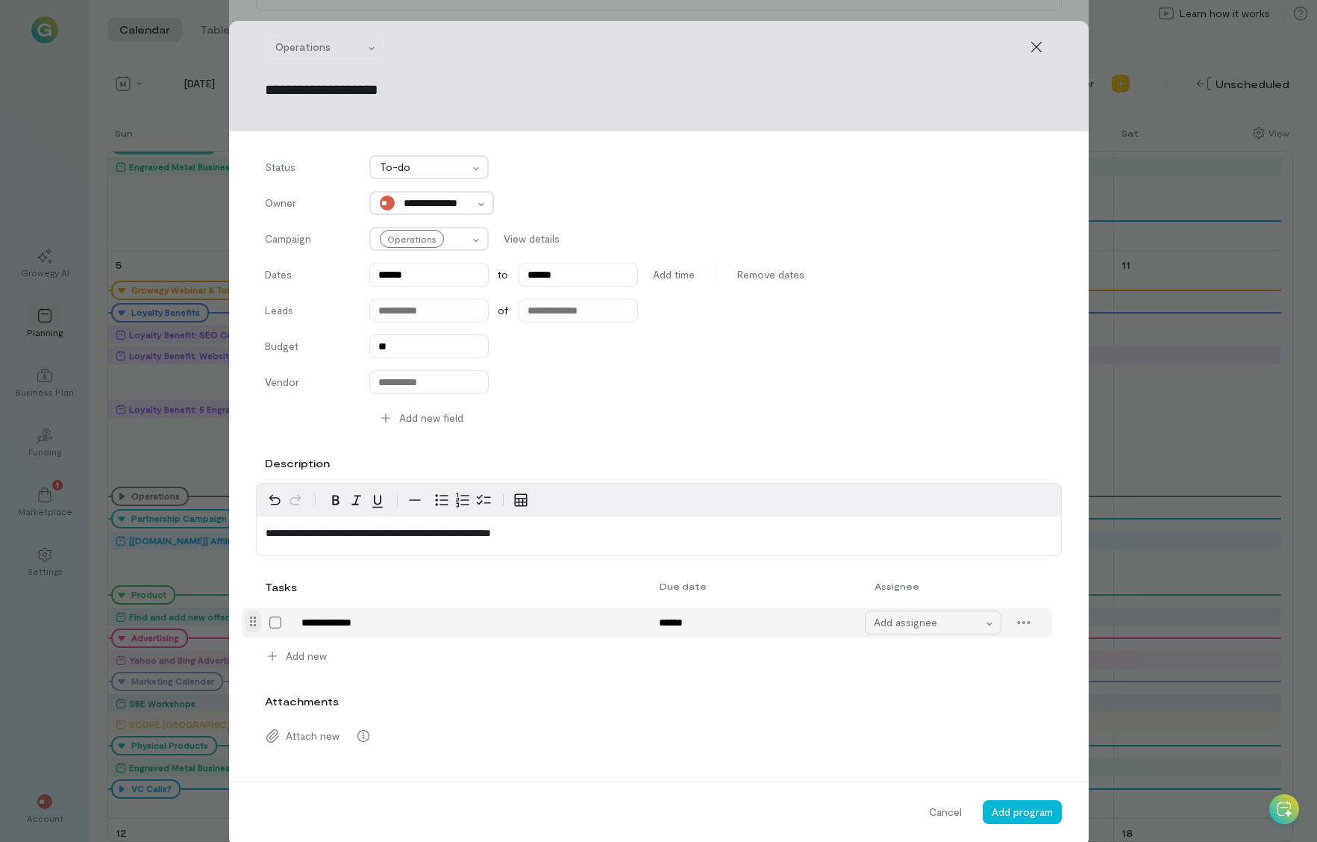
click at [898, 622] on div "Add assignee" at bounding box center [929, 622] width 110 height 15
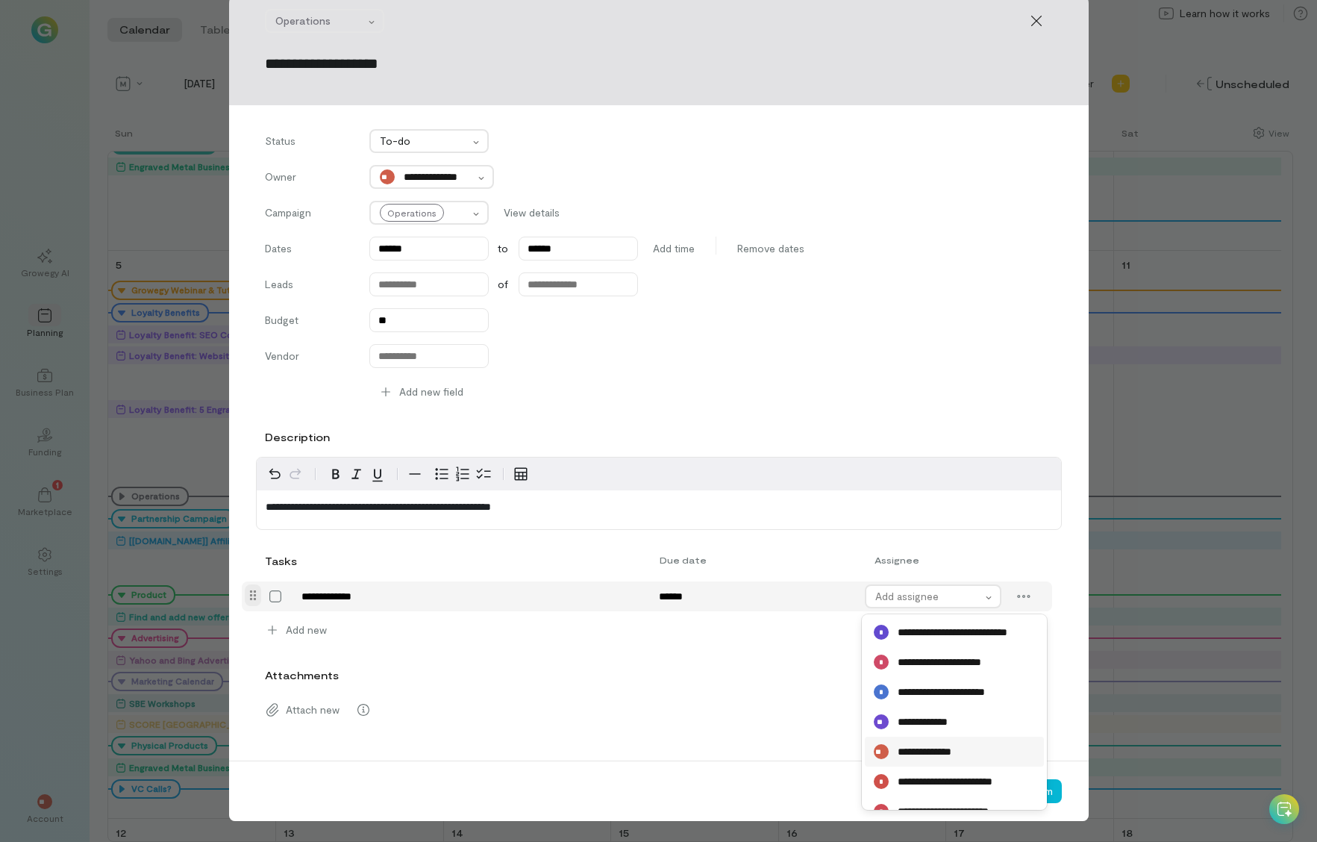
click at [914, 749] on span "**********" at bounding box center [933, 751] width 70 height 15
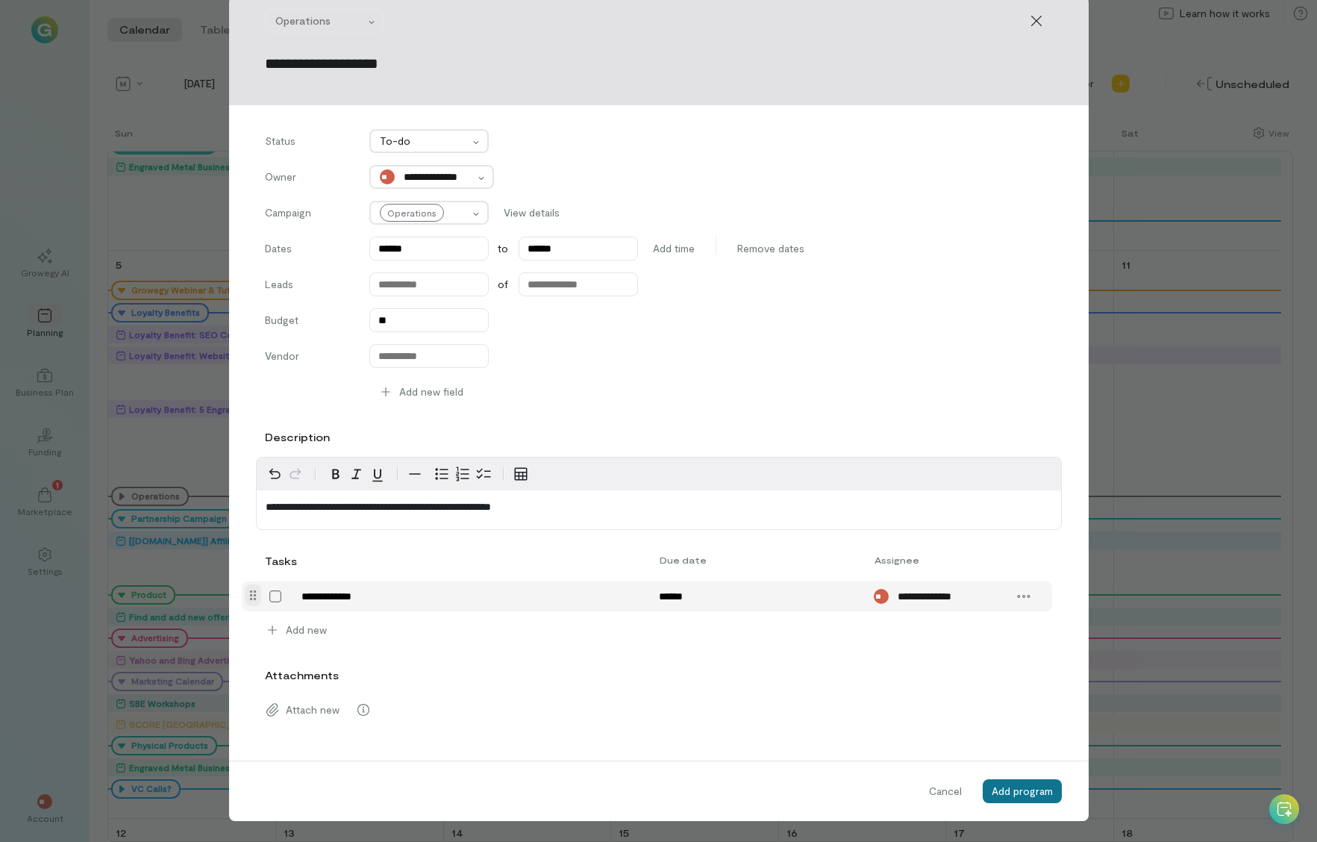
click at [953, 792] on span "Add program" at bounding box center [1022, 790] width 61 height 13
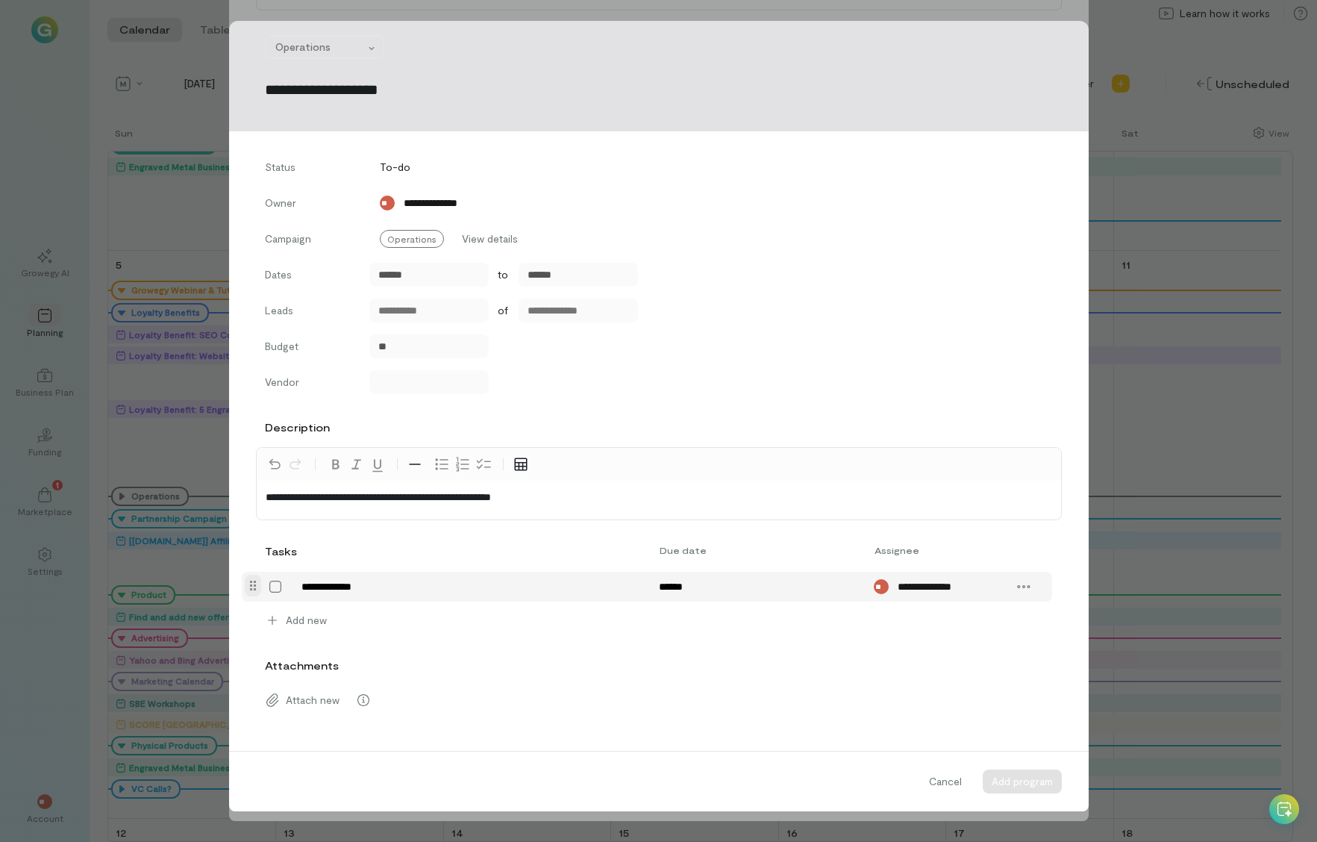
scroll to position [0, 0]
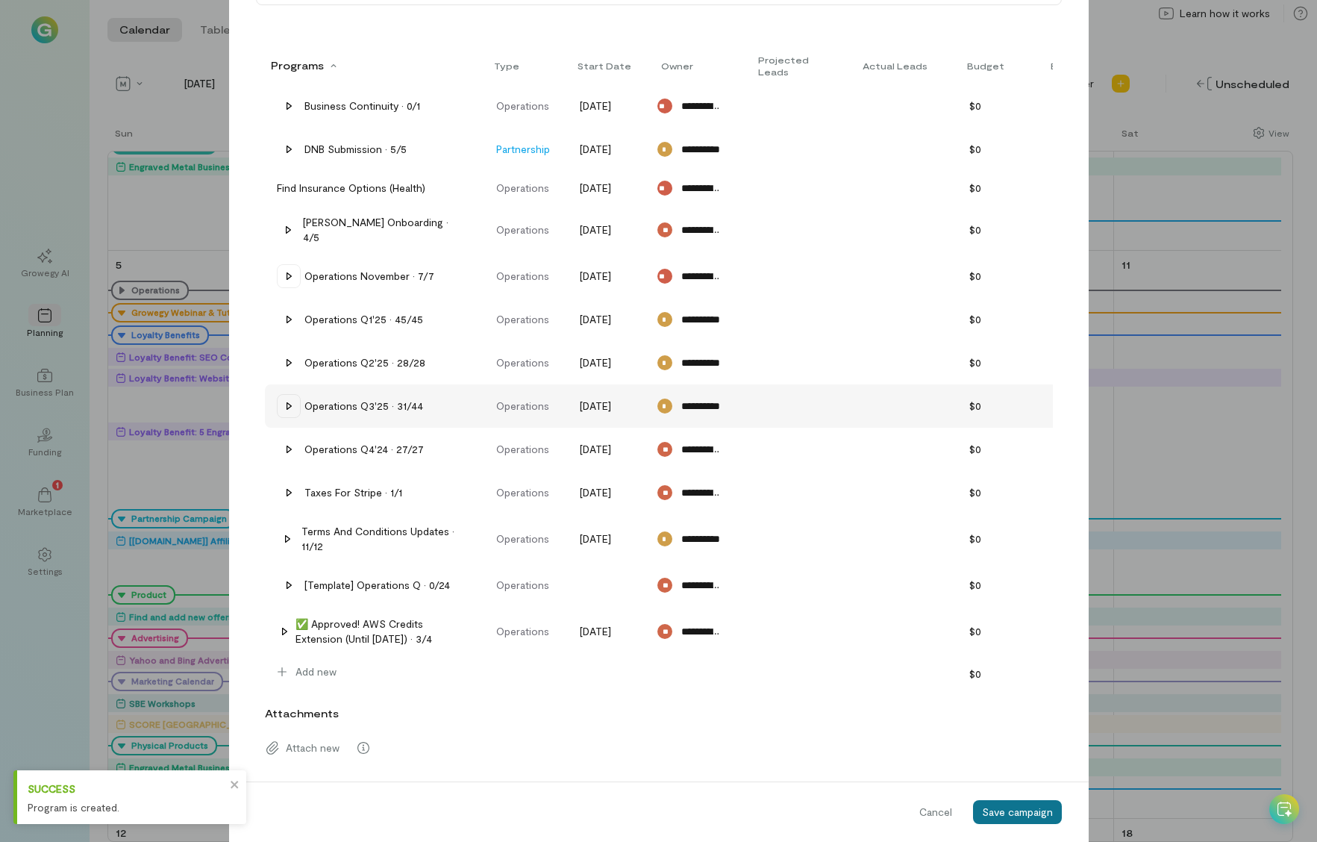
click at [953, 813] on span "Save campaign" at bounding box center [1017, 811] width 71 height 13
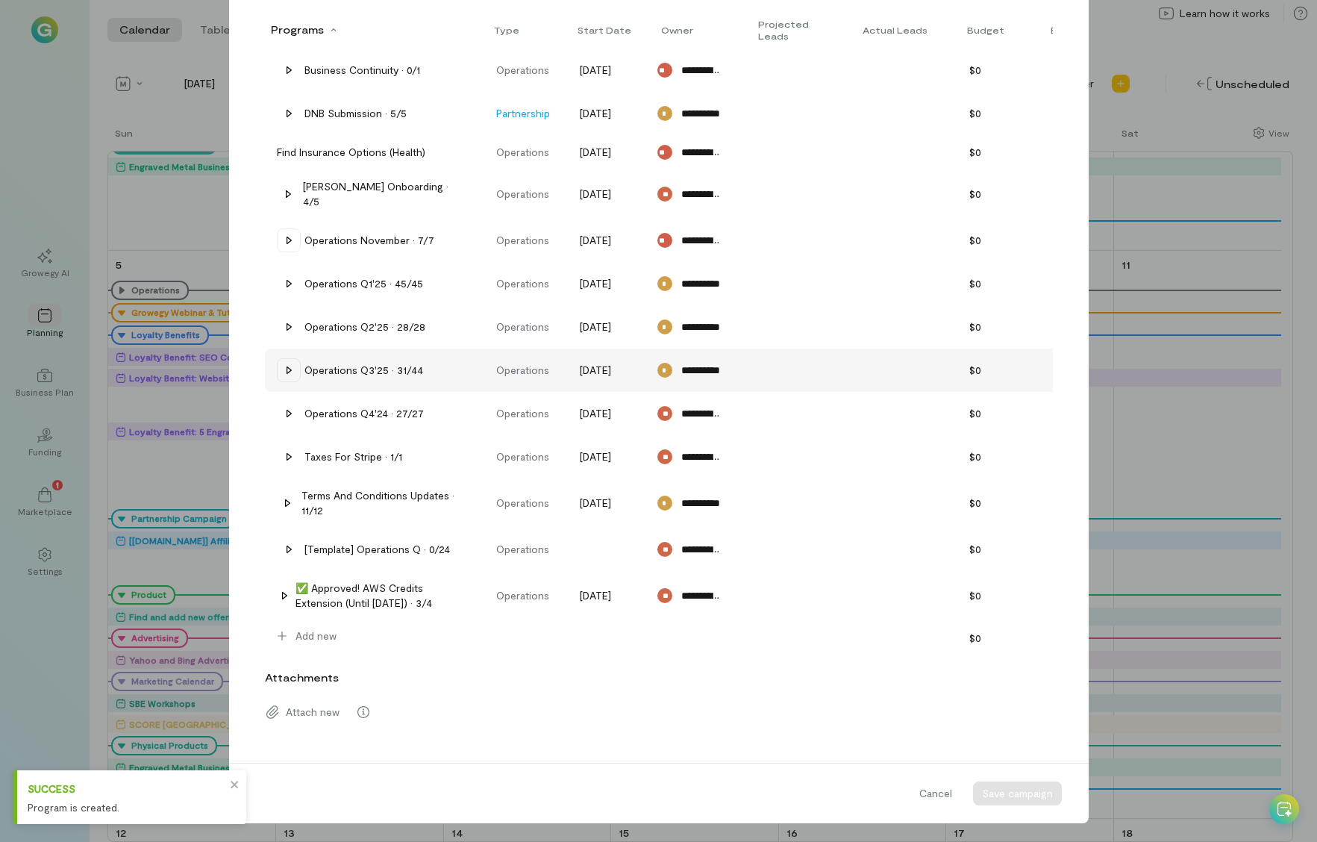
scroll to position [443, 0]
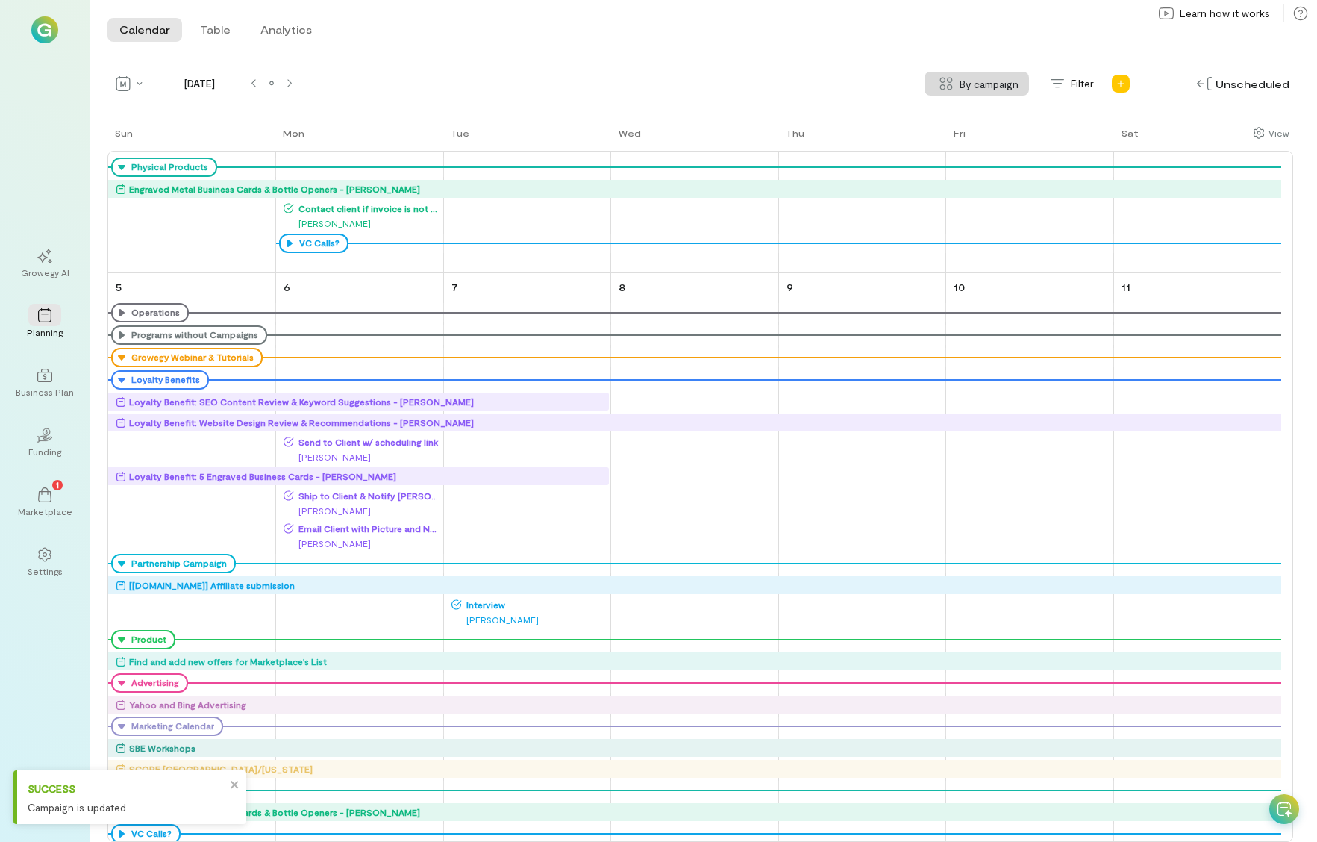
click at [550, 593] on div "[PERSON_NAME] Tue Wed Thu Fri Sat 28 Operations Programs without Campaigns Grow…" at bounding box center [700, 483] width 1186 height 716
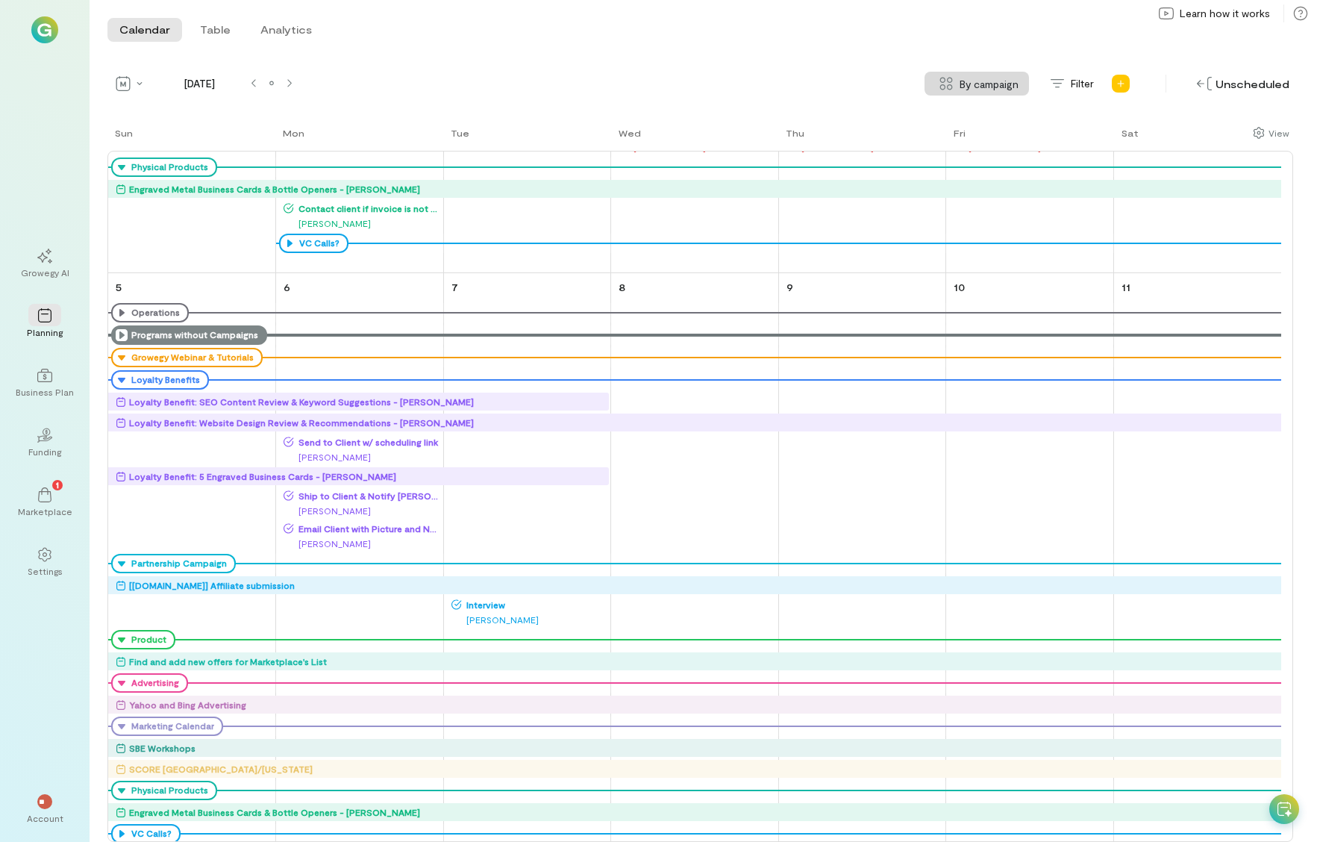
click at [117, 334] on icon at bounding box center [122, 335] width 12 height 12
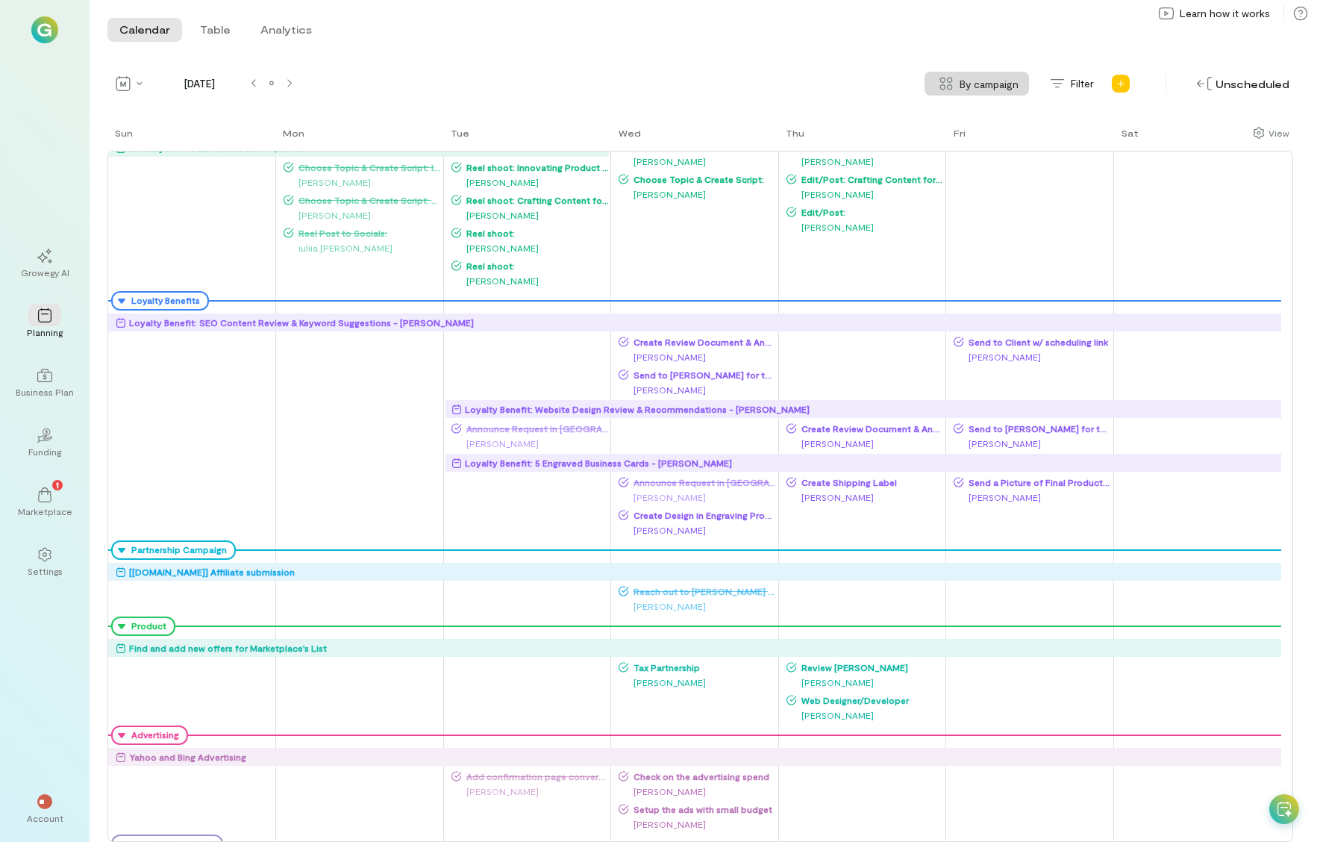
scroll to position [0, 0]
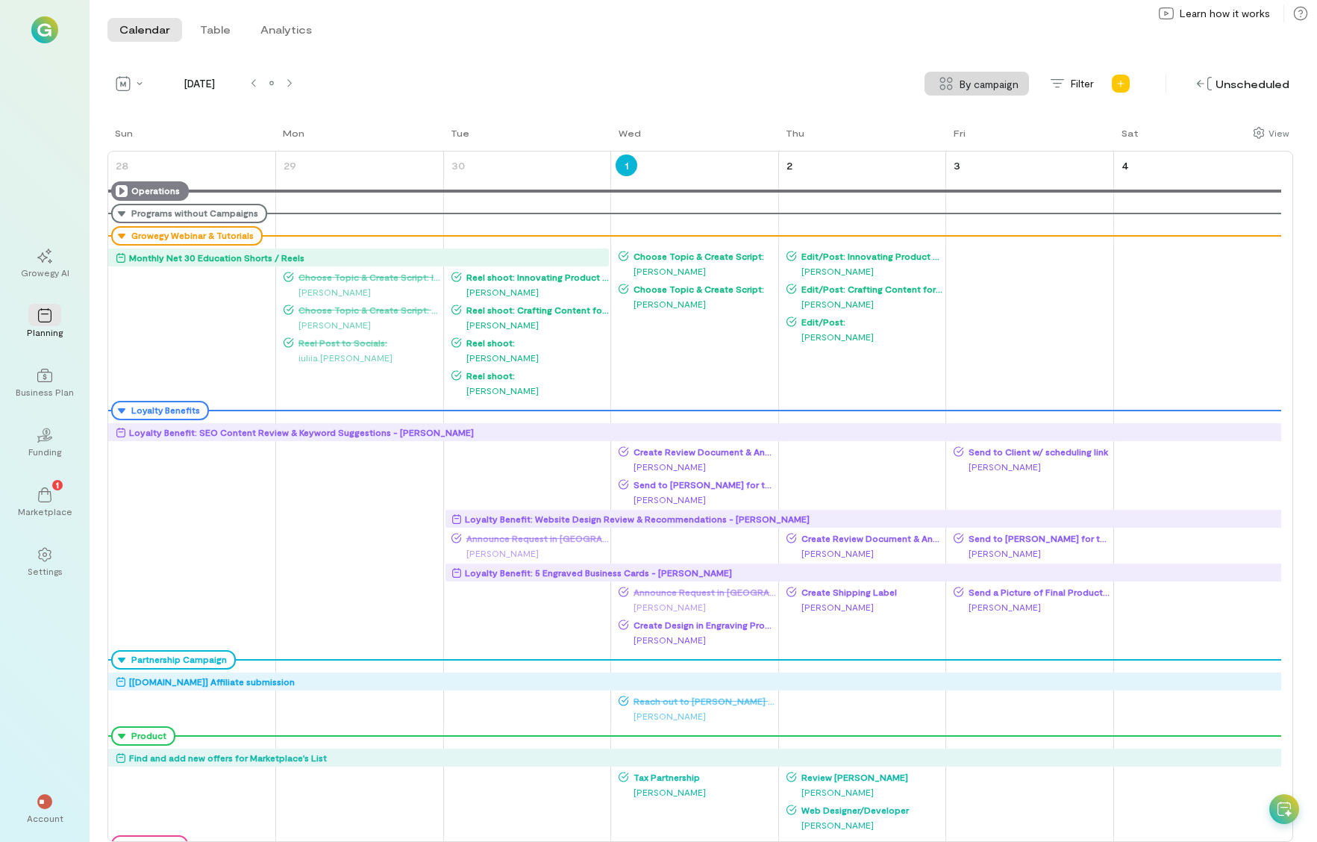
click at [119, 194] on icon at bounding box center [122, 191] width 12 height 12
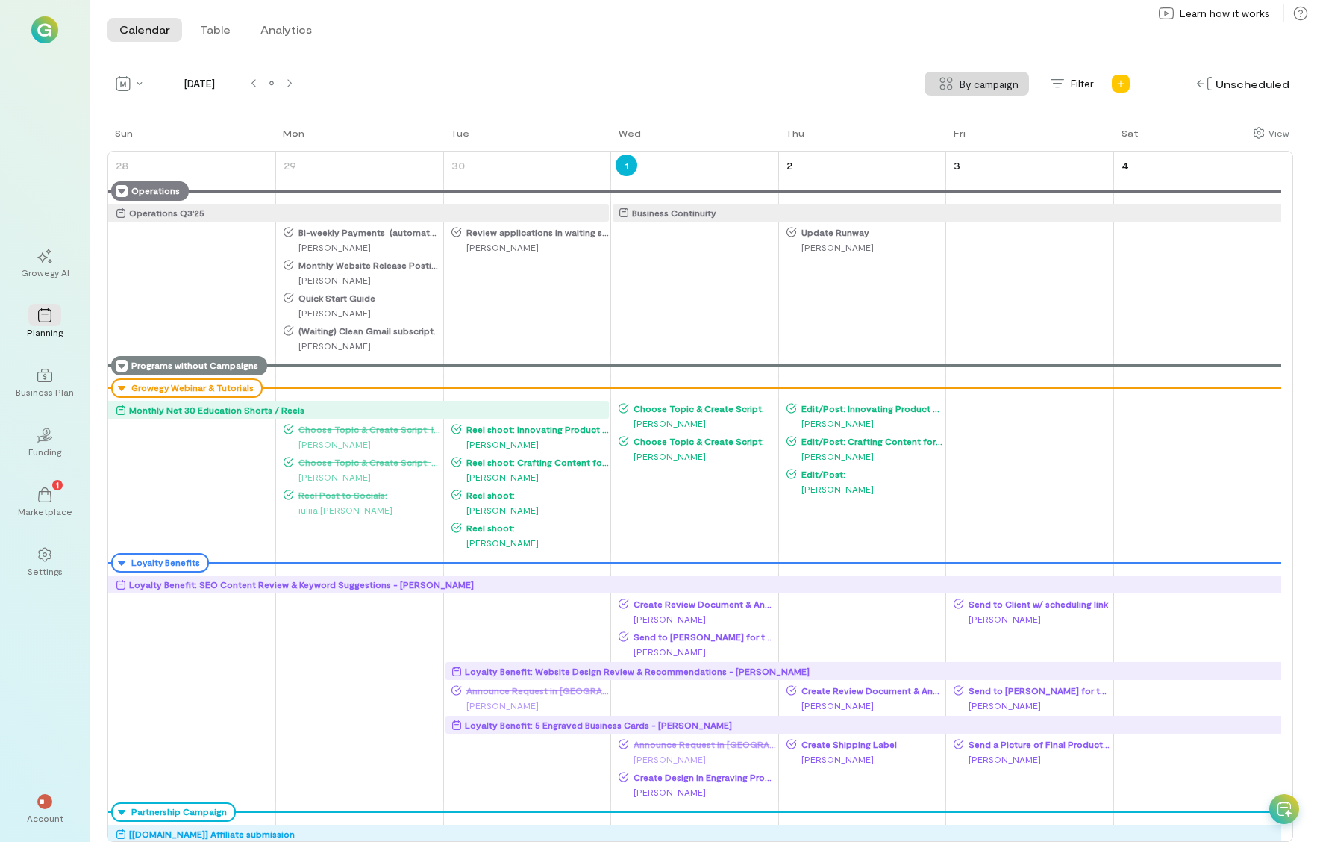
click at [121, 366] on icon at bounding box center [122, 366] width 12 height 12
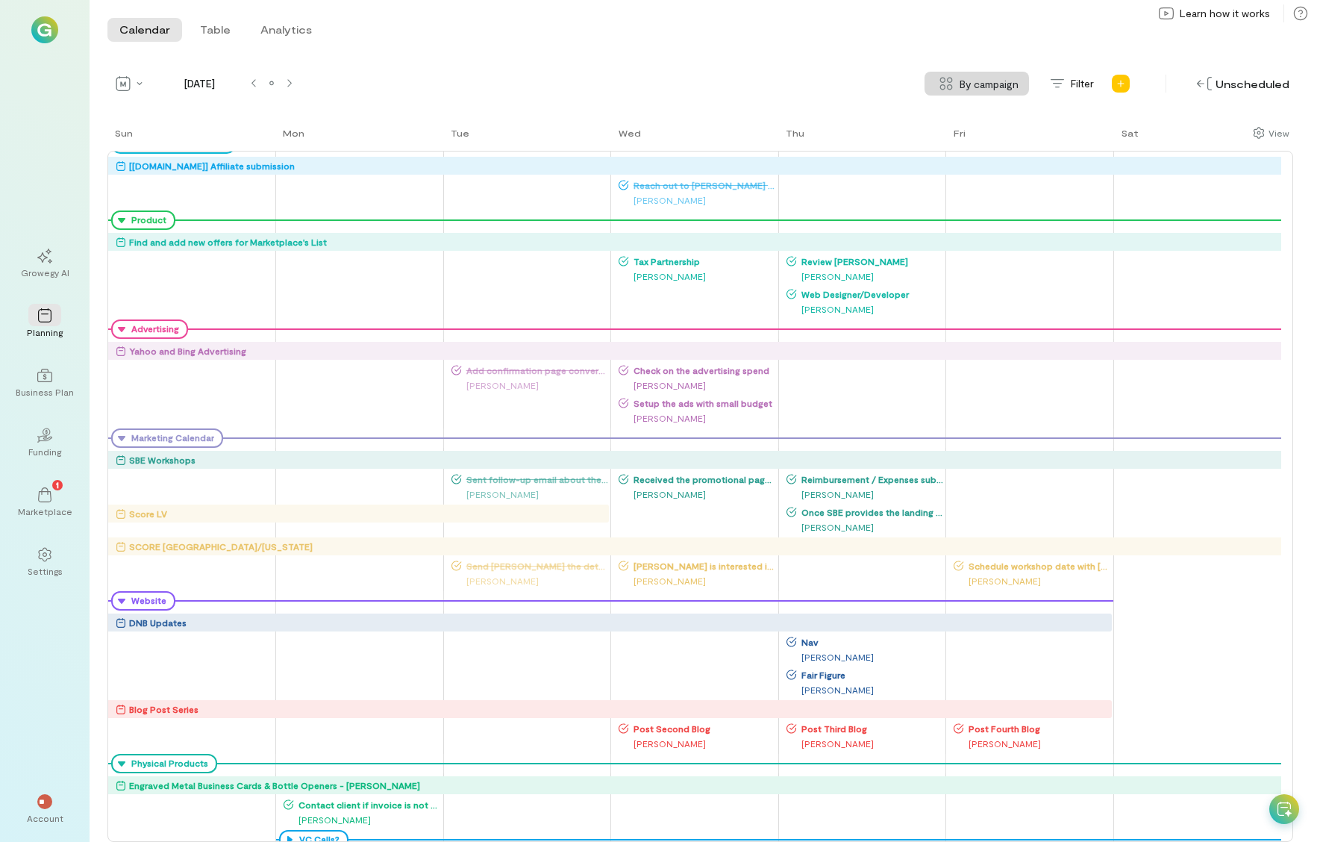
scroll to position [672, 0]
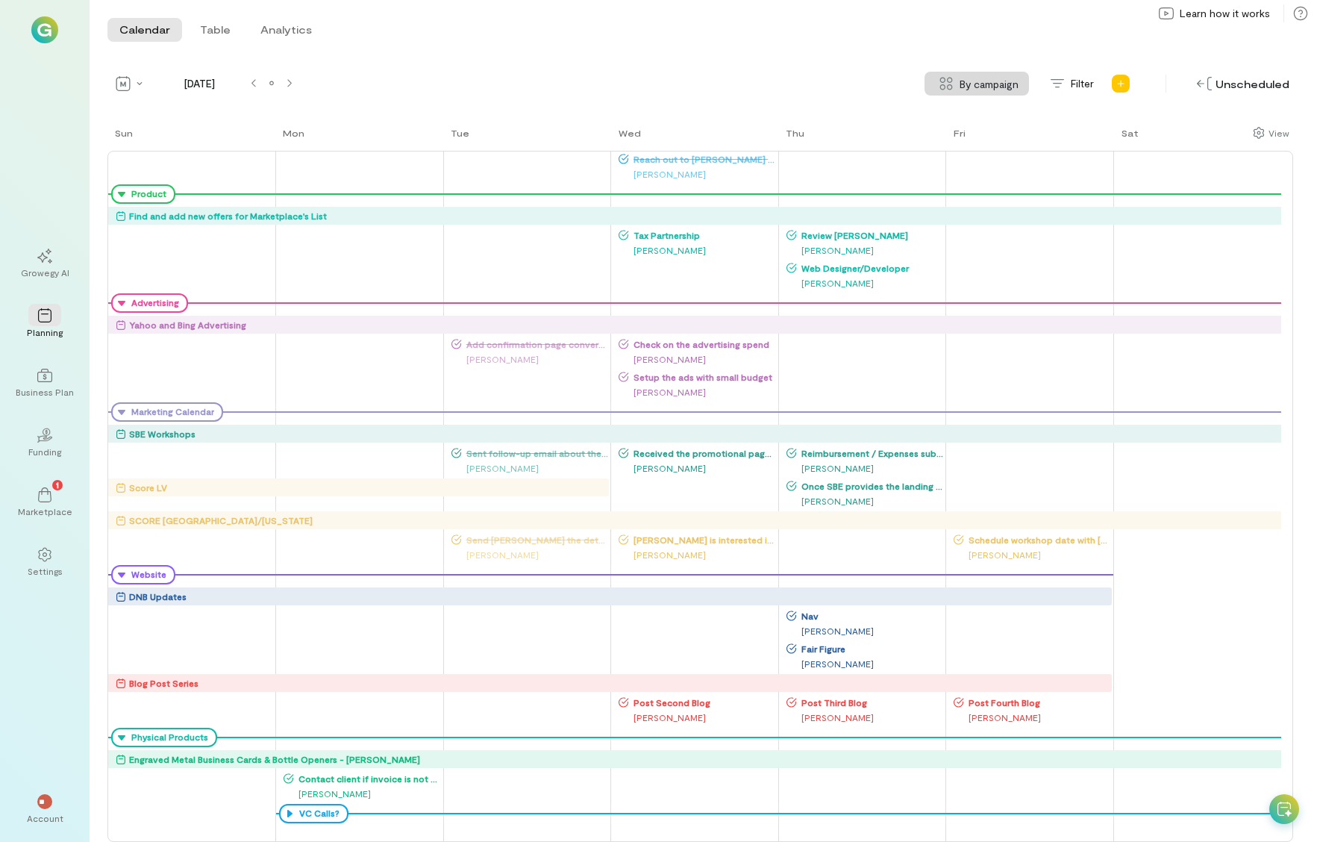
click at [666, 453] on span "Received the promotional page, review with marketing team (slack)" at bounding box center [703, 453] width 148 height 12
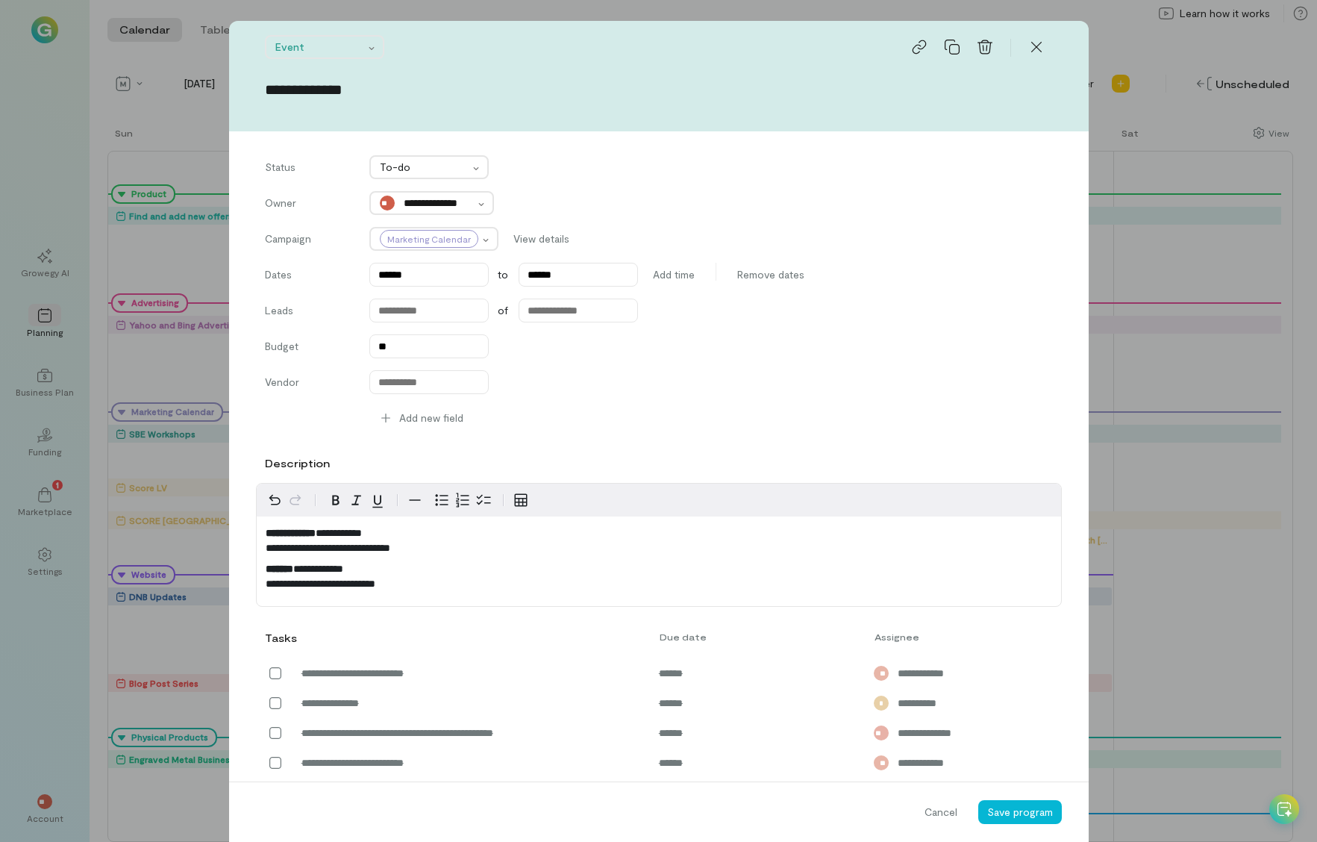
scroll to position [1136, 0]
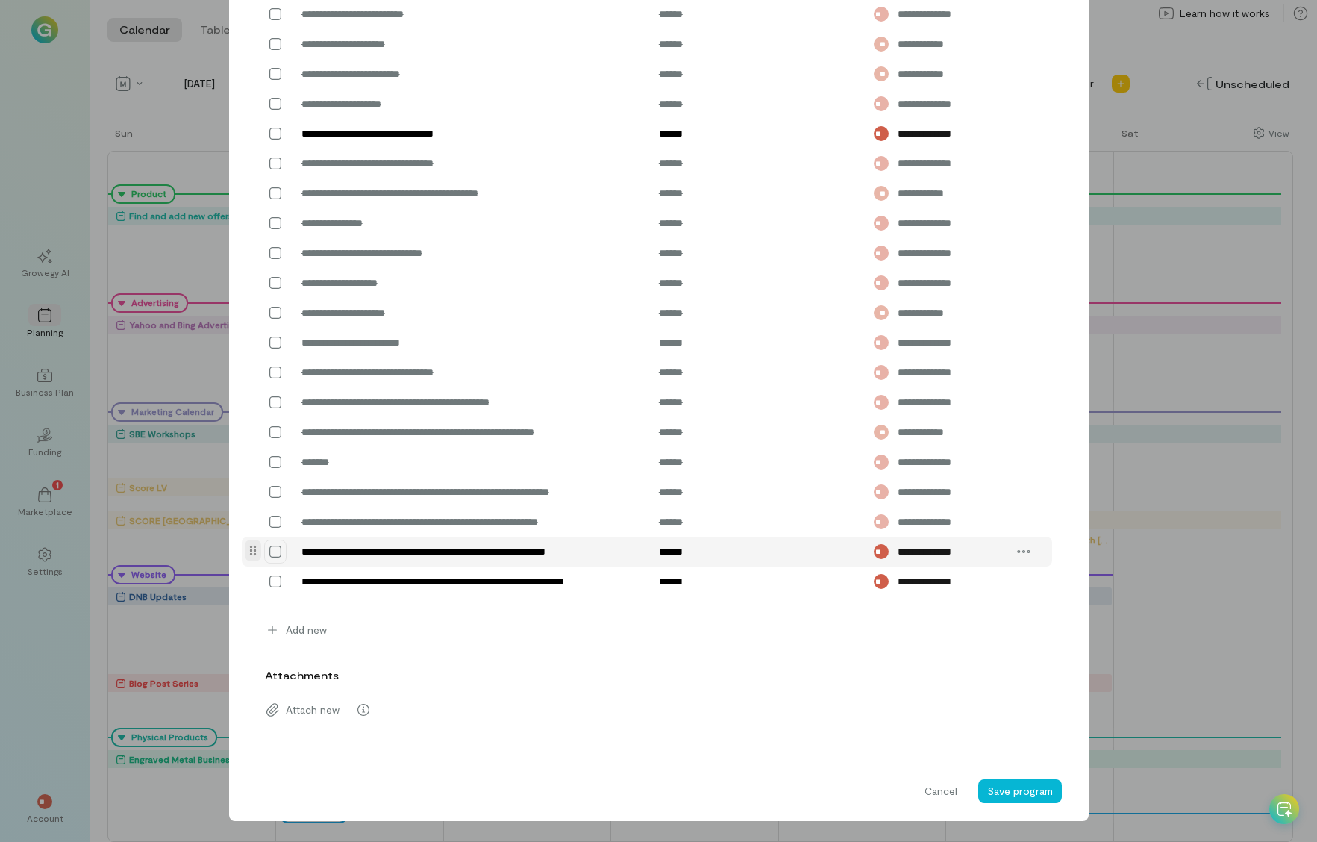
click at [273, 551] on icon at bounding box center [275, 551] width 15 height 15
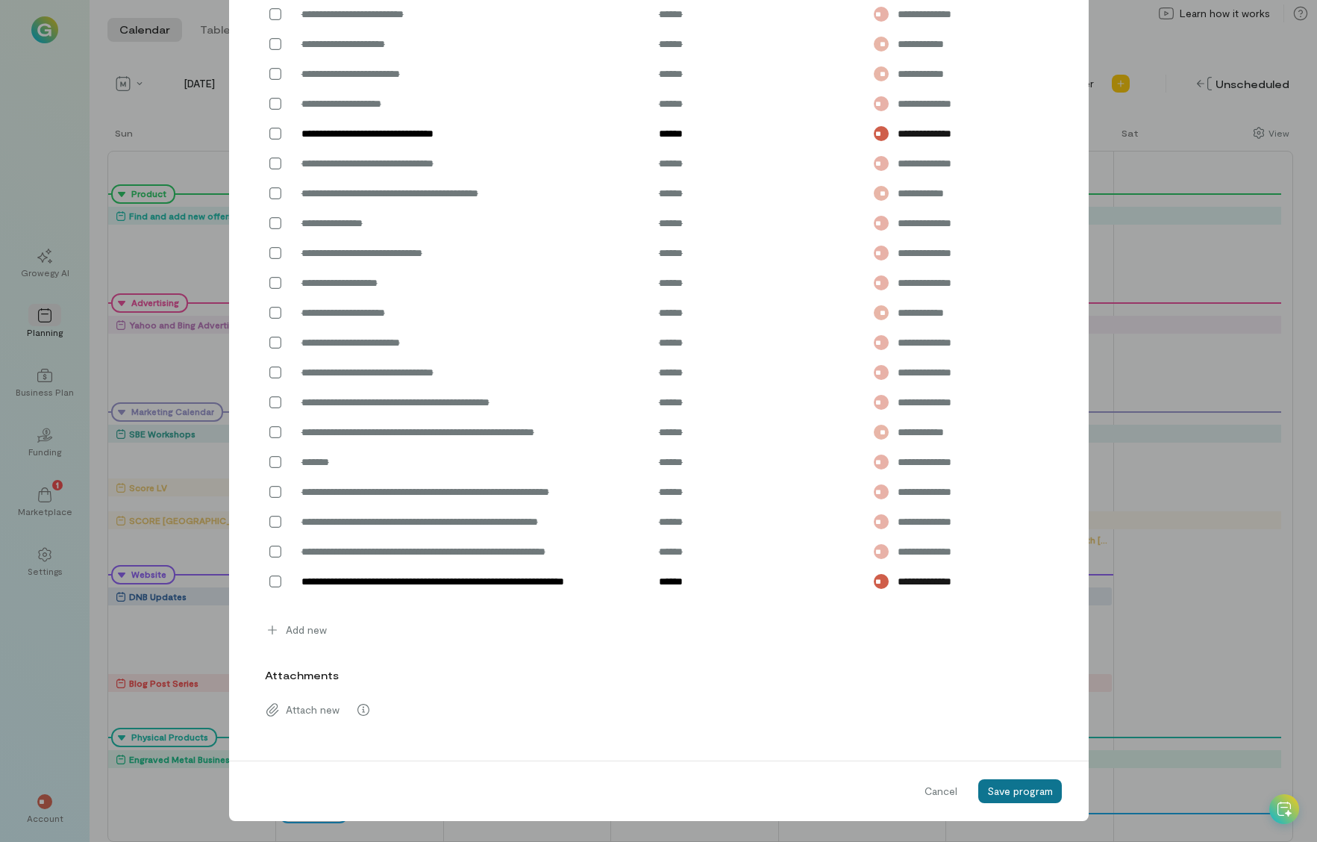
click at [953, 790] on span "Save program" at bounding box center [1020, 790] width 66 height 13
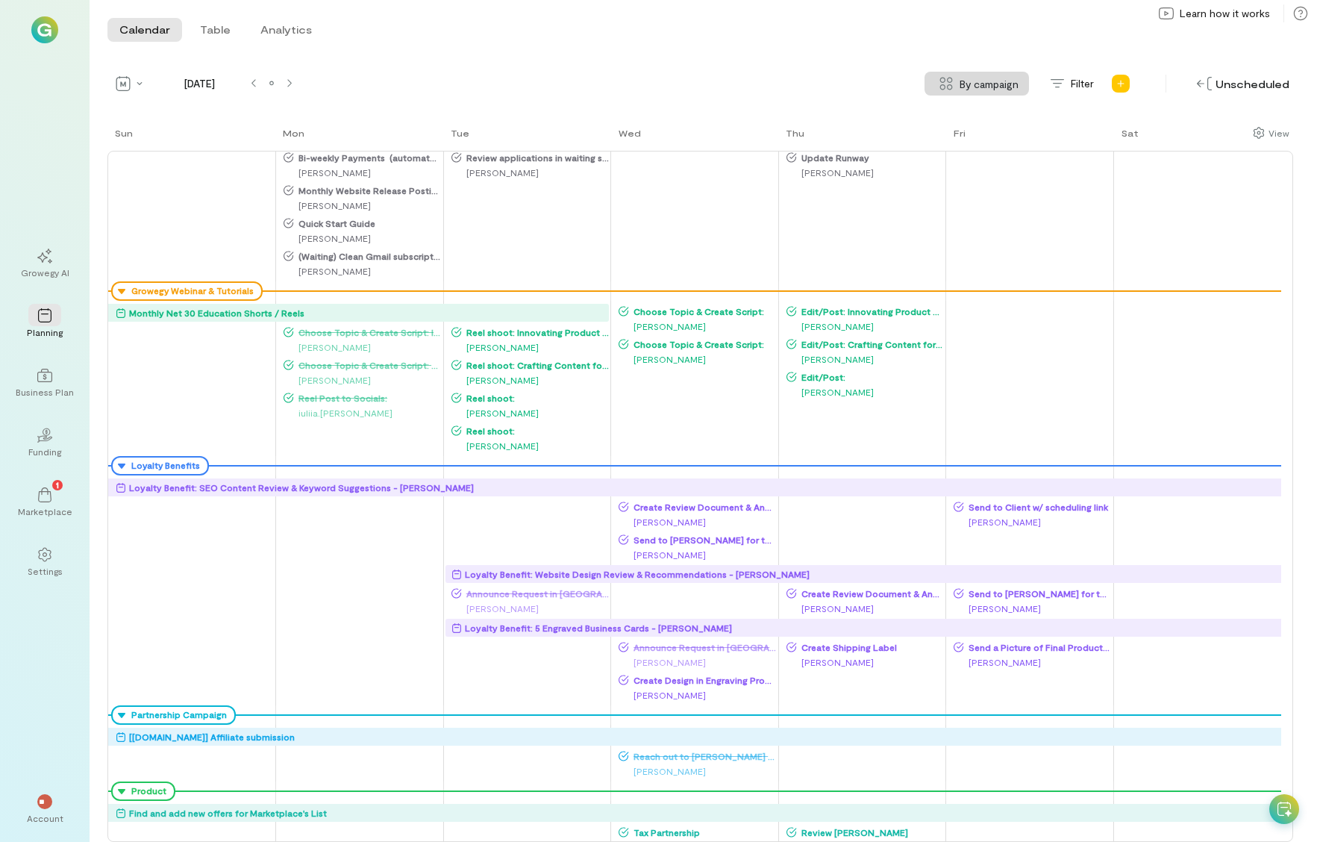
scroll to position [0, 0]
